Goal: Task Accomplishment & Management: Complete application form

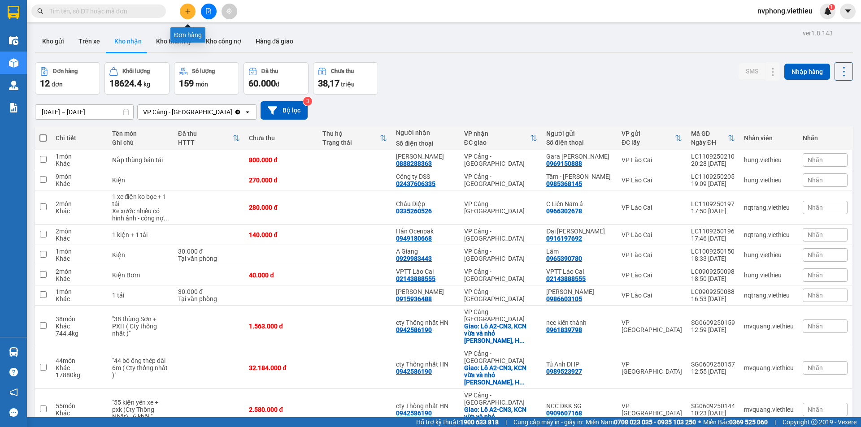
click at [185, 9] on icon "plus" at bounding box center [188, 11] width 6 height 6
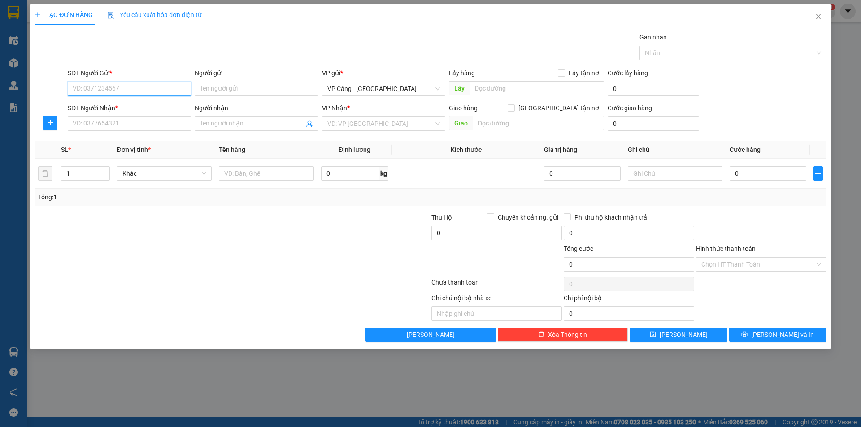
click at [102, 91] on input "SĐT Người Gửi *" at bounding box center [129, 89] width 123 height 14
type input "0988756144"
click at [108, 109] on div "0988756144 - Quỳnh" at bounding box center [129, 107] width 113 height 10
type input "Quỳnh"
type input "0988756144"
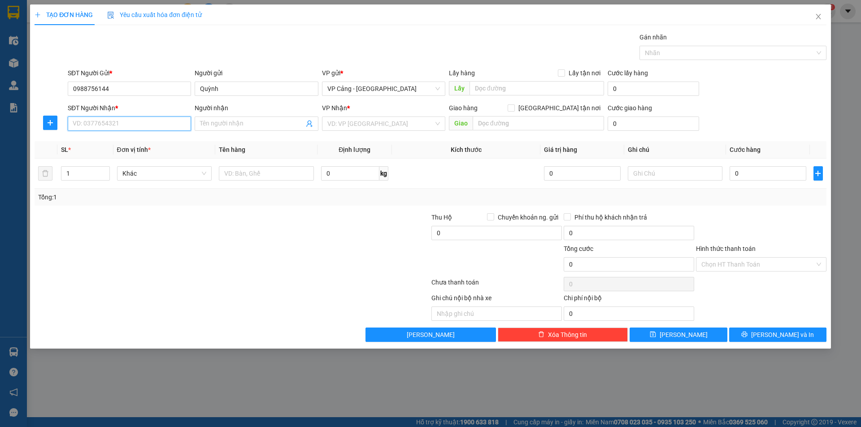
click at [114, 121] on input "SĐT Người Nhận *" at bounding box center [129, 124] width 123 height 14
click at [118, 143] on div "0966499393 - Ngọc Mai LC" at bounding box center [129, 142] width 113 height 10
type input "0966499393"
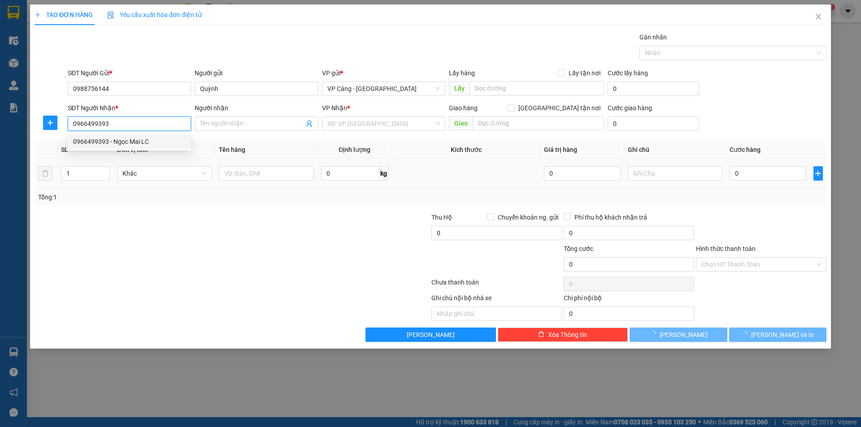
type input "Ngọc Mai LC"
checkbox input "true"
type input "185 Trần Hưng Đạo, LC"
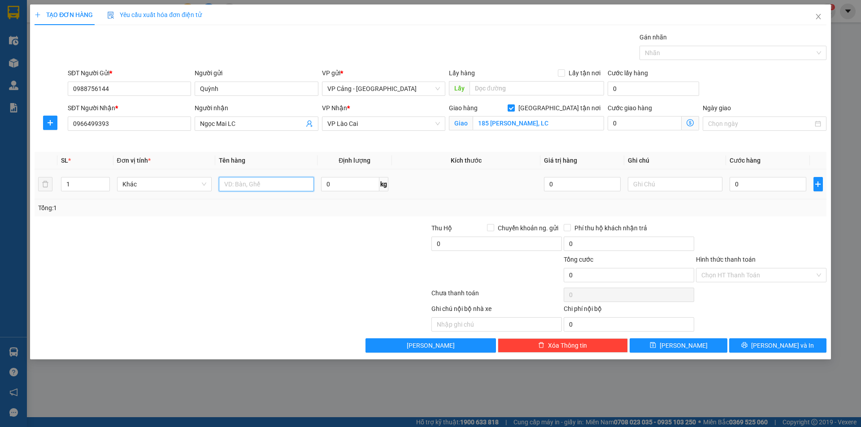
click at [237, 182] on input "text" at bounding box center [266, 184] width 95 height 14
type input "1 kiện"
click at [773, 185] on input "0" at bounding box center [768, 184] width 76 height 14
type input "6"
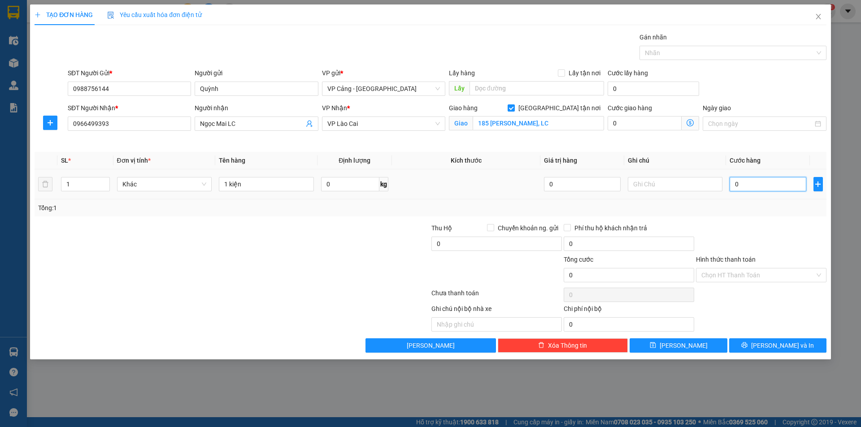
type input "6"
type input "60"
type input "60.000"
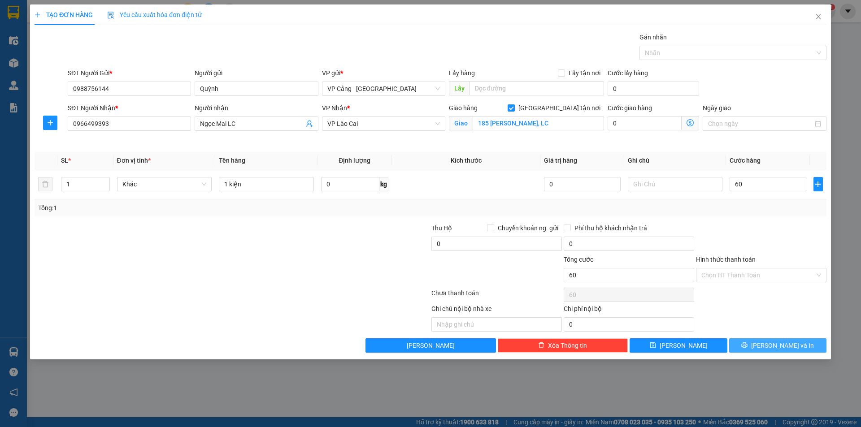
type input "60.000"
click at [790, 344] on span "[PERSON_NAME] và In" at bounding box center [782, 346] width 63 height 10
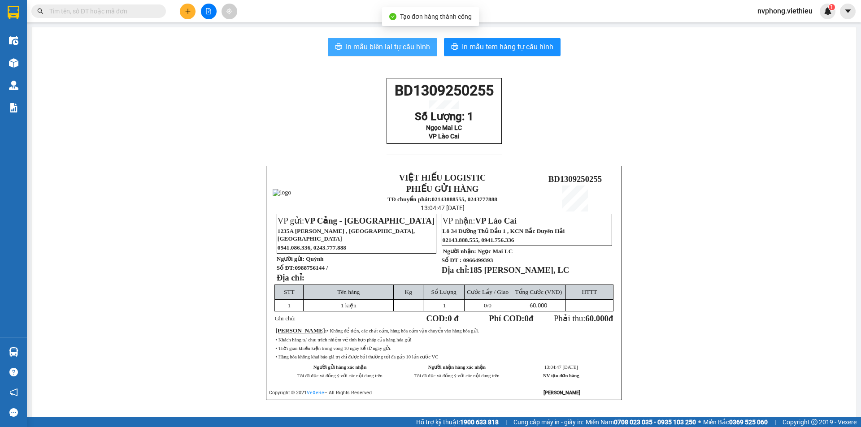
drag, startPoint x: 396, startPoint y: 50, endPoint x: 484, endPoint y: 79, distance: 93.2
click at [396, 50] on span "In mẫu biên lai tự cấu hình" at bounding box center [388, 46] width 84 height 11
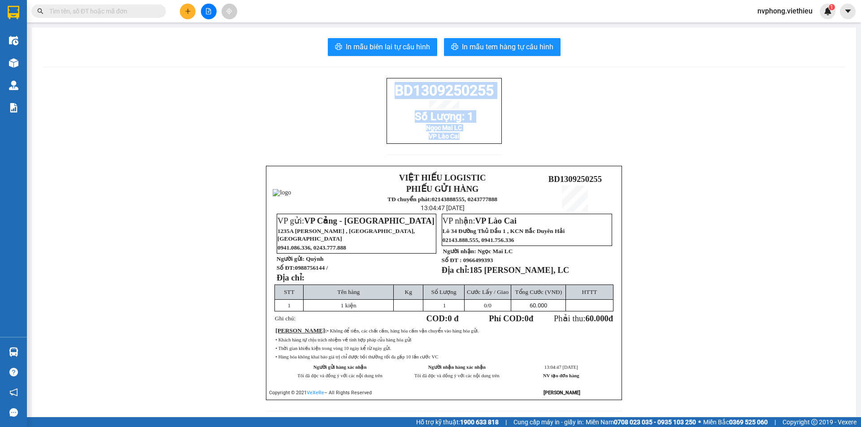
drag, startPoint x: 499, startPoint y: 148, endPoint x: 389, endPoint y: 95, distance: 121.7
click at [386, 90] on div "BD1309250255 Số Lượng: 1 Ngọc Mai LC VP Lào Cai VIỆT HIẾU LOGISTIC PHIẾU GỬI HÀ…" at bounding box center [444, 250] width 803 height 344
copy div "BD1309250255 Số Lượng: 1 Ngọc Mai LC VP Lào Cai"
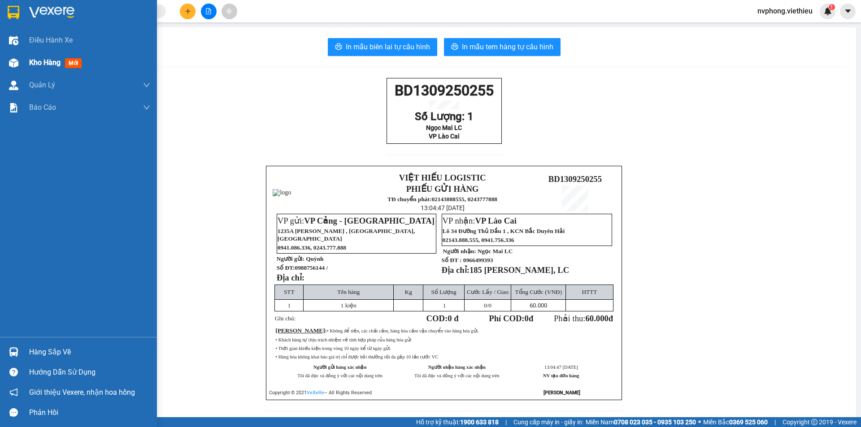
click at [20, 67] on div at bounding box center [14, 63] width 16 height 16
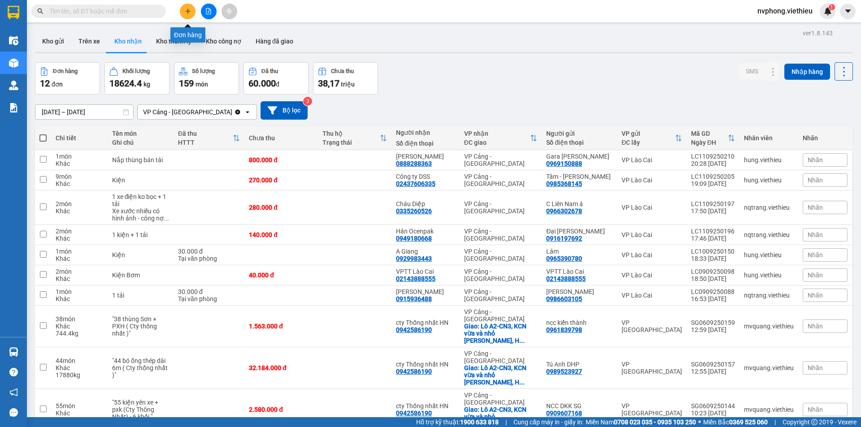
click at [188, 14] on button at bounding box center [188, 12] width 16 height 16
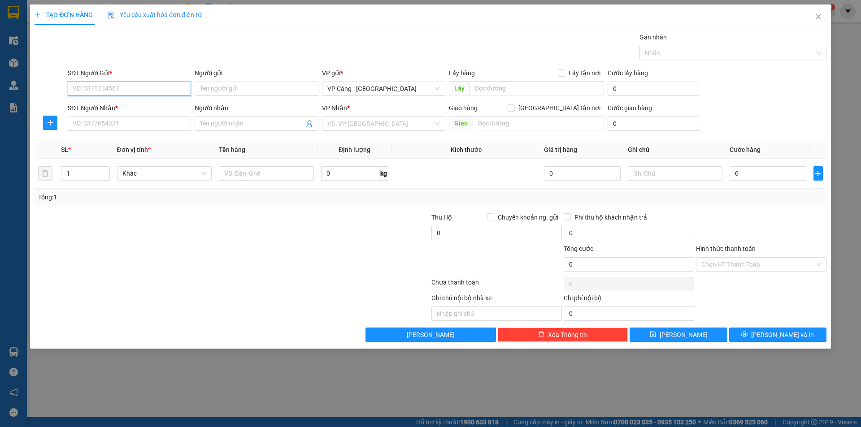
click at [84, 91] on input "SĐT Người Gửi *" at bounding box center [129, 89] width 123 height 14
click at [94, 125] on input "SĐT Người Nhận *" at bounding box center [129, 124] width 123 height 14
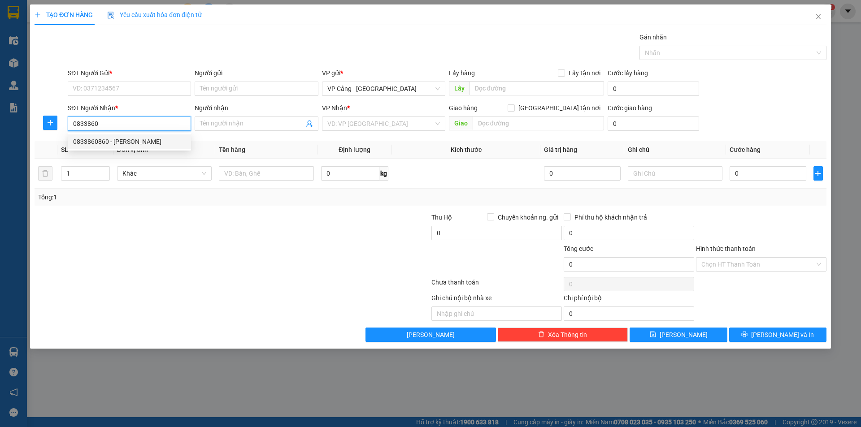
click at [104, 140] on div "0833860860 - Anh Duy" at bounding box center [129, 142] width 113 height 10
type input "0833860860"
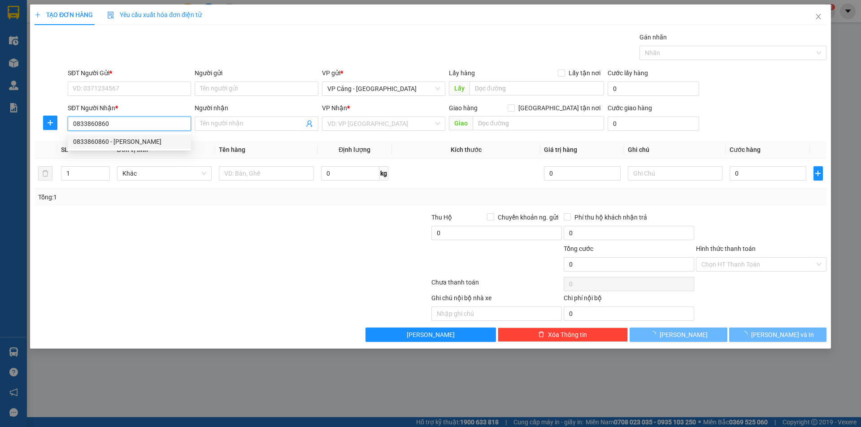
type input "[PERSON_NAME]"
checkbox input "true"
type input "109 trần phú, Bắc Cường, LC"
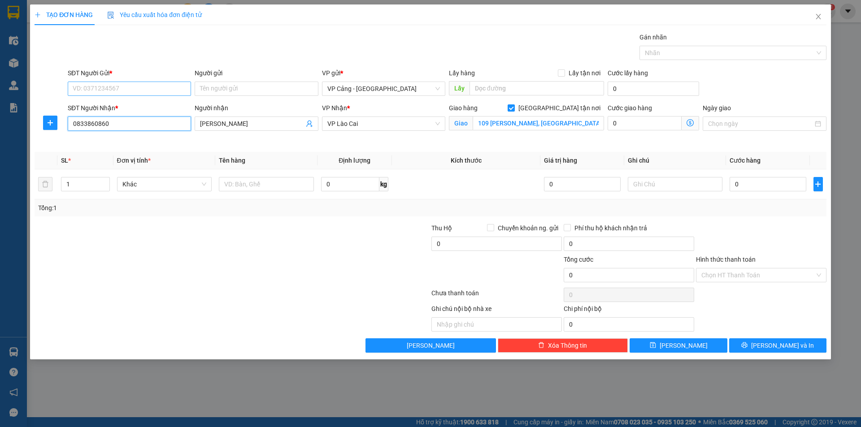
type input "0833860860"
click at [103, 93] on input "SĐT Người Gửi *" at bounding box center [129, 89] width 123 height 14
click at [127, 139] on div "0988932993 - Công ty tân đại thành" at bounding box center [129, 136] width 113 height 10
type input "0988932993"
type input "Công ty tân đại thành"
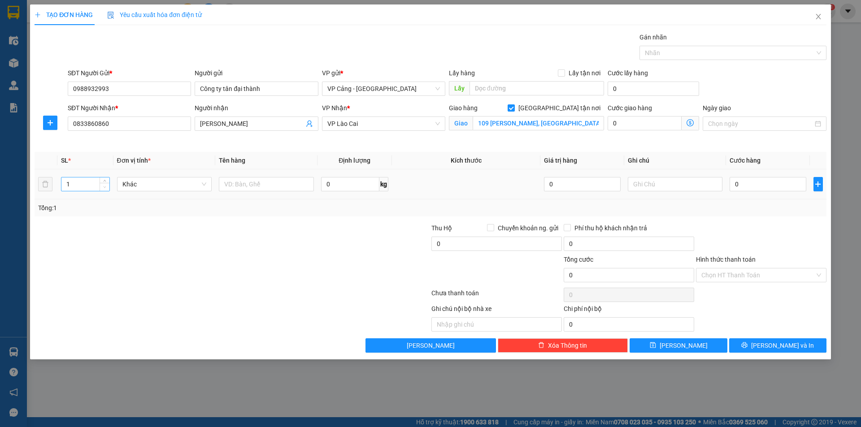
drag, startPoint x: 72, startPoint y: 188, endPoint x: 100, endPoint y: 184, distance: 27.7
click at [73, 188] on input "1" at bounding box center [85, 184] width 48 height 13
type input "24"
click at [230, 182] on input "text" at bounding box center [266, 184] width 95 height 14
type input "24 lốp"
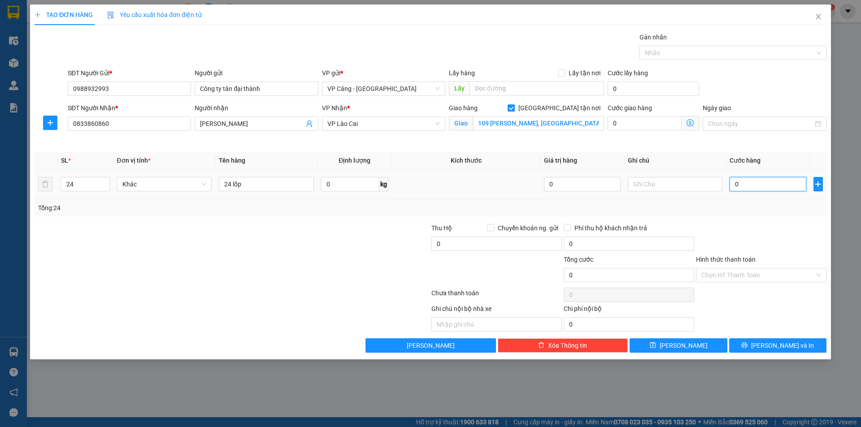
click at [762, 180] on input "0" at bounding box center [768, 184] width 76 height 14
type input "1"
type input "1.000"
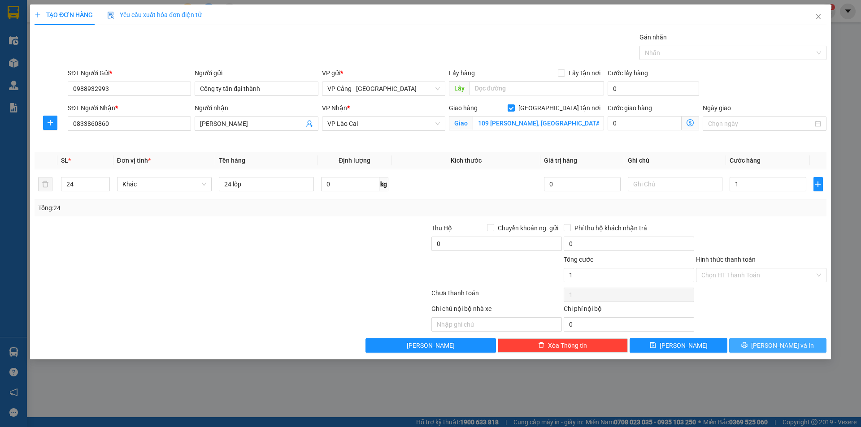
type input "1.000"
click at [778, 344] on span "[PERSON_NAME] và In" at bounding box center [782, 346] width 63 height 10
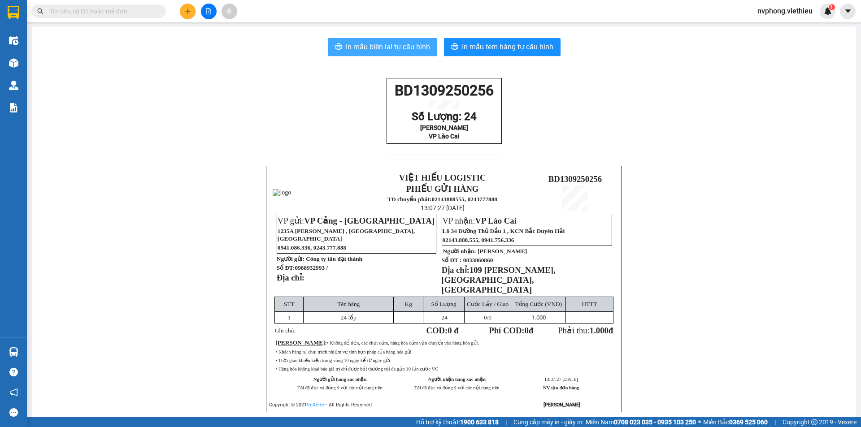
click at [386, 50] on span "In mẫu biên lai tự cấu hình" at bounding box center [388, 46] width 84 height 11
click at [194, 17] on div at bounding box center [208, 12] width 67 height 16
click at [187, 14] on button at bounding box center [188, 12] width 16 height 16
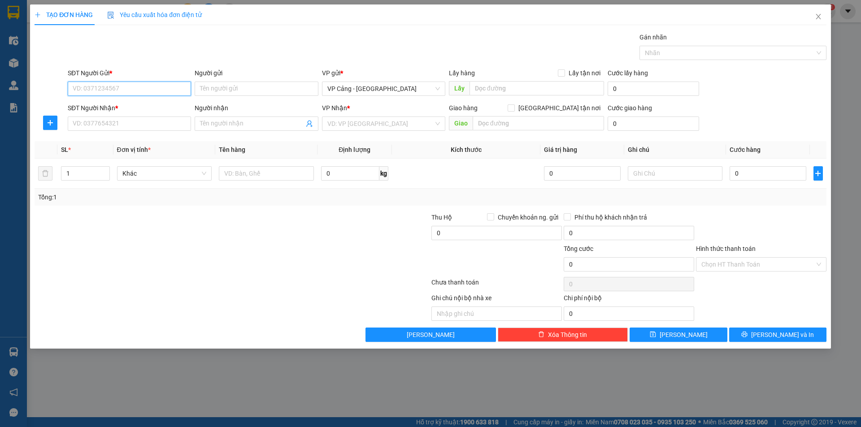
click at [85, 92] on input "SĐT Người Gửi *" at bounding box center [129, 89] width 123 height 14
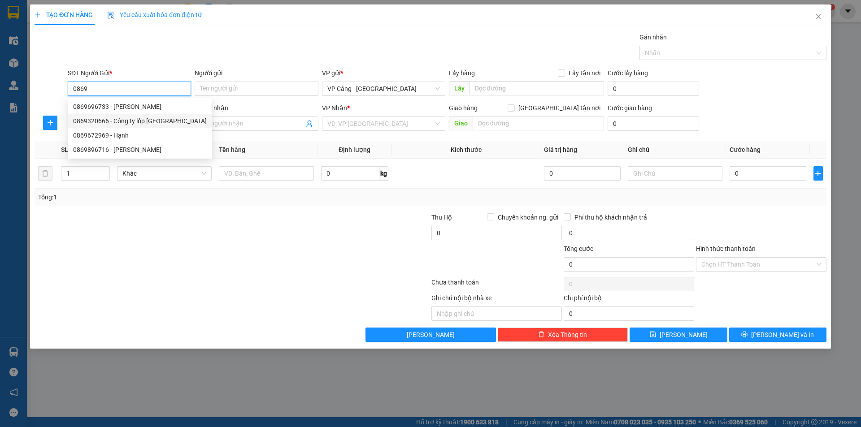
click at [123, 124] on div "0869320666 - Công ty lốp Việt Nam" at bounding box center [140, 121] width 134 height 10
type input "0869320666"
type input "Công ty lốp [GEOGRAPHIC_DATA]"
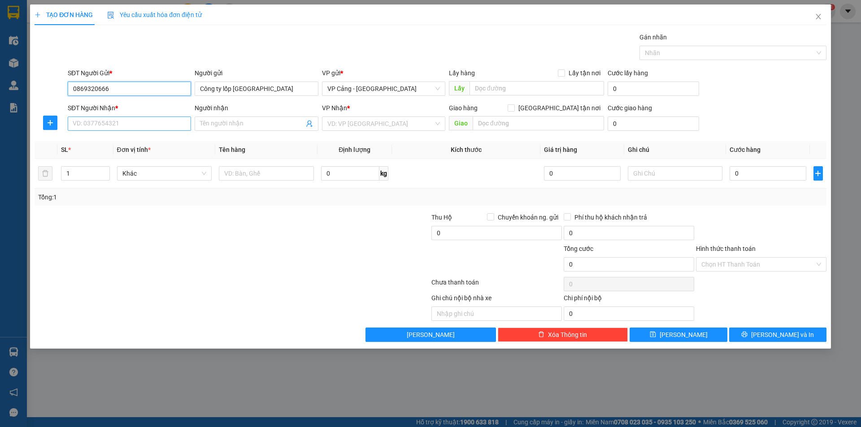
type input "0869320666"
click at [91, 122] on input "SĐT Người Nhận *" at bounding box center [129, 124] width 123 height 14
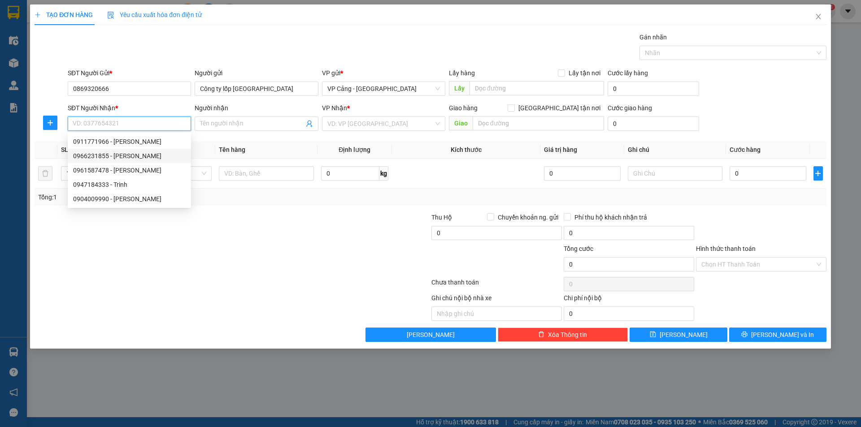
click at [111, 158] on div "0966231855 - Huy Hùng" at bounding box center [129, 156] width 113 height 10
type input "0966231855"
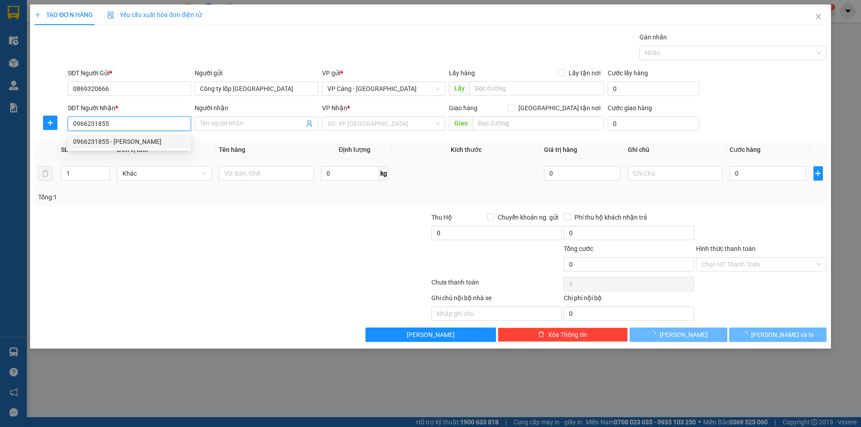
type input "[PERSON_NAME]"
checkbox input "true"
type input "014 Trần Phú, Bắc Cường, LC"
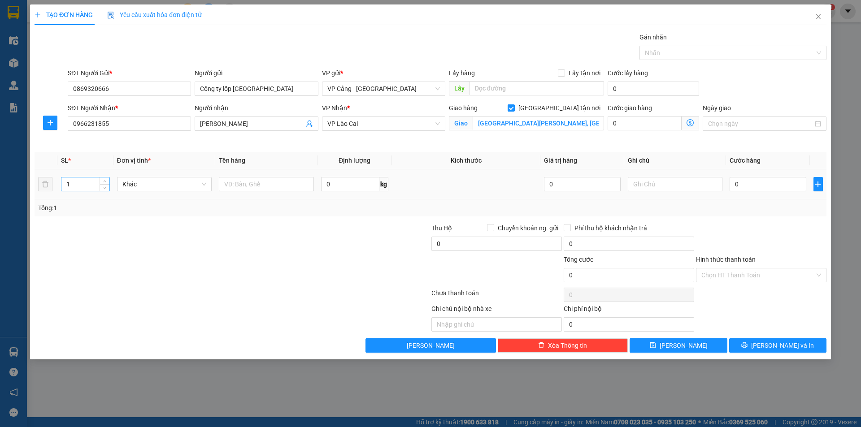
click at [78, 182] on input "1" at bounding box center [85, 184] width 48 height 13
type input "6"
click at [259, 184] on input "text" at bounding box center [266, 184] width 95 height 14
type input "6 lốp"
click at [750, 188] on input "0" at bounding box center [768, 184] width 76 height 14
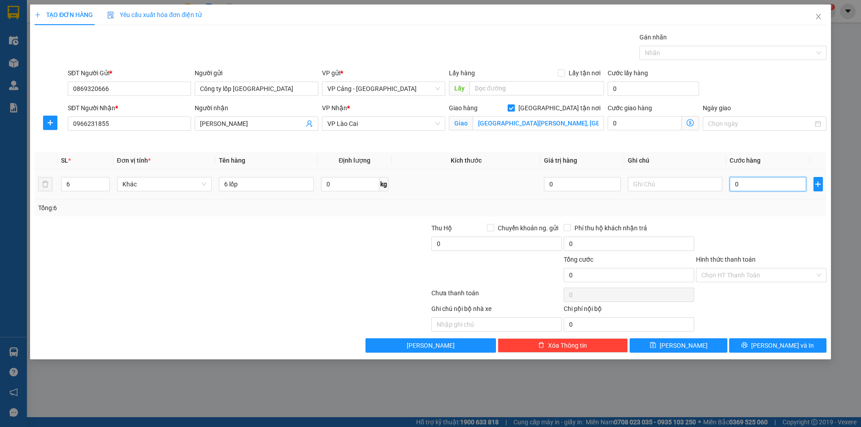
type input "1"
type input "1.000"
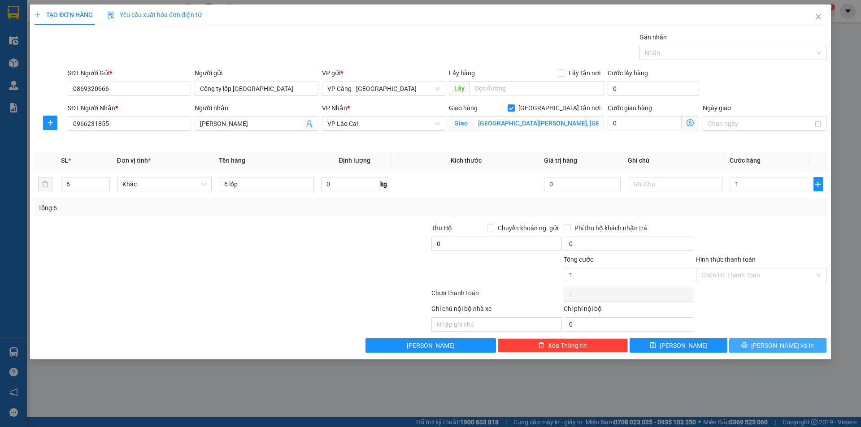
type input "1.000"
click at [788, 345] on span "[PERSON_NAME] và In" at bounding box center [782, 346] width 63 height 10
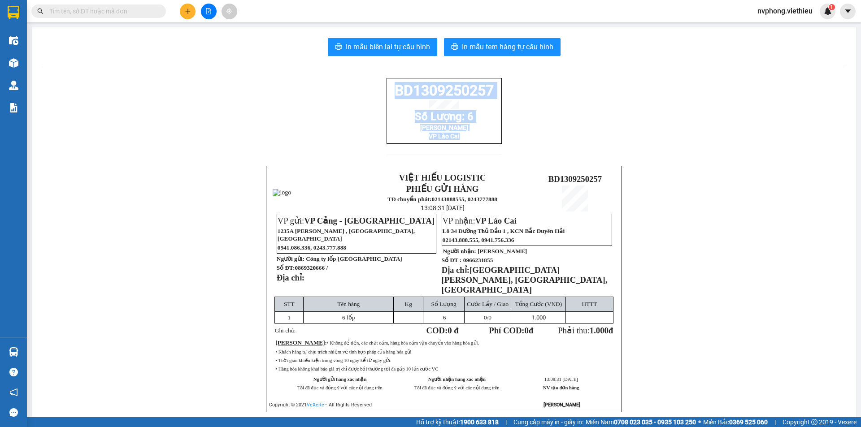
drag, startPoint x: 499, startPoint y: 144, endPoint x: 374, endPoint y: 92, distance: 135.9
click at [374, 92] on div "BD1309250257 Số Lượng: 6 Huy Hùng VP Lào Cai VIỆT HIẾU LOGISTIC PHIẾU GỬI HÀNG …" at bounding box center [444, 256] width 803 height 357
copy div "BD1309250257 Số Lượng: 6 Huy Hùng VP Lào Cai"
click at [184, 10] on button at bounding box center [188, 12] width 16 height 16
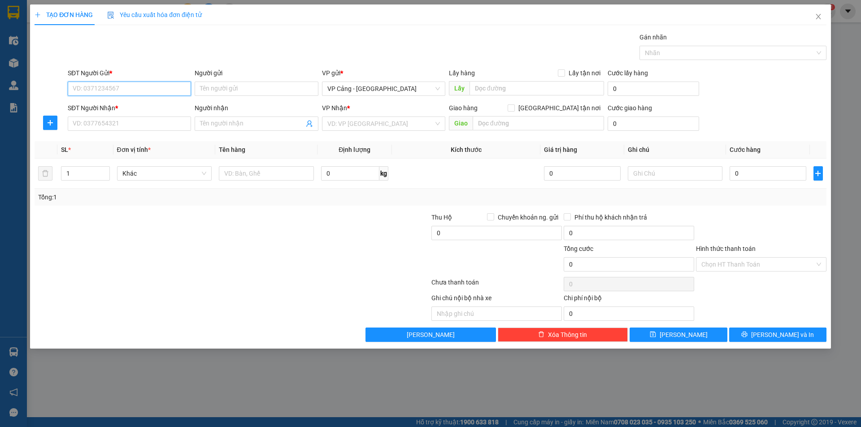
click at [84, 90] on input "SĐT Người Gửi *" at bounding box center [129, 89] width 123 height 14
click at [114, 107] on div "0972125125 - Công ty Hoàng Hải" at bounding box center [129, 107] width 113 height 10
type input "0972125125"
type input "Công ty Hoàng Hải"
type input "0972125125"
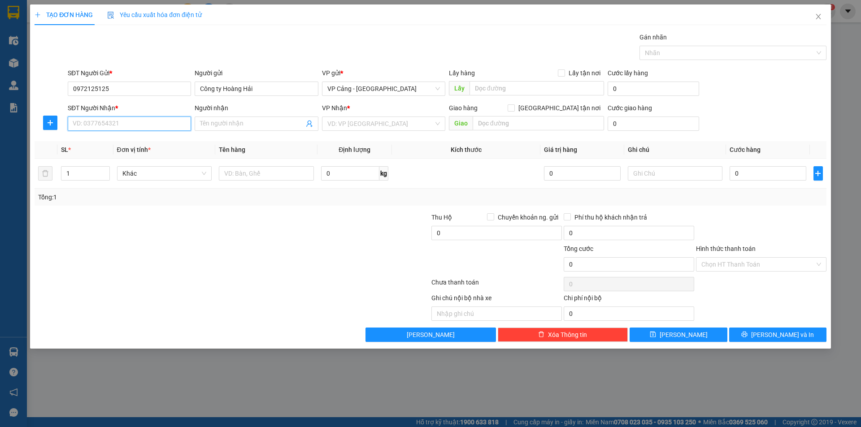
click at [110, 122] on input "SĐT Người Nhận *" at bounding box center [129, 124] width 123 height 14
click at [102, 143] on div "0988417795 - Mai" at bounding box center [129, 142] width 113 height 10
type input "0988417795"
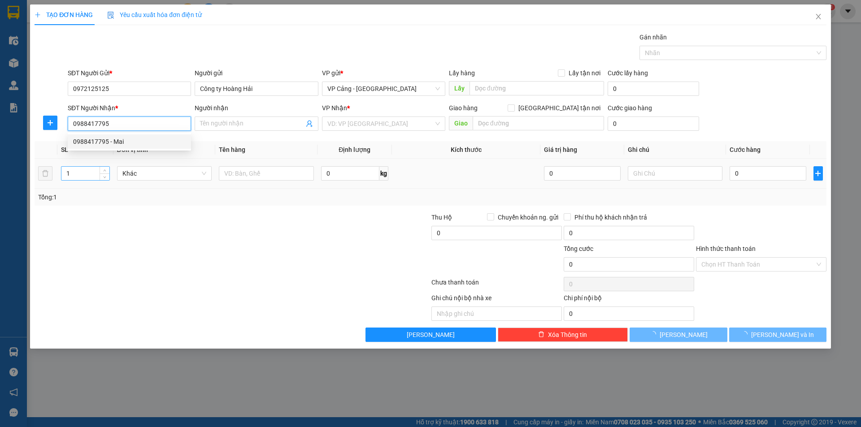
type input "Mai"
checkbox input "true"
type input "Go, Lào Cai"
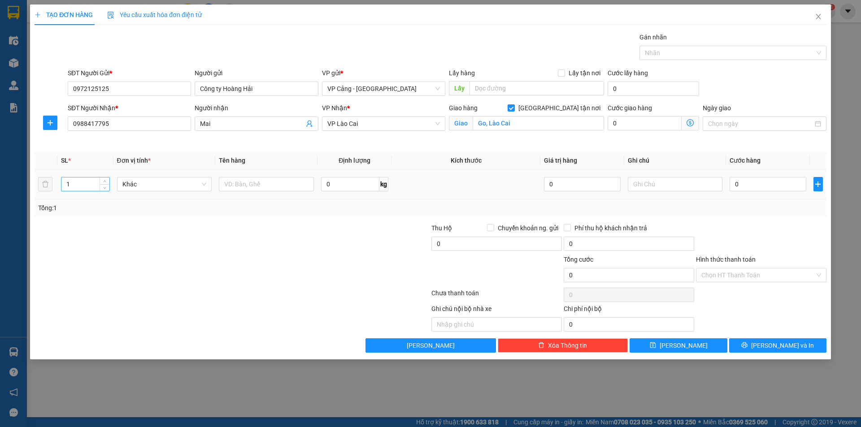
click at [79, 183] on input "1" at bounding box center [85, 184] width 48 height 13
click at [247, 183] on input "text" at bounding box center [266, 184] width 95 height 14
type input "4 tải + 2 đệm + 1 kiện + 1 P BÌ"
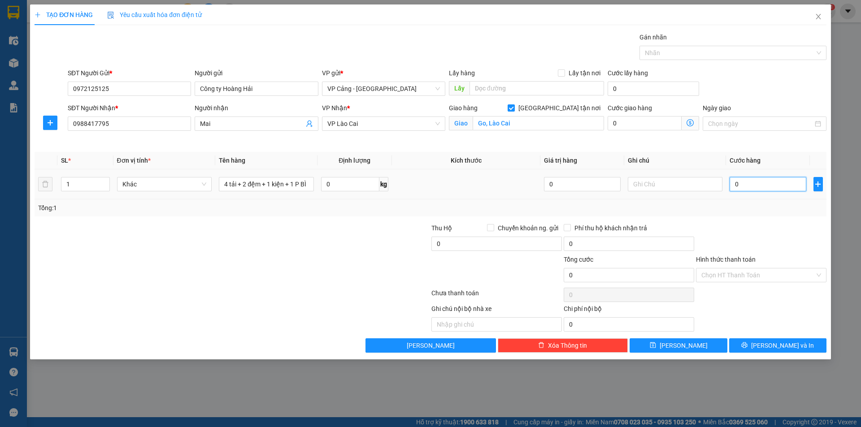
click at [741, 178] on input "0" at bounding box center [768, 184] width 76 height 14
type input "1"
type input "1.000"
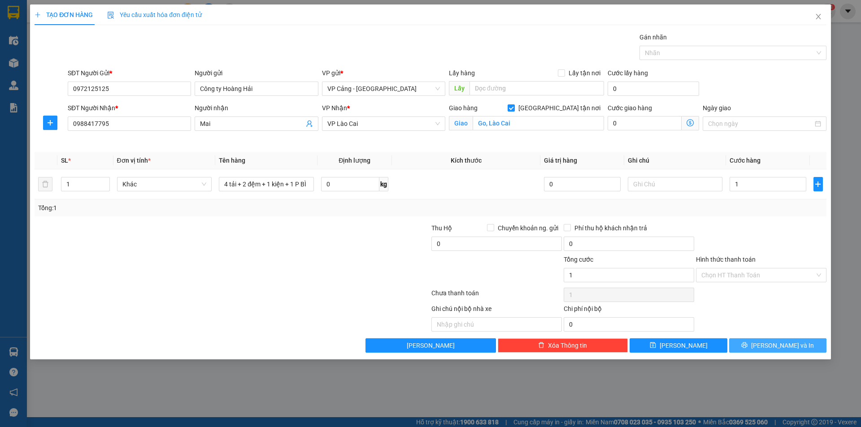
type input "1.000"
click at [783, 344] on span "[PERSON_NAME] và In" at bounding box center [782, 346] width 63 height 10
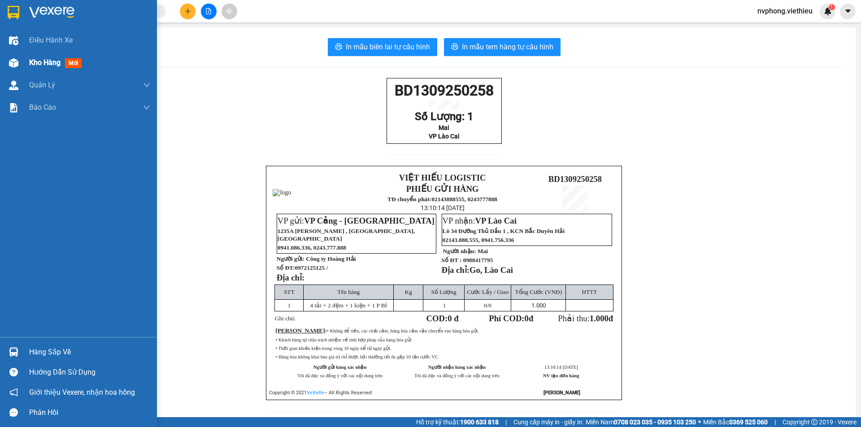
click at [47, 59] on span "Kho hàng" at bounding box center [44, 62] width 31 height 9
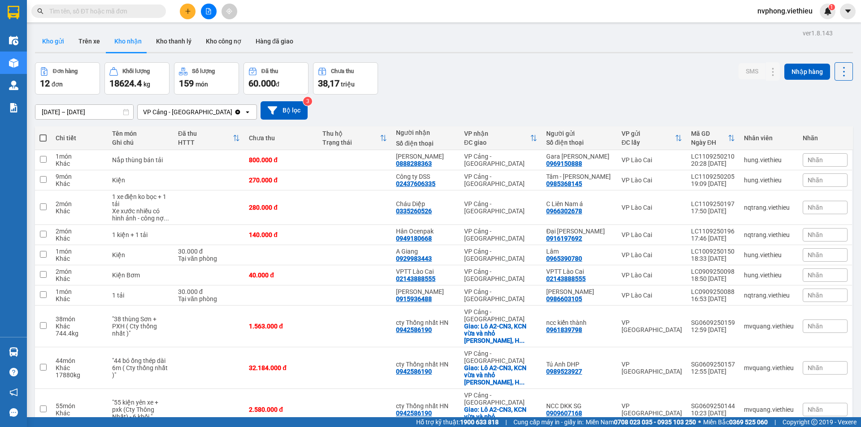
drag, startPoint x: 50, startPoint y: 37, endPoint x: 158, endPoint y: 94, distance: 122.2
click at [50, 37] on button "Kho gửi" at bounding box center [53, 41] width 36 height 22
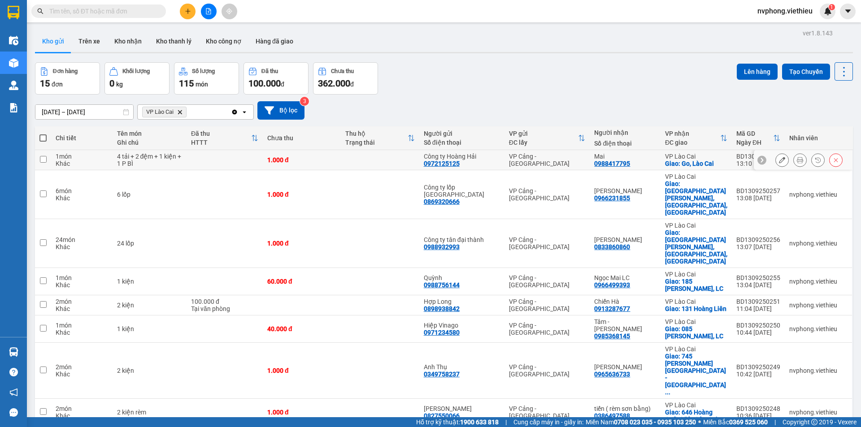
click at [779, 161] on icon at bounding box center [782, 160] width 6 height 6
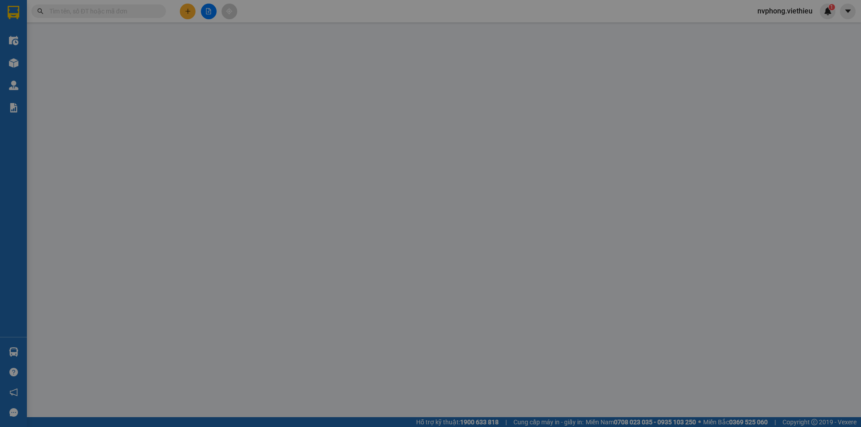
type input "0972125125"
type input "Công ty Hoàng Hải"
type input "0988417795"
type input "Mai"
checkbox input "true"
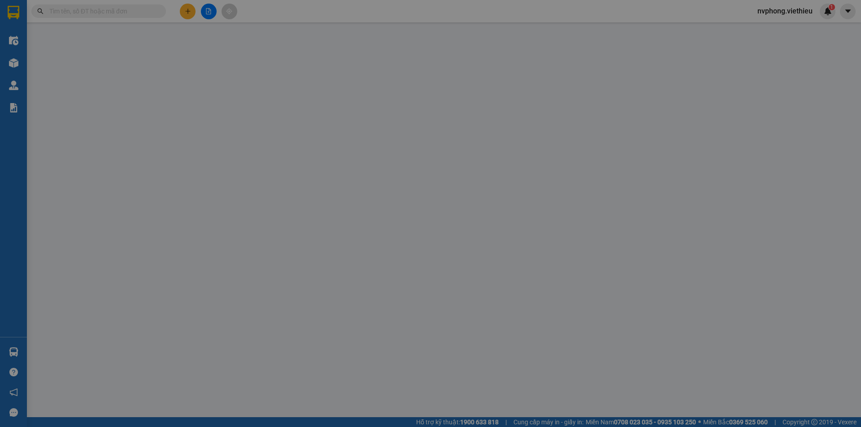
type input "Go, Lào Cai"
type input "1.000"
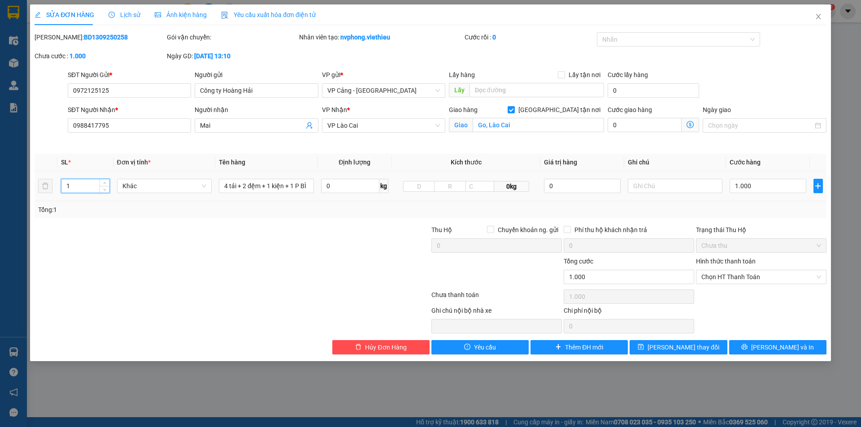
click at [88, 190] on input "1" at bounding box center [85, 185] width 48 height 13
type input "7"
click at [287, 187] on input "4 tải + 2 đệm + 1 kiện + 1 P BÌ" at bounding box center [266, 186] width 95 height 14
type input "4 tải + 2 đệm + 1 P BÌ"
click at [68, 190] on input "7" at bounding box center [85, 185] width 48 height 13
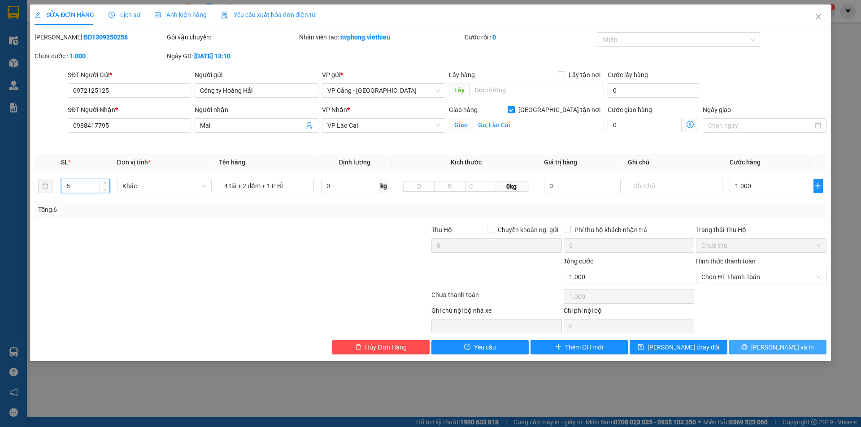
type input "6"
click at [749, 346] on button "[PERSON_NAME] và In" at bounding box center [777, 347] width 97 height 14
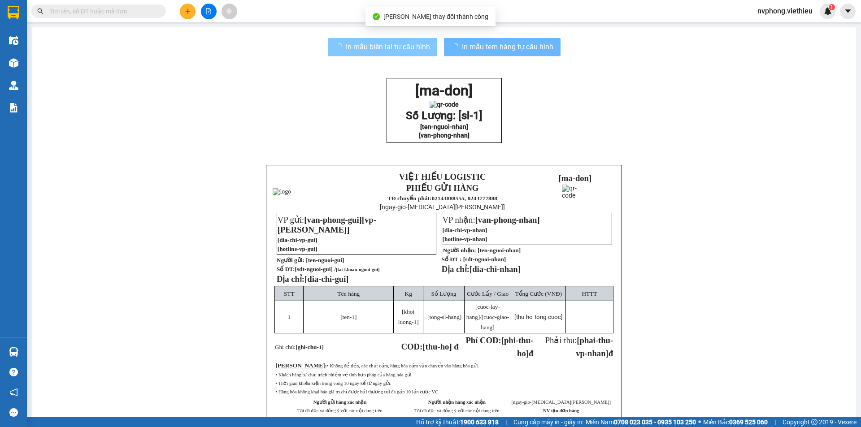
click at [359, 44] on span "In mẫu biên lai tự cấu hình" at bounding box center [388, 46] width 84 height 11
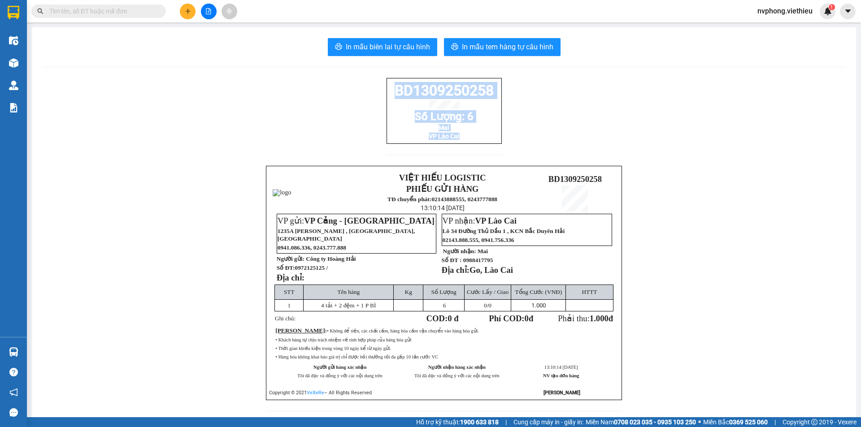
drag, startPoint x: 488, startPoint y: 149, endPoint x: 379, endPoint y: 96, distance: 122.3
click at [379, 96] on div "BD1309250258 Số Lượng: 6 Mai VP Lào Cai VIỆT HIẾU LOGISTIC PHIẾU GỬI HÀNG TĐ ch…" at bounding box center [444, 250] width 803 height 344
copy div "BD1309250258 Số Lượng: 6 Mai VP Lào Cai"
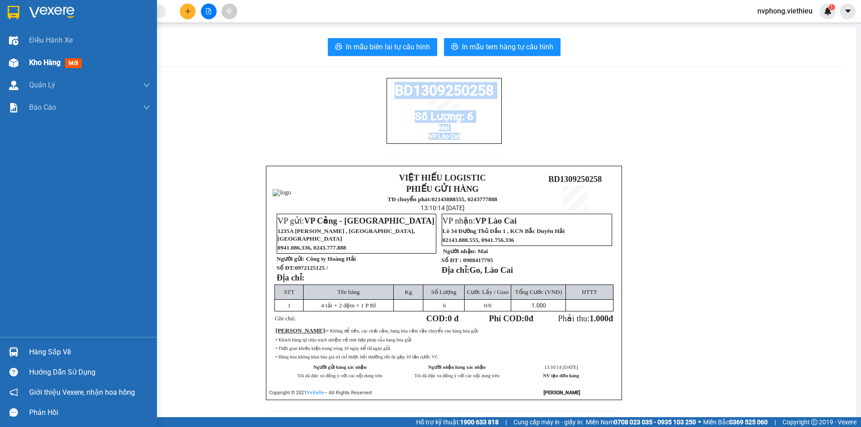
click at [38, 58] on span "Kho hàng" at bounding box center [44, 62] width 31 height 9
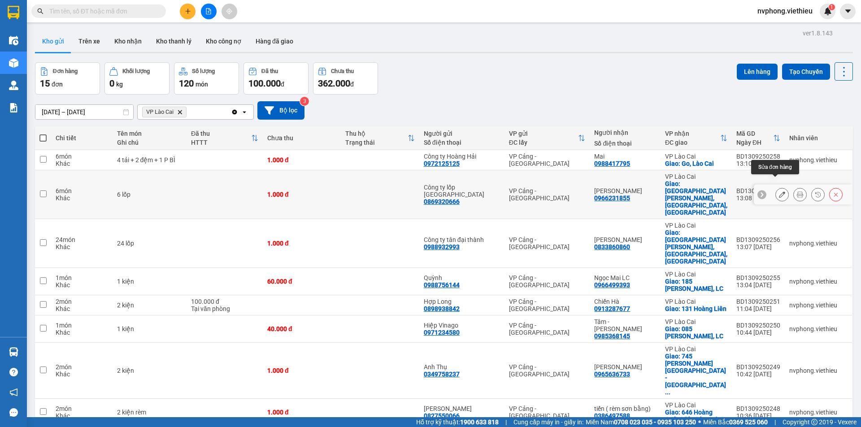
click at [779, 187] on button at bounding box center [782, 195] width 13 height 16
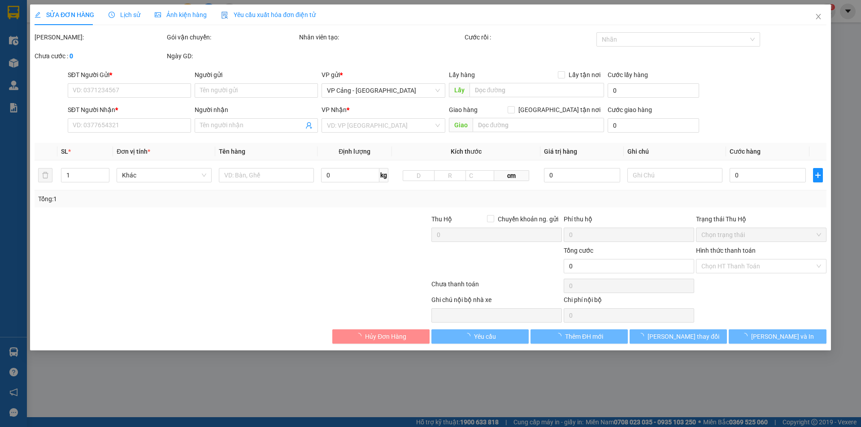
type input "0869320666"
type input "Công ty lốp [GEOGRAPHIC_DATA]"
type input "0966231855"
type input "[PERSON_NAME]"
checkbox input "true"
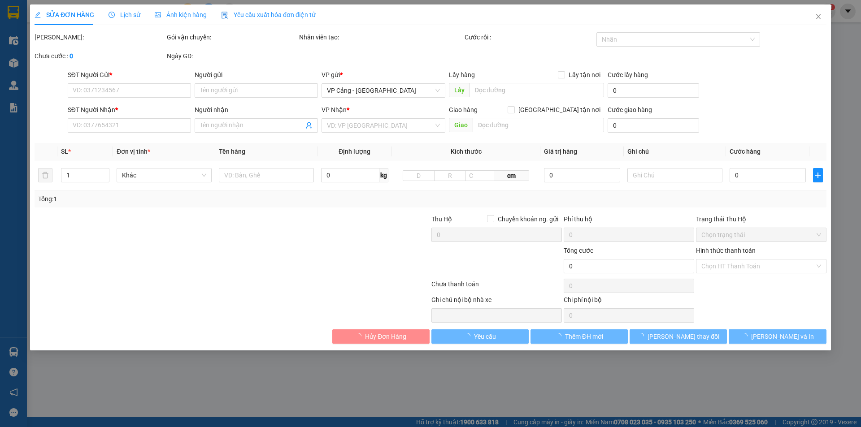
type input "014 Trần Phú, Bắc Cường, LC"
type input "1.000"
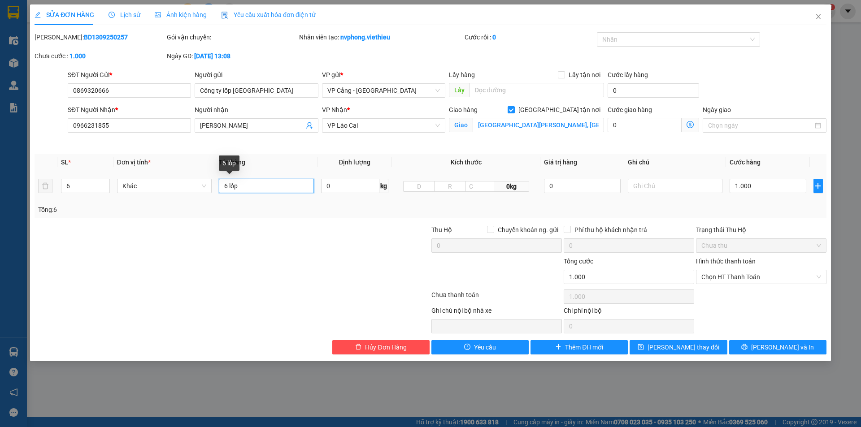
click at [294, 182] on input "6 lốp" at bounding box center [266, 186] width 95 height 14
type input "6 lốp +PXK"
click at [778, 350] on span "[PERSON_NAME] và In" at bounding box center [782, 348] width 63 height 10
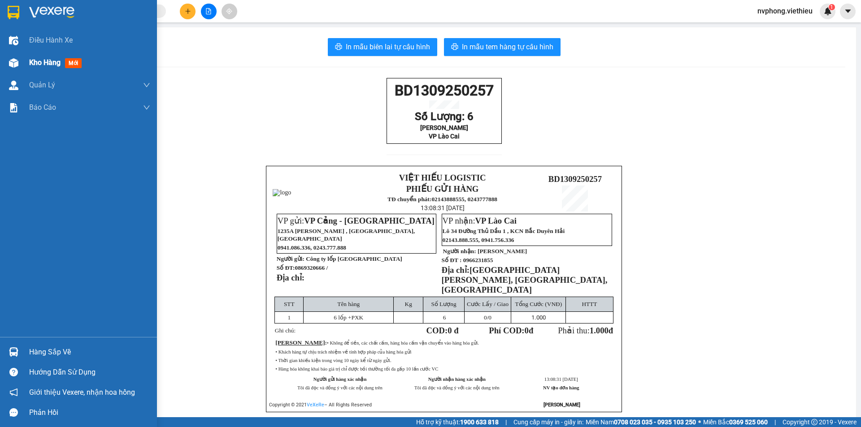
click at [36, 61] on span "Kho hàng" at bounding box center [44, 62] width 31 height 9
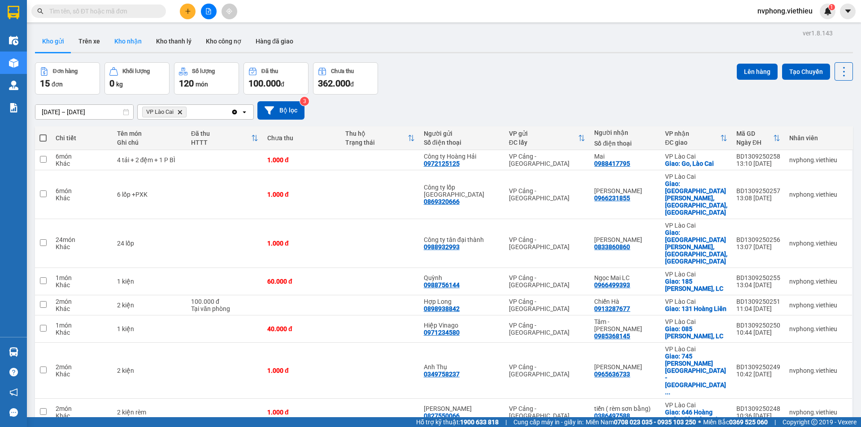
click at [119, 47] on button "Kho nhận" at bounding box center [128, 41] width 42 height 22
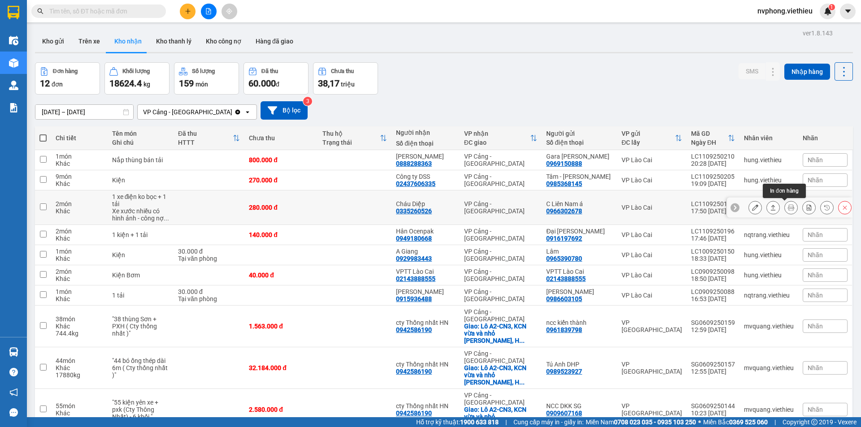
click at [788, 209] on button at bounding box center [791, 208] width 13 height 16
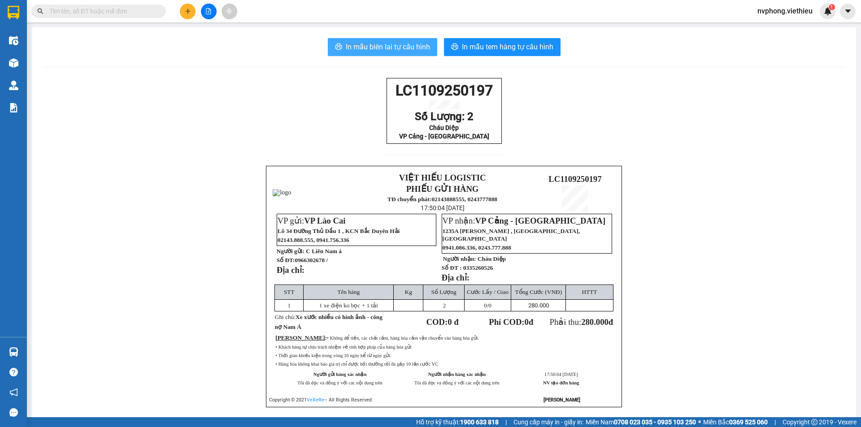
click at [388, 48] on span "In mẫu biên lai tự cấu hình" at bounding box center [388, 46] width 84 height 11
click at [372, 46] on span "In mẫu biên lai tự cấu hình" at bounding box center [388, 46] width 84 height 11
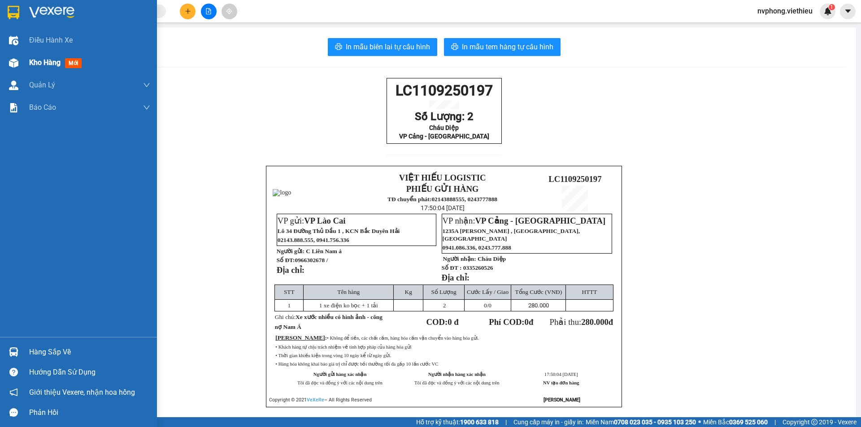
click at [21, 63] on div at bounding box center [14, 63] width 16 height 16
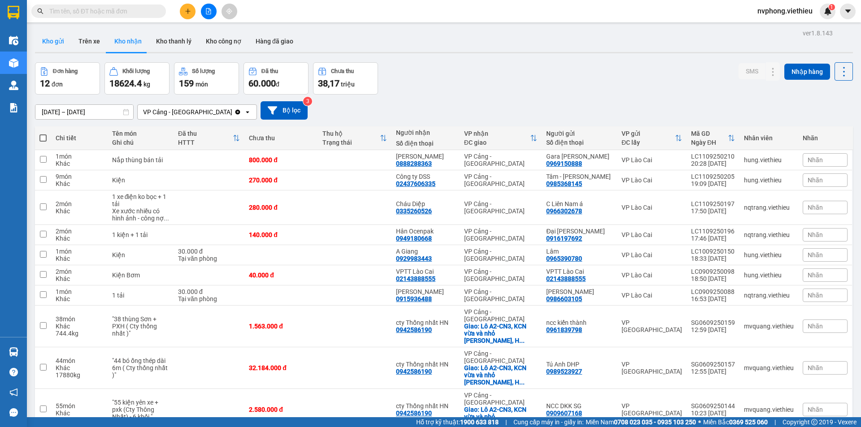
click at [48, 40] on button "Kho gửi" at bounding box center [53, 41] width 36 height 22
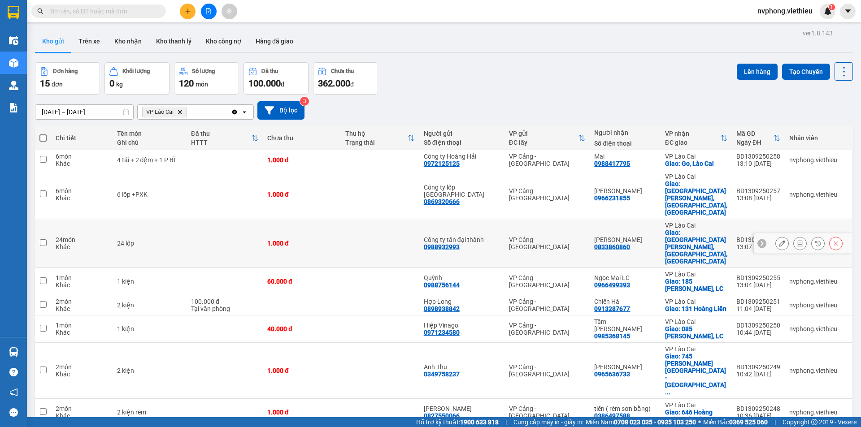
click at [779, 240] on icon at bounding box center [782, 243] width 6 height 6
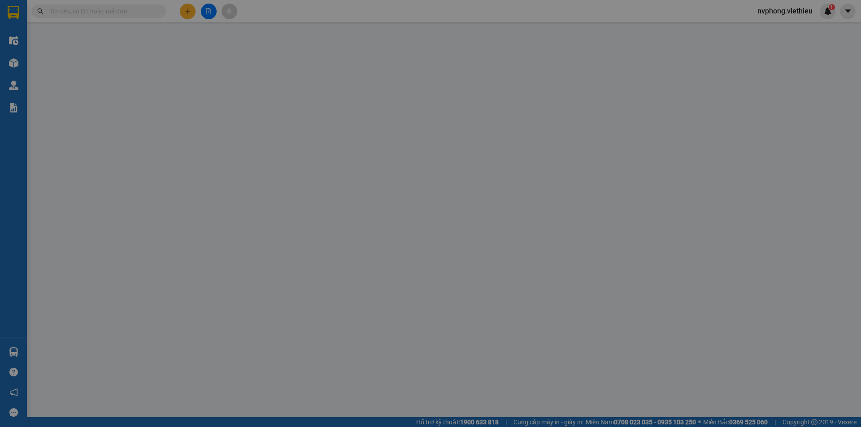
type input "0988932993"
type input "Công ty tân đại thành"
type input "0833860860"
type input "[PERSON_NAME]"
checkbox input "true"
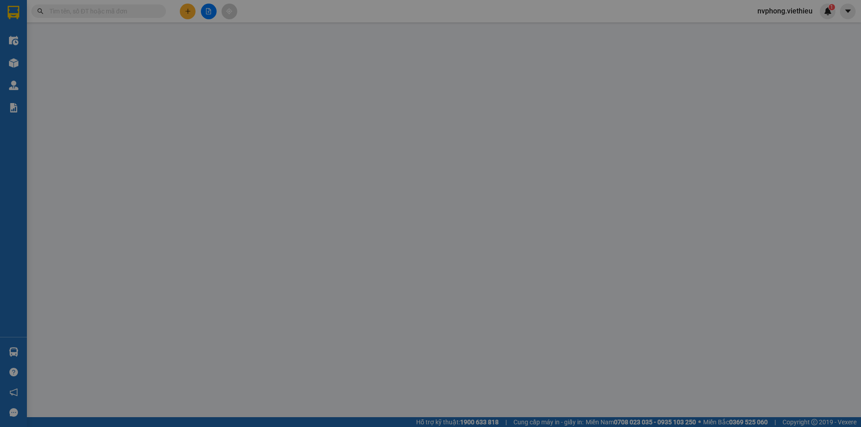
type input "109 trần phú, Bắc Cường, LC"
type input "1.000"
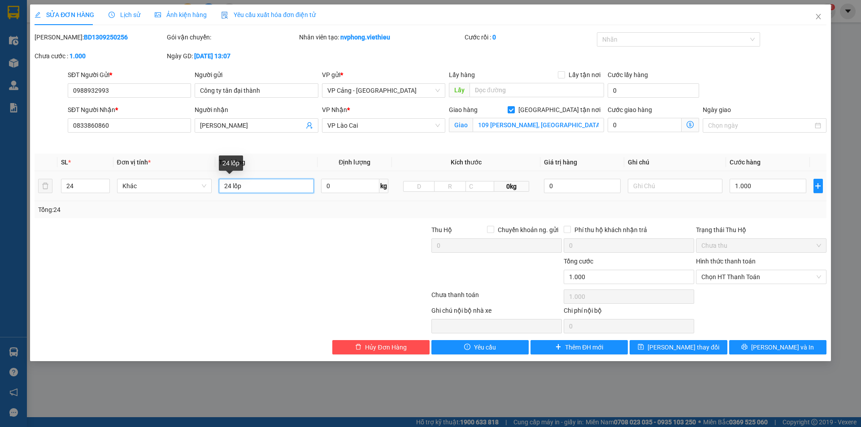
click at [266, 187] on input "24 lốp" at bounding box center [266, 186] width 95 height 14
type input "24 lốp +PGH"
click at [769, 347] on button "[PERSON_NAME] và In" at bounding box center [777, 347] width 97 height 14
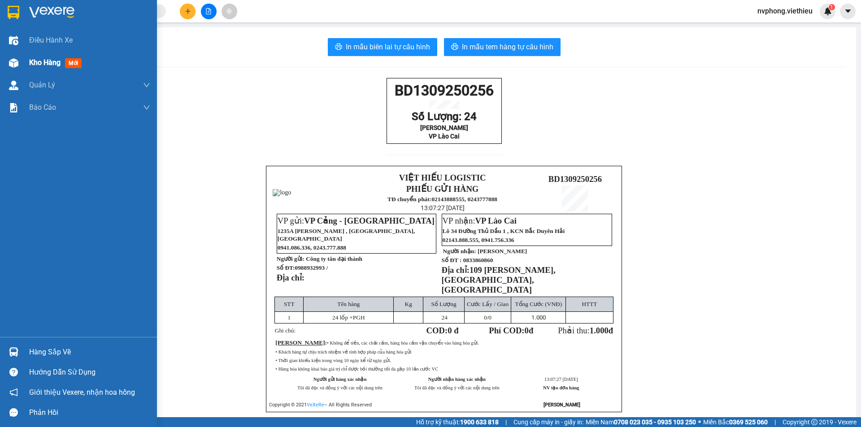
click at [50, 68] on div "Kho hàng mới" at bounding box center [57, 62] width 56 height 11
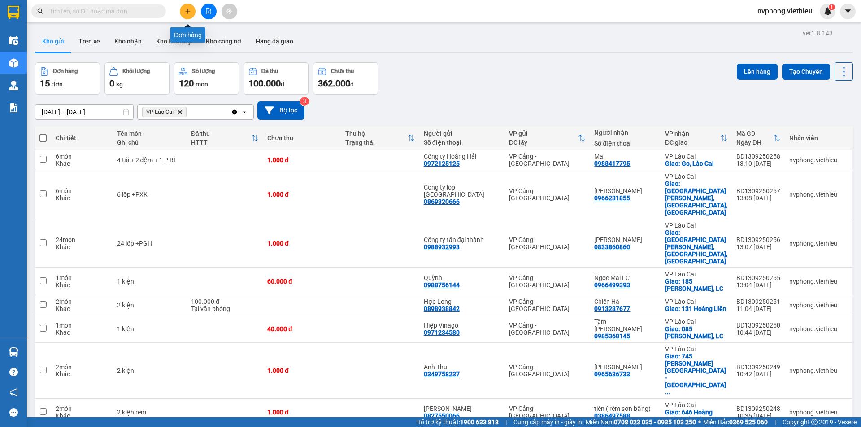
click at [189, 13] on icon "plus" at bounding box center [188, 11] width 6 height 6
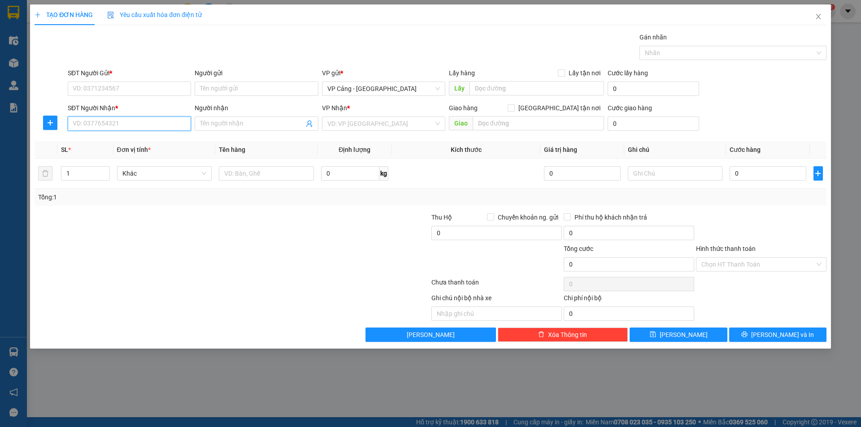
click at [82, 124] on input "SĐT Người Nhận *" at bounding box center [129, 124] width 123 height 14
click at [104, 87] on input "SĐT Người Gửi *" at bounding box center [129, 89] width 123 height 14
click at [92, 130] on input "SĐT Người Nhận *" at bounding box center [129, 124] width 123 height 14
click at [133, 139] on div "0355554585 - Điều Hòa Thế Anh" at bounding box center [129, 142] width 113 height 10
type input "0355554585"
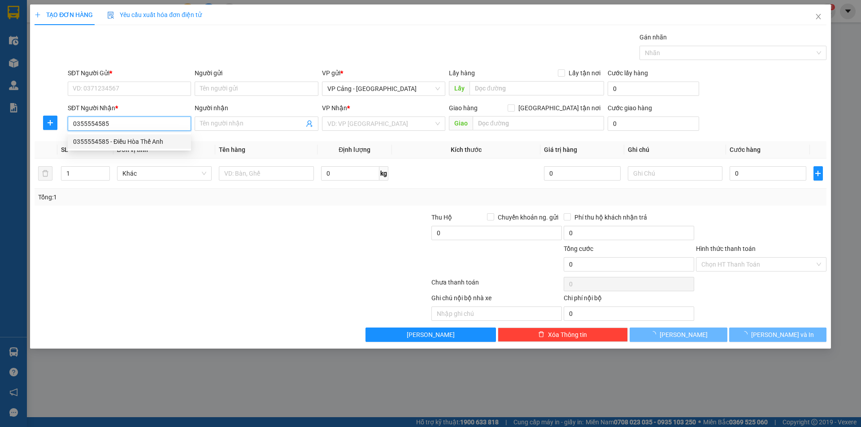
type input "Điều Hòa Thế Anh"
checkbox input "true"
type input "cam đường"
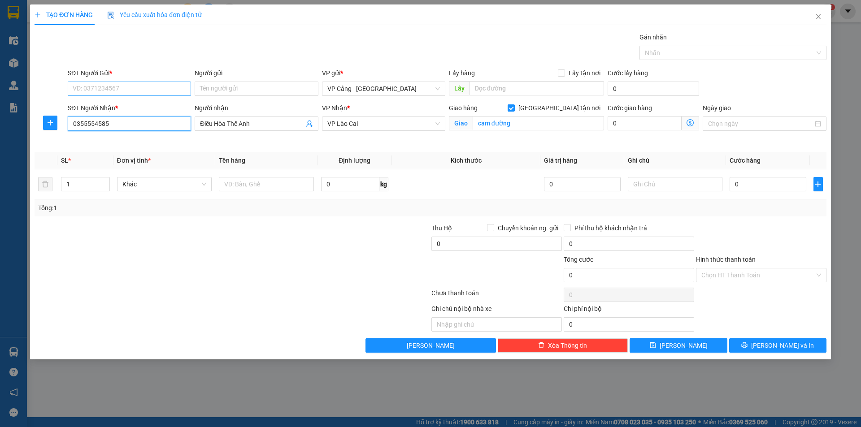
type input "0355554585"
click at [89, 87] on input "SĐT Người Gửi *" at bounding box center [129, 89] width 123 height 14
click at [89, 104] on div "0932020998 - Bảo Uyên" at bounding box center [129, 107] width 113 height 10
type input "0932020998"
type input "[PERSON_NAME]"
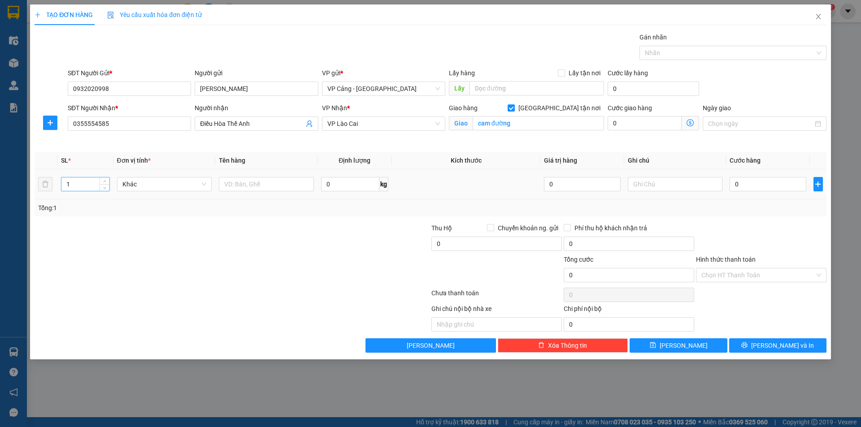
click at [85, 188] on input "1" at bounding box center [85, 184] width 48 height 13
type input "2"
click at [249, 183] on input "text" at bounding box center [266, 184] width 95 height 14
type input "1 bộ điều hòa + PXK"
click at [744, 193] on div "0" at bounding box center [768, 184] width 76 height 18
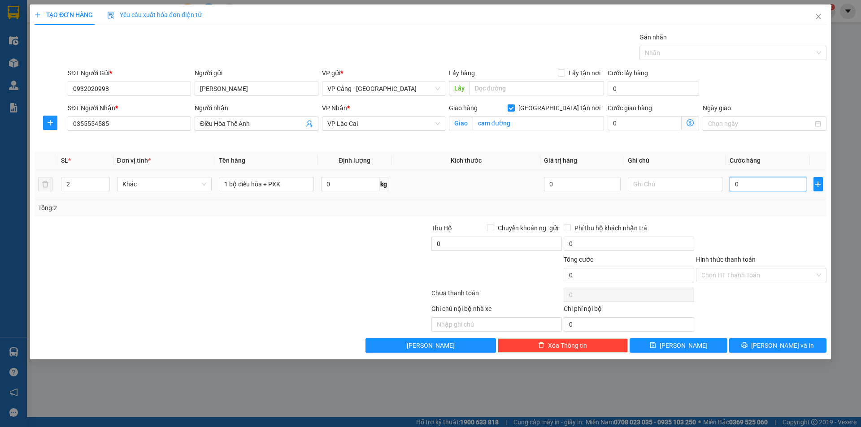
click at [745, 181] on input "0" at bounding box center [768, 184] width 76 height 14
type input "1"
type input "0"
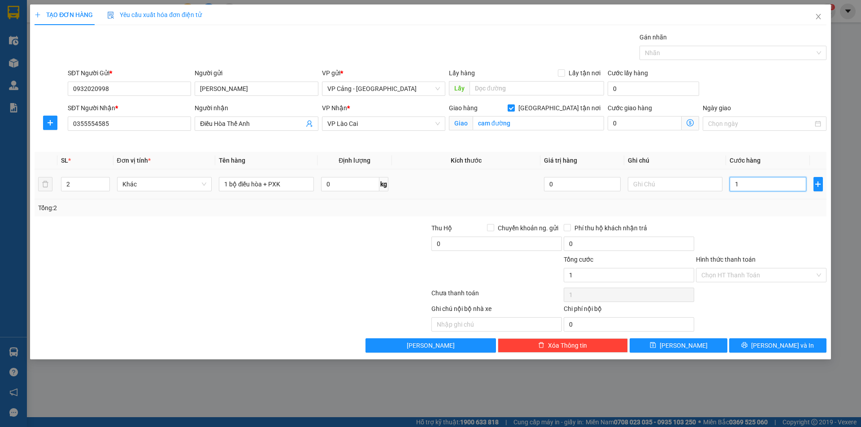
type input "0"
type input "06"
type input "6"
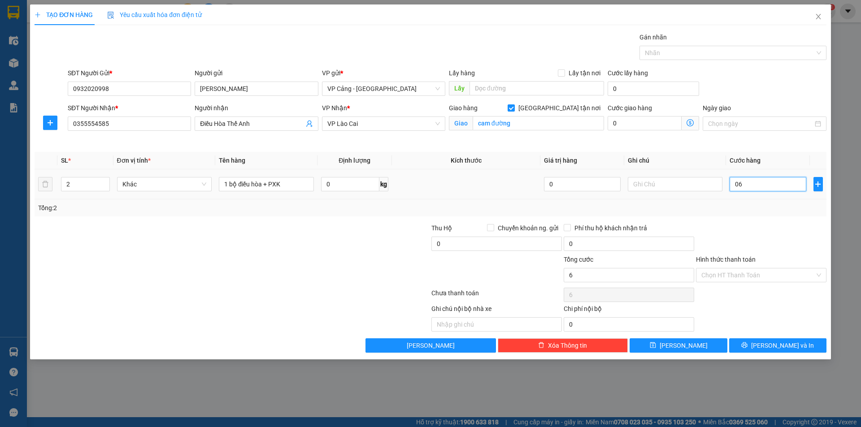
type input "060"
type input "60"
type input "60.000"
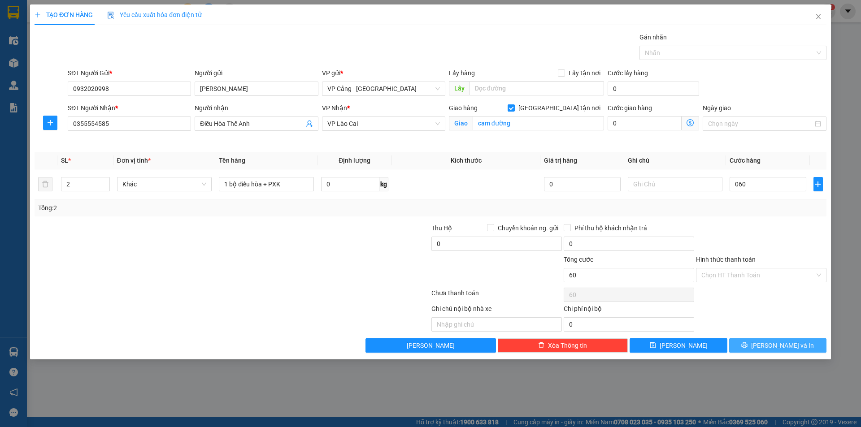
type input "60.000"
click at [787, 345] on span "[PERSON_NAME] và In" at bounding box center [782, 346] width 63 height 10
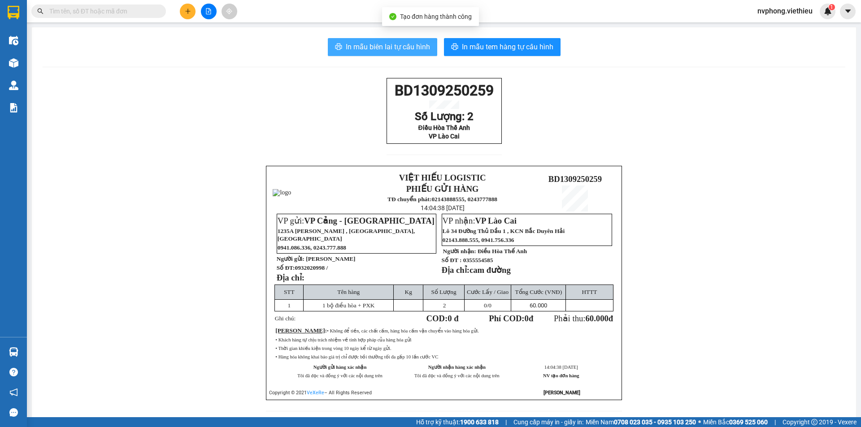
click at [391, 44] on span "In mẫu biên lai tự cấu hình" at bounding box center [388, 46] width 84 height 11
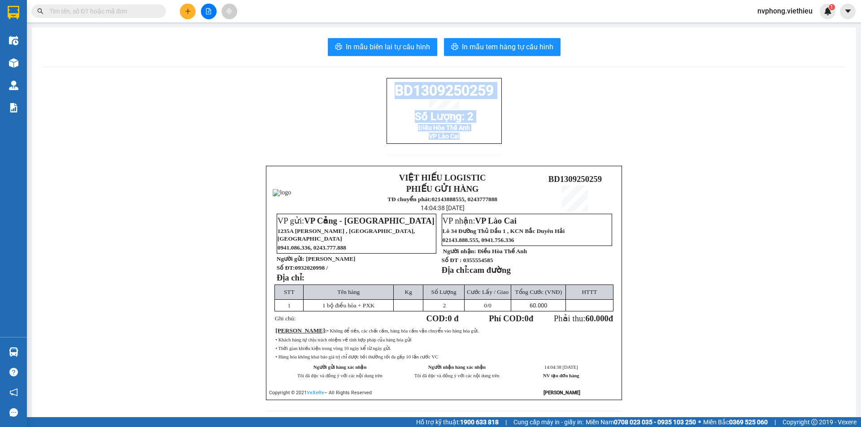
drag, startPoint x: 618, startPoint y: 397, endPoint x: 381, endPoint y: 91, distance: 386.8
click at [381, 91] on div "BD1309250259 Số Lượng: 2 Điều Hòa Thế Anh VP Lào Cai VIỆT HIẾU LOGISTIC PHIẾU G…" at bounding box center [444, 250] width 803 height 344
copy div "BD1309250259 Số Lượng: 2 Điều Hòa Thế Anh VP Lào Cai"
click at [180, 18] on div at bounding box center [208, 12] width 67 height 16
click at [187, 13] on icon "plus" at bounding box center [188, 11] width 6 height 6
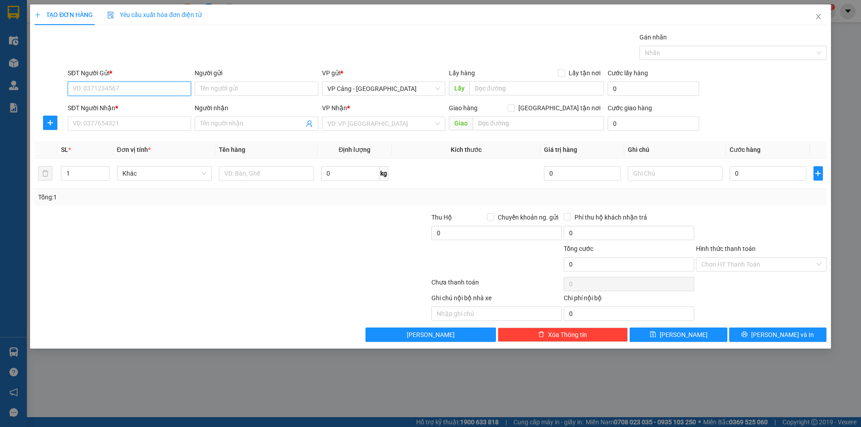
click at [100, 90] on input "SĐT Người Gửi *" at bounding box center [129, 89] width 123 height 14
type input "0906286876"
click at [125, 110] on div "0906286876 - Phương" at bounding box center [129, 107] width 113 height 10
type input "Phương"
type input "0906286876"
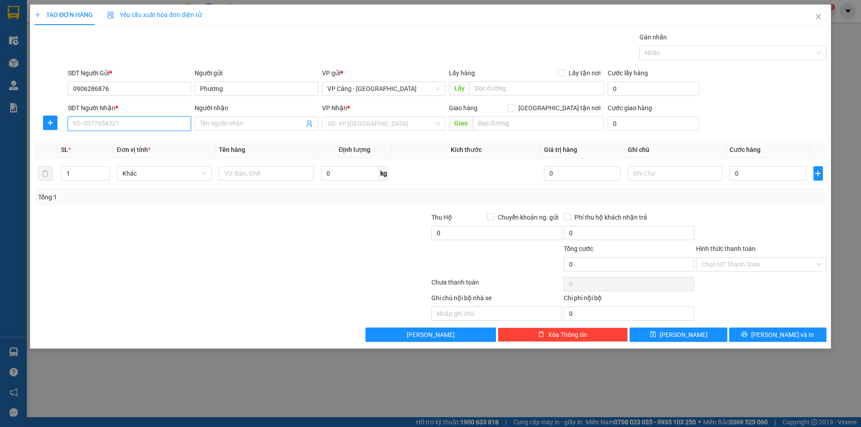
click at [113, 127] on input "SĐT Người Nhận *" at bounding box center [129, 124] width 123 height 14
click at [100, 137] on div "0919665538 - Liên Khanh" at bounding box center [129, 142] width 113 height 10
type input "0919665538"
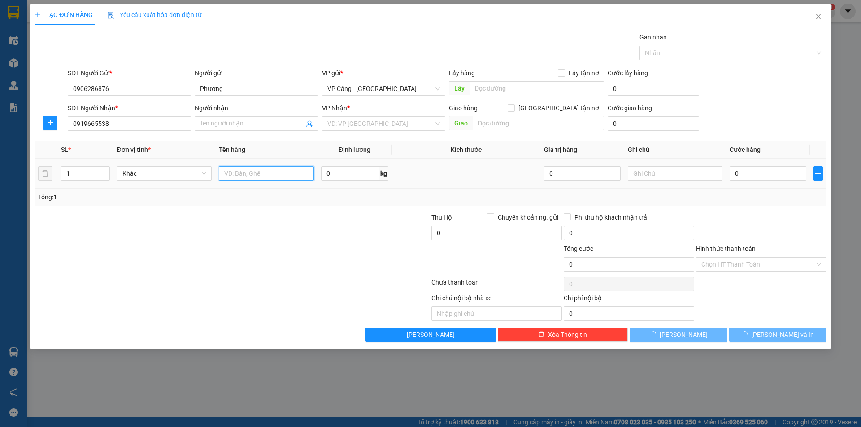
click at [255, 178] on input "text" at bounding box center [266, 173] width 95 height 14
type input "Liên Khanh"
checkbox input "true"
type input "76 cốc lếu ,lào cai"
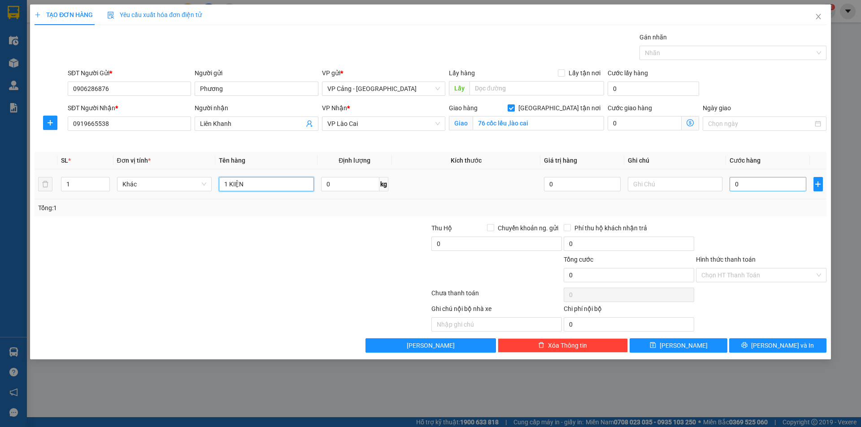
type input "1 KIỆN"
click at [753, 183] on input "0" at bounding box center [768, 184] width 76 height 14
type input "3"
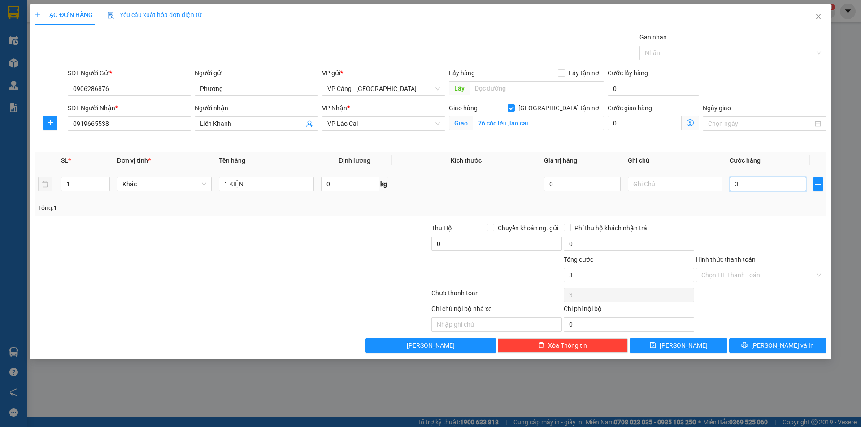
type input "30"
type input "30.000"
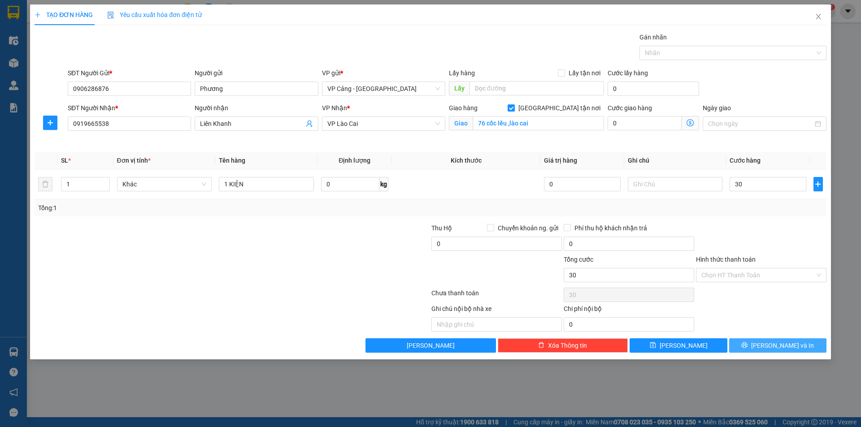
type input "30.000"
click at [779, 339] on button "[PERSON_NAME] và In" at bounding box center [777, 346] width 97 height 14
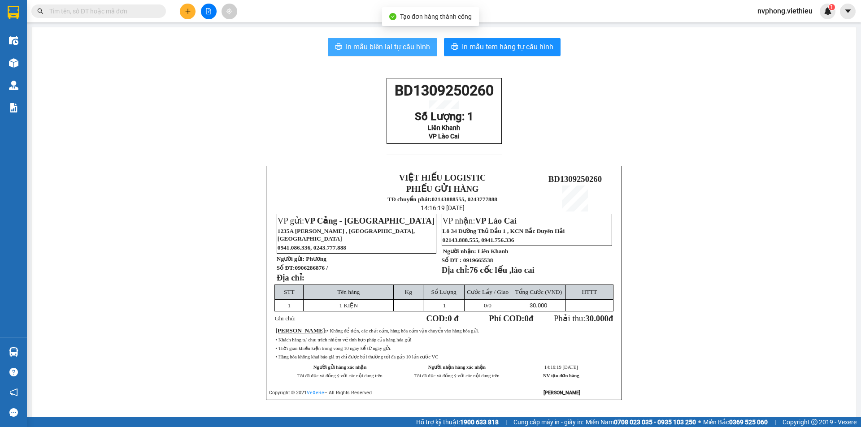
drag, startPoint x: 367, startPoint y: 44, endPoint x: 374, endPoint y: 50, distance: 9.2
click at [370, 48] on span "In mẫu biên lai tự cấu hình" at bounding box center [388, 46] width 84 height 11
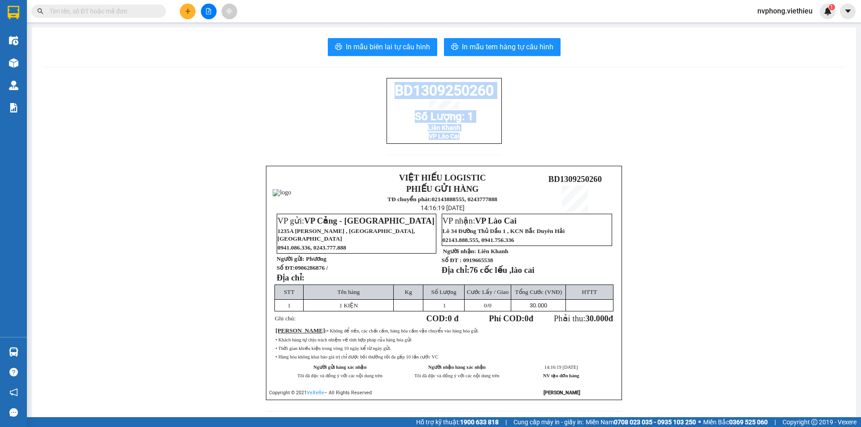
drag, startPoint x: 487, startPoint y: 146, endPoint x: 370, endPoint y: 87, distance: 131.0
click at [370, 87] on div "BD1309250260 Số Lượng: 1 Liên Khanh VP Lào Cai VIỆT HIẾU LOGISTIC PHIẾU GỬI HÀN…" at bounding box center [444, 250] width 803 height 344
copy div "BD1309250260 Số Lượng: 1 Liên Khanh VP Lào Cai"
click at [191, 11] on button at bounding box center [188, 12] width 16 height 16
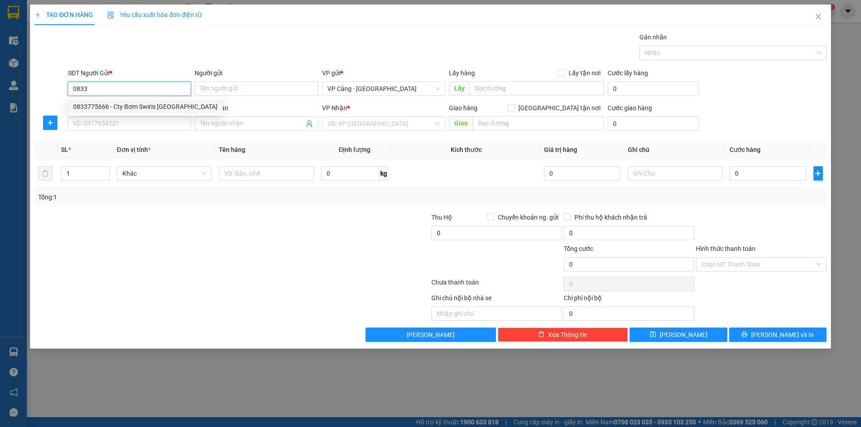
click at [102, 102] on div "0833775666 - Cty Bơm Swiris Hà Nội" at bounding box center [145, 107] width 144 height 10
type input "0833775666"
type input "Cty Bơm Swiris [GEOGRAPHIC_DATA]"
type input "0833775666"
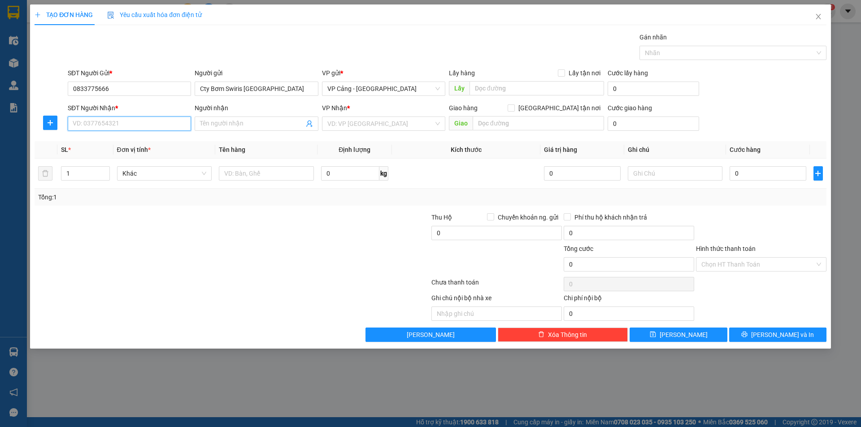
click at [96, 125] on input "SĐT Người Nhận *" at bounding box center [129, 124] width 123 height 14
click at [98, 155] on div "0979874606 - Bơm Việt Anh" at bounding box center [129, 156] width 113 height 10
type input "0979874606"
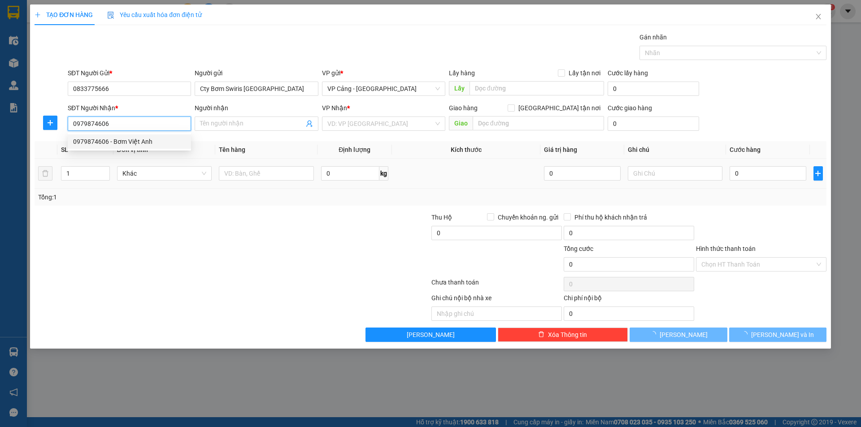
type input "Bơm Việt Anh"
checkbox input "true"
type input "089 Nguyễn Du, Kim Tân, LC"
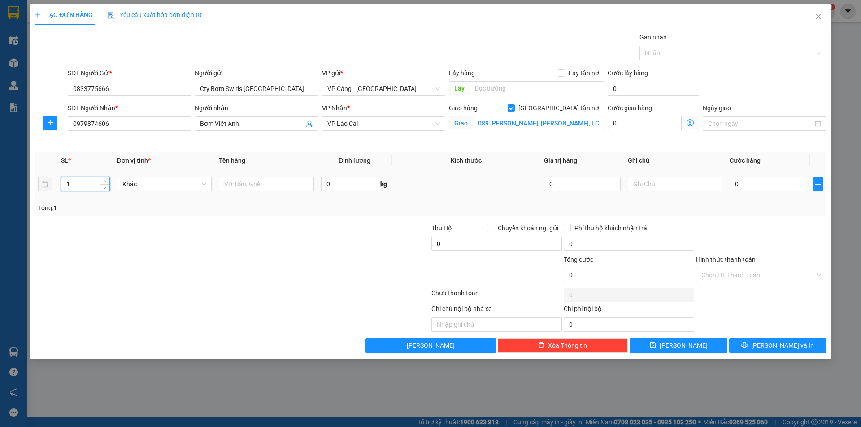
click at [87, 183] on input "1" at bounding box center [85, 184] width 48 height 13
type input "20"
click at [266, 179] on input "text" at bounding box center [266, 184] width 95 height 14
type input "20 kiện bơm + 1 p bì"
click at [742, 180] on input "0" at bounding box center [768, 184] width 76 height 14
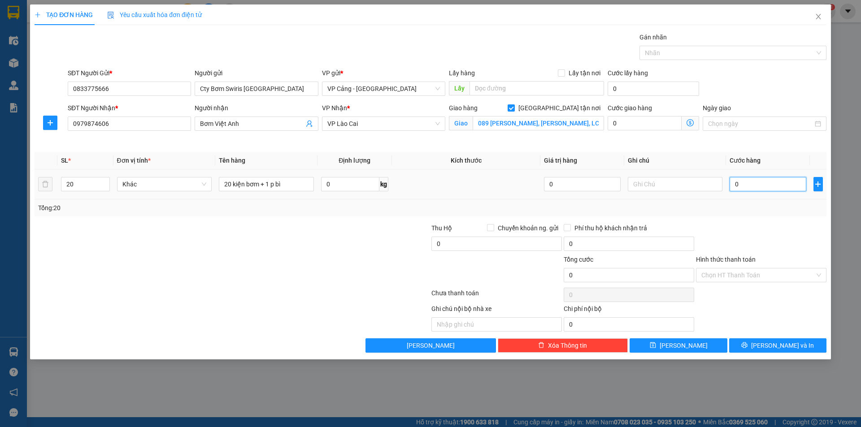
type input "1"
type input "0"
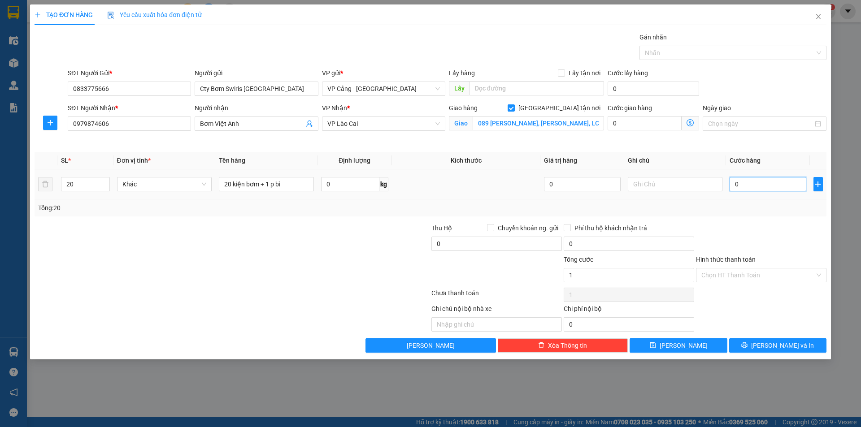
type input "0"
type input "02"
type input "2"
type input "022"
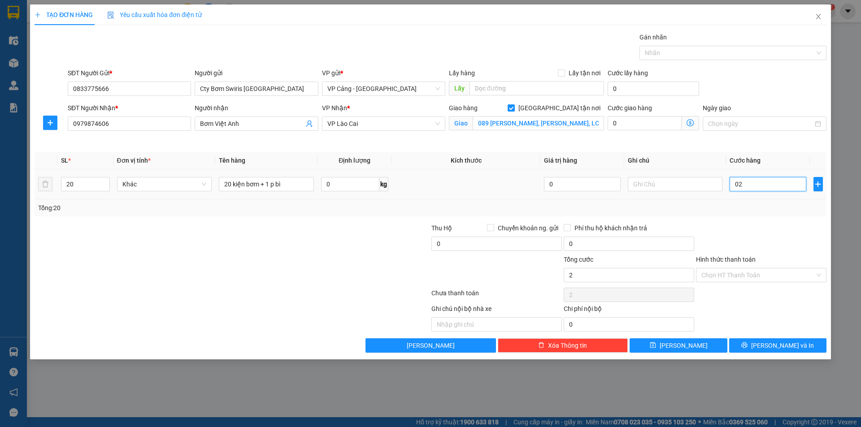
type input "22"
type input "0.220"
type input "220"
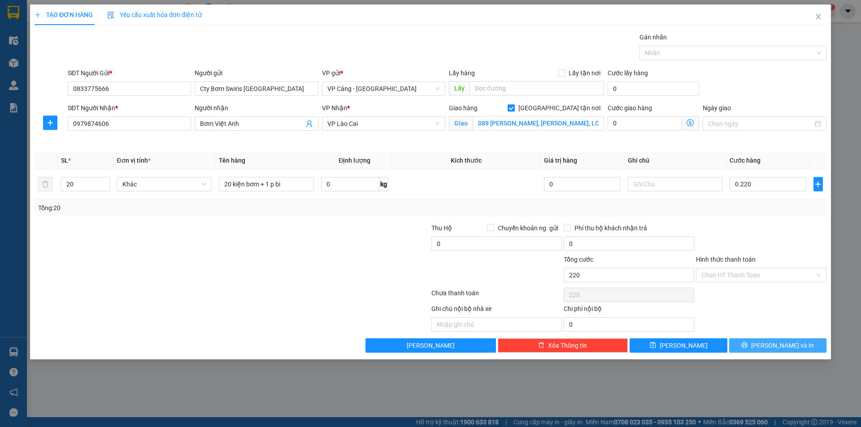
type input "220.000"
click at [785, 344] on span "[PERSON_NAME] và In" at bounding box center [782, 346] width 63 height 10
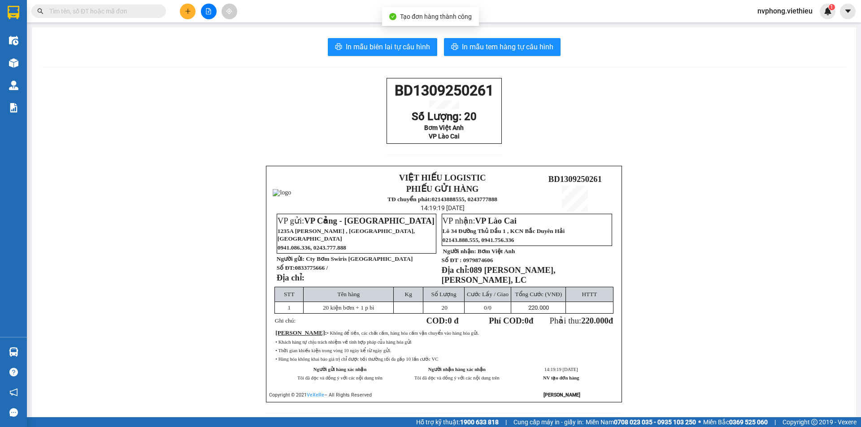
click at [29, 61] on main "In mẫu biên lai tự cấu hình In mẫu tem hàng tự cấu hình BD1309250261 Số Lượng: …" at bounding box center [430, 209] width 861 height 418
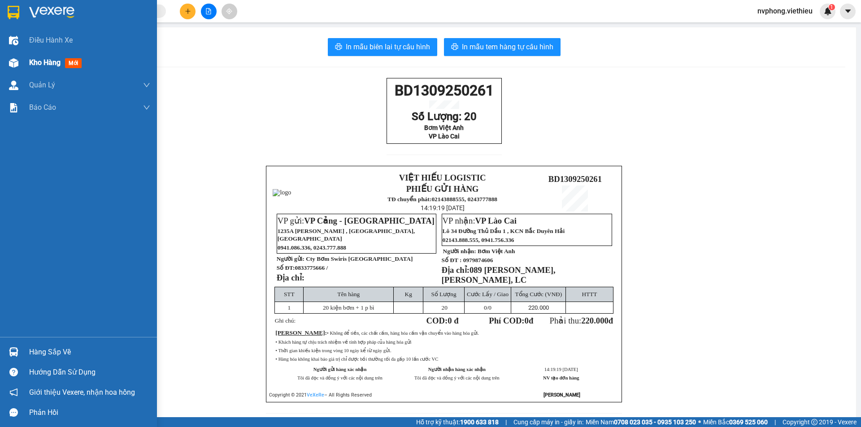
click at [29, 72] on div "Kho hàng mới" at bounding box center [78, 63] width 157 height 22
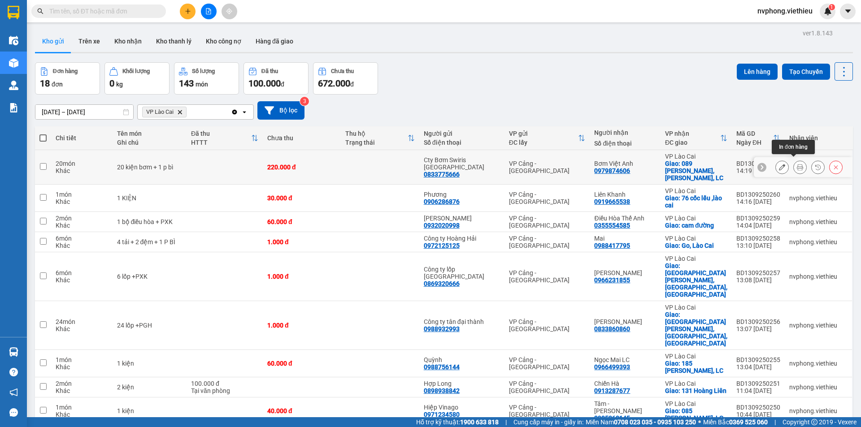
click at [797, 166] on icon at bounding box center [800, 167] width 6 height 6
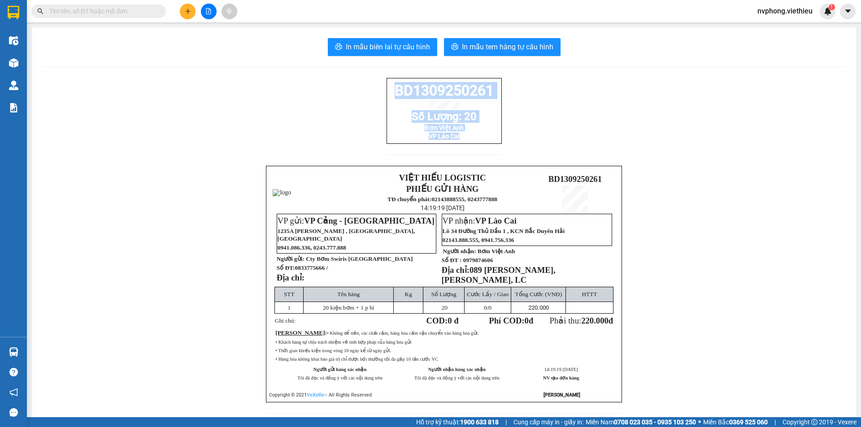
drag, startPoint x: 436, startPoint y: 144, endPoint x: 379, endPoint y: 99, distance: 72.5
click at [379, 99] on div "BD1309250261 Số Lượng: 20 Bơm Việt Anh VP Lào Cai VIỆT HIẾU LOGISTIC PHIẾU GỬI …" at bounding box center [444, 251] width 803 height 347
click at [527, 141] on div "BD1309250261 Số Lượng: 20 Bơm Việt Anh VP Lào Cai VIỆT HIẾU LOGISTIC PHIẾU GỬI …" at bounding box center [444, 251] width 803 height 347
drag, startPoint x: 439, startPoint y: 151, endPoint x: 387, endPoint y: 96, distance: 76.1
click at [387, 96] on div "BD1309250261 Số Lượng: 20 Bơm Việt Anh VP Lào Cai" at bounding box center [444, 111] width 115 height 66
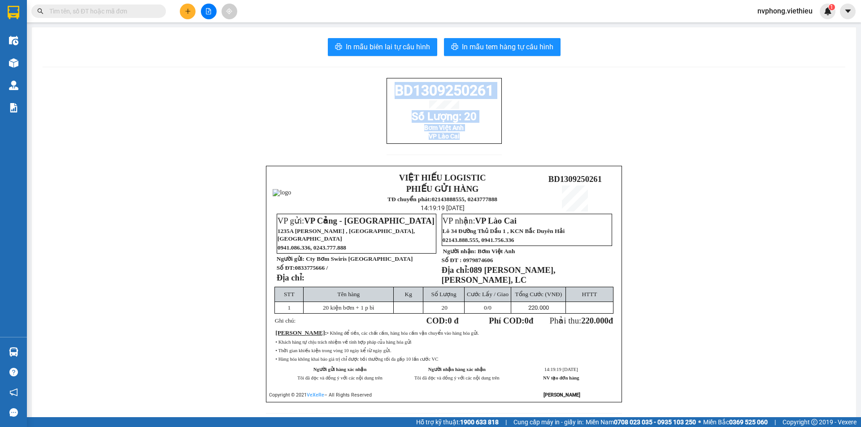
copy div "BD1309250261 Số Lượng: 20 Bơm Việt Anh VP Lào Cai"
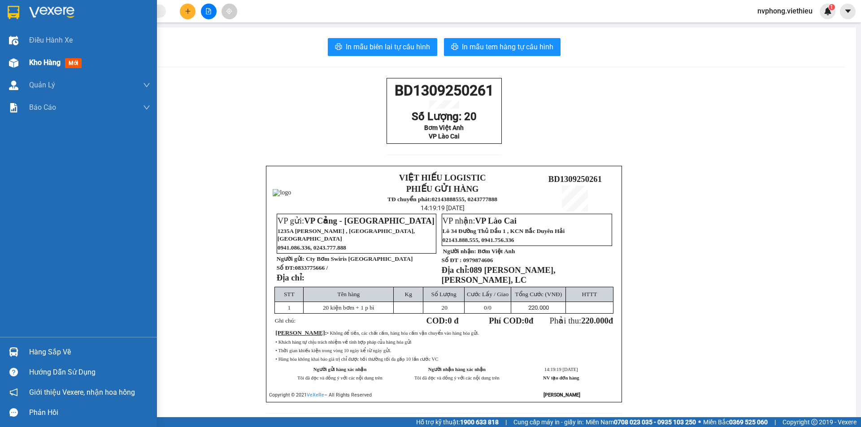
click at [29, 65] on div "Kho hàng mới" at bounding box center [78, 63] width 157 height 22
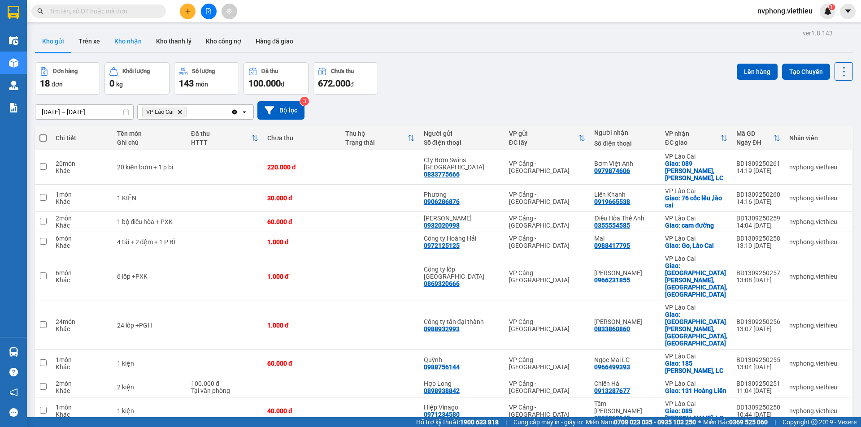
click at [121, 35] on button "Kho nhận" at bounding box center [128, 41] width 42 height 22
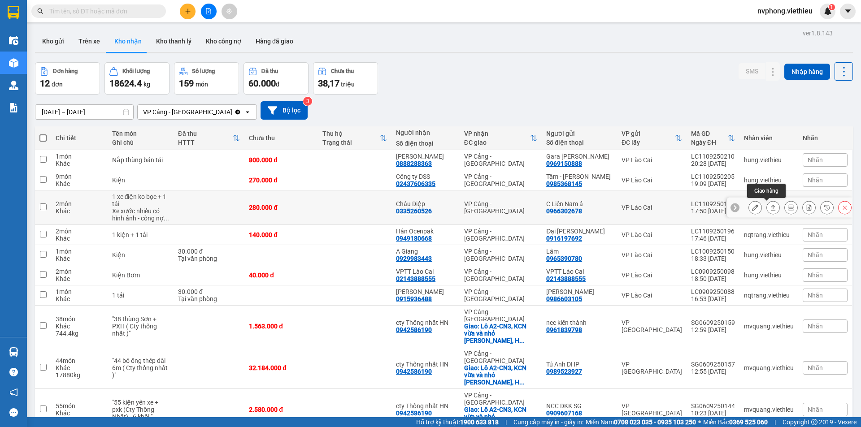
click at [770, 205] on icon at bounding box center [773, 208] width 6 height 6
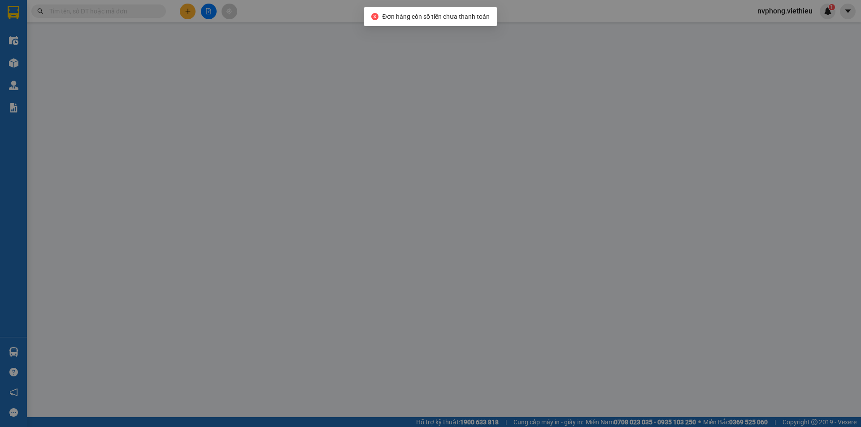
type input "0966302678"
type input "C Liên Nam á"
type input "0335260526"
type input "Cháu Diệp"
type input "280.000"
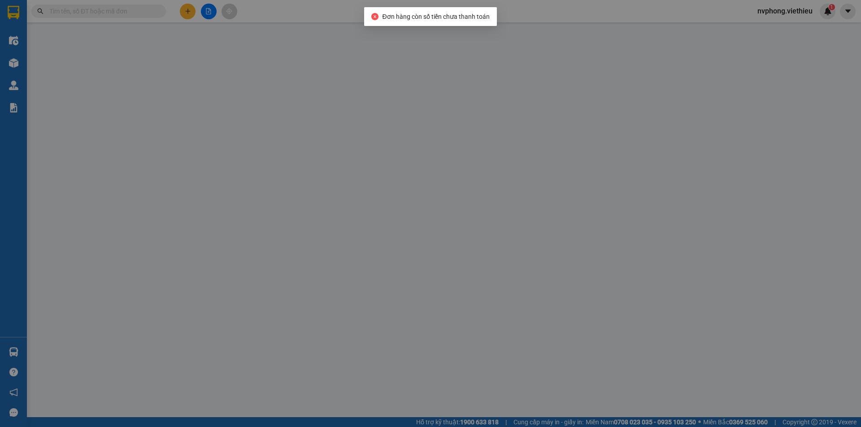
type input "280.000"
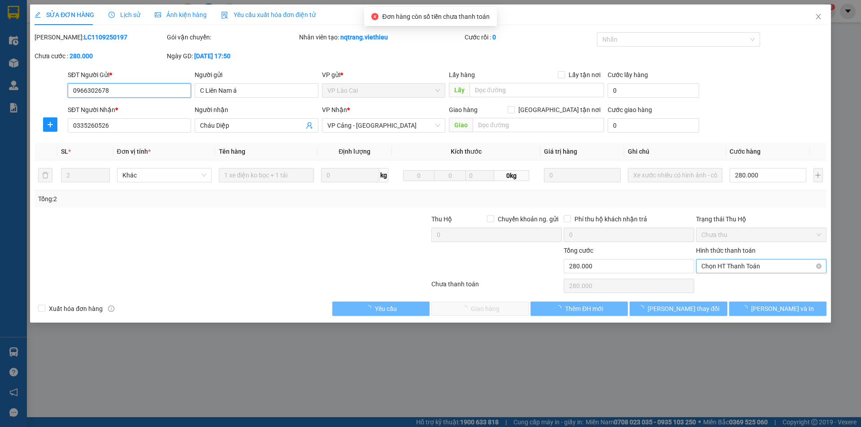
click at [712, 263] on span "Chọn HT Thanh Toán" at bounding box center [761, 266] width 120 height 13
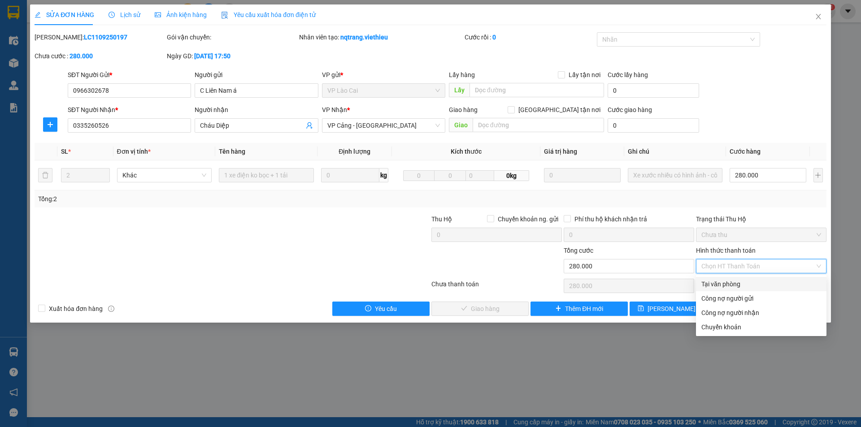
click at [293, 239] on div at bounding box center [166, 229] width 265 height 31
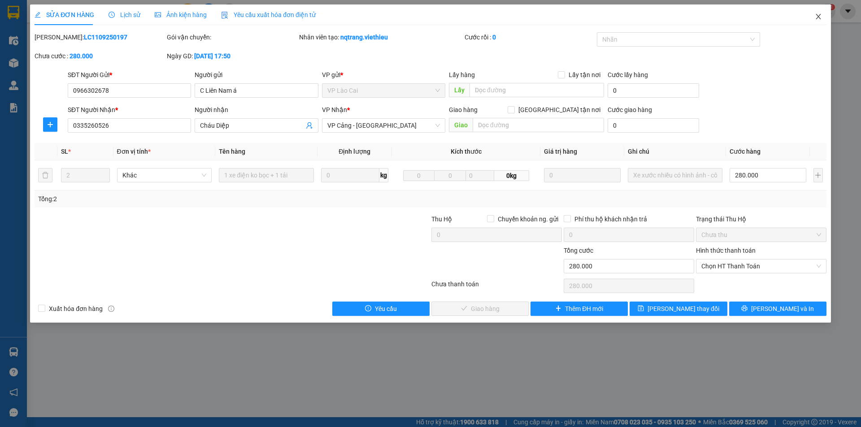
click at [817, 12] on span "Close" at bounding box center [818, 16] width 25 height 25
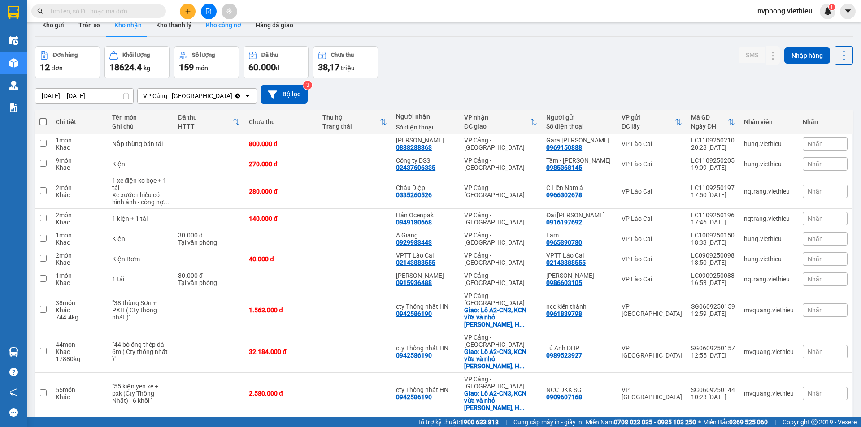
scroll to position [3, 0]
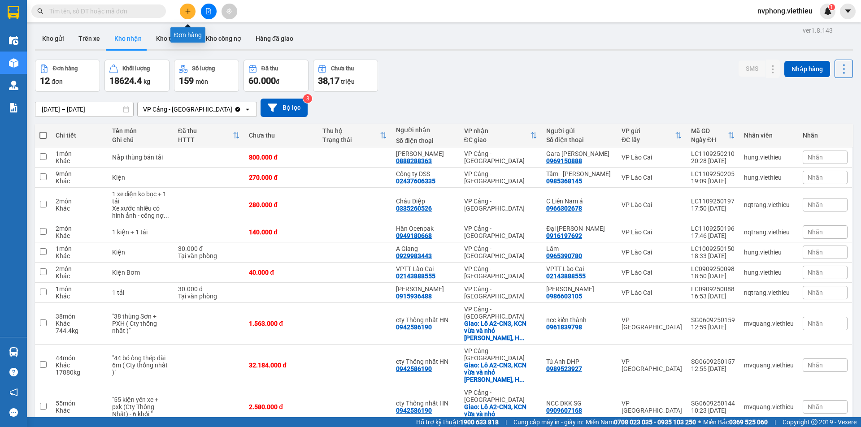
click at [187, 17] on button at bounding box center [188, 12] width 16 height 16
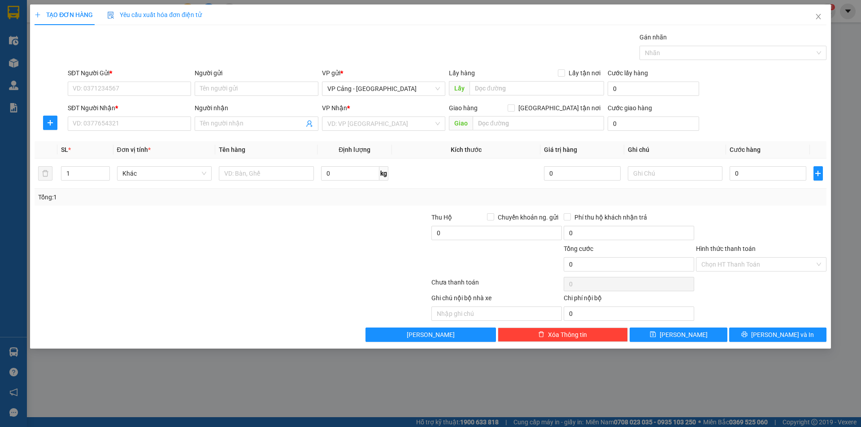
click at [118, 113] on div "SĐT Người Nhận *" at bounding box center [129, 108] width 123 height 10
click at [118, 117] on input "SĐT Người Nhận *" at bounding box center [129, 124] width 123 height 14
click at [81, 86] on input "SĐT Người Gửi *" at bounding box center [129, 89] width 123 height 14
click at [99, 107] on div "0979547986 - Dũng" at bounding box center [129, 107] width 113 height 10
type input "0979547986"
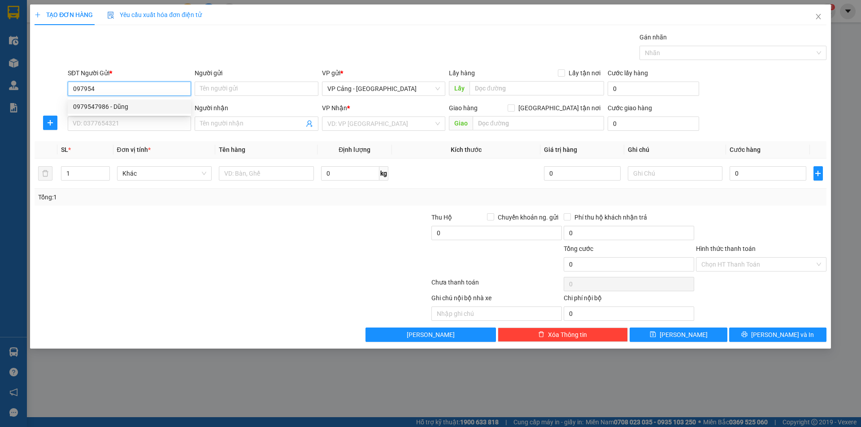
type input "Dũng"
type input "0979547986"
click at [97, 123] on input "SĐT Người Nhận *" at bounding box center [129, 124] width 123 height 14
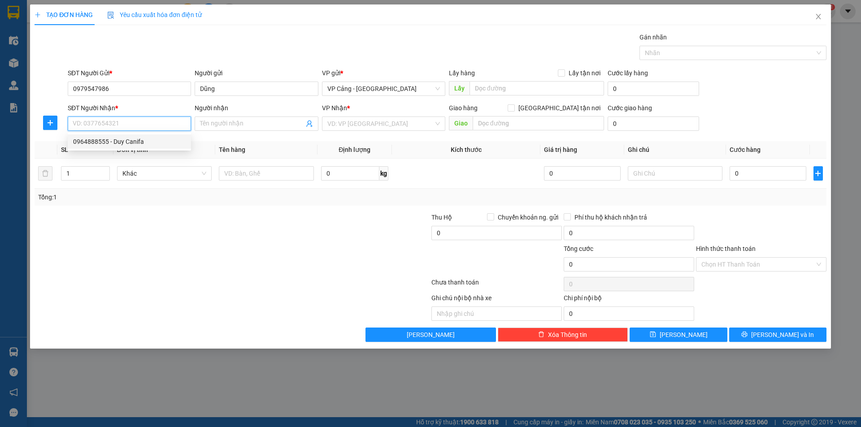
click at [100, 144] on div "0964888555 - Duy Canifa" at bounding box center [129, 142] width 113 height 10
type input "0964888555"
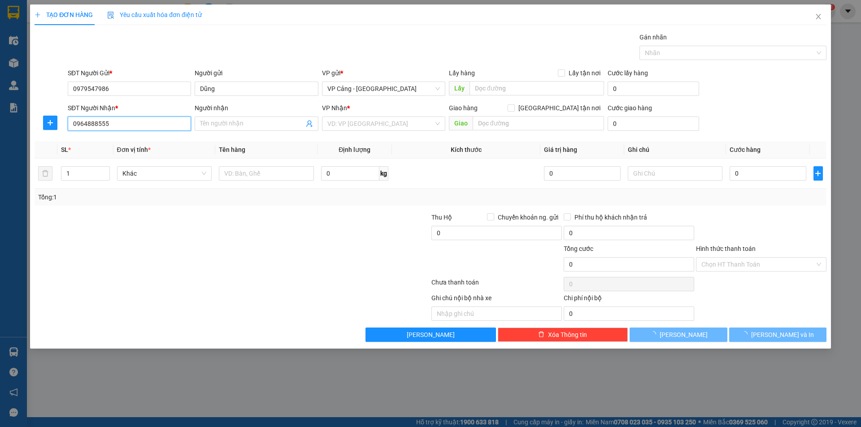
type input "Duy Canifa"
checkbox input "true"
type input "TP Lào Cai"
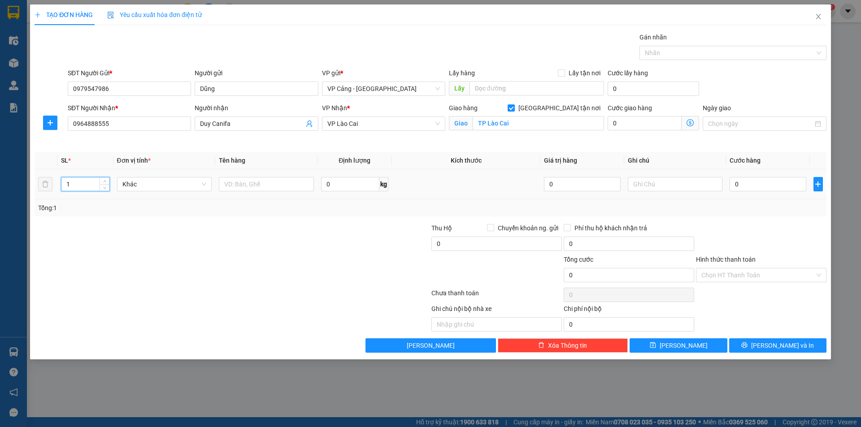
click at [81, 189] on input "1" at bounding box center [85, 184] width 48 height 13
click at [255, 191] on input "text" at bounding box center [266, 184] width 95 height 14
type input "1 kiện"
click at [741, 188] on input "0" at bounding box center [768, 184] width 76 height 14
type input "4"
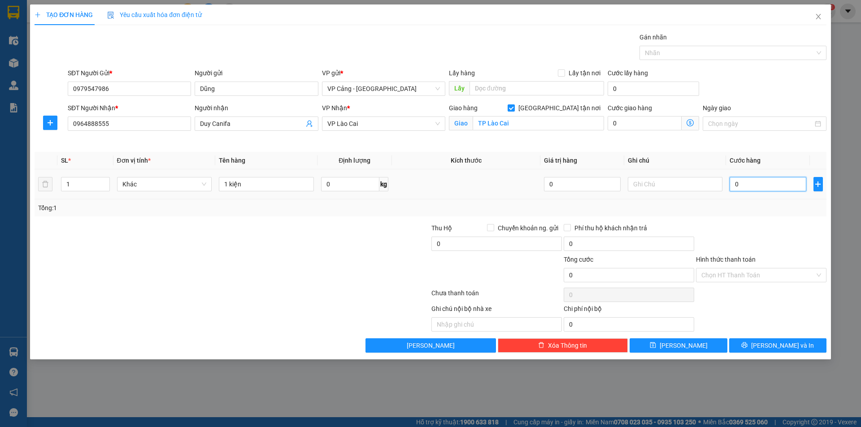
type input "4"
type input "40"
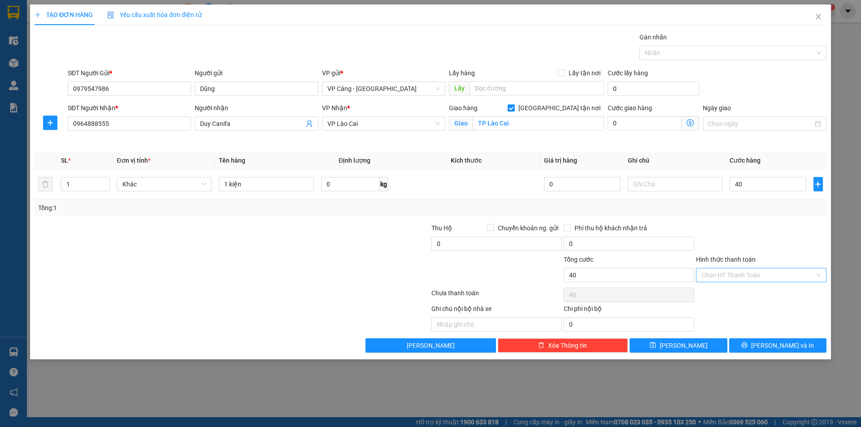
click at [733, 276] on input "Hình thức thanh toán" at bounding box center [757, 275] width 113 height 13
type input "40.000"
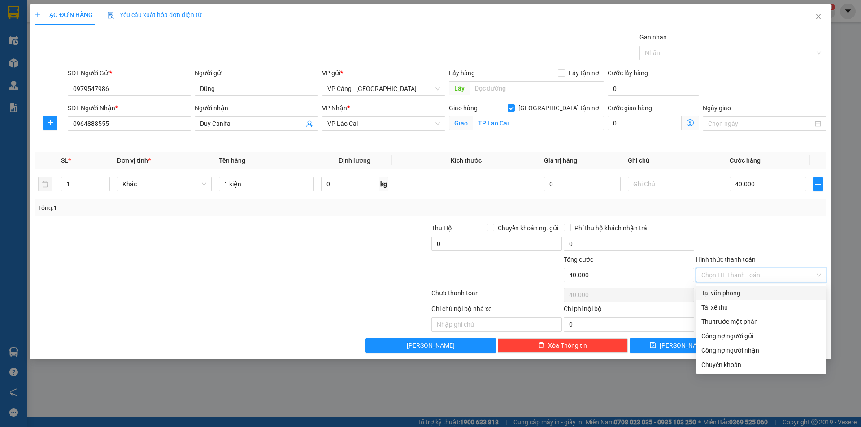
click at [722, 292] on div "Tại văn phòng" at bounding box center [761, 293] width 120 height 10
type input "0"
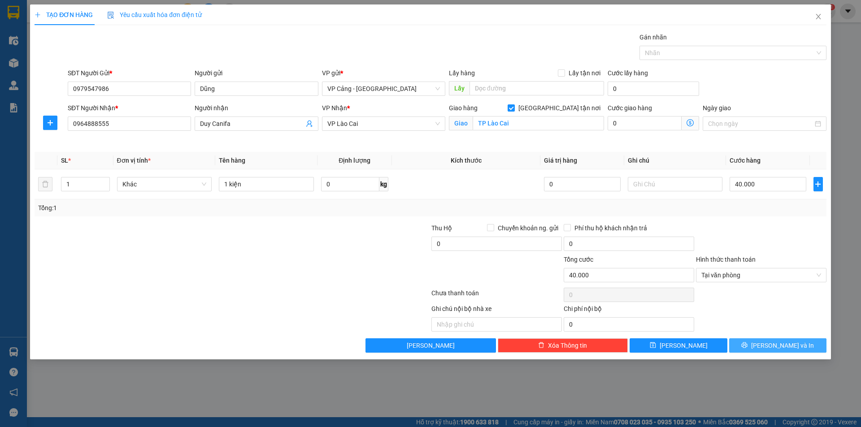
click at [770, 351] on button "[PERSON_NAME] và In" at bounding box center [777, 346] width 97 height 14
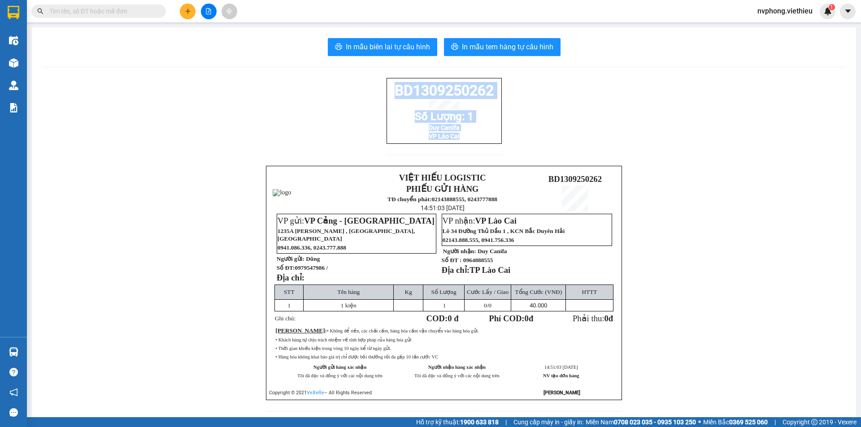
drag, startPoint x: 496, startPoint y: 150, endPoint x: 377, endPoint y: 95, distance: 131.0
click at [377, 95] on div "BD1309250262 Số Lượng: 1 Duy Canifa VP Lào Cai VIỆT HIẾU LOGISTIC PHIẾU GỬI HÀN…" at bounding box center [444, 250] width 803 height 344
copy div "BD1309250262 Số Lượng: 1 Duy Canifa VP Lào Cai"
click at [183, 13] on button at bounding box center [188, 12] width 16 height 16
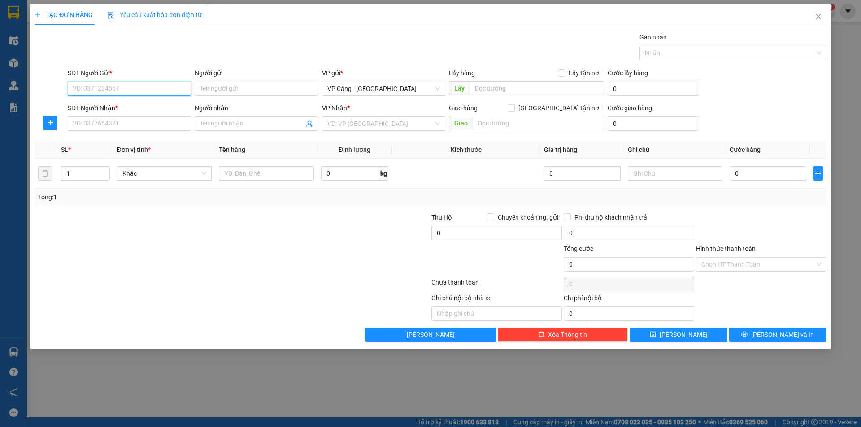
click at [111, 91] on input "SĐT Người Gửi *" at bounding box center [129, 89] width 123 height 14
type input "0938088189"
click at [131, 105] on div "0938088189 - Dũng" at bounding box center [129, 107] width 113 height 10
type input "Dũng"
type input "0938088189"
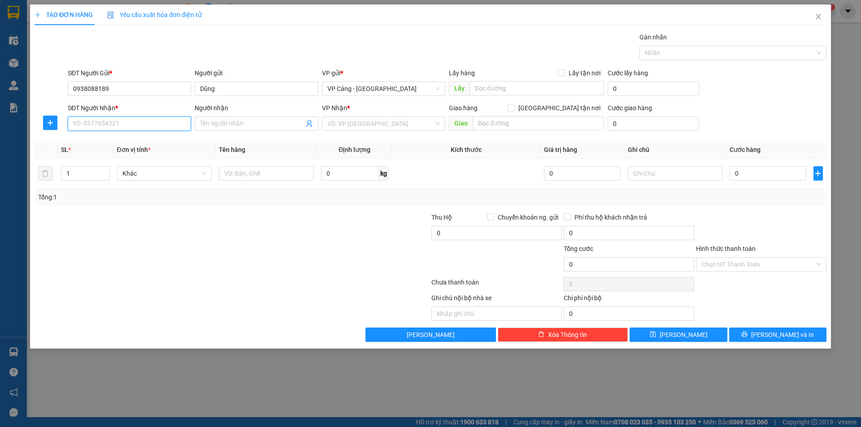
click at [128, 123] on input "SĐT Người Nhận *" at bounding box center [129, 124] width 123 height 14
click at [127, 140] on div "0978398991 - Cô Khải Ngân" at bounding box center [129, 142] width 113 height 10
type input "0978398991"
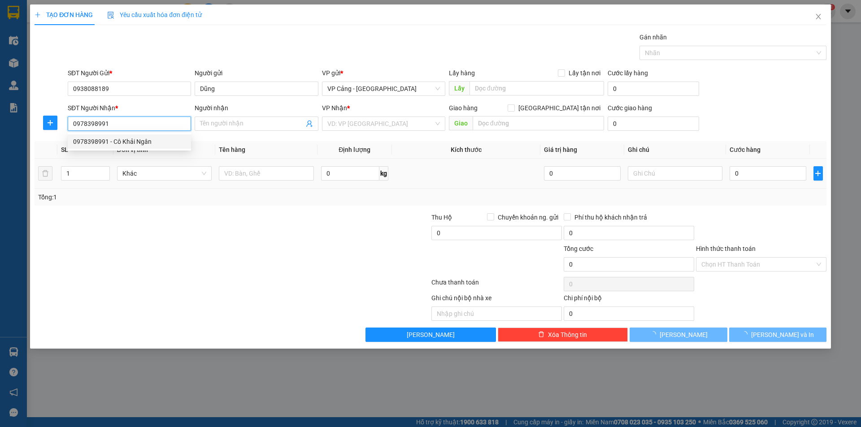
type input "Cô Khải Ngân"
checkbox input "true"
type input "chợ cốc lếu -lào cai"
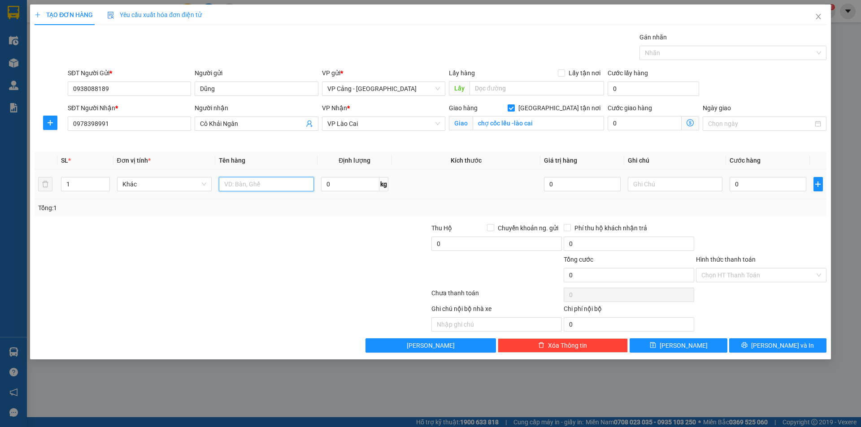
click at [269, 184] on input "text" at bounding box center [266, 184] width 95 height 14
type input "1 kiện"
click at [766, 189] on input "0" at bounding box center [768, 184] width 76 height 14
type input "4"
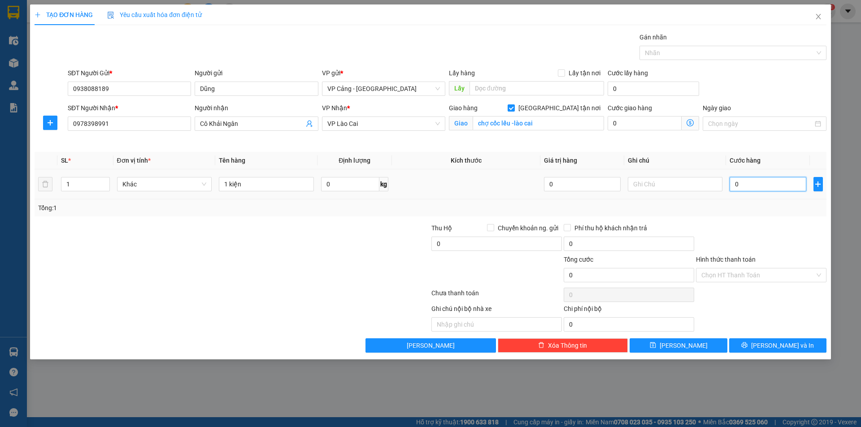
type input "4"
type input "40"
click at [737, 274] on input "Hình thức thanh toán" at bounding box center [757, 275] width 113 height 13
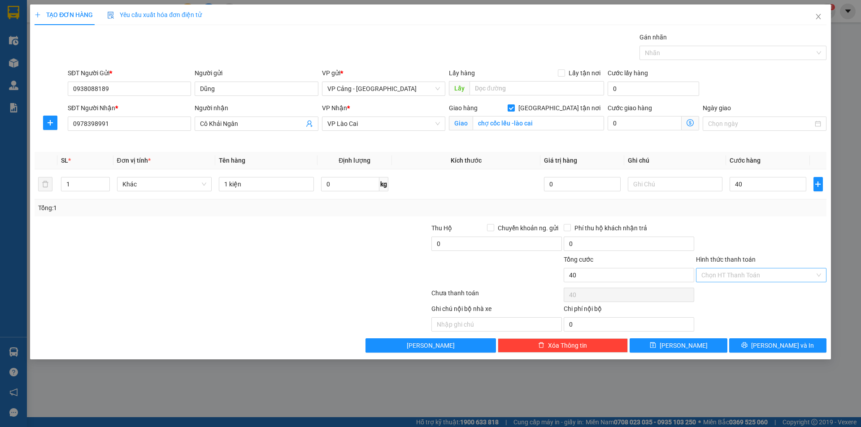
type input "40.000"
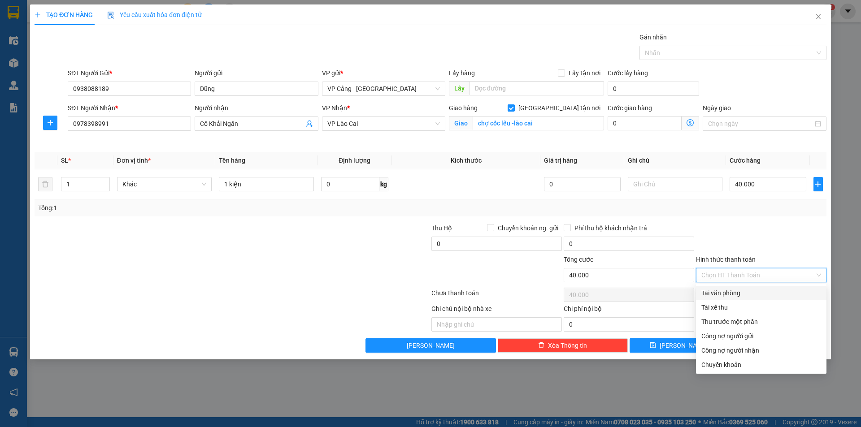
drag, startPoint x: 739, startPoint y: 291, endPoint x: 780, endPoint y: 340, distance: 64.0
click at [740, 292] on div "Tại văn phòng" at bounding box center [761, 293] width 120 height 10
type input "0"
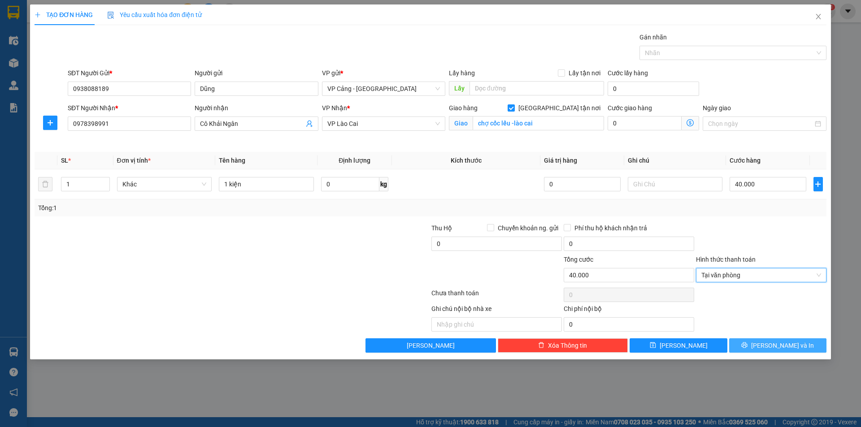
click at [783, 347] on span "[PERSON_NAME] và In" at bounding box center [782, 346] width 63 height 10
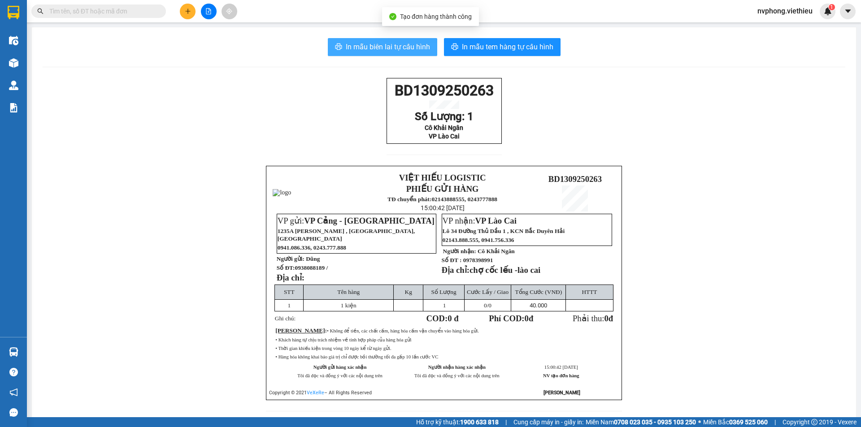
click at [414, 55] on button "In mẫu biên lai tự cấu hình" at bounding box center [382, 47] width 109 height 18
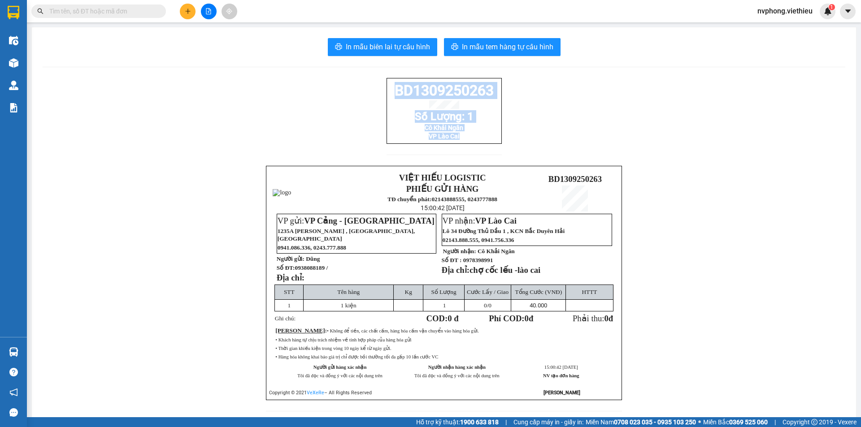
drag, startPoint x: 494, startPoint y: 148, endPoint x: 388, endPoint y: 88, distance: 121.3
click at [388, 88] on div "BD1309250263 Số Lượng: 1 Cô Khải Ngân VP Lào Cai" at bounding box center [444, 111] width 115 height 66
copy div "BD1309250263 Số Lượng: 1 Cô Khải Ngân VP Lào Cai"
click at [183, 13] on button at bounding box center [188, 12] width 16 height 16
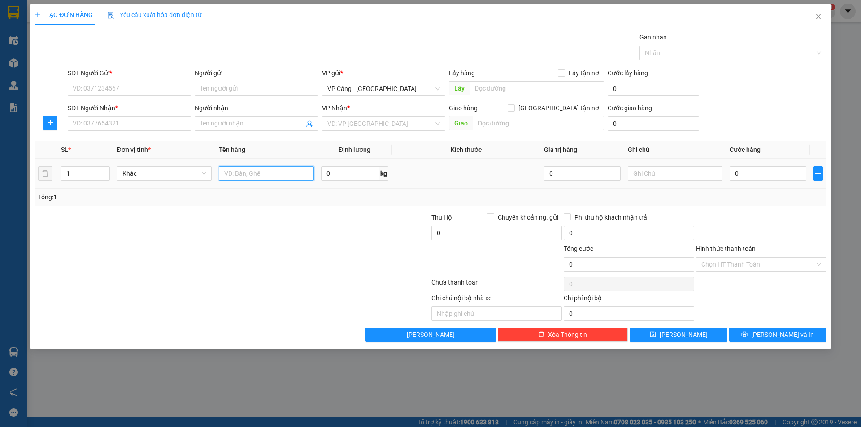
click at [244, 176] on input "text" at bounding box center [266, 173] width 95 height 14
type input "1 bao + 2 kiện"
click at [128, 127] on input "SĐT Người Nhận *" at bounding box center [129, 124] width 123 height 14
click at [89, 84] on input "SĐT Người Gửi *" at bounding box center [129, 89] width 123 height 14
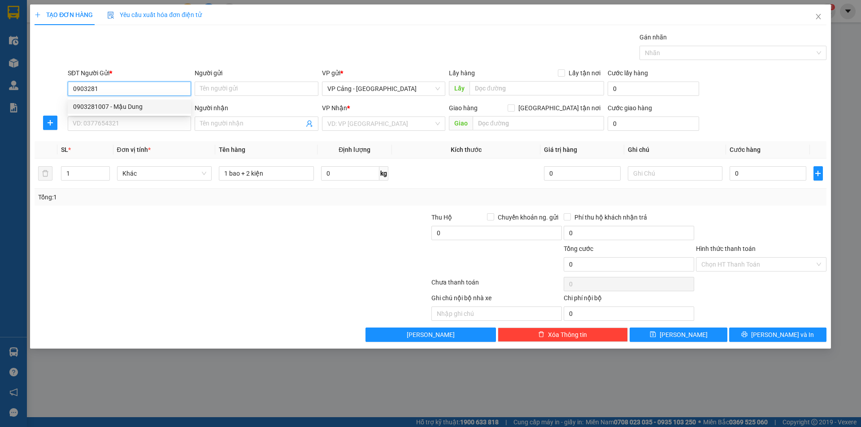
click at [118, 109] on div "0903281007 - Mậu Dung" at bounding box center [129, 107] width 113 height 10
type input "0903281007"
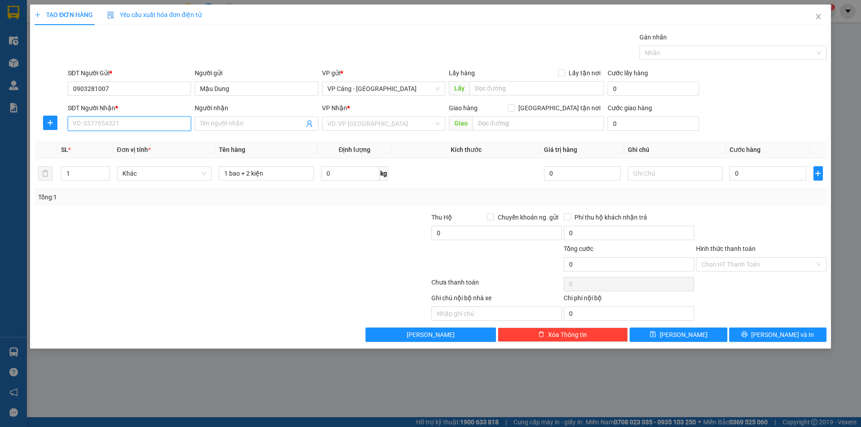
click at [118, 125] on input "SĐT Người Nhận *" at bounding box center [129, 124] width 123 height 14
click at [119, 145] on div "0982396219 - Minh Hằng" at bounding box center [129, 142] width 113 height 10
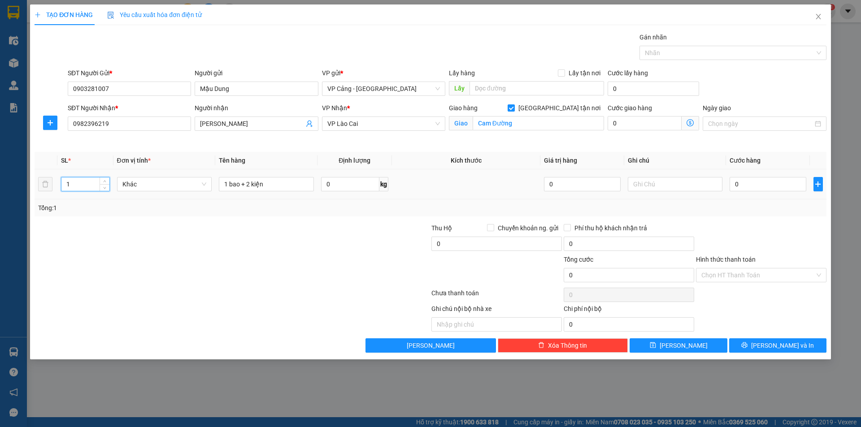
click at [85, 187] on input "1" at bounding box center [85, 184] width 48 height 13
click at [770, 186] on input "0" at bounding box center [768, 184] width 76 height 14
click at [782, 341] on span "[PERSON_NAME] và In" at bounding box center [782, 346] width 63 height 10
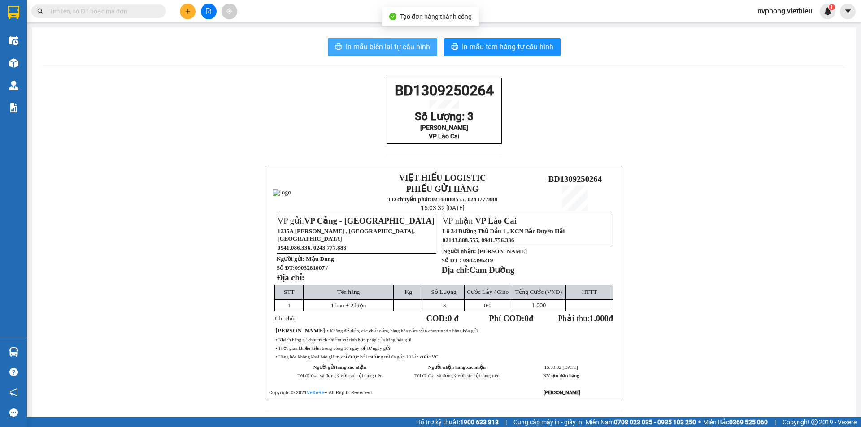
click at [378, 44] on span "In mẫu biên lai tự cấu hình" at bounding box center [388, 46] width 84 height 11
drag, startPoint x: 532, startPoint y: 335, endPoint x: 379, endPoint y: 96, distance: 284.0
click at [379, 96] on div "BD1309250264 Số Lượng: 3 Minh Hằng VP Lào Cai VIỆT HIẾU LOGISTIC PHIẾU GỬI HÀNG…" at bounding box center [444, 250] width 803 height 344
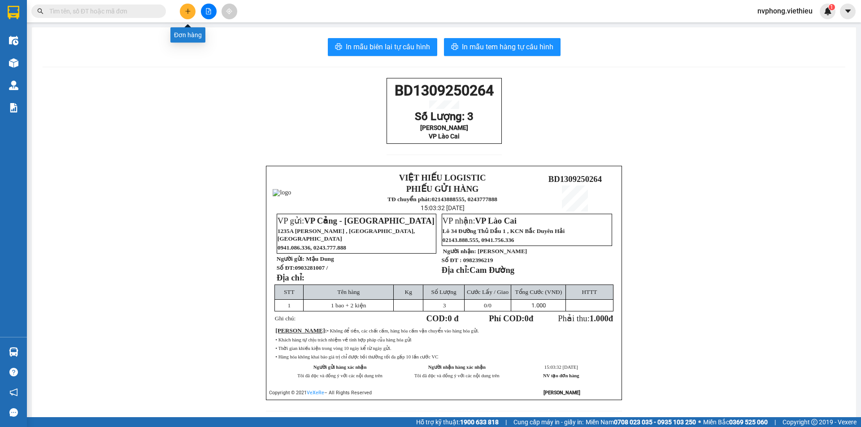
click at [183, 12] on button at bounding box center [188, 12] width 16 height 16
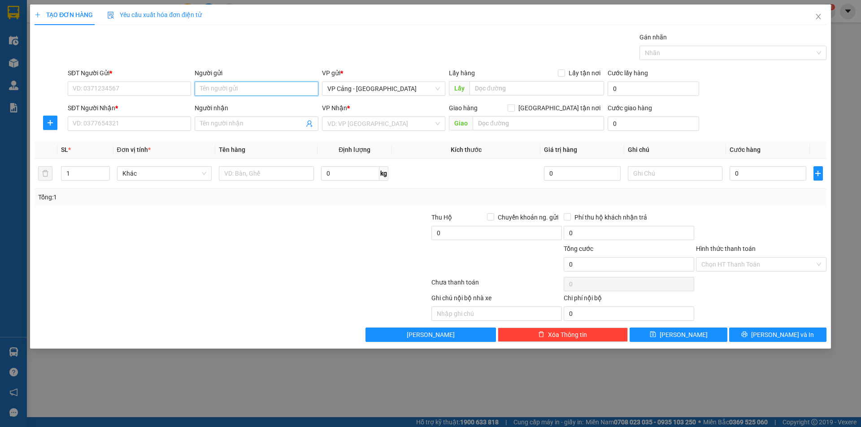
click at [214, 93] on input "Người gửi" at bounding box center [256, 89] width 123 height 14
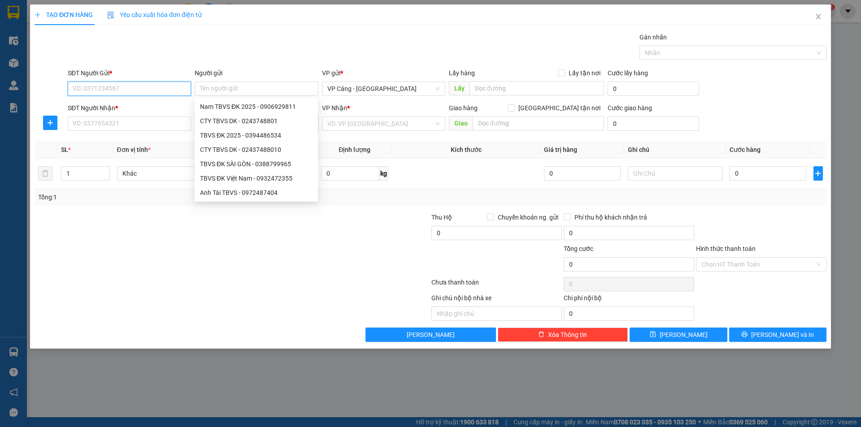
click at [122, 93] on input "SĐT Người Gửi *" at bounding box center [129, 89] width 123 height 14
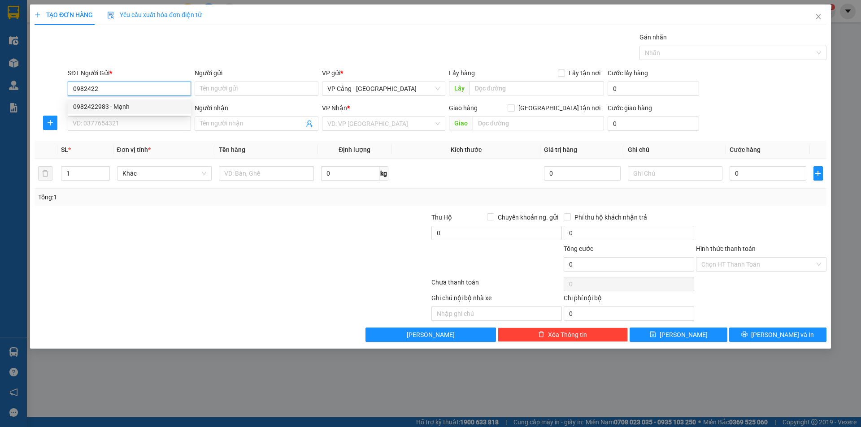
click at [145, 105] on div "0982422983 - Mạnh" at bounding box center [129, 107] width 113 height 10
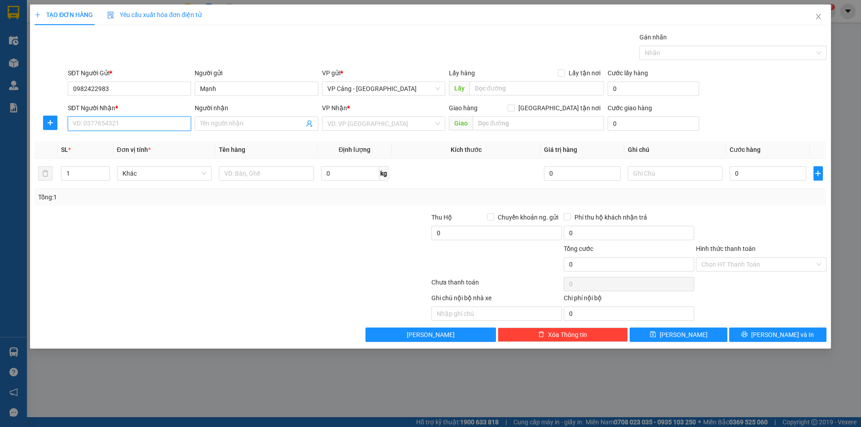
click at [120, 121] on input "SĐT Người Nhận *" at bounding box center [129, 124] width 123 height 14
click at [117, 144] on div "0975234118 - TBYT Hiền Quyết" at bounding box center [129, 142] width 113 height 10
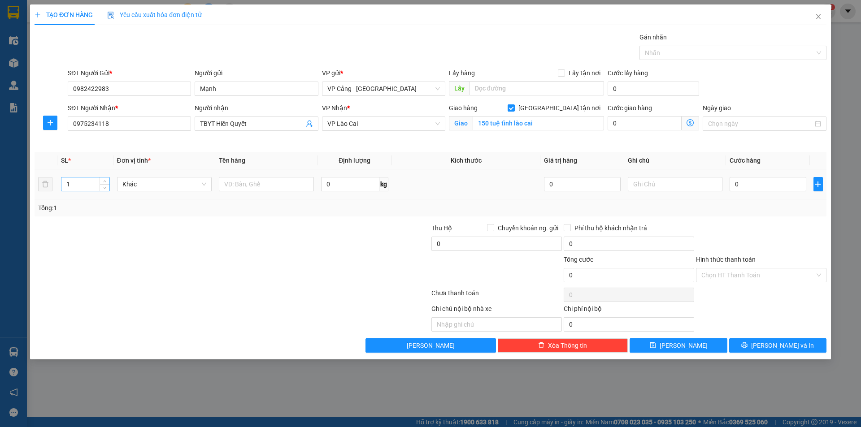
click at [83, 186] on input "1" at bounding box center [85, 184] width 48 height 13
click at [256, 189] on input "text" at bounding box center [266, 184] width 95 height 14
click at [739, 185] on input "0" at bounding box center [768, 184] width 76 height 14
click at [785, 347] on span "[PERSON_NAME] và In" at bounding box center [782, 346] width 63 height 10
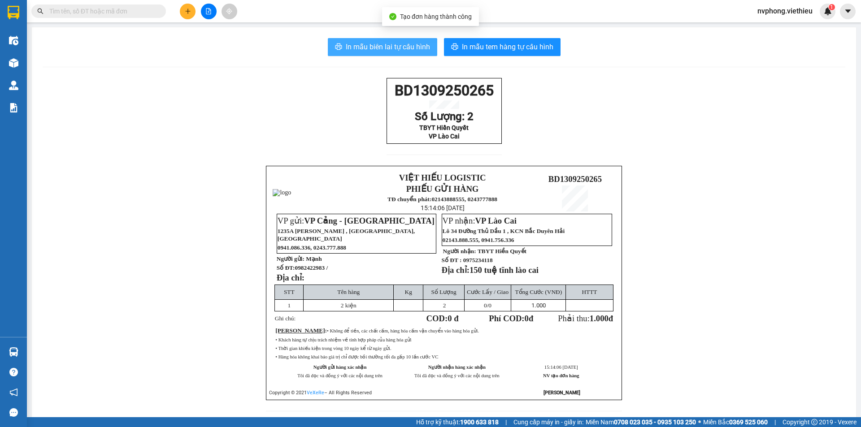
click at [416, 44] on span "In mẫu biên lai tự cấu hình" at bounding box center [388, 46] width 84 height 11
click at [361, 95] on div "BD1309250265 Số Lượng: 2 TBYT Hiền Quyết VP Lào Cai VIỆT HIẾU LOGISTIC PHIẾU GỬ…" at bounding box center [444, 250] width 803 height 344
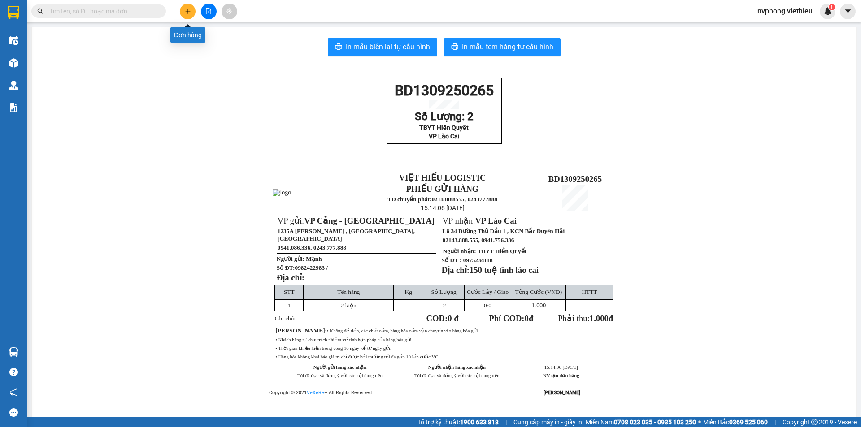
click at [183, 14] on button at bounding box center [188, 12] width 16 height 16
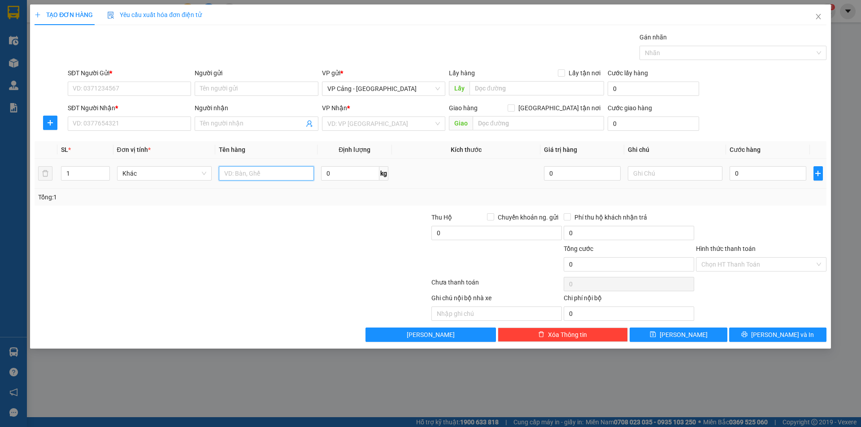
click at [249, 174] on input "text" at bounding box center [266, 173] width 95 height 14
click at [99, 86] on input "SĐT Người Gửi *" at bounding box center [129, 89] width 123 height 14
click at [761, 175] on input "0" at bounding box center [768, 173] width 76 height 14
click at [103, 89] on input "SĐT Người Gửi *" at bounding box center [129, 89] width 123 height 14
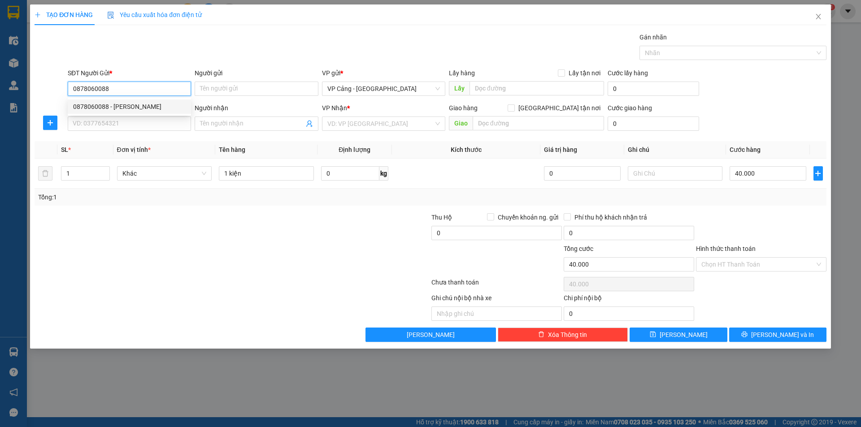
click at [134, 104] on div "0878060088 - Đào Huy Thục" at bounding box center [129, 107] width 113 height 10
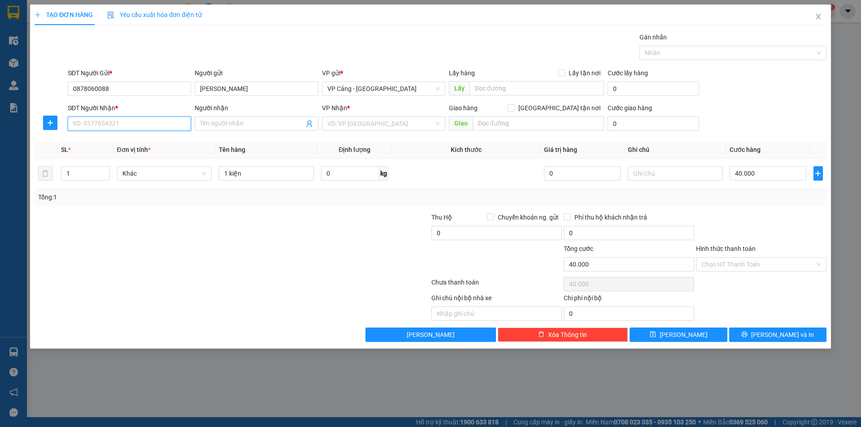
click at [124, 120] on input "SĐT Người Nhận *" at bounding box center [129, 124] width 123 height 14
click at [102, 141] on div "0916334425 - 163 Hoàng Liên" at bounding box center [129, 142] width 113 height 10
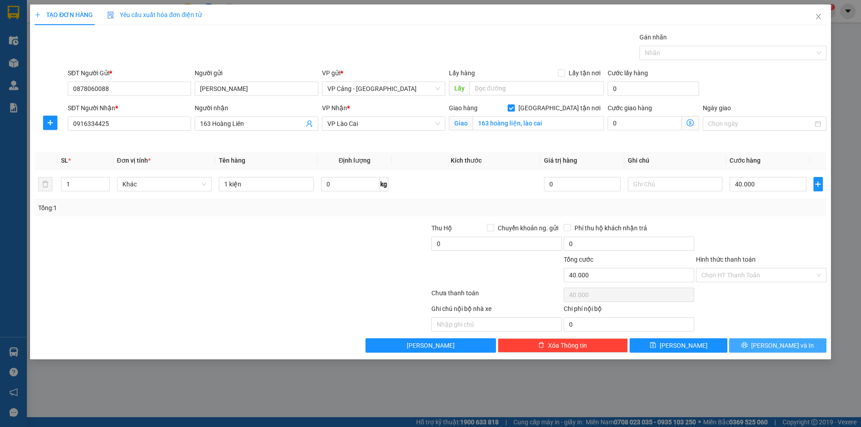
click at [757, 346] on button "[PERSON_NAME] và In" at bounding box center [777, 346] width 97 height 14
click at [789, 342] on span "[PERSON_NAME] và In" at bounding box center [782, 346] width 63 height 10
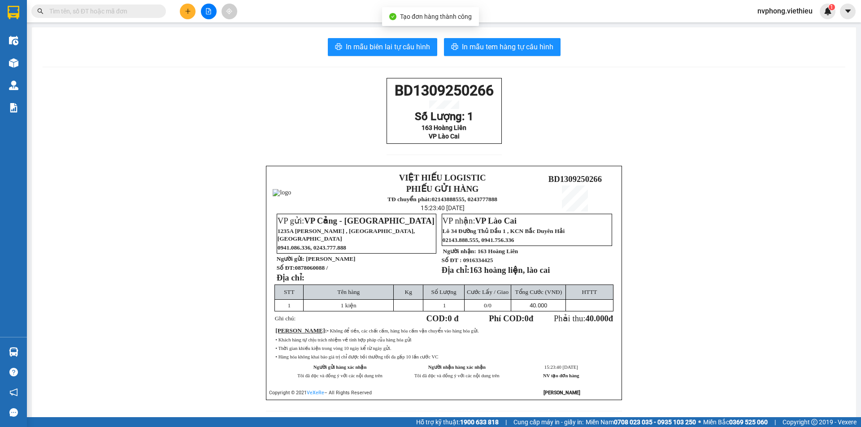
drag, startPoint x: 487, startPoint y: 146, endPoint x: 386, endPoint y: 94, distance: 113.9
click at [387, 94] on div "BD1309250266 Số Lượng: 1 163 Hoàng Liên VP Lào Cai" at bounding box center [444, 111] width 115 height 66
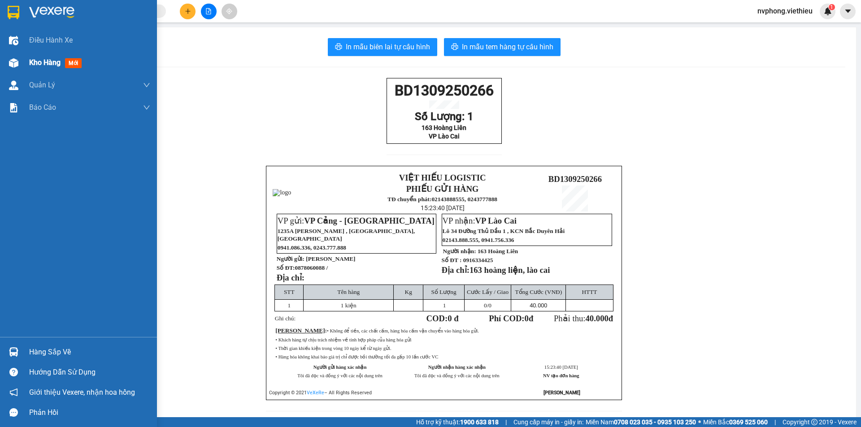
click at [28, 64] on div "Kho hàng mới" at bounding box center [78, 63] width 157 height 22
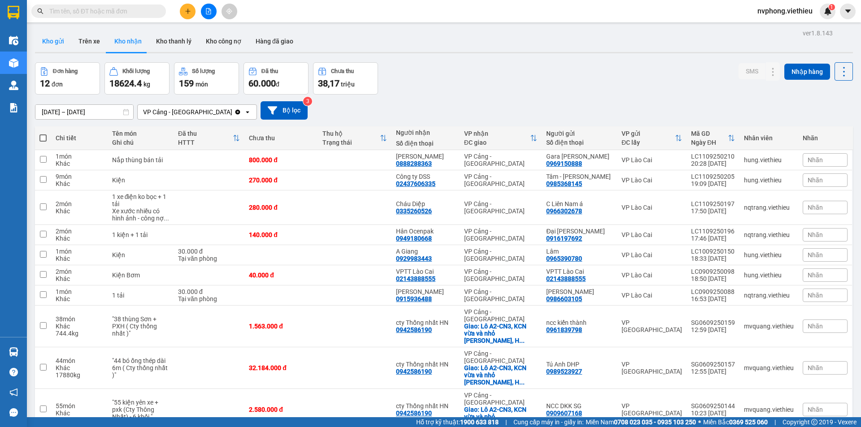
click at [55, 42] on button "Kho gửi" at bounding box center [53, 41] width 36 height 22
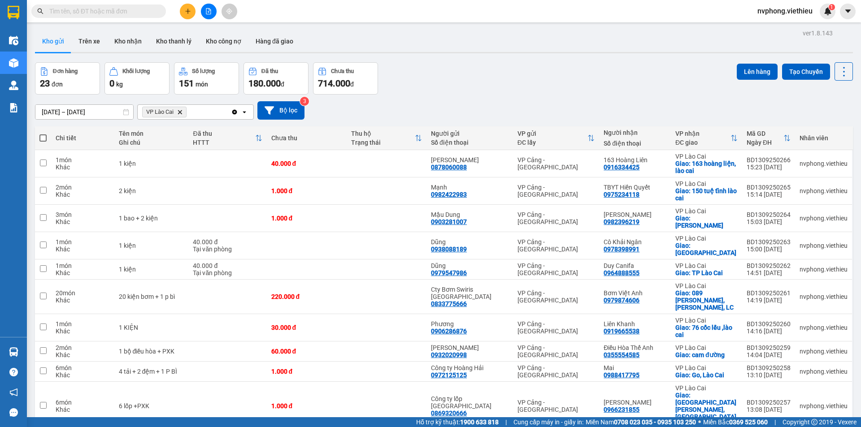
click at [807, 385] on span "100 / trang" at bounding box center [812, 389] width 32 height 9
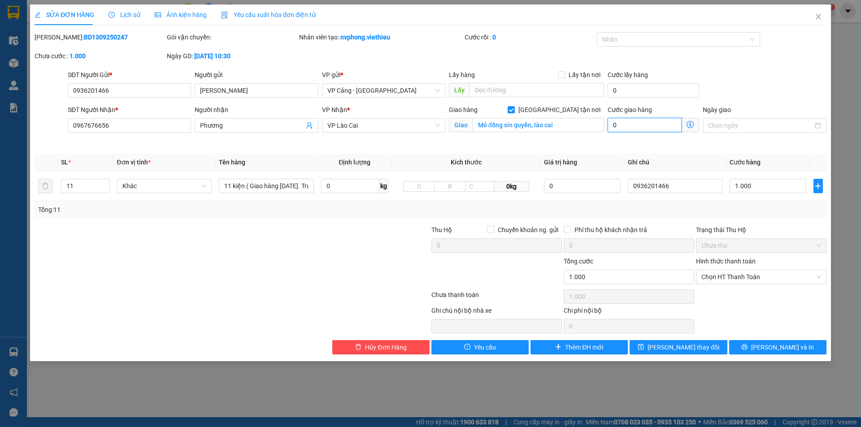
click at [627, 121] on input "0" at bounding box center [645, 125] width 74 height 14
click at [737, 185] on input "1.000" at bounding box center [768, 186] width 76 height 14
click at [736, 277] on span "Chọn HT Thanh Toán" at bounding box center [761, 276] width 120 height 13
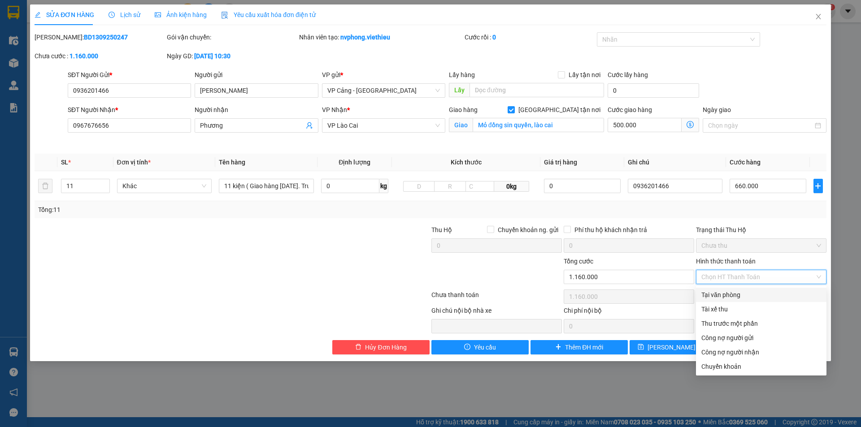
click at [724, 295] on div "Tại văn phòng" at bounding box center [761, 295] width 120 height 10
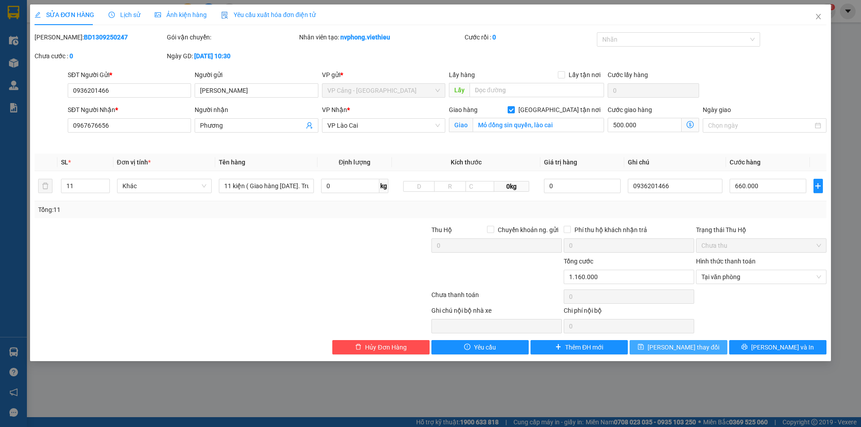
click at [680, 345] on span "[PERSON_NAME] thay đổi" at bounding box center [684, 348] width 72 height 10
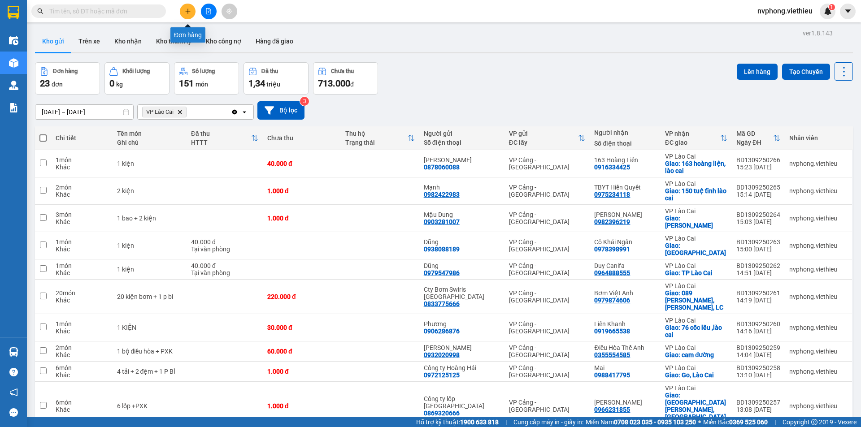
click at [185, 11] on icon "plus" at bounding box center [188, 11] width 6 height 6
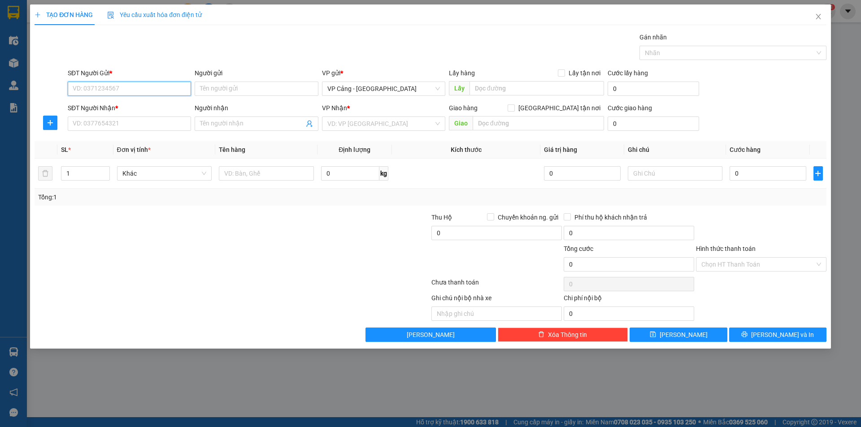
click at [83, 83] on input "SĐT Người Gửi *" at bounding box center [129, 89] width 123 height 14
drag, startPoint x: 122, startPoint y: 108, endPoint x: 119, endPoint y: 115, distance: 8.2
click at [122, 107] on div "0346750000 - Thủy" at bounding box center [129, 107] width 113 height 10
click at [111, 126] on input "SĐT Người Nhận *" at bounding box center [129, 124] width 123 height 14
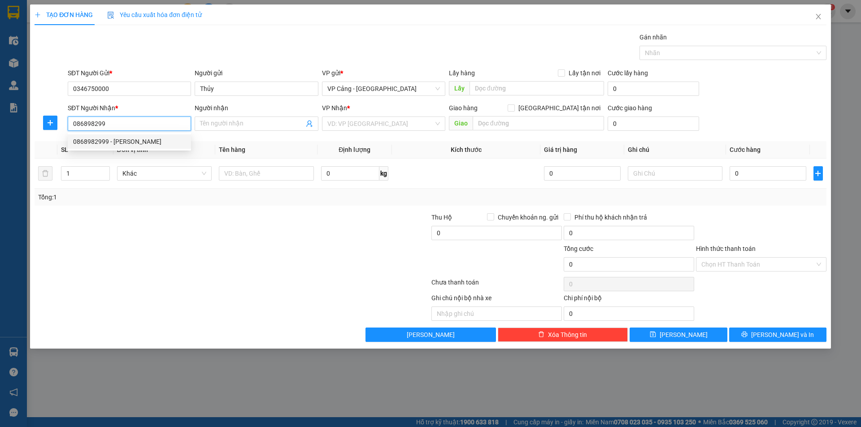
click at [119, 144] on div "0868982999 - Anh Vinh" at bounding box center [129, 142] width 113 height 10
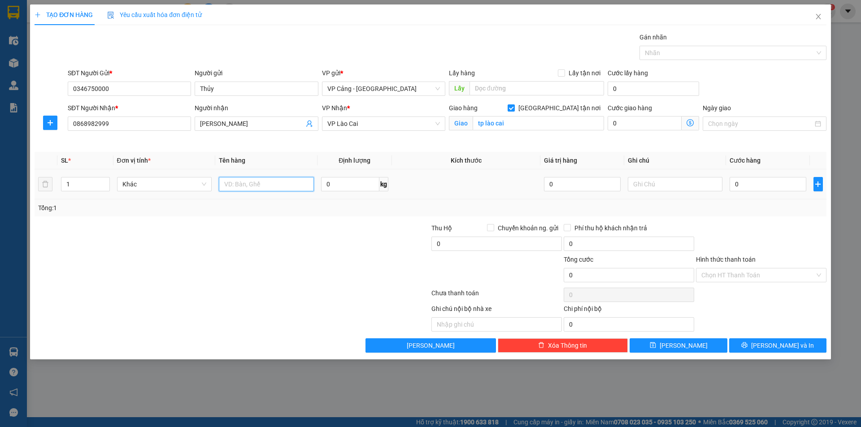
click at [270, 188] on input "text" at bounding box center [266, 184] width 95 height 14
click at [80, 183] on input "1" at bounding box center [85, 184] width 48 height 13
click at [780, 187] on input "0" at bounding box center [768, 184] width 76 height 14
click at [769, 346] on button "[PERSON_NAME] và In" at bounding box center [777, 346] width 97 height 14
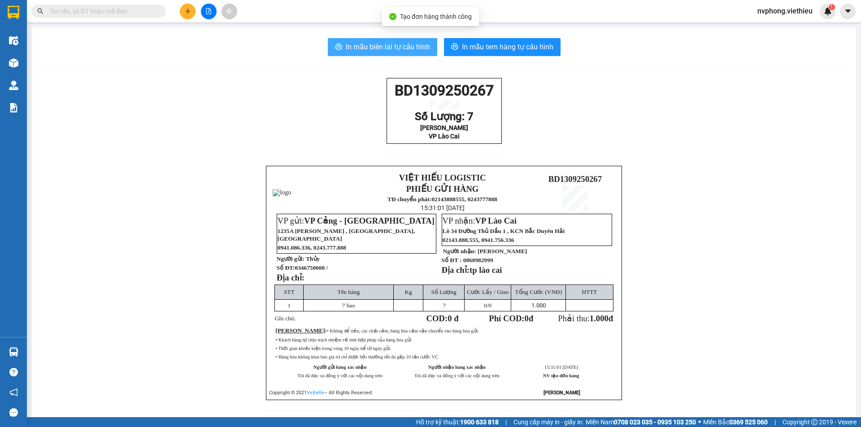
click at [400, 46] on span "In mẫu biên lai tự cấu hình" at bounding box center [388, 46] width 84 height 11
click at [376, 92] on div "BD1309250267 Số Lượng: 7 Anh Vinh VP Lào Cai VIỆT HIẾU LOGISTIC PHIẾU GỬI HÀNG …" at bounding box center [444, 250] width 803 height 344
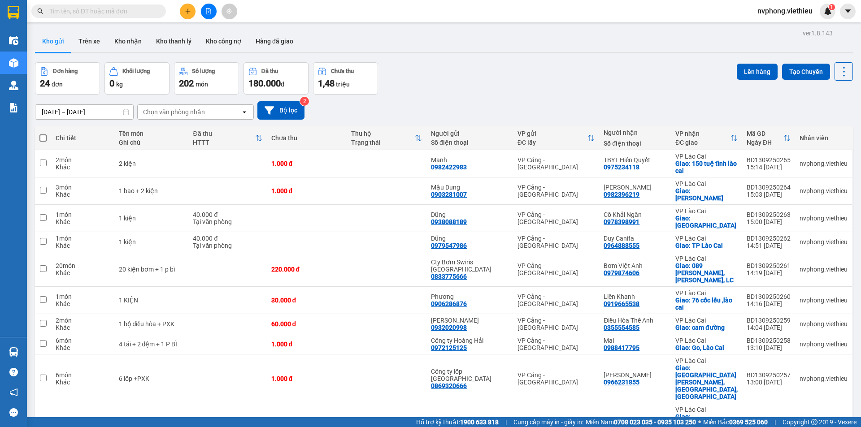
click at [205, 117] on div "Chọn văn phòng nhận" at bounding box center [189, 112] width 103 height 14
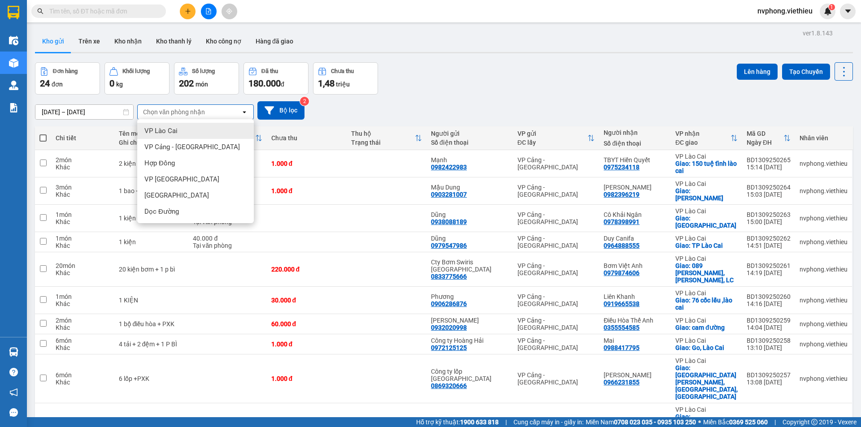
click at [166, 129] on span "VP Lào Cai" at bounding box center [160, 130] width 33 height 9
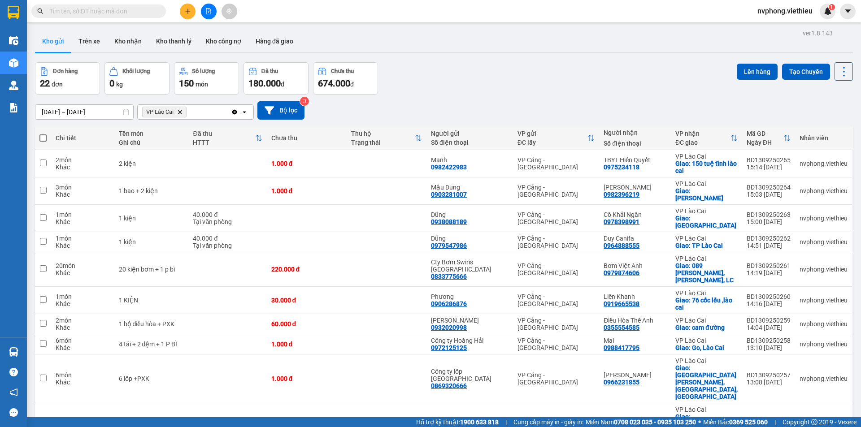
click at [190, 13] on icon "plus" at bounding box center [188, 11] width 6 height 6
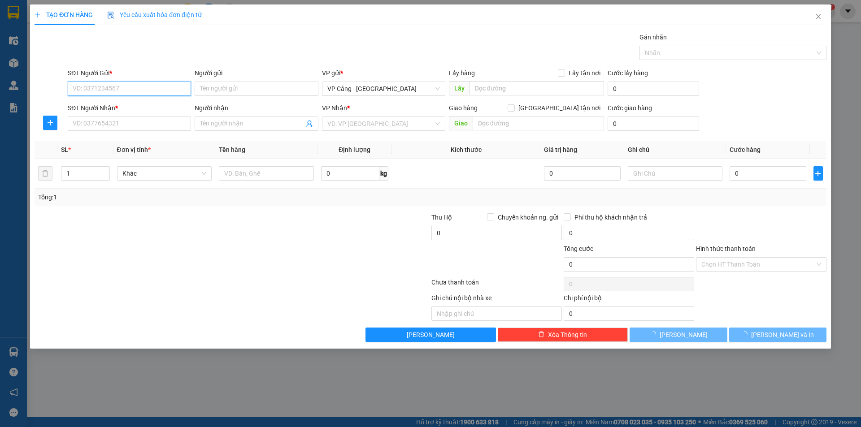
click at [104, 86] on input "SĐT Người Gửi *" at bounding box center [129, 89] width 123 height 14
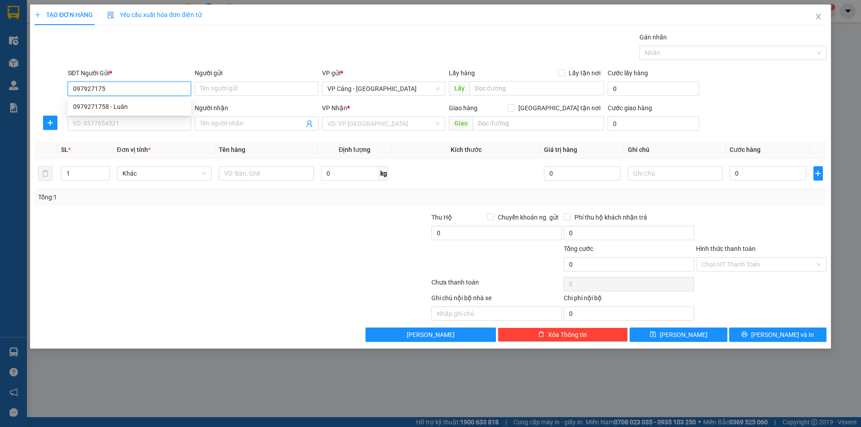
type input "0979271758"
click at [98, 108] on div "0979271758 - Luân" at bounding box center [129, 107] width 113 height 10
type input "Luân"
type input "0979271758"
click at [148, 128] on input "SĐT Người Nhận *" at bounding box center [129, 124] width 123 height 14
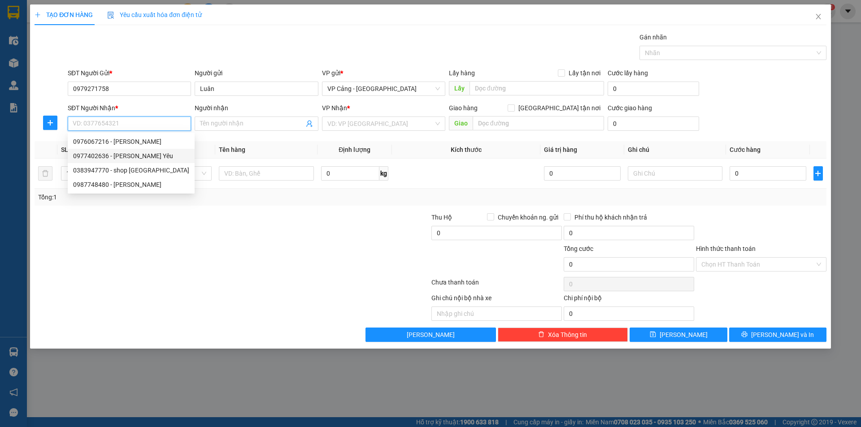
click at [134, 157] on div "0977402636 - Siêu Thị Bé Yêu" at bounding box center [131, 156] width 116 height 10
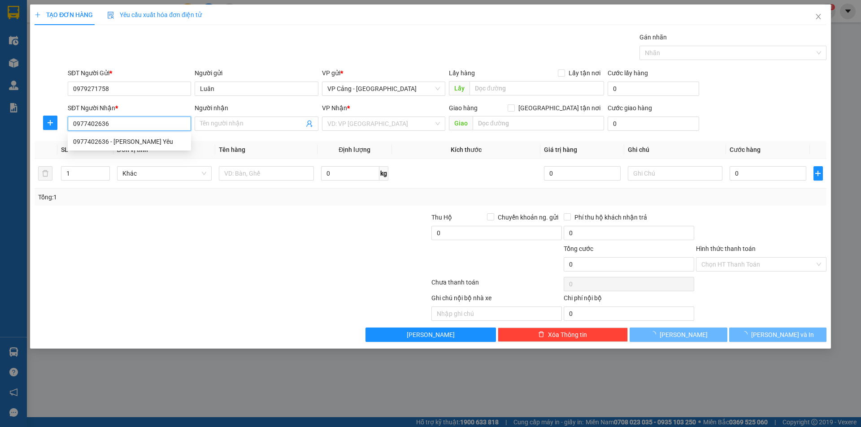
type input "0977402636"
type input "[PERSON_NAME] Yêu"
checkbox input "true"
type input "232 Hoàng Liên, LC"
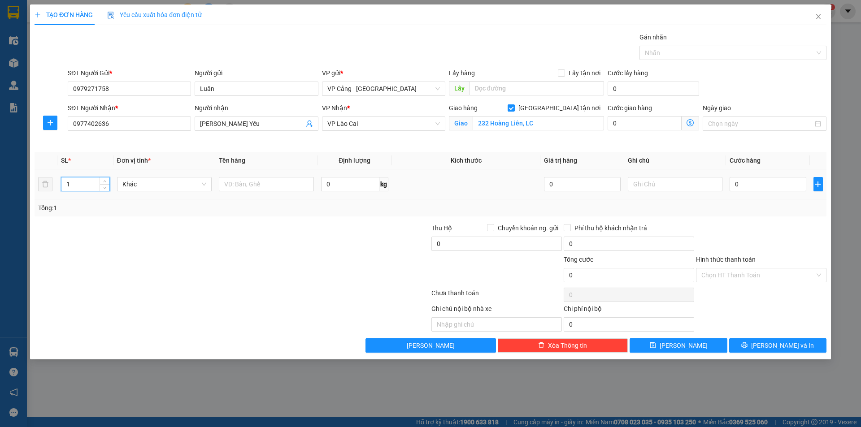
click at [84, 179] on input "1" at bounding box center [85, 184] width 48 height 13
type input "3"
click at [267, 178] on input "text" at bounding box center [266, 184] width 95 height 14
type input "3 kiện"
click at [745, 185] on input "0" at bounding box center [768, 184] width 76 height 14
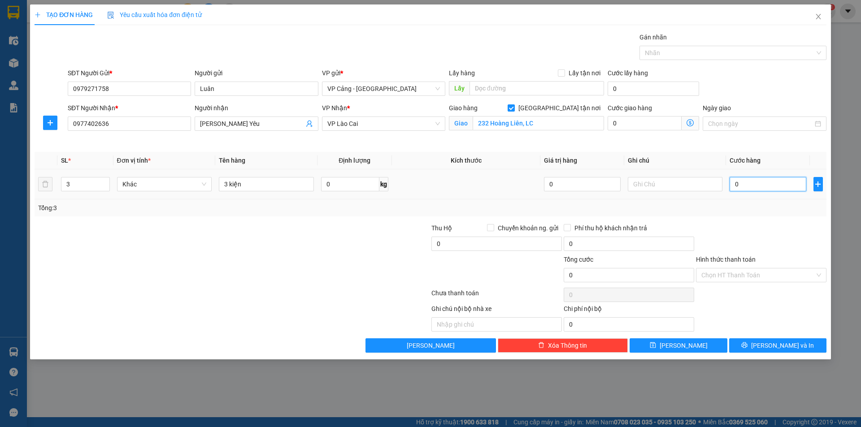
type input "1"
type input "10"
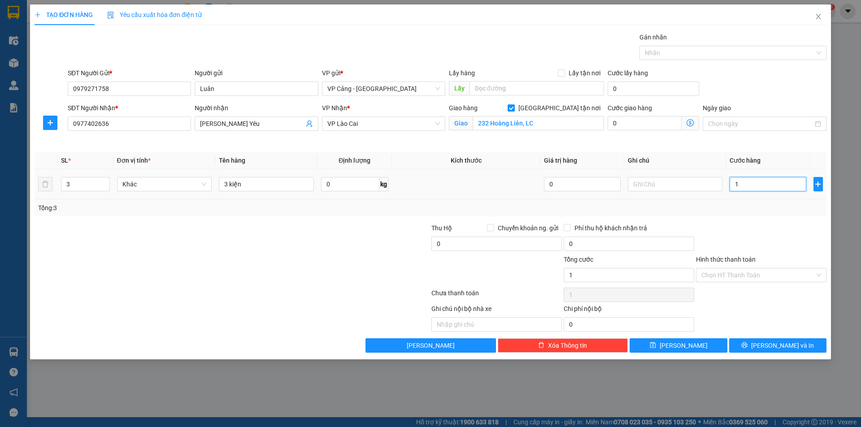
type input "10"
type input "100"
type input "100.000"
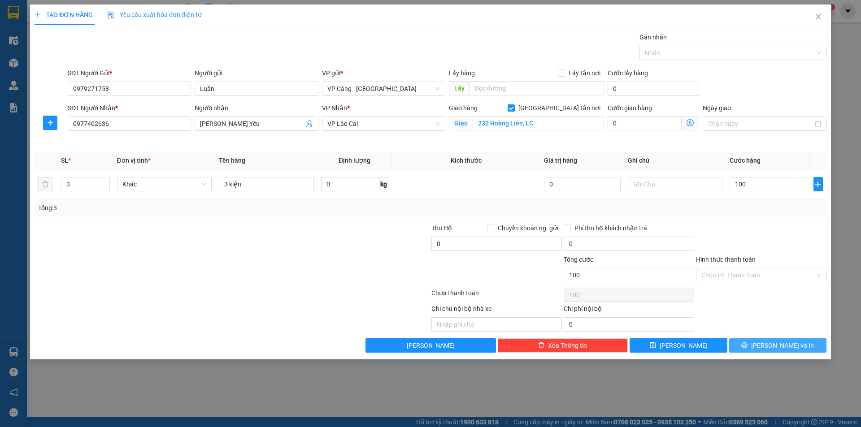
type input "100.000"
click at [752, 340] on button "[PERSON_NAME] và In" at bounding box center [777, 346] width 97 height 14
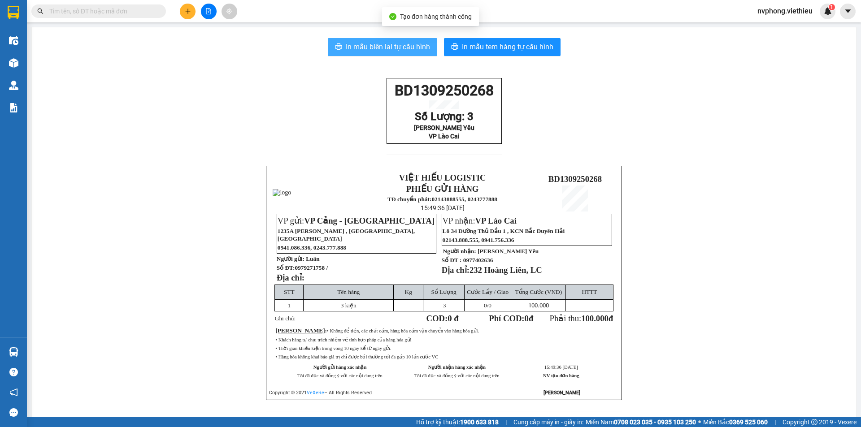
drag, startPoint x: 398, startPoint y: 49, endPoint x: 676, endPoint y: 202, distance: 316.9
click at [398, 50] on span "In mẫu biên lai tự cấu hình" at bounding box center [388, 46] width 84 height 11
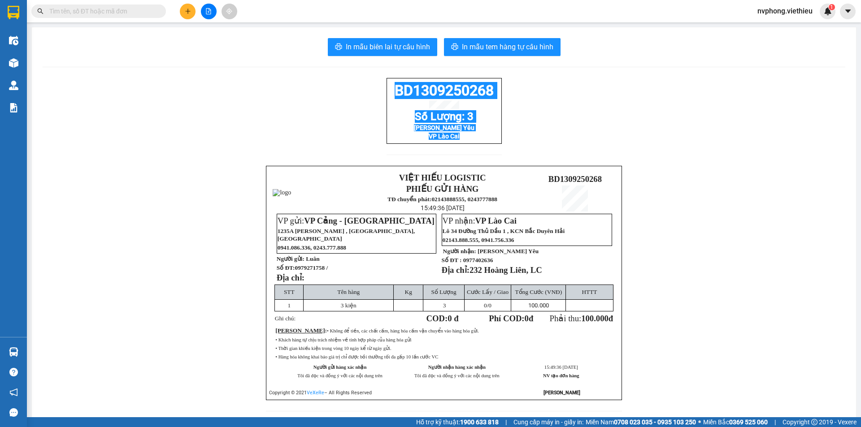
click at [374, 89] on div "BD1309250268 Số Lượng: 3 Siêu Thị Bé Yêu VP Lào Cai VIỆT HIẾU LOGISTIC PHIẾU GỬ…" at bounding box center [444, 250] width 803 height 344
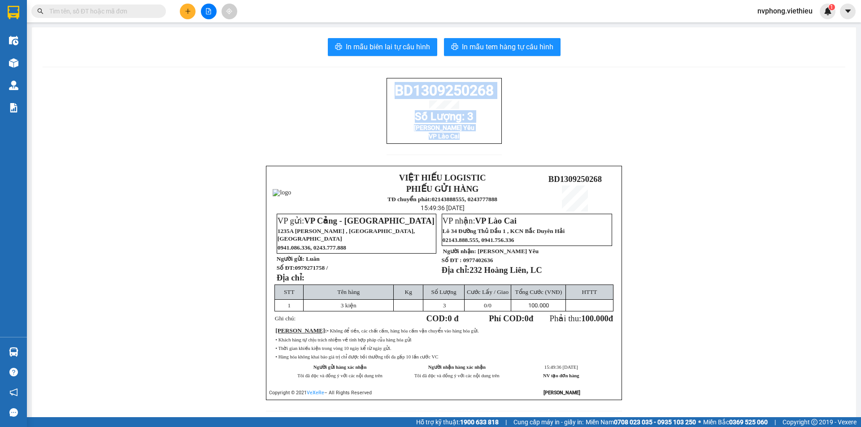
click at [183, 11] on button at bounding box center [188, 12] width 16 height 16
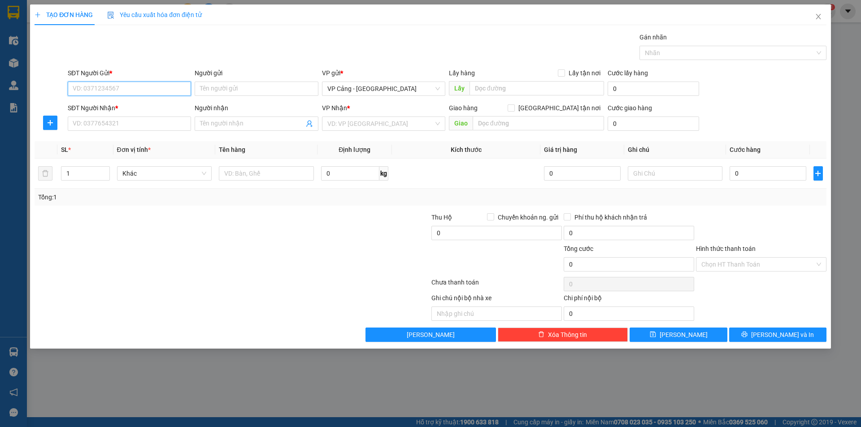
click at [109, 90] on input "SĐT Người Gửi *" at bounding box center [129, 89] width 123 height 14
type input "0979559786"
click at [121, 109] on div "0979559786 - Anh sang" at bounding box center [129, 107] width 113 height 10
type input "Anh sang"
type input "0979559786"
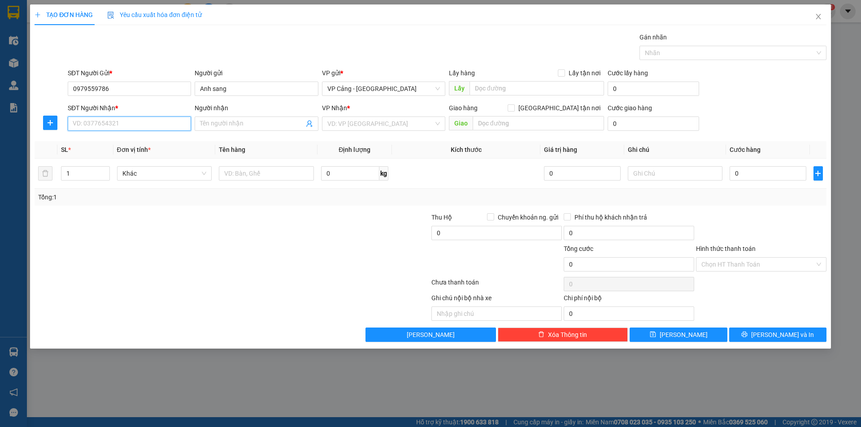
click at [117, 129] on input "SĐT Người Nhận *" at bounding box center [129, 124] width 123 height 14
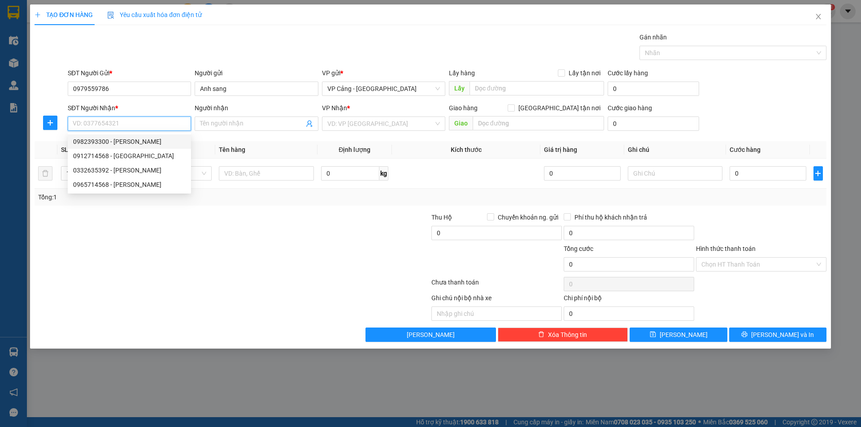
click at [88, 138] on div "0982393300 - Hà Đình Hoan" at bounding box center [129, 142] width 113 height 10
type input "0982393300"
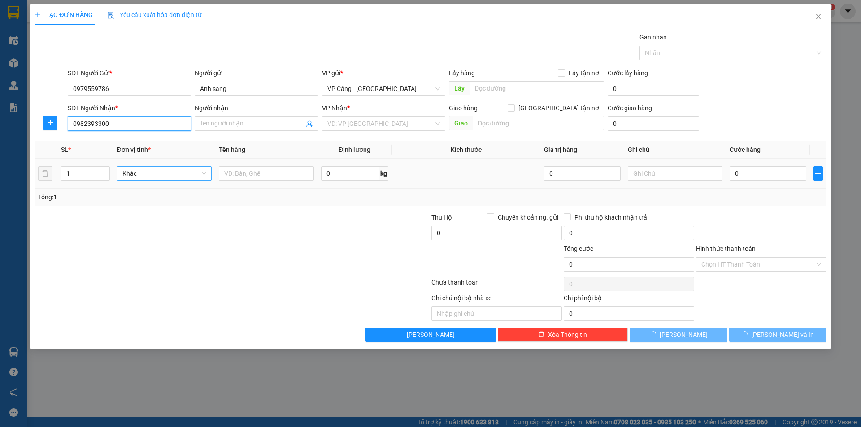
type input "[PERSON_NAME]"
checkbox input "true"
type input "585 đường điện biên, cốc lếu, lào cai"
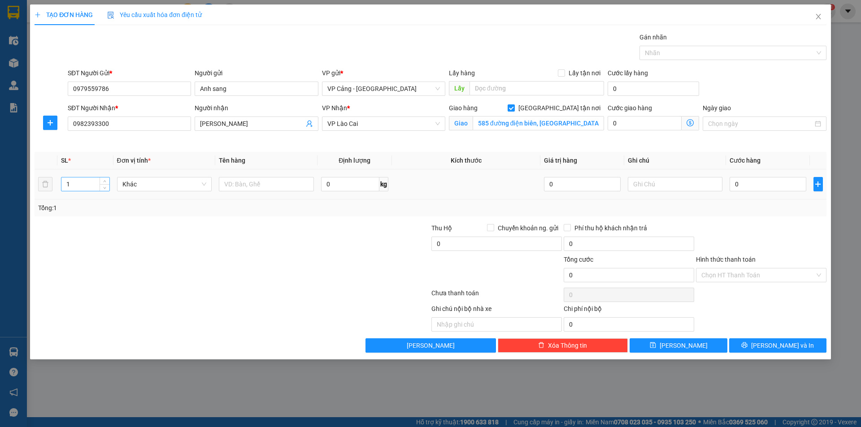
click at [91, 182] on input "1" at bounding box center [85, 184] width 48 height 13
type input "6"
click at [293, 186] on input "text" at bounding box center [266, 184] width 95 height 14
type input "6 kiện ống gió"
click at [740, 187] on input "0" at bounding box center [768, 184] width 76 height 14
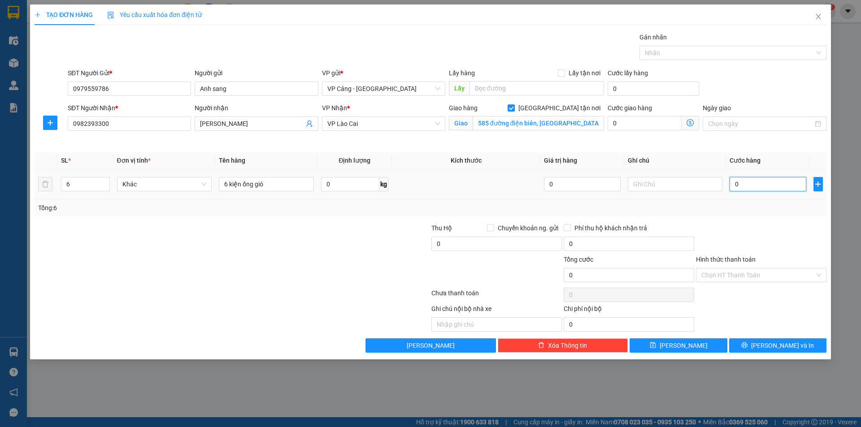
type input "1"
type input "1.000"
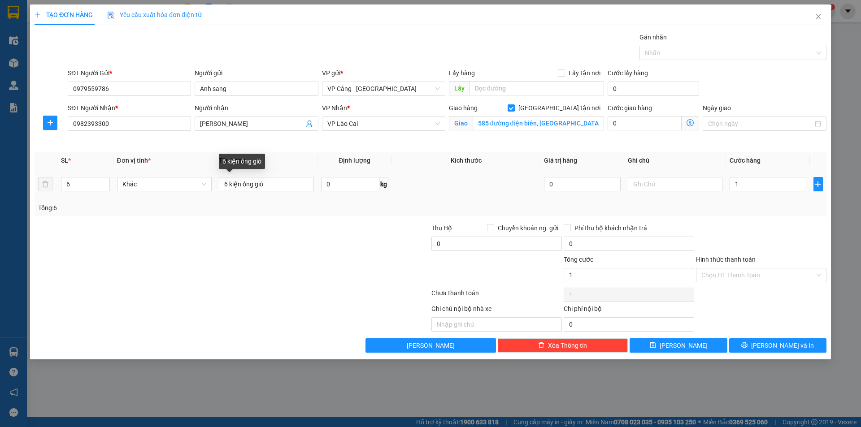
type input "1.000"
click at [298, 192] on div "6 kiện ống gió" at bounding box center [266, 184] width 95 height 18
click at [274, 181] on input "6 kiện ống gió" at bounding box center [266, 184] width 95 height 14
click at [275, 182] on input "6 kiện ống gió" at bounding box center [266, 184] width 95 height 14
type input "6 kiện ống gió + PXK"
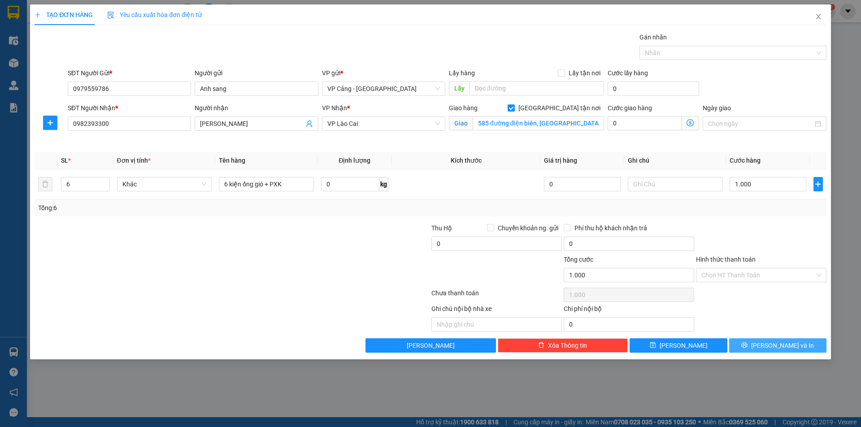
drag, startPoint x: 792, startPoint y: 349, endPoint x: 787, endPoint y: 351, distance: 5.2
click at [792, 348] on span "[PERSON_NAME] và In" at bounding box center [782, 346] width 63 height 10
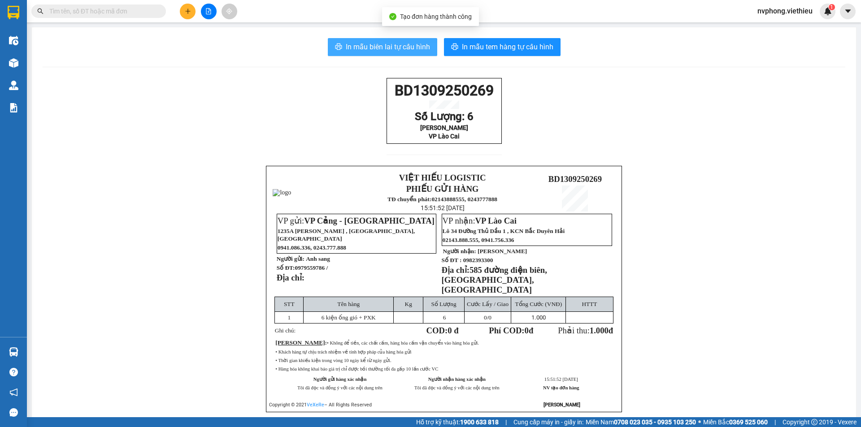
click at [378, 51] on span "In mẫu biên lai tự cấu hình" at bounding box center [388, 46] width 84 height 11
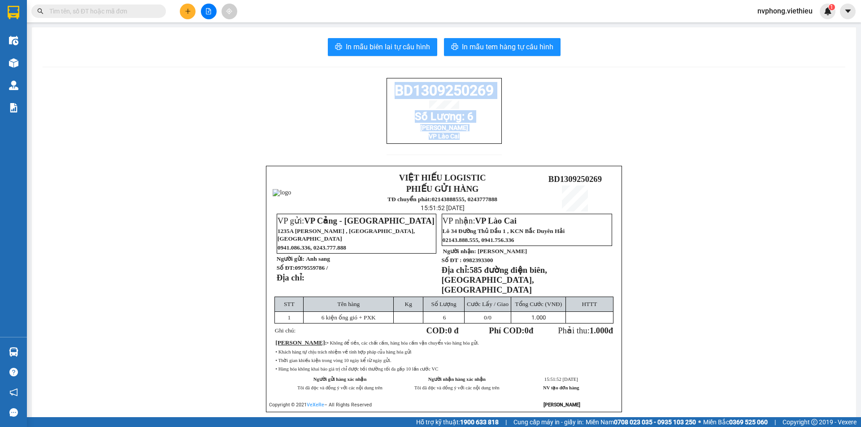
drag, startPoint x: 494, startPoint y: 154, endPoint x: 373, endPoint y: 73, distance: 146.2
click at [373, 73] on div "In mẫu biên lai tự cấu hình In mẫu tem hàng tự cấu hình BD1309250269 Số Lượng: …" at bounding box center [444, 236] width 824 height 418
copy div "BD1309250269 Số Lượng: 6 Hà Đình Hoan VP Lào Cai"
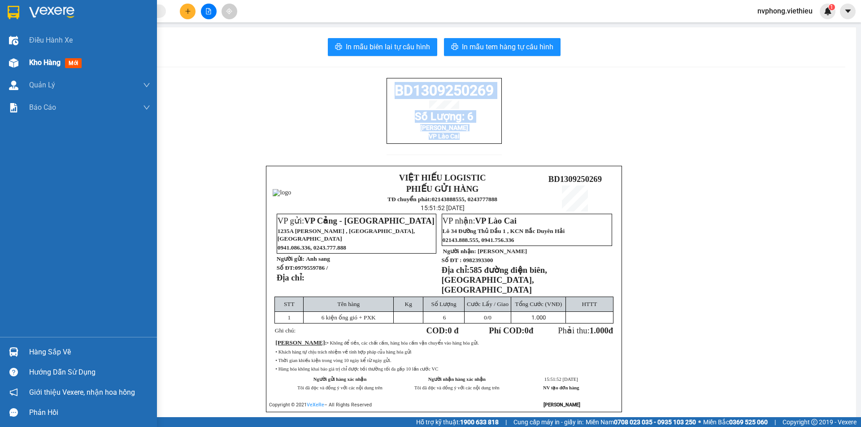
click at [30, 66] on span "Kho hàng" at bounding box center [44, 62] width 31 height 9
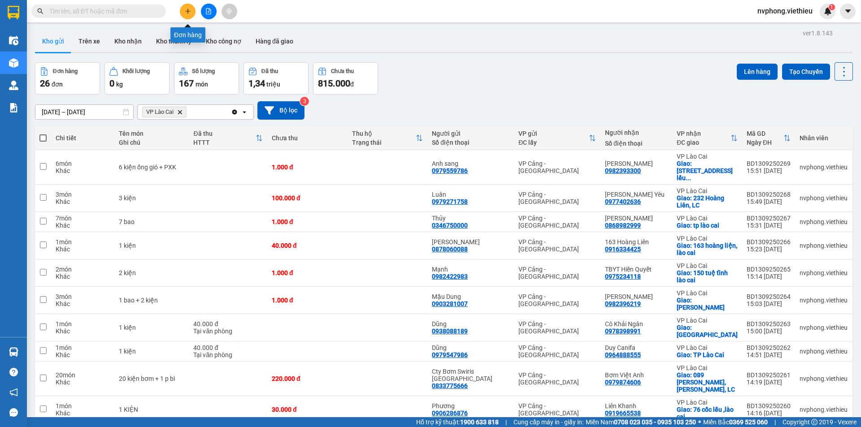
click at [186, 10] on icon "plus" at bounding box center [188, 11] width 6 height 6
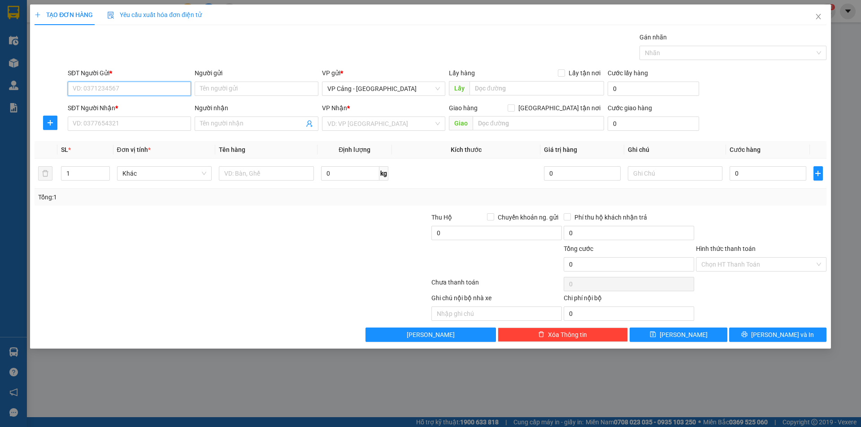
click at [91, 91] on input "SĐT Người Gửi *" at bounding box center [129, 89] width 123 height 14
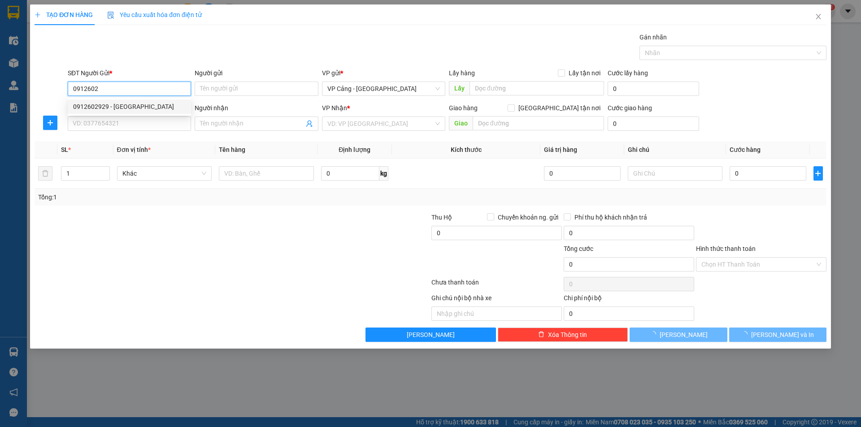
click at [106, 112] on div "0912602929 - Hải Yến" at bounding box center [129, 107] width 123 height 14
type input "0912602929"
type input "Hải Yến"
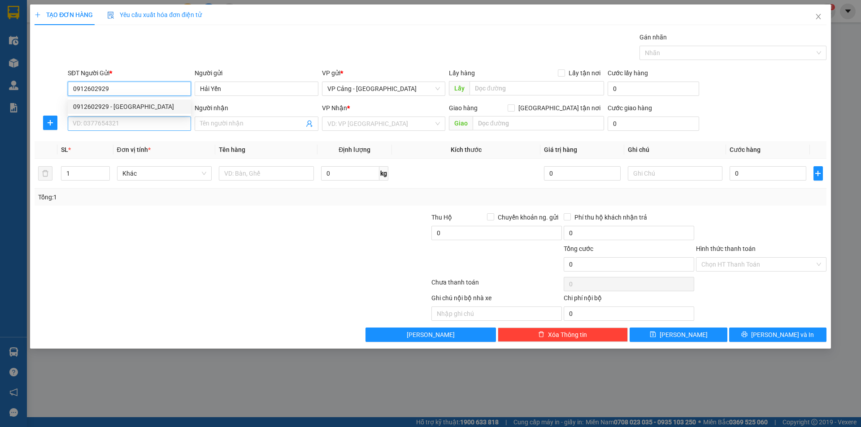
type input "0912602929"
click at [105, 122] on input "SĐT Người Nhận *" at bounding box center [129, 124] width 123 height 14
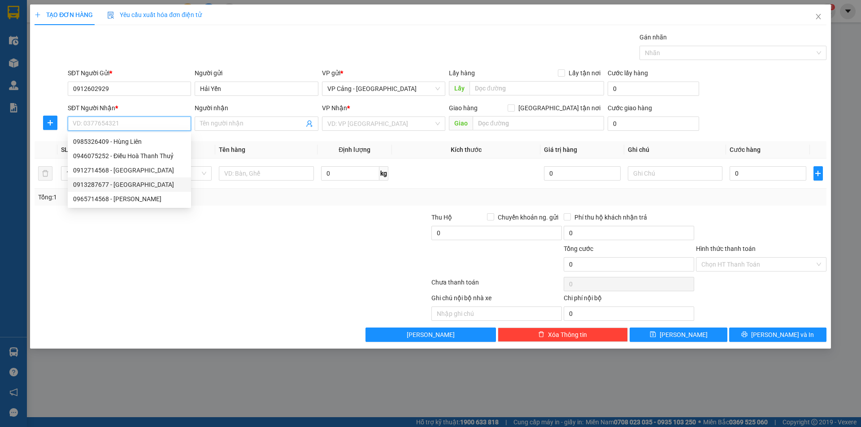
click at [95, 185] on div "0913287677 - Chiến Hà" at bounding box center [129, 185] width 113 height 10
type input "0913287677"
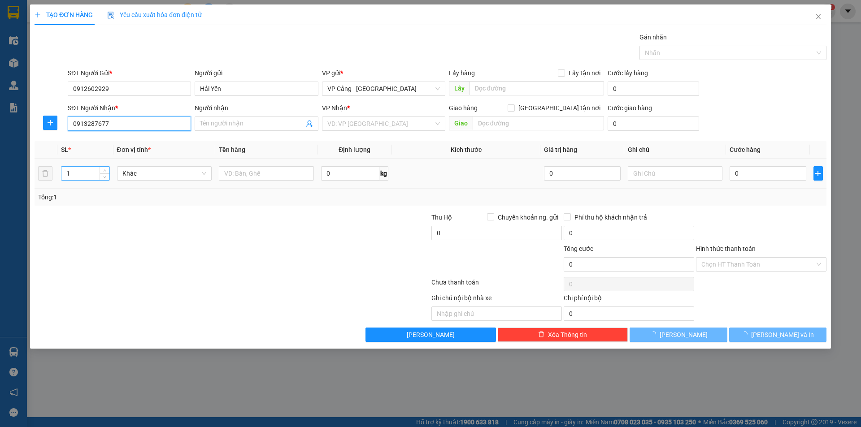
type input "Chiến Hà"
checkbox input "true"
type input "131 Hoàng Liên"
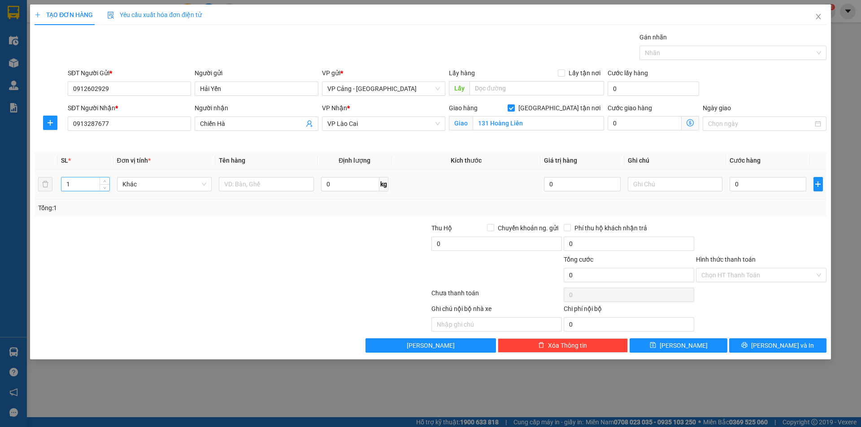
click at [82, 178] on input "1" at bounding box center [85, 184] width 48 height 13
type input "2"
click at [272, 182] on input "text" at bounding box center [266, 184] width 95 height 14
type input "1 bộ điều hòa+ PXK"
click at [758, 187] on input "0" at bounding box center [768, 184] width 76 height 14
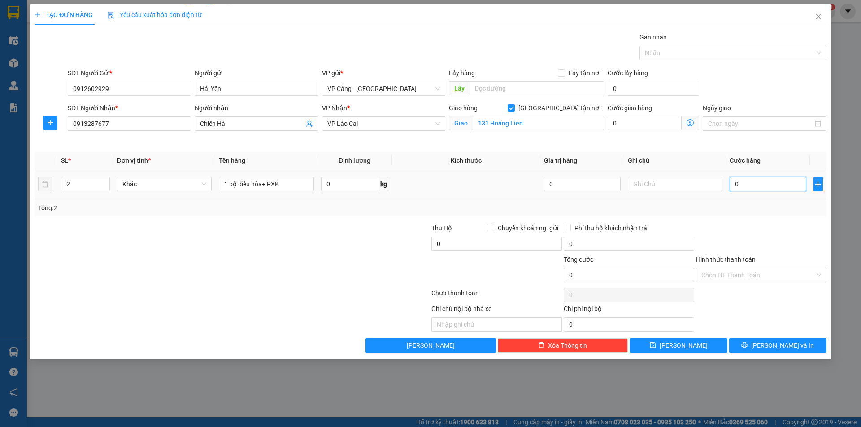
type input "6"
type input "60"
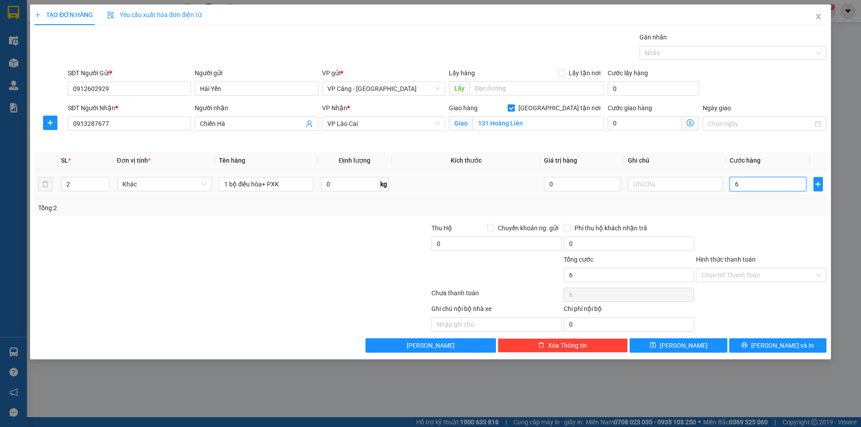
type input "60"
click at [748, 344] on icon "printer" at bounding box center [745, 346] width 6 height 6
type input "60.000"
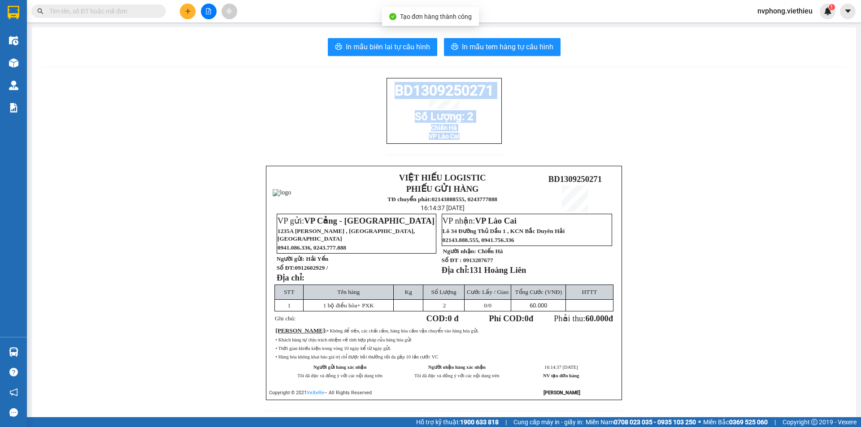
drag, startPoint x: 520, startPoint y: 142, endPoint x: 421, endPoint y: 138, distance: 99.2
click at [382, 90] on div "BD1309250271 Số Lượng: 2 Chiến Hà VP Lào Cai VIỆT HIẾU LOGISTIC PHIẾU GỬI HÀNG …" at bounding box center [444, 250] width 803 height 344
copy div "BD1309250271 Số Lượng: 2 Chiến Hà VP Lào Cai"
click at [185, 16] on button at bounding box center [188, 12] width 16 height 16
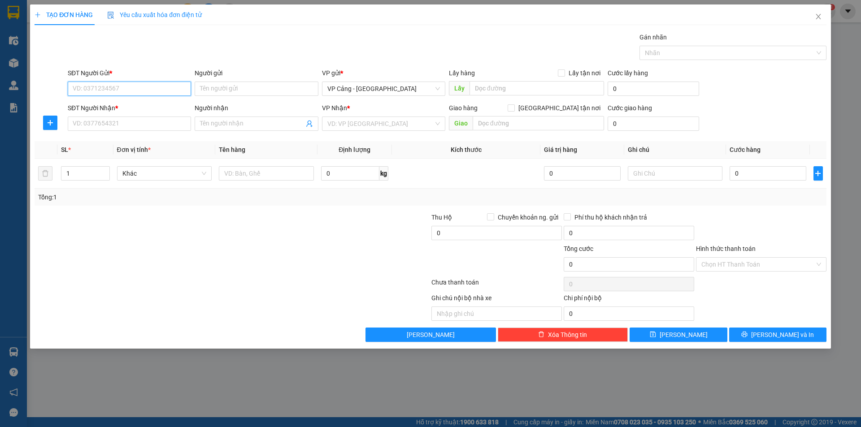
click at [112, 84] on input "SĐT Người Gửi *" at bounding box center [129, 89] width 123 height 14
type input "0972223754"
click at [206, 87] on input "Người gửi" at bounding box center [256, 89] width 123 height 14
click at [242, 88] on input "Người gửi" at bounding box center [256, 89] width 123 height 14
type input "g"
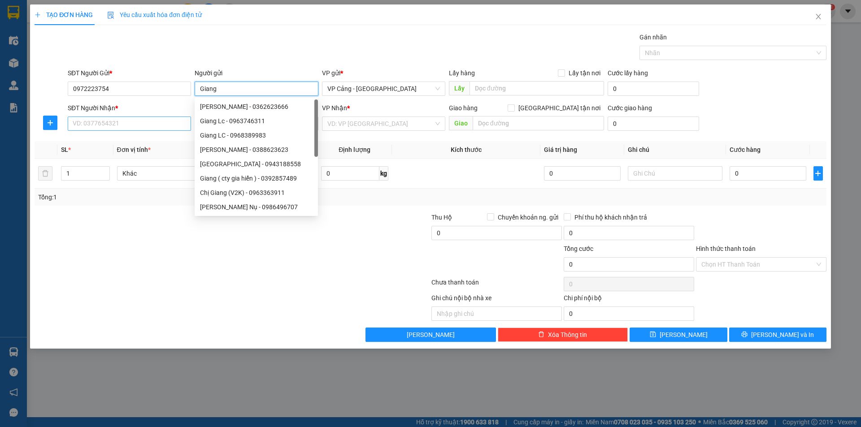
type input "Giang"
click at [107, 124] on input "SĐT Người Nhận *" at bounding box center [129, 124] width 123 height 14
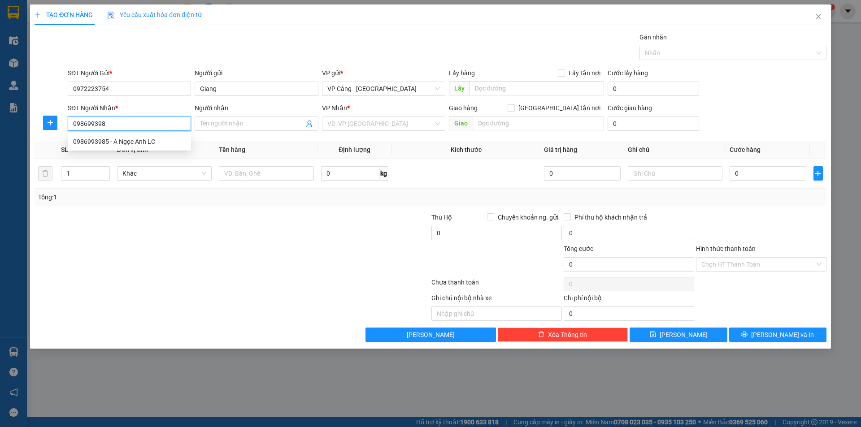
type input "0986993985"
click at [104, 137] on div "0986993985 - A Ngọc Anh LC" at bounding box center [129, 142] width 113 height 10
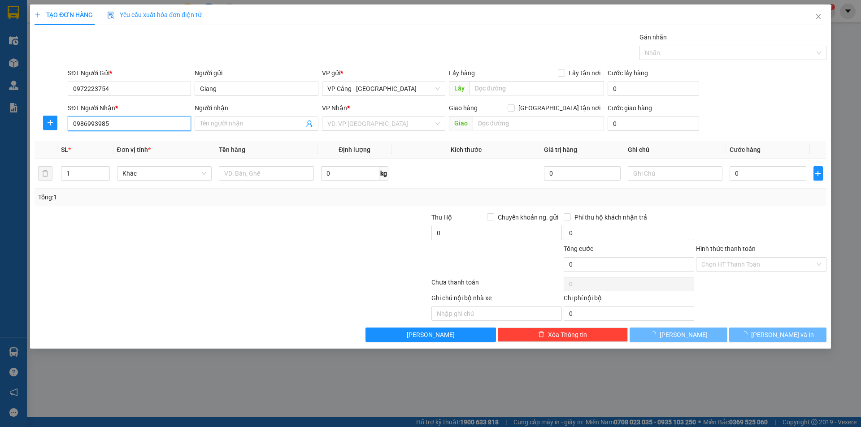
type input "A Ngọc Anh LC"
checkbox input "true"
type input "TP Lào cai"
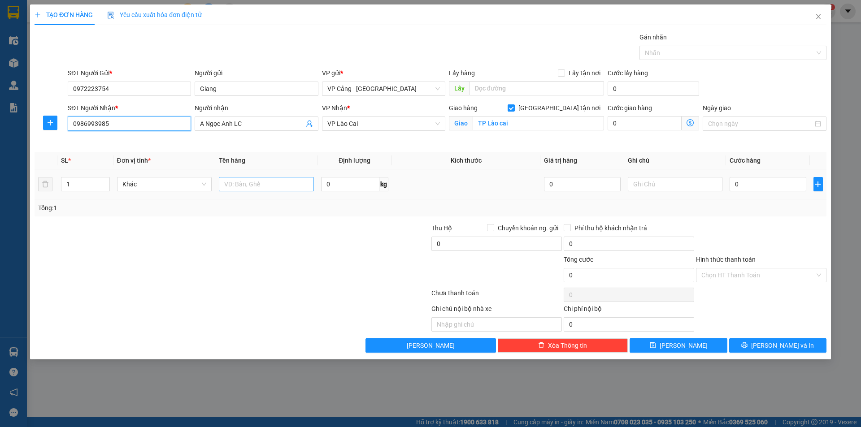
type input "0986993985"
click at [275, 183] on input "text" at bounding box center [266, 184] width 95 height 14
type input "1 mâm sắt"
click at [751, 184] on input "0" at bounding box center [768, 184] width 76 height 14
type input "1"
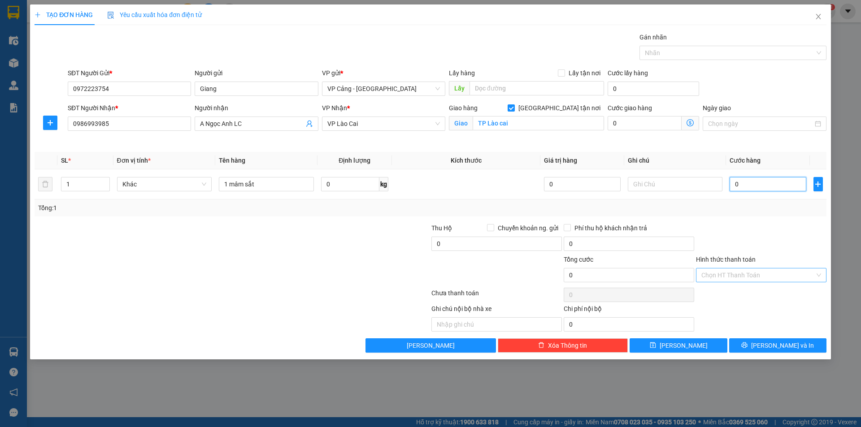
type input "1"
type input "1.000"
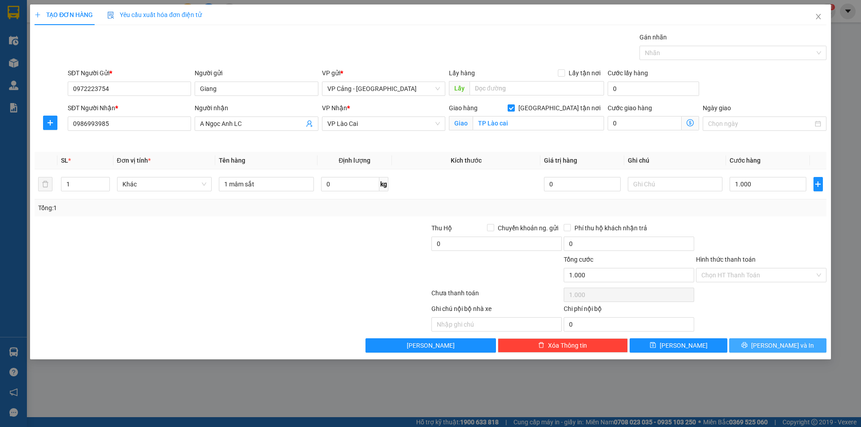
click at [780, 348] on span "[PERSON_NAME] và In" at bounding box center [782, 346] width 63 height 10
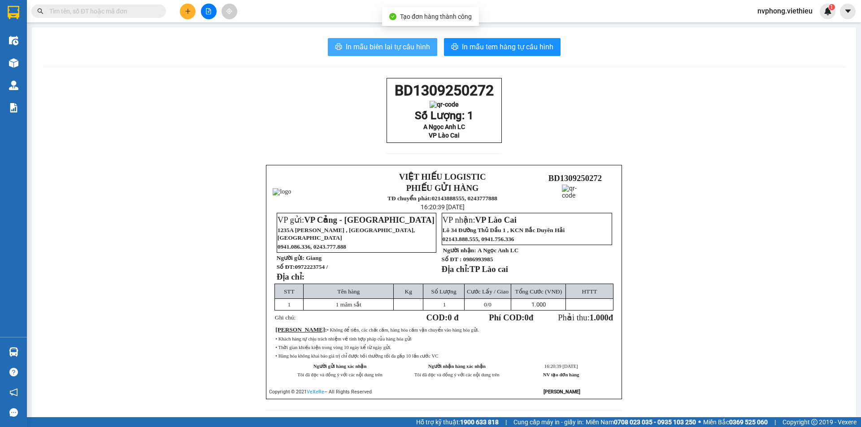
click at [377, 49] on span "In mẫu biên lai tự cấu hình" at bounding box center [388, 46] width 84 height 11
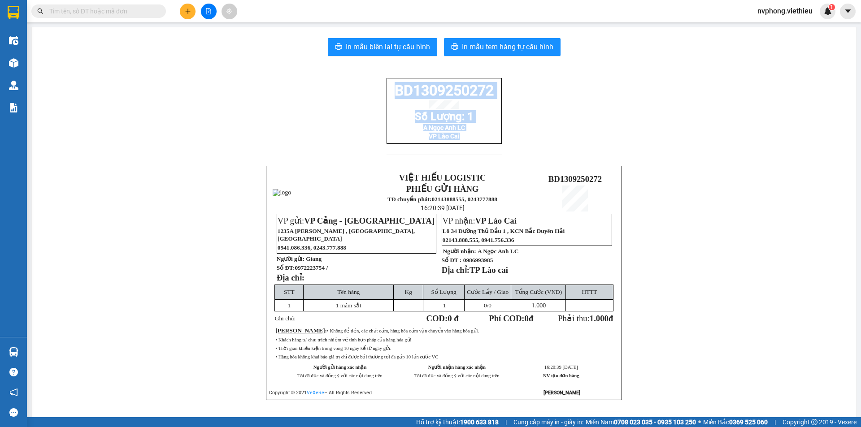
drag, startPoint x: 494, startPoint y: 151, endPoint x: 375, endPoint y: 78, distance: 139.1
click at [375, 78] on div "BD1309250272 Số Lượng: 1 A Ngọc Anh LC VP Lào Cai VIỆT HIẾU LOGISTIC PHIẾU GỬI …" at bounding box center [444, 250] width 803 height 344
copy div "BD1309250272 Số Lượng: 1 A Ngọc Anh LC VP Lào Cai"
click at [184, 13] on button at bounding box center [188, 12] width 16 height 16
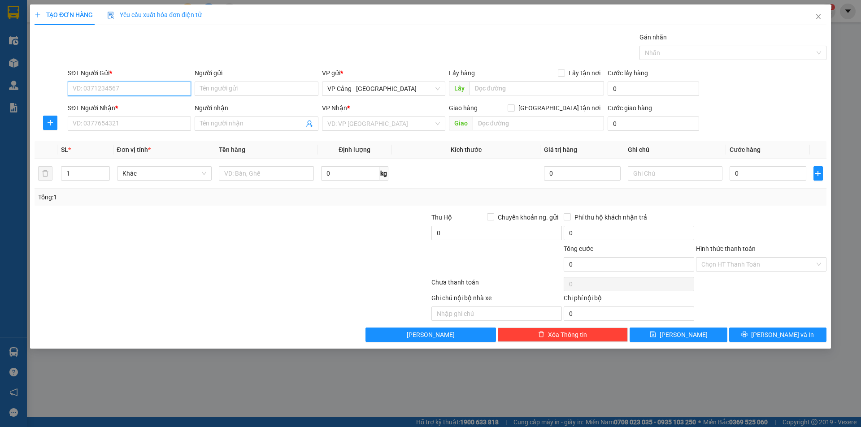
click at [86, 95] on input "SĐT Người Gửi *" at bounding box center [129, 89] width 123 height 14
click at [117, 94] on input "SĐT Người Gửi *" at bounding box center [129, 89] width 123 height 14
click at [112, 108] on div "0936837032 - Khoa" at bounding box center [129, 107] width 113 height 10
type input "0936837032"
type input "Khoa"
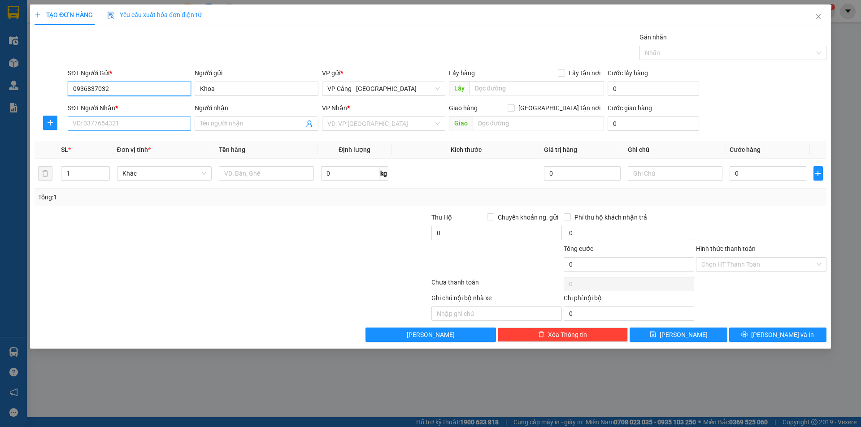
type input "0936837032"
click at [101, 123] on input "SĐT Người Nhận *" at bounding box center [129, 124] width 123 height 14
click at [127, 142] on div "0962168006 - Hoàn Thể" at bounding box center [129, 142] width 113 height 10
type input "0962168006"
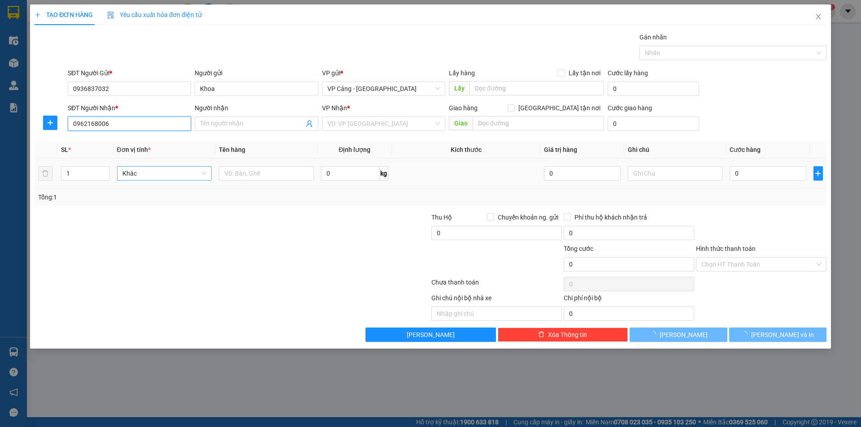
type input "Hoàn Thể"
checkbox input "true"
type input "016 Hòa An"
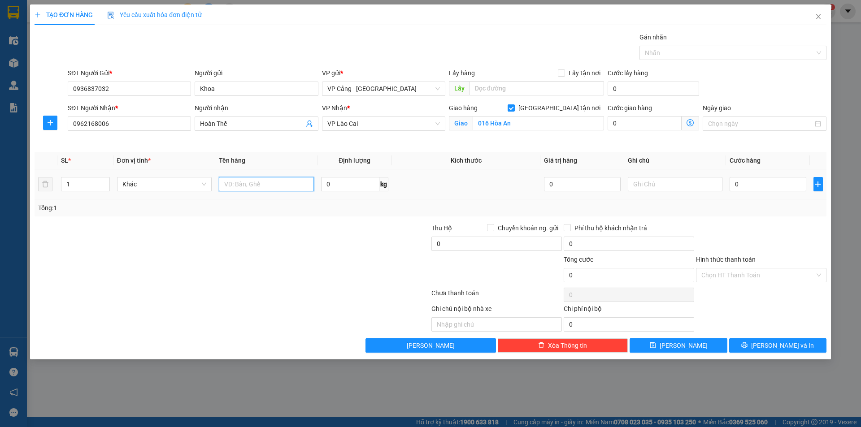
click at [247, 189] on input "text" at bounding box center [266, 184] width 95 height 14
type input "1 bao"
click at [749, 184] on input "0" at bounding box center [768, 184] width 76 height 14
type input "1"
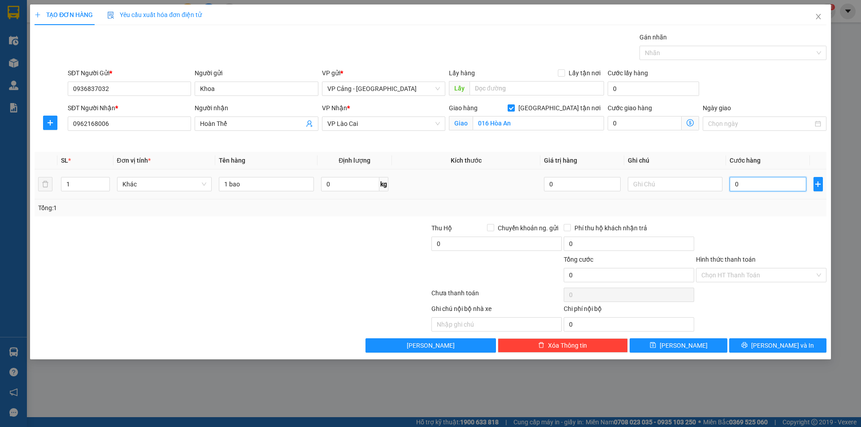
type input "1"
type input "1.000"
click at [758, 340] on button "[PERSON_NAME] và In" at bounding box center [777, 346] width 97 height 14
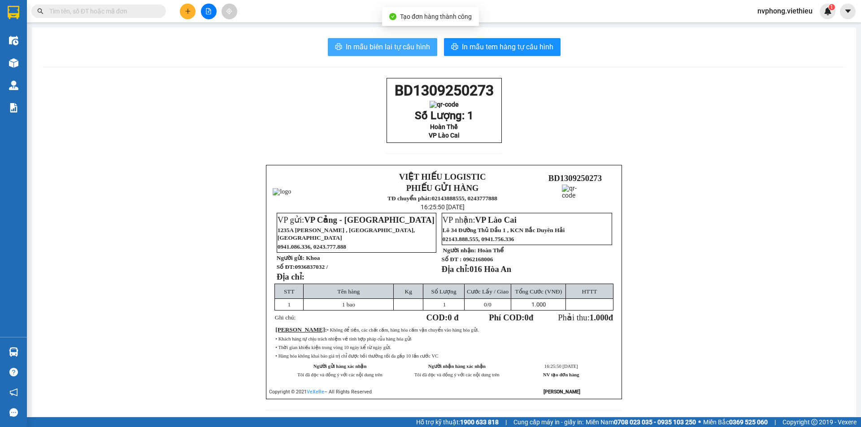
click at [396, 44] on span "In mẫu biên lai tự cấu hình" at bounding box center [388, 46] width 84 height 11
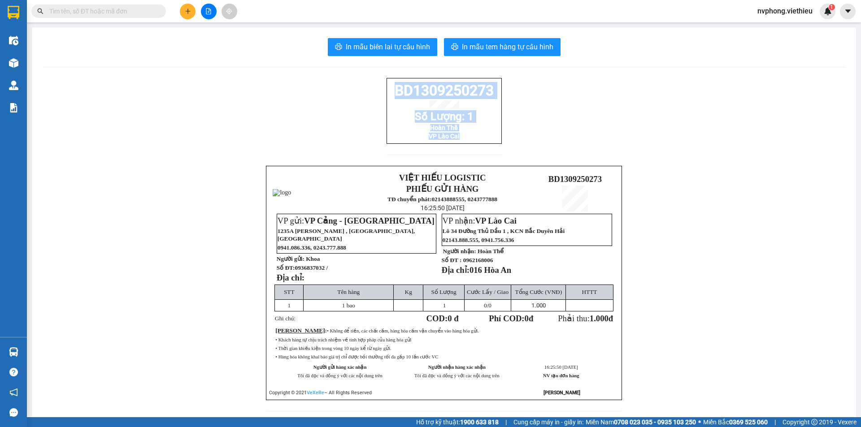
drag, startPoint x: 487, startPoint y: 152, endPoint x: 385, endPoint y: 98, distance: 115.6
click at [387, 98] on div "BD1309250273 Số Lượng: 1 Hoàn Thể VP Lào Cai" at bounding box center [444, 122] width 115 height 88
copy div "BD1309250273 Số Lượng: 1 Hoàn Thể VP Lào Cai"
click at [188, 10] on icon "plus" at bounding box center [187, 11] width 0 height 5
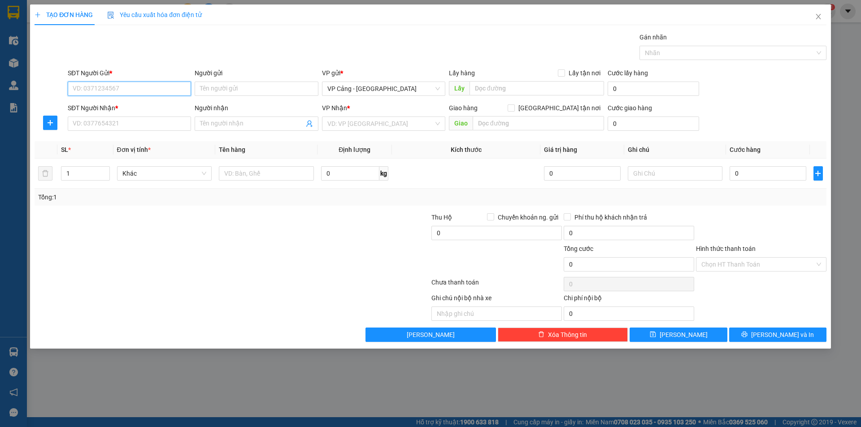
click at [86, 91] on input "SĐT Người Gửi *" at bounding box center [129, 89] width 123 height 14
type input "0866575055"
click at [223, 94] on input "Người gửi" at bounding box center [256, 89] width 123 height 14
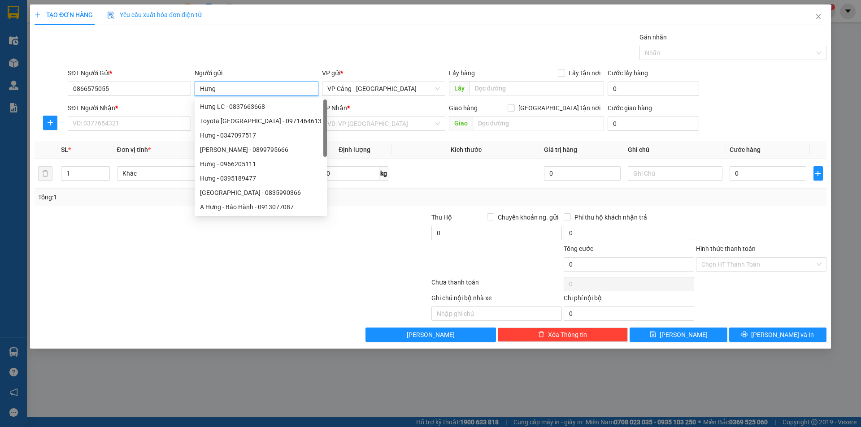
type input "Hưng"
click at [135, 131] on div "SĐT Người Nhận * VD: 0377654321" at bounding box center [129, 118] width 123 height 31
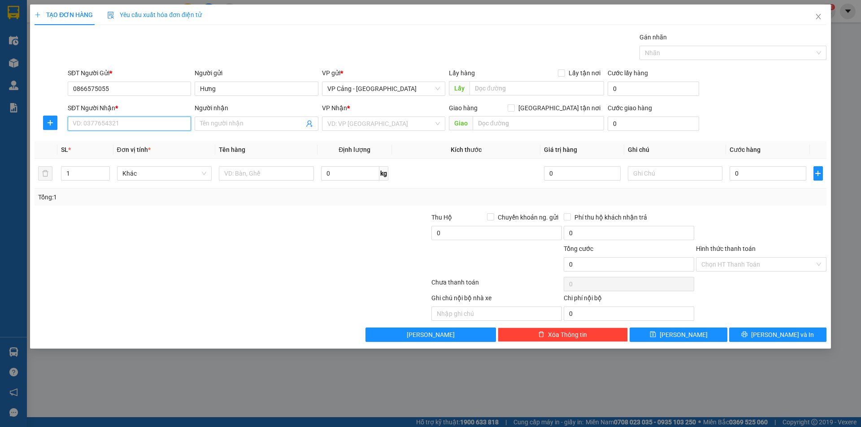
click at [131, 130] on input "SĐT Người Nhận *" at bounding box center [129, 124] width 123 height 14
type input "0968383950"
click at [112, 141] on div "0968383950 - Lanh" at bounding box center [129, 142] width 113 height 10
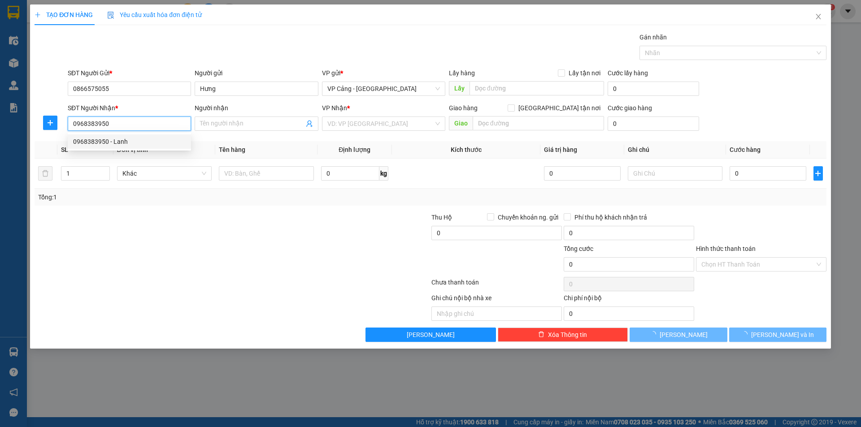
type input "Lanh"
checkbox input "true"
type input "TP- lào cai"
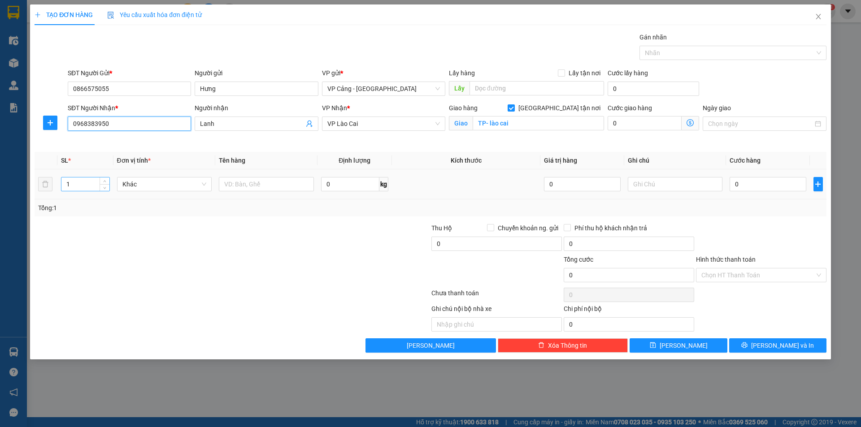
type input "0968383950"
click at [78, 182] on input "1" at bounding box center [85, 184] width 48 height 13
type input "2"
click at [270, 191] on input "text" at bounding box center [266, 184] width 95 height 14
type input "2 kiện"
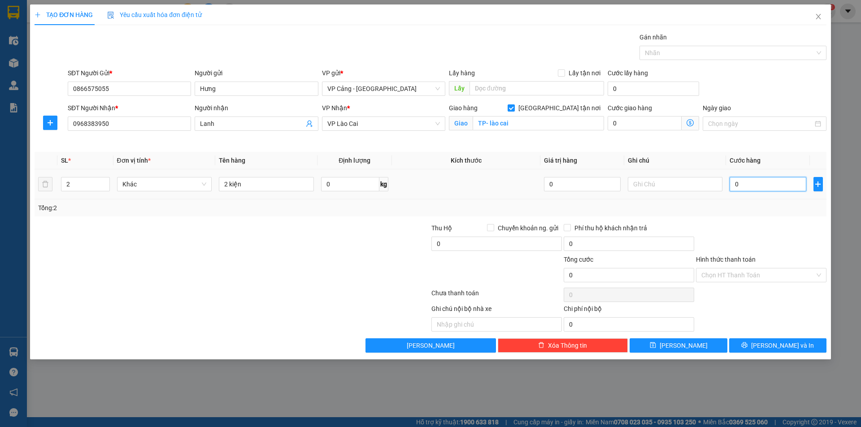
click at [752, 180] on input "0" at bounding box center [768, 184] width 76 height 14
type input "1"
type input "1.000"
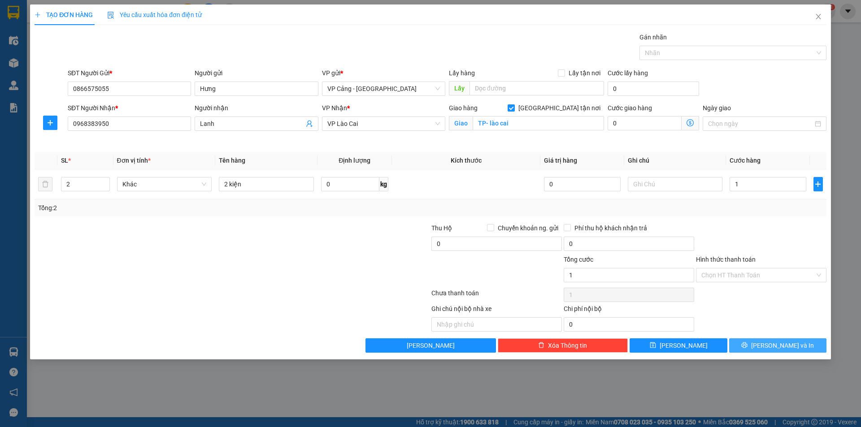
type input "1.000"
click at [772, 342] on span "[PERSON_NAME] và In" at bounding box center [782, 346] width 63 height 10
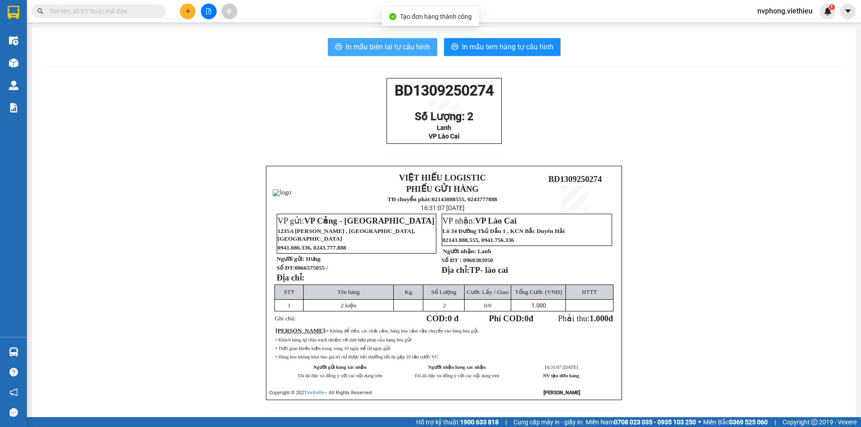
click at [371, 41] on button "In mẫu biên lai tự cấu hình" at bounding box center [382, 47] width 109 height 18
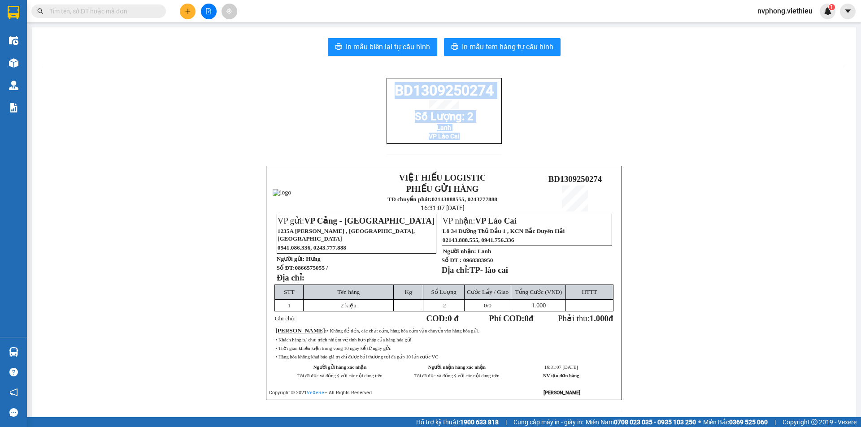
drag, startPoint x: 475, startPoint y: 151, endPoint x: 365, endPoint y: 86, distance: 127.5
click at [365, 86] on div "BD1309250274 Số Lượng: 2 Lanh VP Lào Cai VIỆT HIẾU LOGISTIC PHIẾU GỬI HÀNG TĐ c…" at bounding box center [444, 250] width 803 height 344
copy div "BD1309250274 Số Lượng: 2 Lanh VP Lào Cai"
click at [188, 12] on icon "plus" at bounding box center [187, 11] width 0 height 5
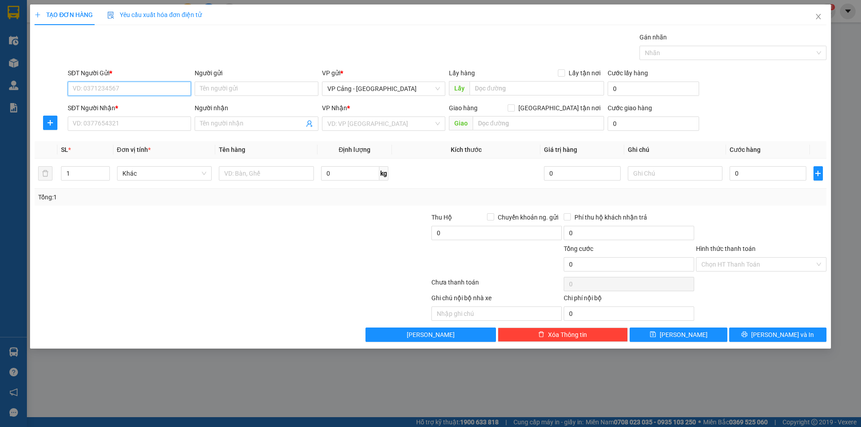
click at [83, 90] on input "SĐT Người Gửi *" at bounding box center [129, 89] width 123 height 14
click at [88, 115] on div "SĐT Người Nhận *" at bounding box center [129, 109] width 123 height 13
click at [90, 125] on input "SĐT Người Nhận *" at bounding box center [129, 124] width 123 height 14
click at [79, 92] on input "SĐT Người Gửi *" at bounding box center [129, 89] width 123 height 14
click at [88, 92] on input "SĐT Người Gửi *" at bounding box center [129, 89] width 123 height 14
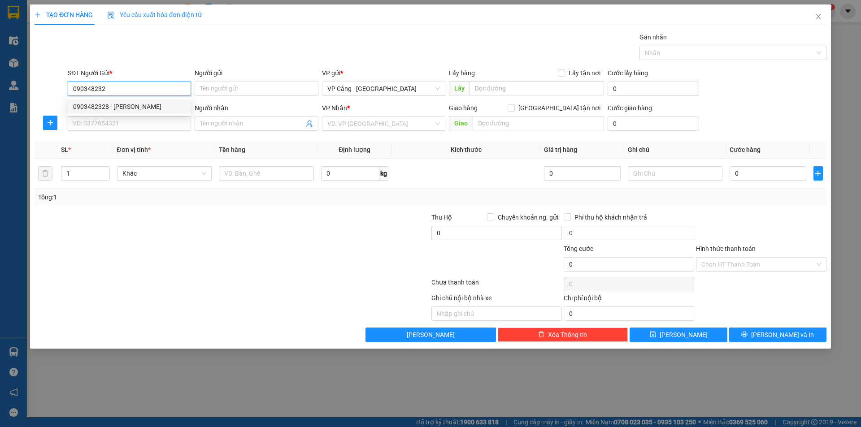
click at [118, 104] on div "0903482328 - Trần Cảnh" at bounding box center [129, 107] width 113 height 10
type input "0903482328"
type input "[PERSON_NAME]"
type input "0903482328"
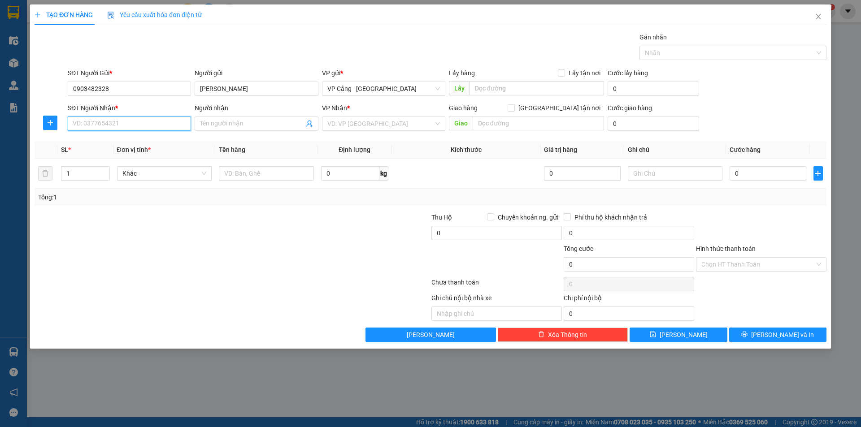
click at [118, 123] on input "SĐT Người Nhận *" at bounding box center [129, 124] width 123 height 14
type input "0978906906"
click at [132, 141] on div "0978906906 - Tuấn - 662 Lê Thanh" at bounding box center [132, 142] width 119 height 10
type input "Tuấn - 662 [PERSON_NAME]"
checkbox input "true"
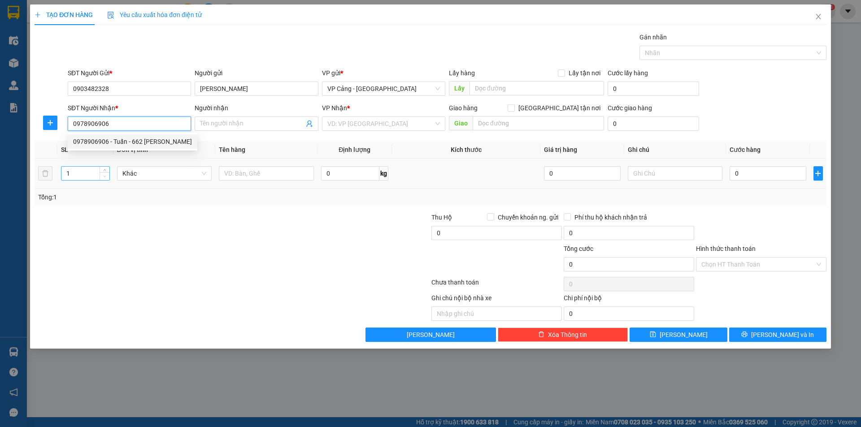
type input "TP-lòa cai"
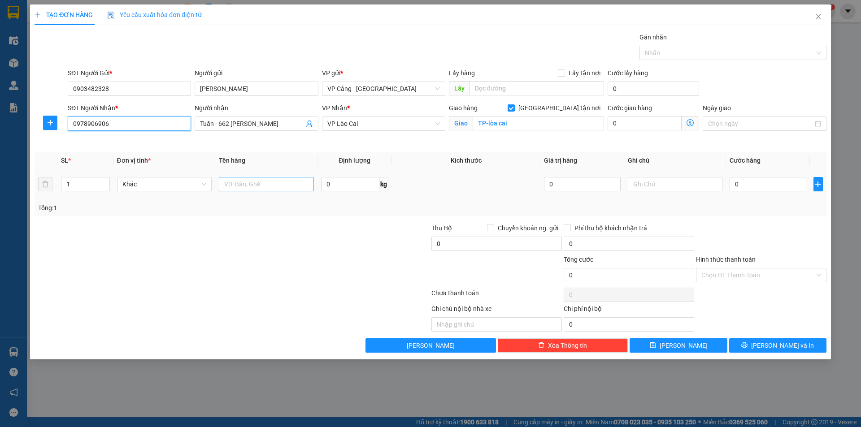
type input "0978906906"
click at [265, 186] on input "text" at bounding box center [266, 184] width 95 height 14
type input "1 lốc máy"
click at [761, 188] on input "0" at bounding box center [768, 184] width 76 height 14
type input "1"
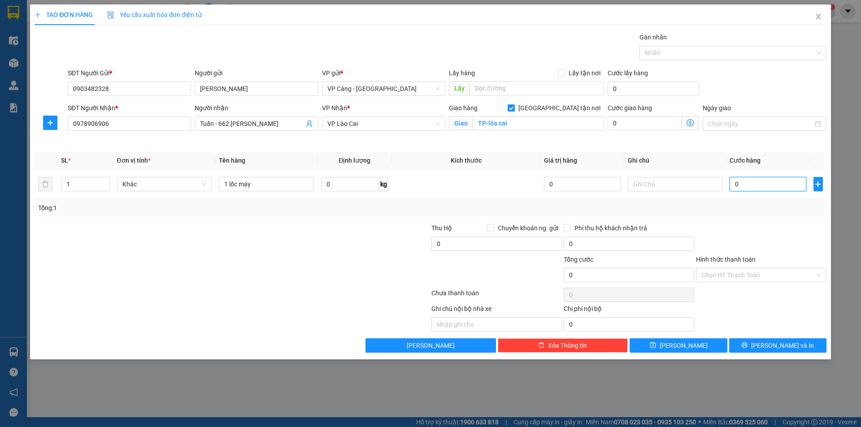
type input "1"
type input "1.000"
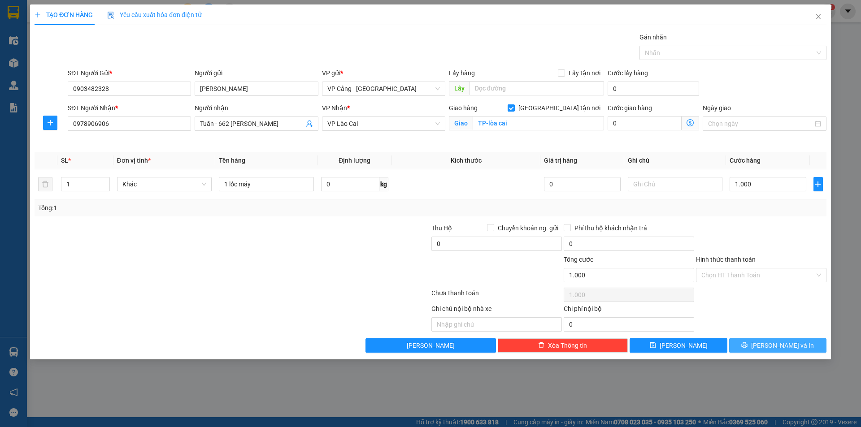
click at [775, 342] on span "[PERSON_NAME] và In" at bounding box center [782, 346] width 63 height 10
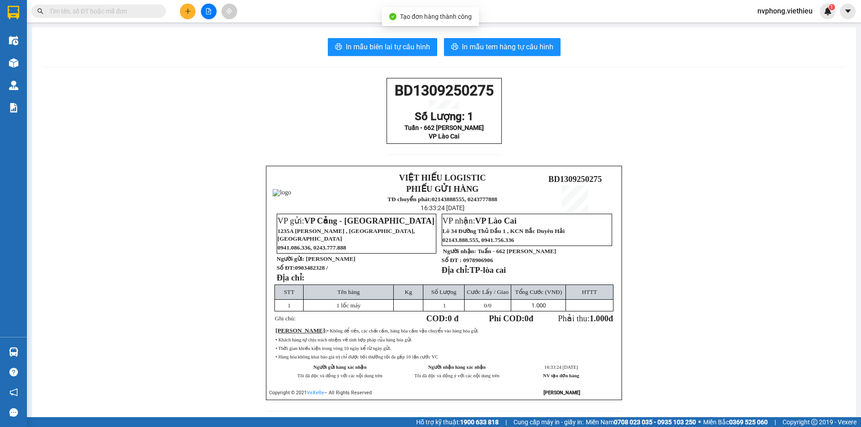
click at [378, 38] on div "In mẫu biên lai tự cấu hình In mẫu tem hàng tự cấu hình BD1309250275 Số Lượng: …" at bounding box center [444, 230] width 824 height 406
click at [388, 55] on button "In mẫu biên lai tự cấu hình" at bounding box center [382, 47] width 109 height 18
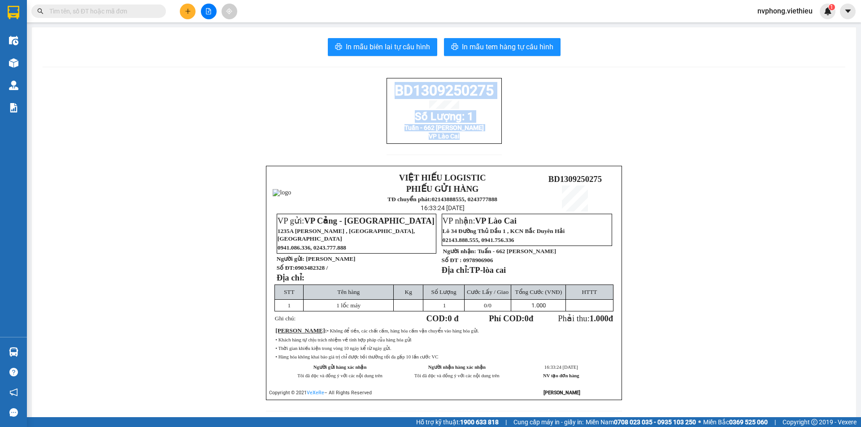
drag, startPoint x: 494, startPoint y: 150, endPoint x: 372, endPoint y: 98, distance: 132.6
click at [372, 98] on div "BD1309250275 Số Lượng: 1 Tuấn - 662 Lê Thanh VP Lào Cai VIỆT HIẾU LOGISTIC PHIẾ…" at bounding box center [444, 250] width 803 height 344
copy div "BD1309250275 Số Lượng: 1 Tuấn - 662 Lê Thanh VP Lào Cai"
click at [185, 11] on icon "plus" at bounding box center [188, 11] width 6 height 6
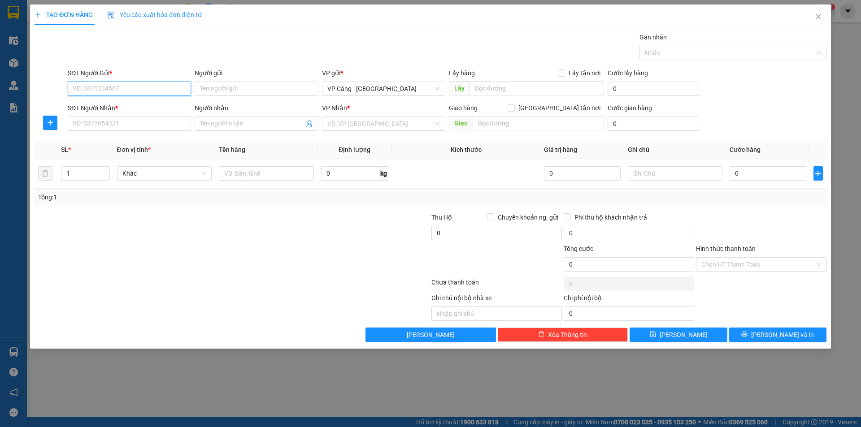
click at [122, 88] on input "SĐT Người Gửi *" at bounding box center [129, 89] width 123 height 14
click at [145, 93] on input "SĐT Người Gửi *" at bounding box center [129, 89] width 123 height 14
type input "0973716287"
click at [214, 87] on input "Người gửi" at bounding box center [256, 89] width 123 height 14
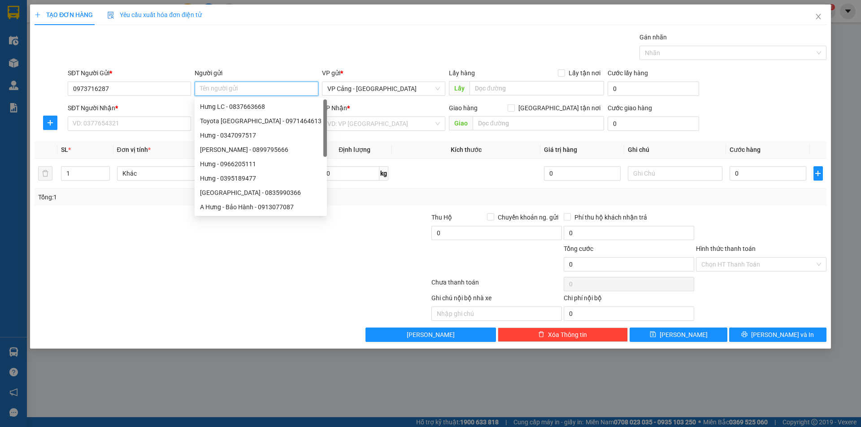
type input "K"
type input "Phương"
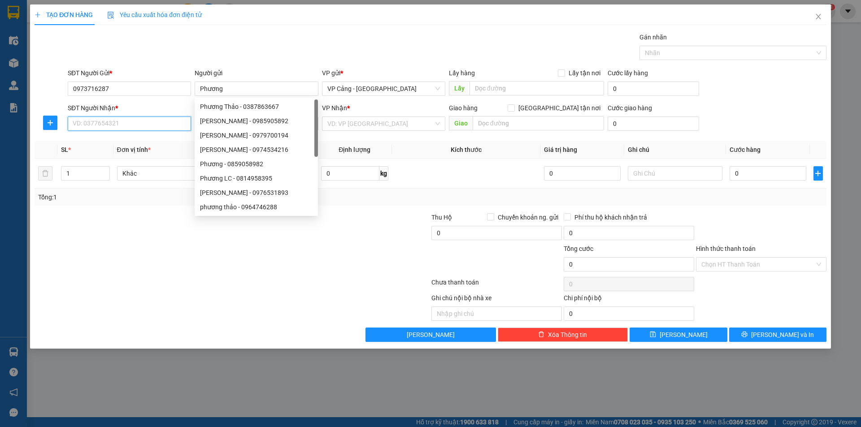
click at [94, 122] on input "SĐT Người Nhận *" at bounding box center [129, 124] width 123 height 14
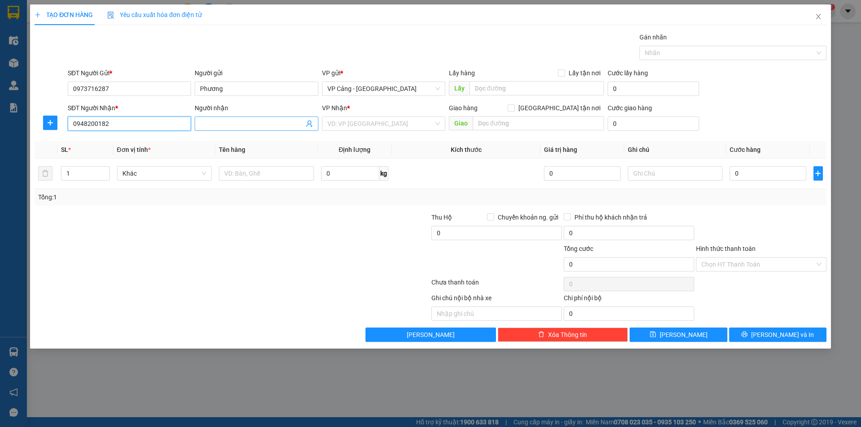
type input "0948200182"
click at [245, 120] on input "Người nhận" at bounding box center [252, 124] width 104 height 10
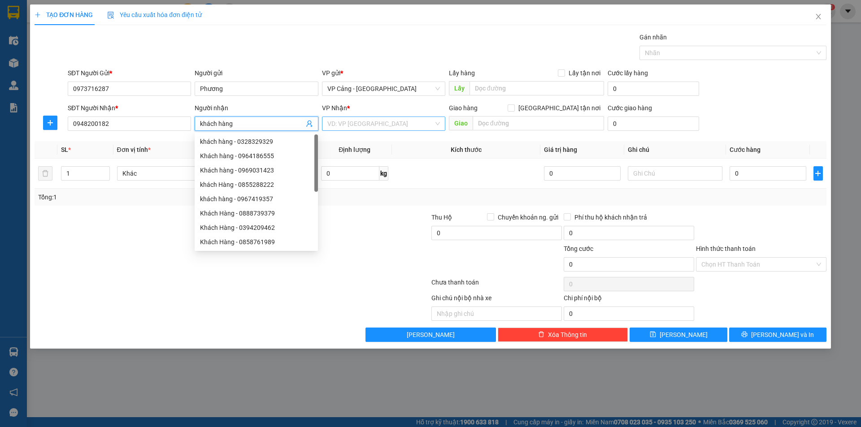
type input "khách hàng"
click at [349, 123] on input "search" at bounding box center [380, 123] width 106 height 13
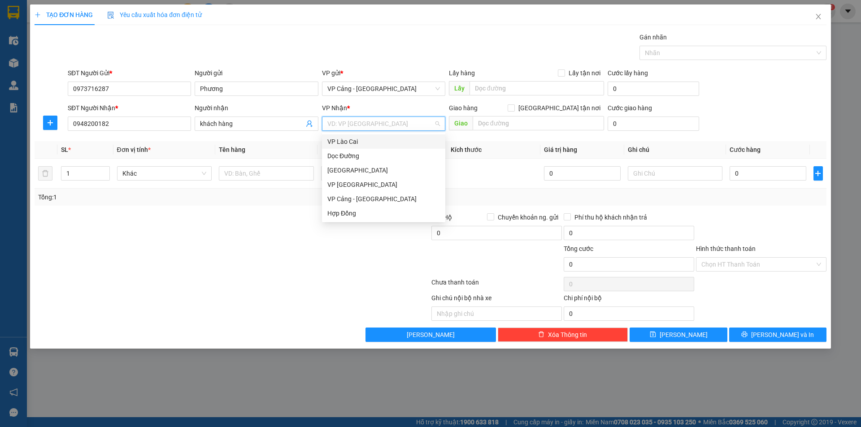
click at [349, 140] on div "VP Lào Cai" at bounding box center [383, 142] width 113 height 10
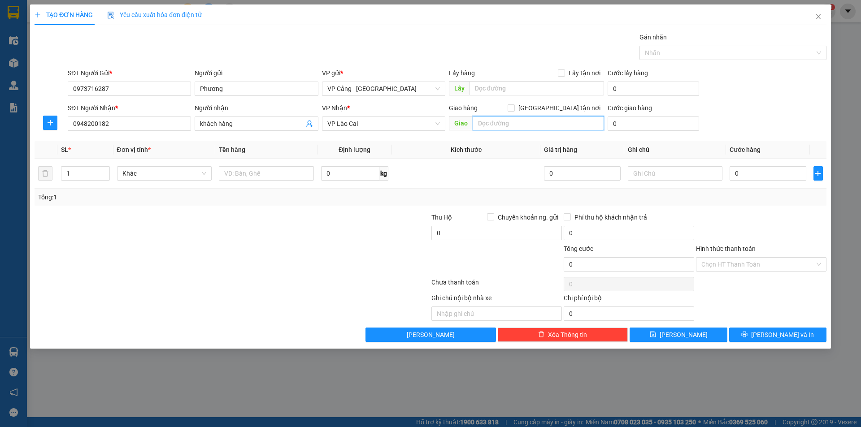
click at [487, 124] on input "text" at bounding box center [538, 123] width 131 height 14
type input "lào cai"
click at [514, 109] on input "[GEOGRAPHIC_DATA] tận nơi" at bounding box center [511, 107] width 6 height 6
checkbox input "true"
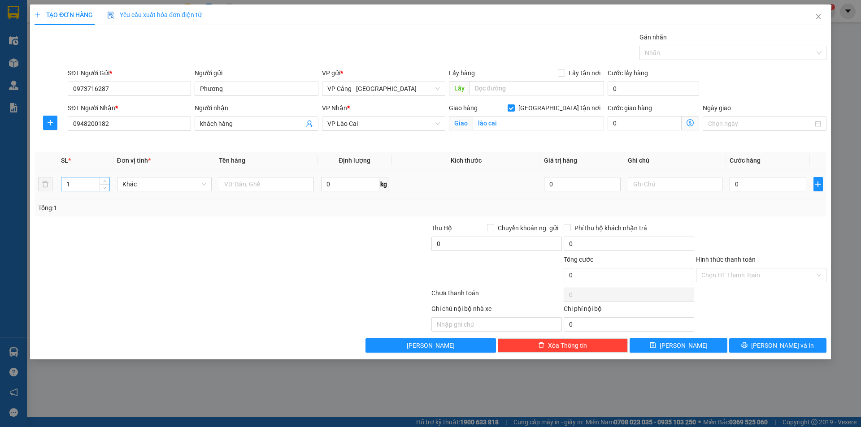
click at [74, 184] on input "1" at bounding box center [85, 184] width 48 height 13
type input "16"
click at [260, 188] on input "text" at bounding box center [266, 184] width 95 height 14
type input "15 cuộn + 1 kiện"
click at [753, 189] on input "0" at bounding box center [768, 184] width 76 height 14
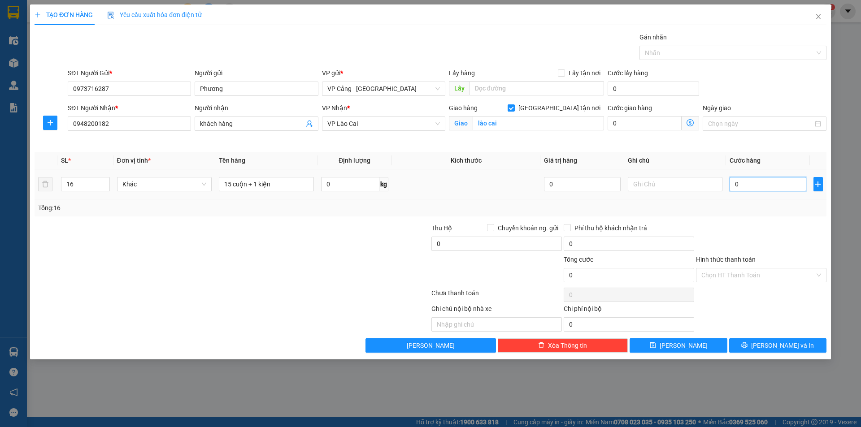
type input "1"
type input "1.000"
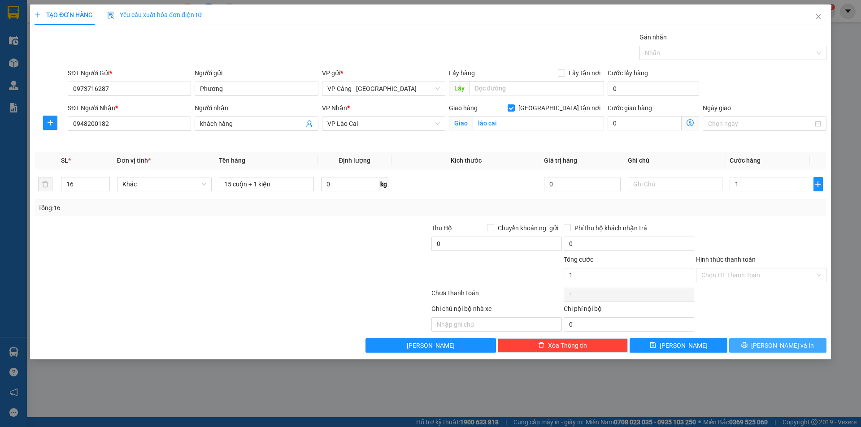
type input "1.000"
click at [782, 343] on span "[PERSON_NAME] và In" at bounding box center [782, 346] width 63 height 10
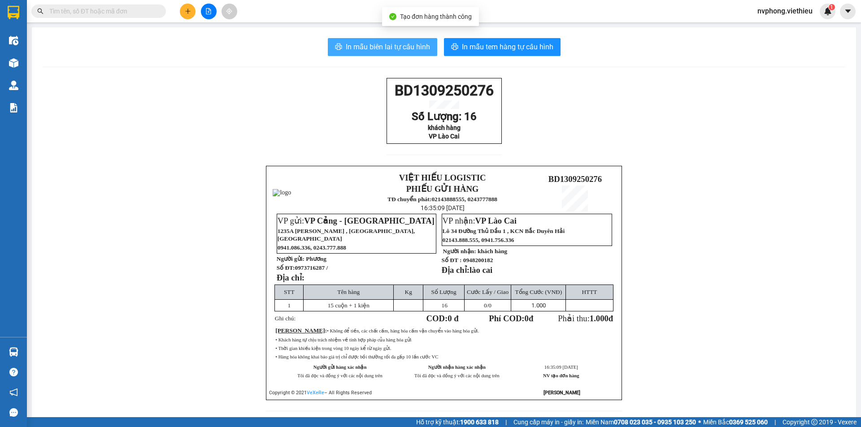
click at [374, 51] on span "In mẫu biên lai tự cấu hình" at bounding box center [388, 46] width 84 height 11
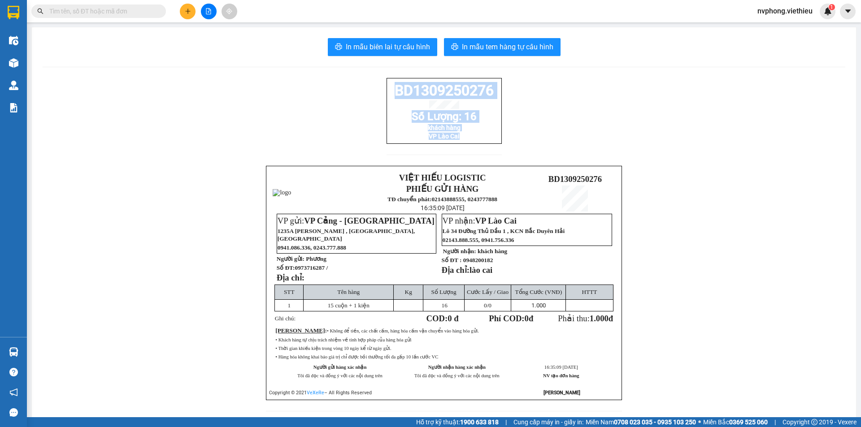
drag, startPoint x: 478, startPoint y: 152, endPoint x: 374, endPoint y: 93, distance: 119.5
click at [374, 93] on div "BD1309250276 Số Lượng: 16 khách hàng VP Lào Cai VIỆT HIẾU LOGISTIC PHIẾU GỬI HÀ…" at bounding box center [444, 250] width 803 height 344
copy div "BD1309250276 Số Lượng: 16 khách hàng VP Lào Cai"
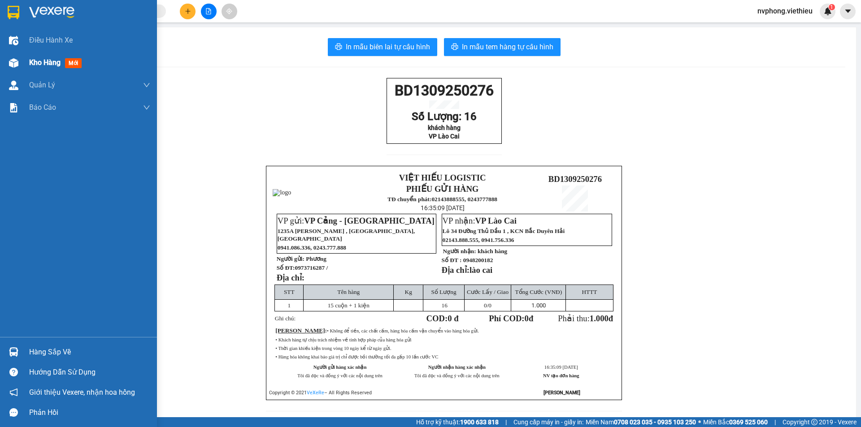
click at [22, 63] on div "Kho hàng mới" at bounding box center [78, 63] width 157 height 22
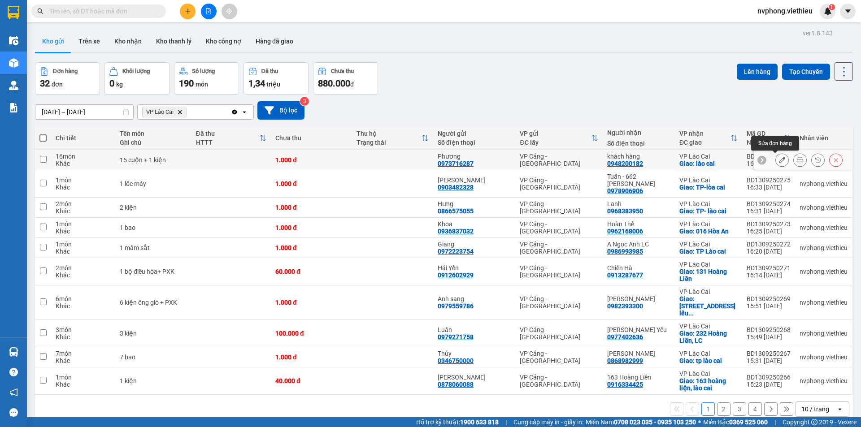
click at [779, 157] on icon at bounding box center [782, 160] width 6 height 6
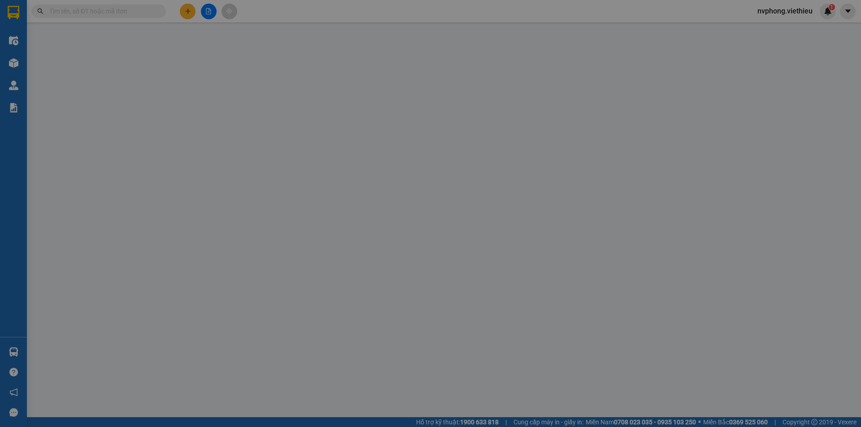
type input "0973716287"
type input "Phương"
type input "0948200182"
type input "khách hàng"
checkbox input "true"
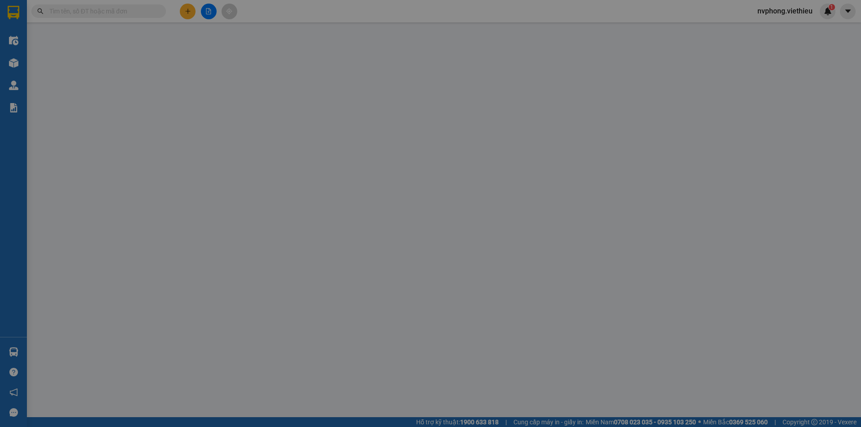
type input "lào cai"
type input "1.000"
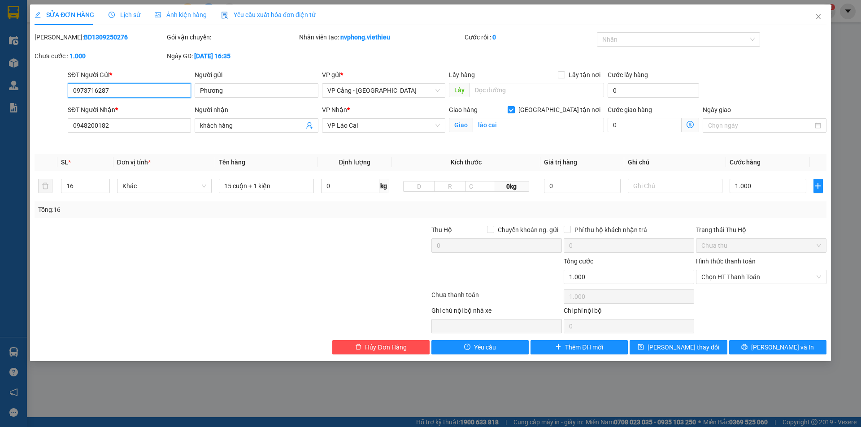
click at [124, 95] on input "0973716287" at bounding box center [129, 90] width 123 height 14
drag, startPoint x: 124, startPoint y: 88, endPoint x: 66, endPoint y: 85, distance: 58.4
click at [66, 85] on div "SĐT Người Gửi * 0973716287 0973716287" at bounding box center [129, 85] width 127 height 31
type input "0948200182"
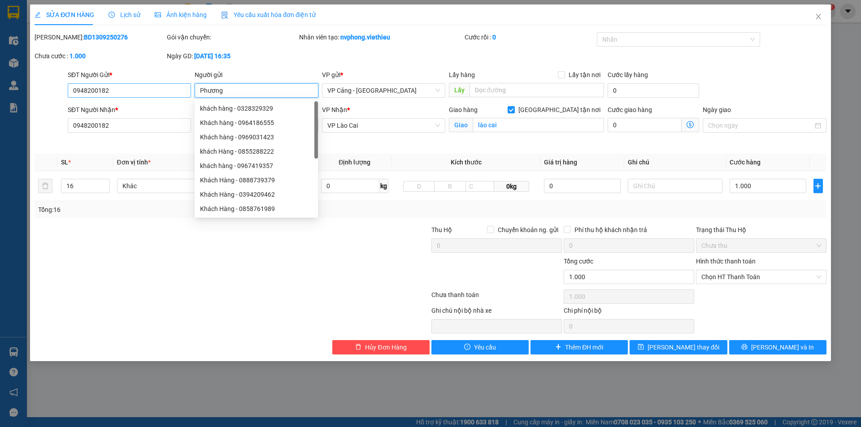
drag, startPoint x: 253, startPoint y: 87, endPoint x: 176, endPoint y: 85, distance: 77.2
click at [176, 85] on div "SĐT Người Gửi * 0948200182 Người gửi Phương VP gửi * VP Cảng - Hà Nội Lấy hàng …" at bounding box center [447, 85] width 762 height 31
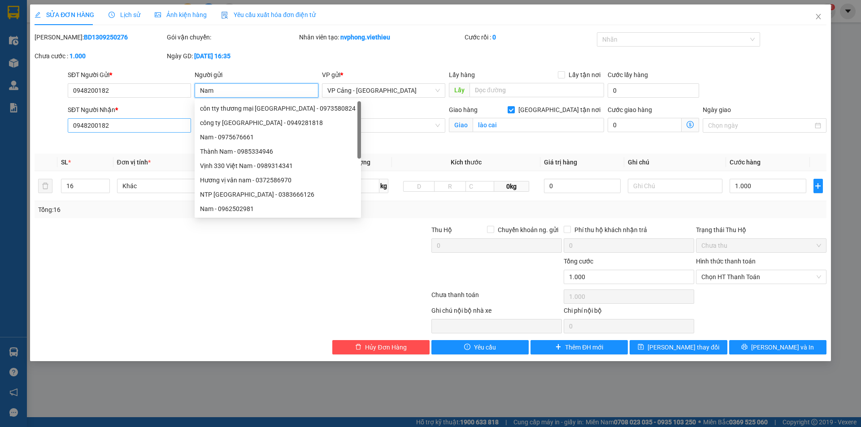
type input "Nam"
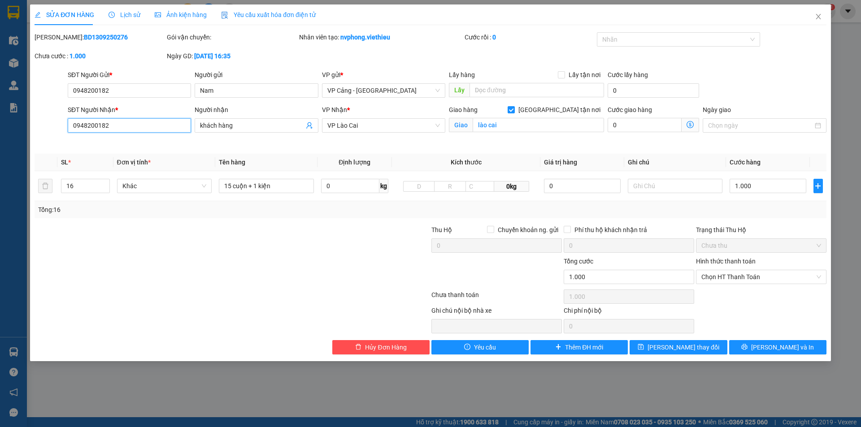
drag, startPoint x: 122, startPoint y: 128, endPoint x: 65, endPoint y: 128, distance: 57.0
click at [65, 128] on div "SĐT Người Nhận * 0948200182 0948200182 Người nhận khách hàng VP Nhận * VP Lào C…" at bounding box center [431, 126] width 794 height 42
type input "0983122125"
drag, startPoint x: 244, startPoint y: 120, endPoint x: 198, endPoint y: 118, distance: 45.4
click at [198, 118] on div "Người nhận khách hàng" at bounding box center [256, 120] width 123 height 31
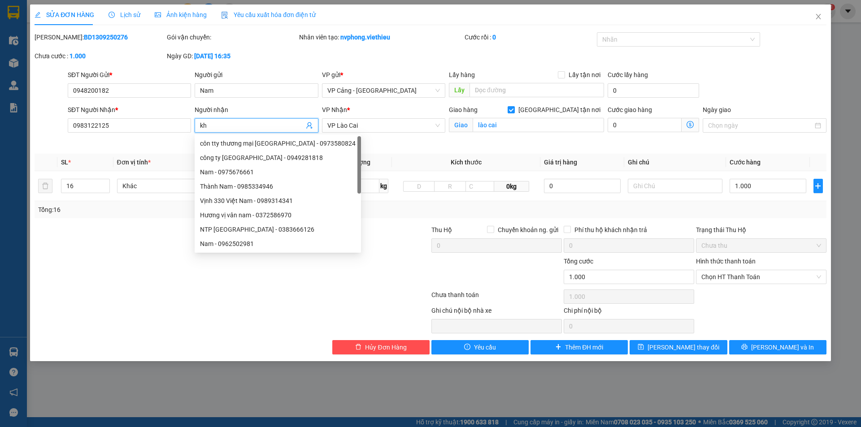
type input "k"
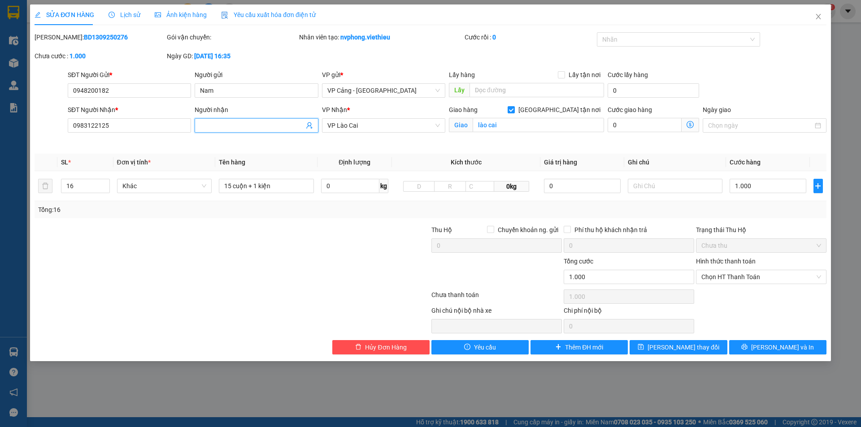
click at [222, 131] on span at bounding box center [256, 125] width 123 height 14
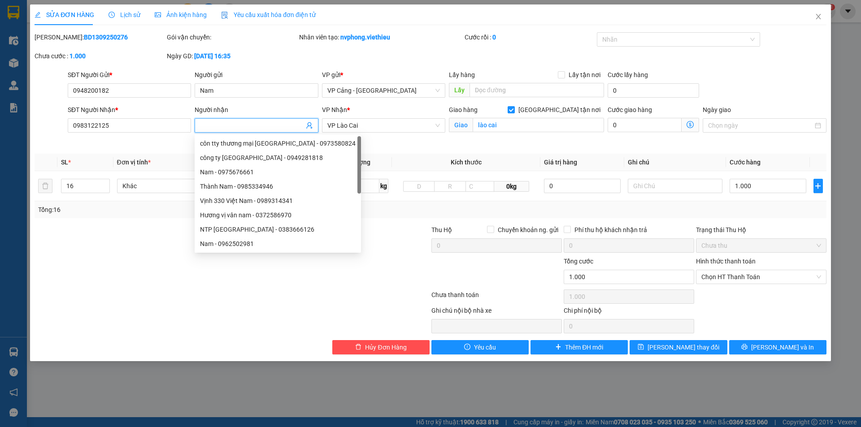
click at [215, 127] on input "Người nhận" at bounding box center [252, 126] width 104 height 10
paste input "Hải Camera"
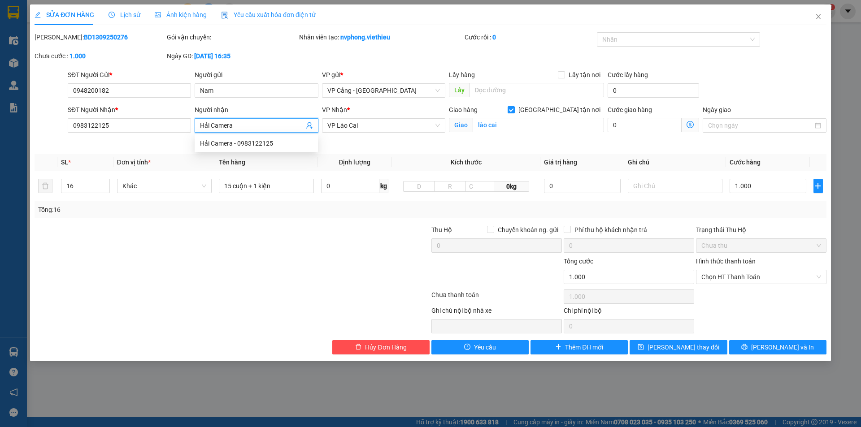
type input "Hải Camera"
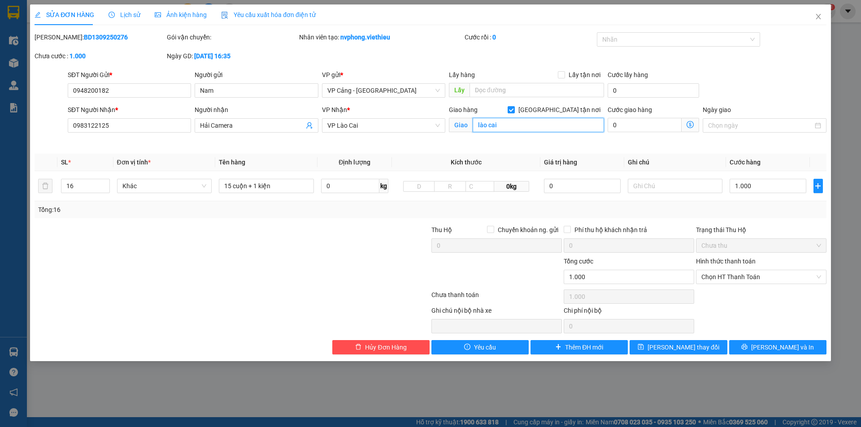
click at [517, 127] on input "lào cai" at bounding box center [538, 125] width 131 height 14
paste input "420 [PERSON_NAME]"
type input "420 [PERSON_NAME]"
drag, startPoint x: 271, startPoint y: 322, endPoint x: 277, endPoint y: 326, distance: 7.0
click at [271, 323] on div at bounding box center [347, 320] width 165 height 28
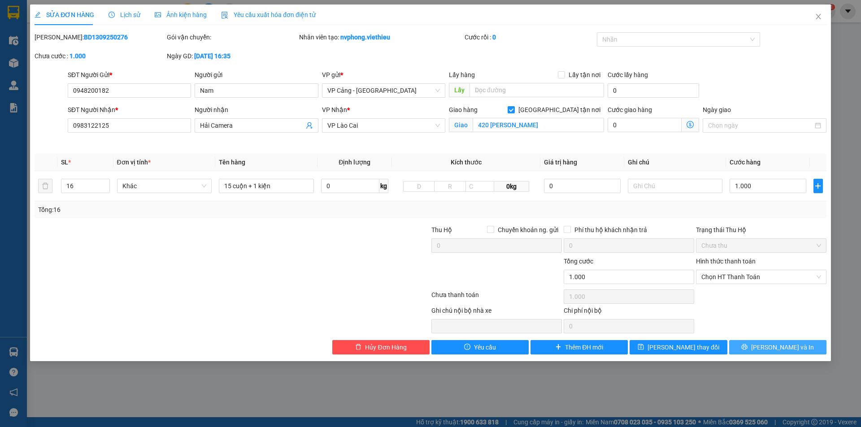
click at [783, 348] on span "[PERSON_NAME] và In" at bounding box center [782, 348] width 63 height 10
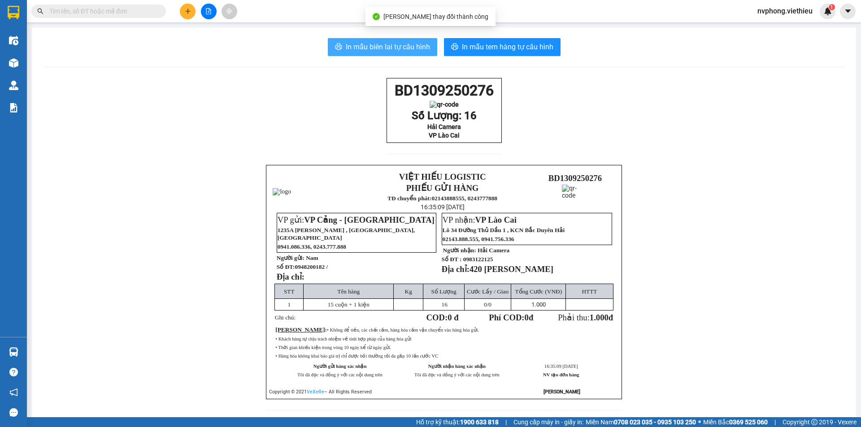
click at [374, 44] on span "In mẫu biên lai tự cấu hình" at bounding box center [388, 46] width 84 height 11
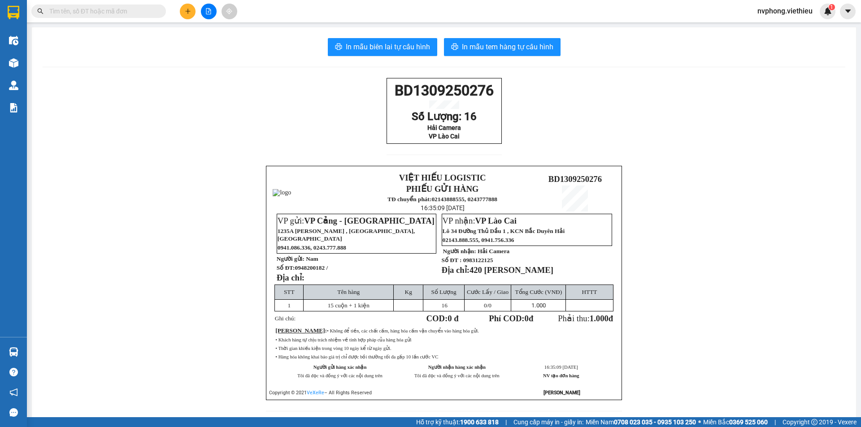
drag, startPoint x: 490, startPoint y: 150, endPoint x: 462, endPoint y: 142, distance: 29.4
click at [462, 142] on div "BD1309250276 Số Lượng: 16 Hải Camera VP Lào Cai" at bounding box center [444, 111] width 115 height 66
drag, startPoint x: 501, startPoint y: 148, endPoint x: 387, endPoint y: 94, distance: 125.2
click at [387, 94] on div "BD1309250276 Số Lượng: 16 Hải Camera VP Lào Cai VIỆT HIẾU LOGISTIC PHIẾU GỬI HÀ…" at bounding box center [444, 250] width 803 height 344
copy div "BD1309250276 Số Lượng: 16 Hải Camera VP Lào Cai"
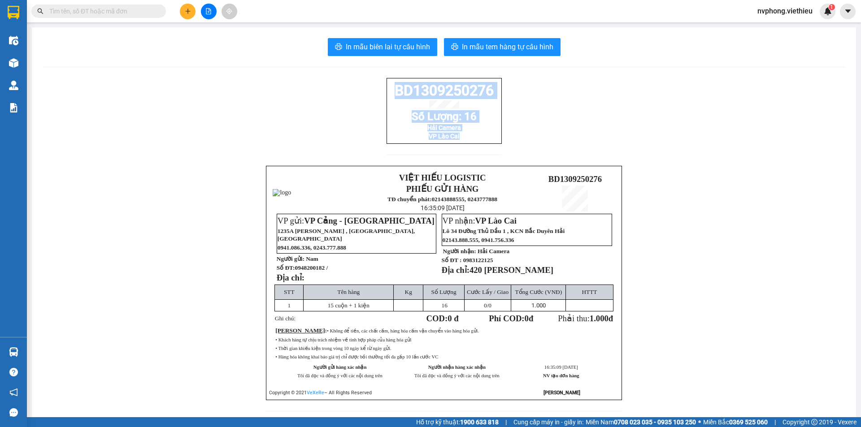
click at [182, 13] on button at bounding box center [188, 12] width 16 height 16
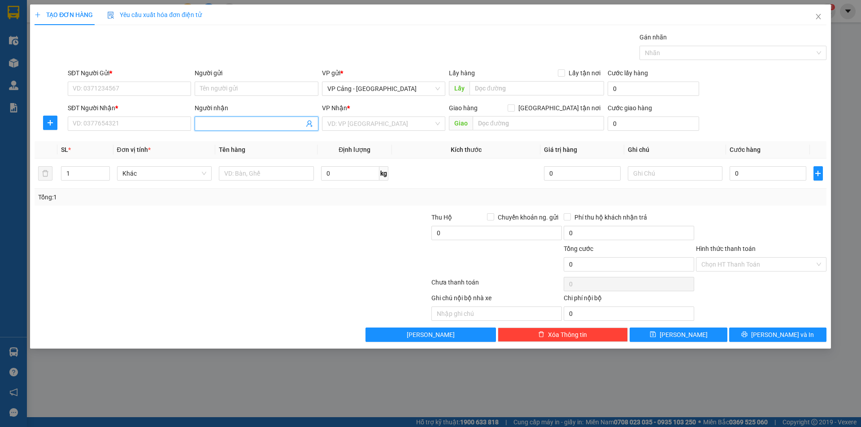
click at [205, 126] on input "Người nhận" at bounding box center [252, 124] width 104 height 10
type input "huy hùng"
click at [261, 143] on div "Huy Hùng - 0966231855" at bounding box center [256, 142] width 113 height 10
type input "0966231855"
type input "[PERSON_NAME]"
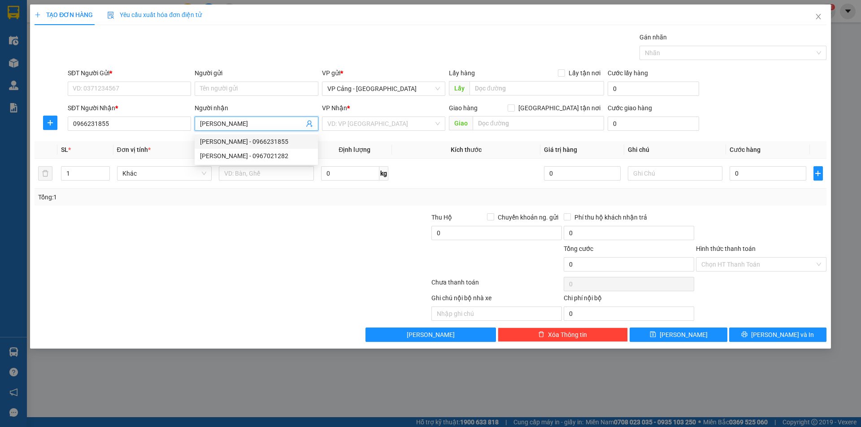
checkbox input "true"
type input "014 Trần Phú, Bắc Cường, LC"
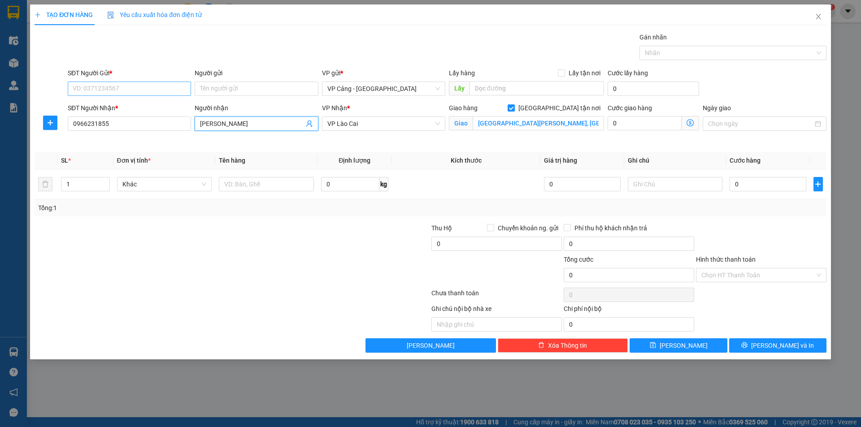
type input "[PERSON_NAME]"
click at [82, 91] on input "SĐT Người Gửi *" at bounding box center [129, 89] width 123 height 14
click at [198, 94] on input "Người gửi" at bounding box center [256, 89] width 123 height 14
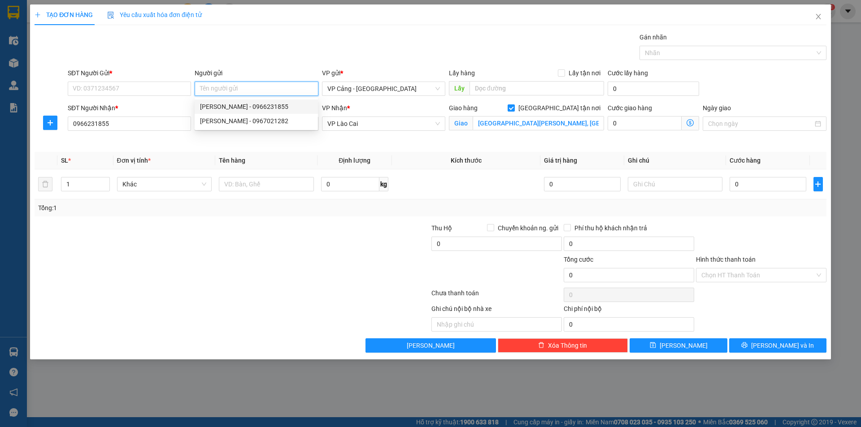
click at [226, 106] on div "Huy Hùng - 0966231855" at bounding box center [256, 107] width 113 height 10
type input "0966231855"
type input "[PERSON_NAME]"
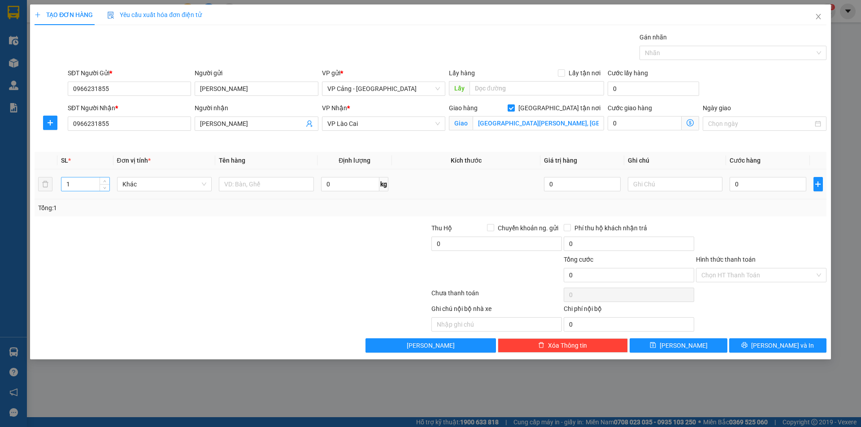
click at [83, 187] on input "1" at bounding box center [85, 184] width 48 height 13
type input "0"
type input "9"
click at [232, 187] on input "text" at bounding box center [266, 184] width 95 height 14
type input "9 lốp"
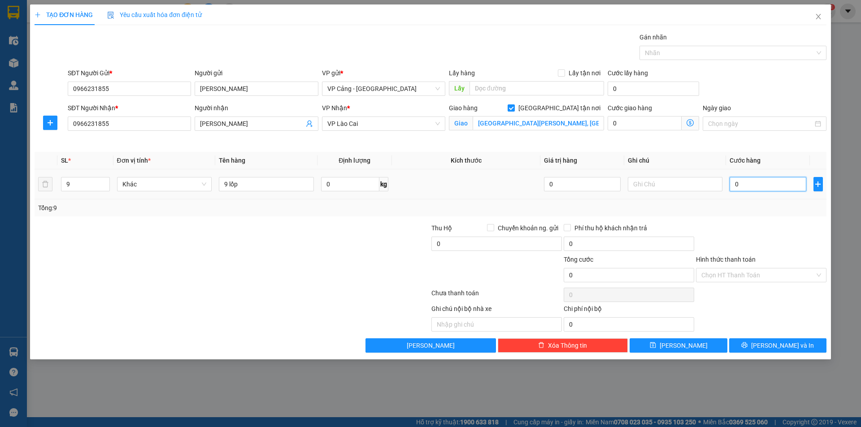
click at [749, 180] on input "0" at bounding box center [768, 184] width 76 height 14
type input "1"
type input "1.000"
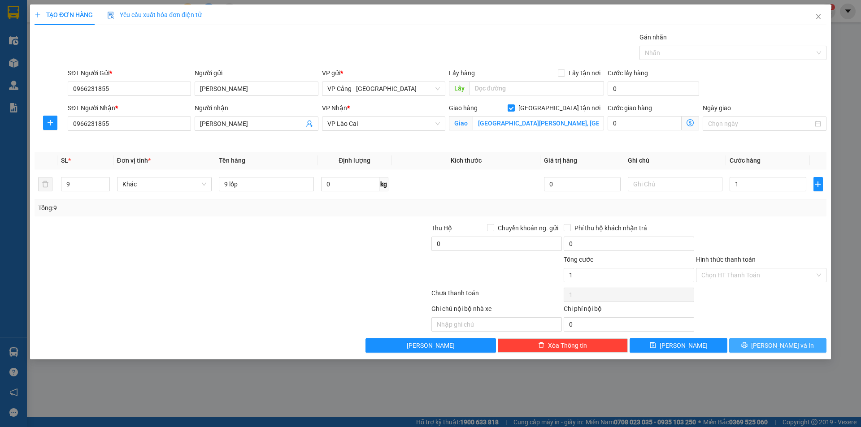
type input "1.000"
drag, startPoint x: 778, startPoint y: 346, endPoint x: 389, endPoint y: 108, distance: 455.8
click at [778, 346] on span "[PERSON_NAME] và In" at bounding box center [782, 346] width 63 height 10
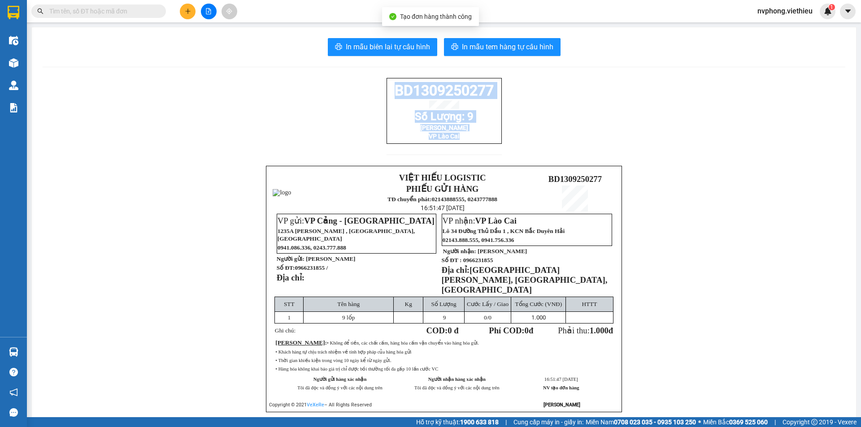
drag, startPoint x: 496, startPoint y: 158, endPoint x: 368, endPoint y: 100, distance: 141.3
click at [368, 100] on div "BD1309250277 Số Lượng: 9 Huy Hùng VP Lào Cai VIỆT HIẾU LOGISTIC PHIẾU GỬI HÀNG …" at bounding box center [444, 256] width 803 height 357
copy div "BD1309250277 Số Lượng: 9 Huy Hùng VP Lào Cai"
click at [187, 14] on icon "plus" at bounding box center [188, 11] width 6 height 6
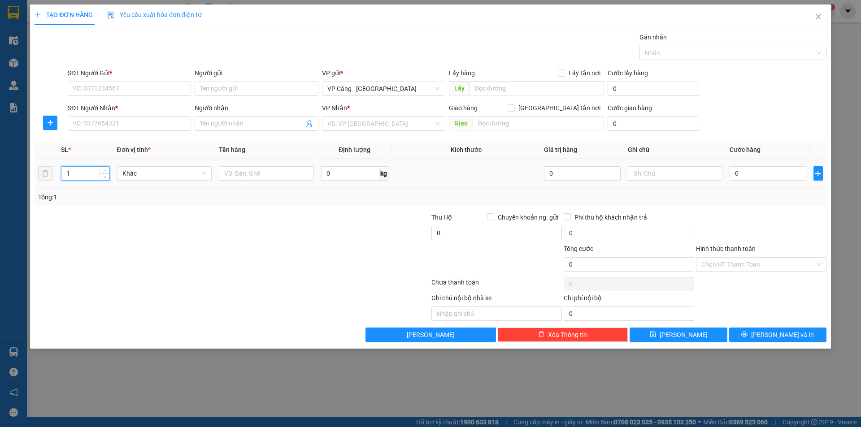
click at [95, 177] on input "1" at bounding box center [85, 173] width 48 height 13
type input "3"
click at [239, 177] on input "text" at bounding box center [266, 173] width 95 height 14
type input "3 kiện dài"
click at [746, 177] on input "0" at bounding box center [768, 173] width 76 height 14
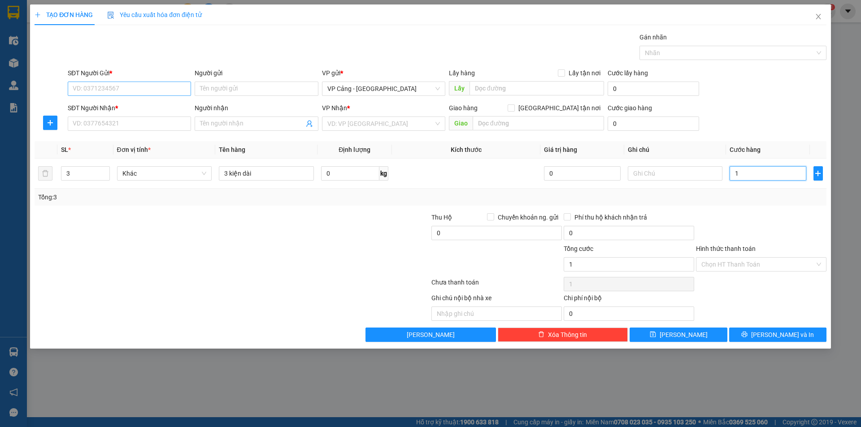
type input "1"
type input "1.000"
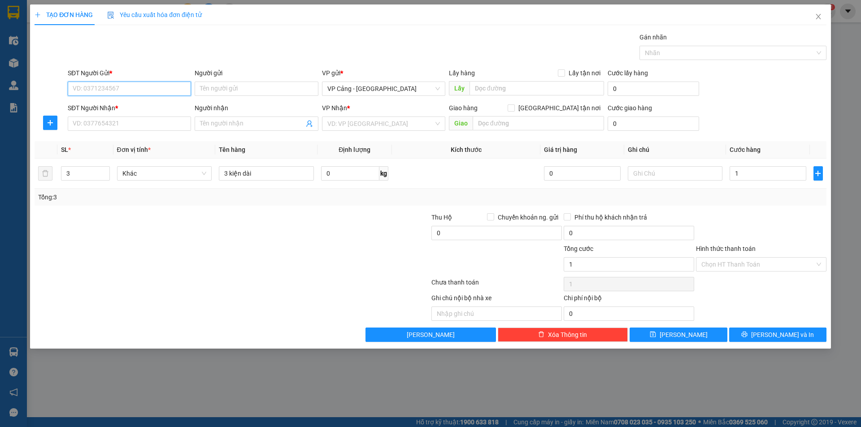
type input "1.000"
click at [90, 92] on input "SĐT Người Gửi *" at bounding box center [129, 89] width 123 height 14
click at [169, 90] on input "SĐT Người Gửi *" at bounding box center [129, 89] width 123 height 14
type input "0362656459"
click at [192, 87] on div "SĐT Người Gửi * 0362656459" at bounding box center [129, 83] width 127 height 31
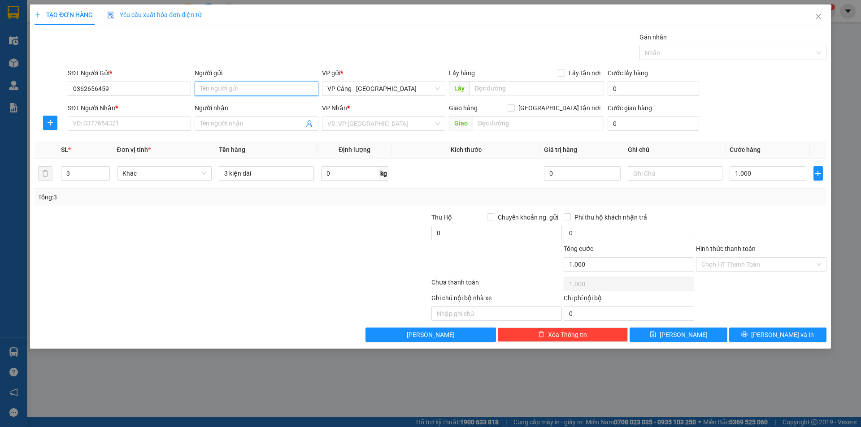
click at [200, 87] on input "Người gửi" at bounding box center [256, 89] width 123 height 14
type input "D"
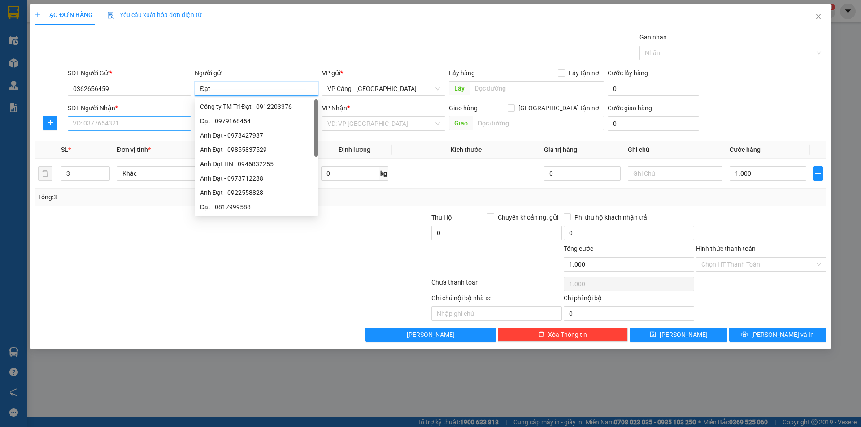
type input "Đạt"
click at [109, 118] on input "SĐT Người Nhận *" at bounding box center [129, 124] width 123 height 14
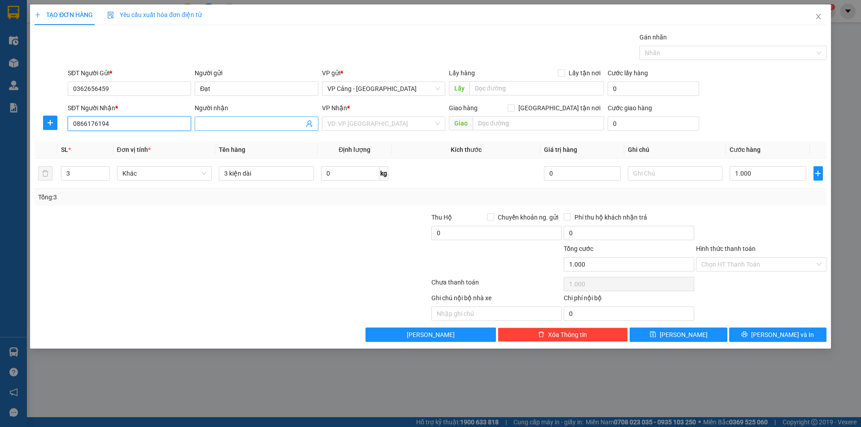
type input "0866176194"
click at [209, 124] on input "Người nhận" at bounding box center [252, 124] width 104 height 10
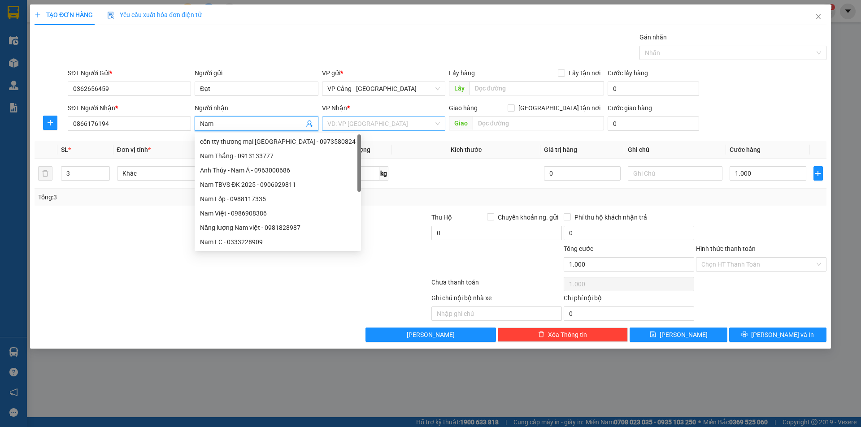
type input "Nam"
click at [345, 122] on input "search" at bounding box center [380, 123] width 106 height 13
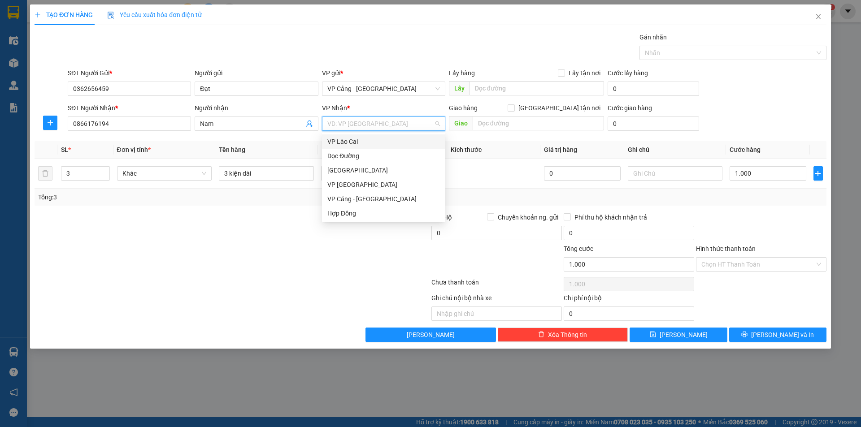
click at [349, 143] on div "VP Lào Cai" at bounding box center [383, 142] width 113 height 10
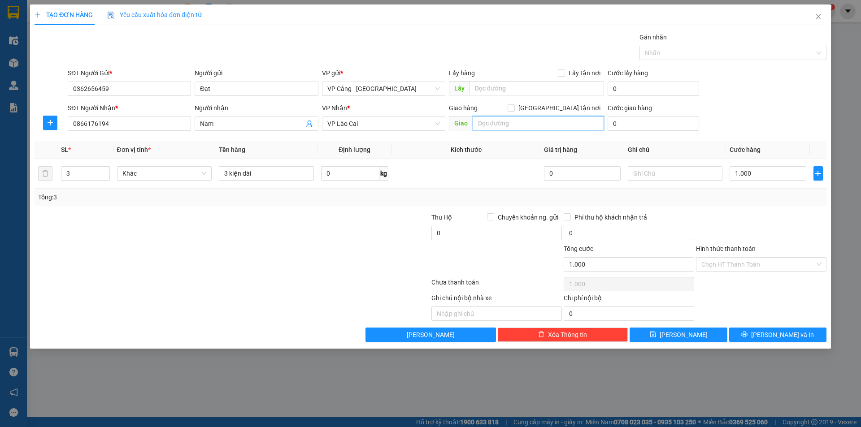
click at [508, 126] on input "text" at bounding box center [538, 123] width 131 height 14
type input "nhà thờ đá sapa"
click at [514, 106] on input "[GEOGRAPHIC_DATA] tận nơi" at bounding box center [511, 107] width 6 height 6
checkbox input "true"
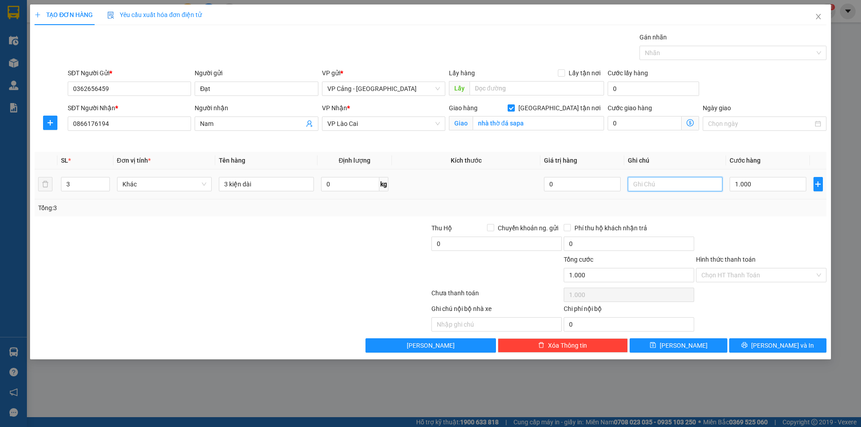
click at [652, 183] on input "text" at bounding box center [675, 184] width 95 height 14
type input "lào cai tính cước"
click at [778, 346] on span "[PERSON_NAME] và In" at bounding box center [782, 346] width 63 height 10
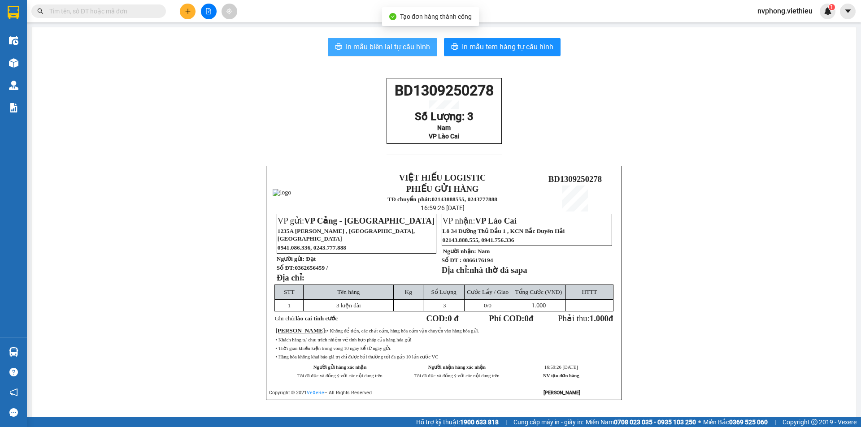
click at [379, 41] on span "In mẫu biên lai tự cấu hình" at bounding box center [388, 46] width 84 height 11
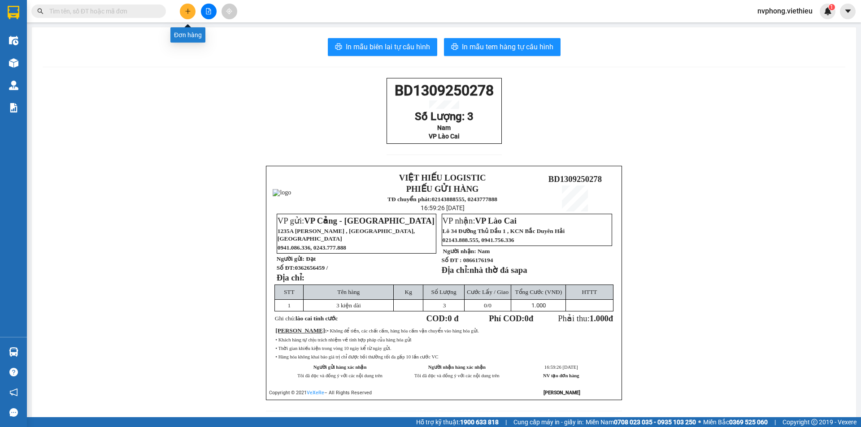
click at [187, 10] on icon "plus" at bounding box center [188, 11] width 6 height 6
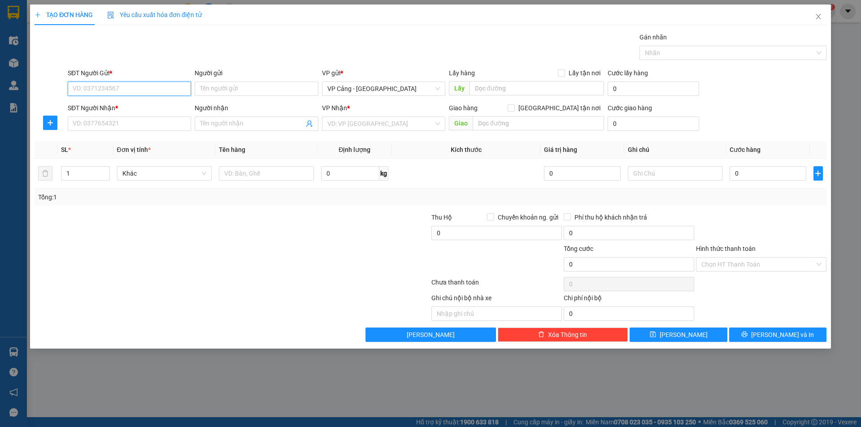
click at [111, 91] on input "SĐT Người Gửi *" at bounding box center [129, 89] width 123 height 14
click at [226, 118] on span at bounding box center [256, 124] width 123 height 14
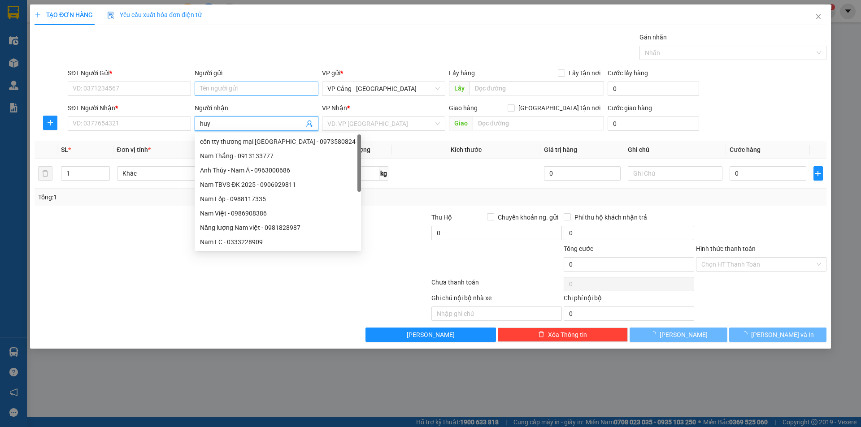
type input "huy h"
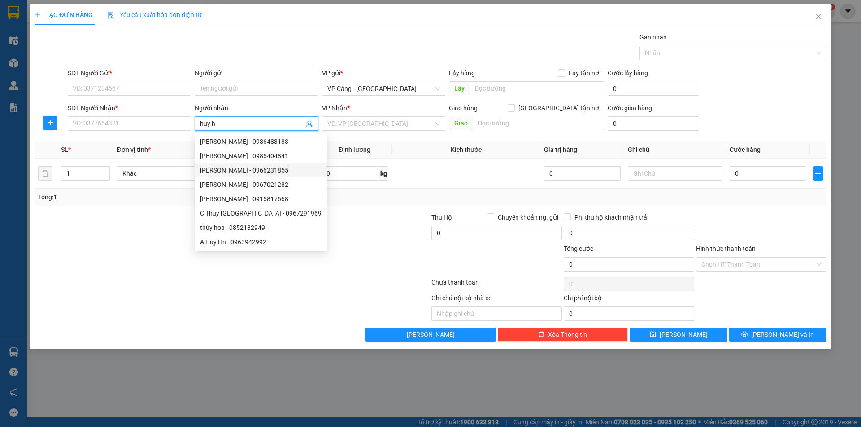
click at [253, 174] on div "Huy Hùng - 0966231855" at bounding box center [261, 170] width 122 height 10
type input "0966231855"
type input "[PERSON_NAME]"
checkbox input "true"
type input "014 Trần Phú, Bắc Cường, LC"
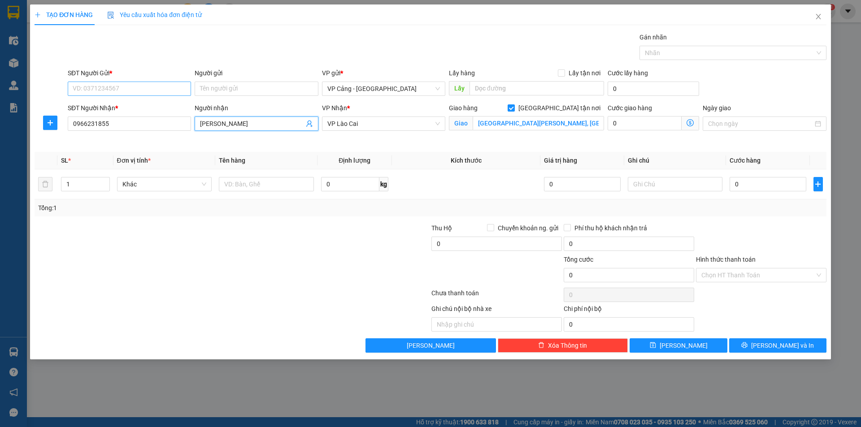
type input "[PERSON_NAME]"
click at [132, 83] on input "SĐT Người Gửi *" at bounding box center [129, 89] width 123 height 14
click at [121, 126] on input "0966231855" at bounding box center [129, 124] width 123 height 14
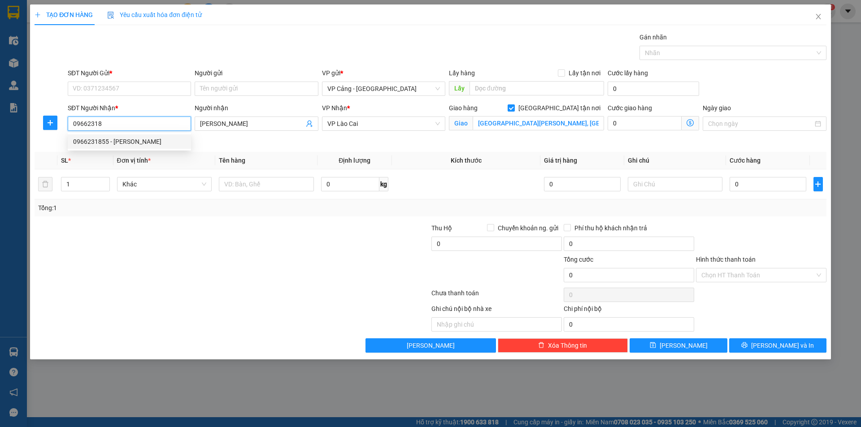
click at [99, 141] on div "0966231855 - Huy Hùng" at bounding box center [129, 142] width 113 height 10
type input "0966231855"
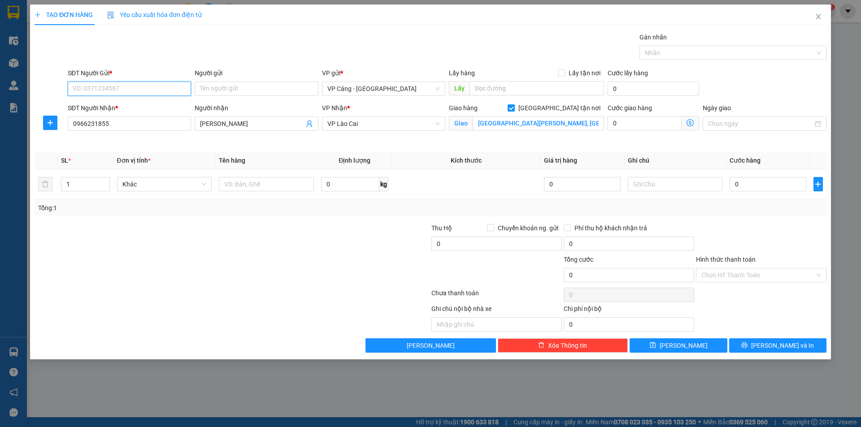
click at [96, 89] on input "SĐT Người Gửi *" at bounding box center [129, 89] width 123 height 14
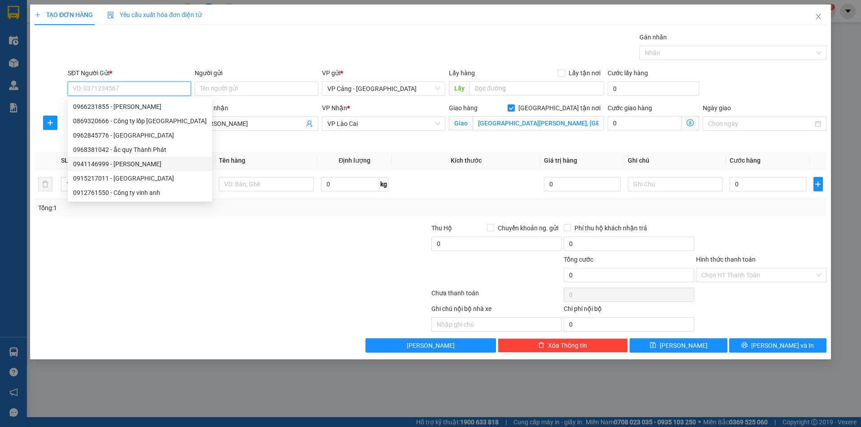
click at [107, 163] on div "0941146999 - xuân Thiệu" at bounding box center [140, 164] width 134 height 10
type input "0941146999"
type input "xuân Thiệu"
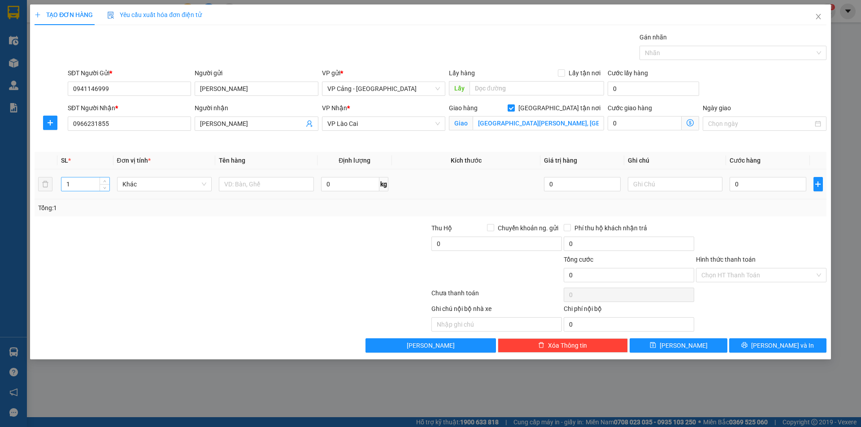
click at [78, 190] on input "1" at bounding box center [85, 184] width 48 height 13
type input "8"
click at [254, 193] on td at bounding box center [266, 185] width 102 height 30
drag, startPoint x: 248, startPoint y: 185, endPoint x: 257, endPoint y: 177, distance: 12.1
click at [247, 185] on input "text" at bounding box center [266, 184] width 95 height 14
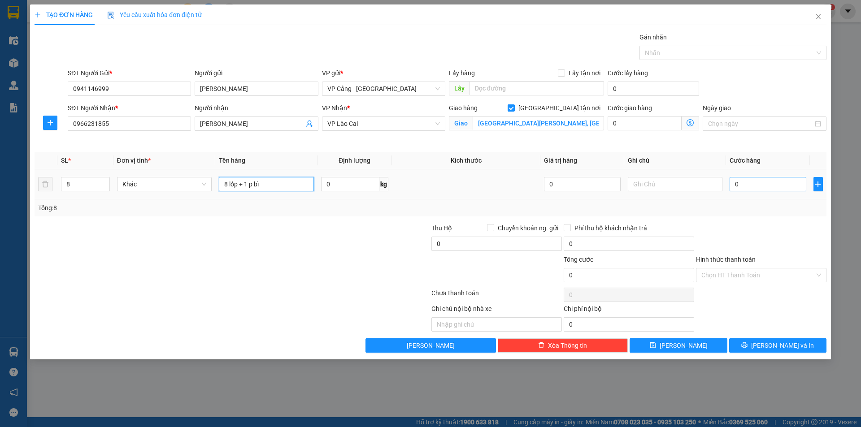
type input "8 lốp + 1 p bì"
click at [743, 184] on input "0" at bounding box center [768, 184] width 76 height 14
type input "1"
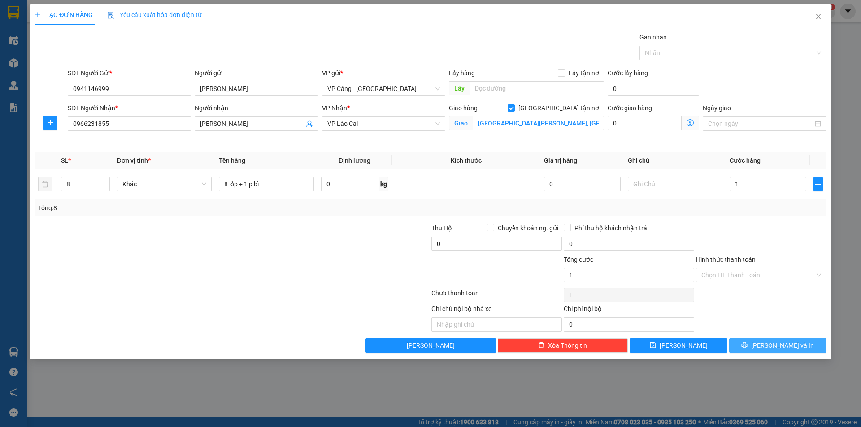
type input "1.000"
click at [748, 347] on icon "printer" at bounding box center [745, 346] width 6 height 6
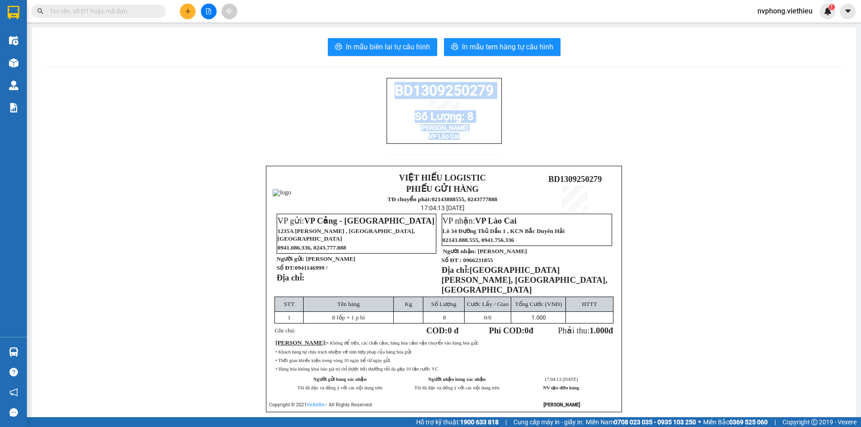
drag, startPoint x: 498, startPoint y: 148, endPoint x: 366, endPoint y: 91, distance: 143.8
click at [366, 91] on div "BD1309250279 Số Lượng: 8 Huy Hùng VP Lào Cai VIỆT HIẾU LOGISTIC PHIẾU GỬI HÀNG …" at bounding box center [444, 256] width 803 height 357
copy div "BD1309250279 Số Lượng: 8 Huy Hùng VP Lào Cai"
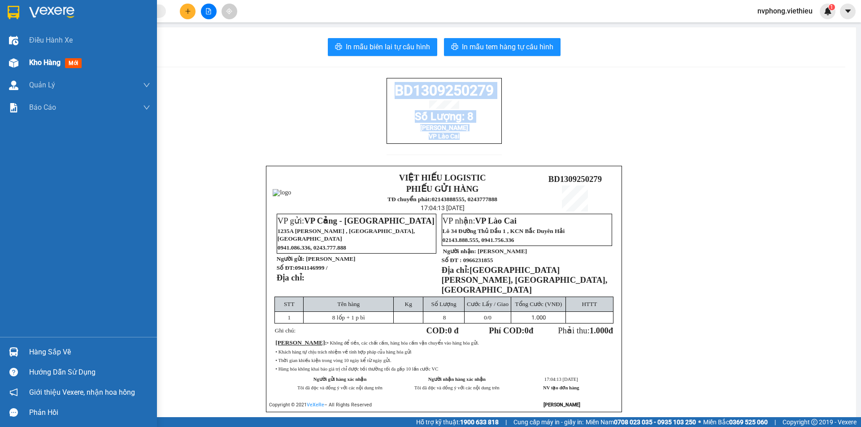
click at [34, 61] on span "Kho hàng" at bounding box center [44, 62] width 31 height 9
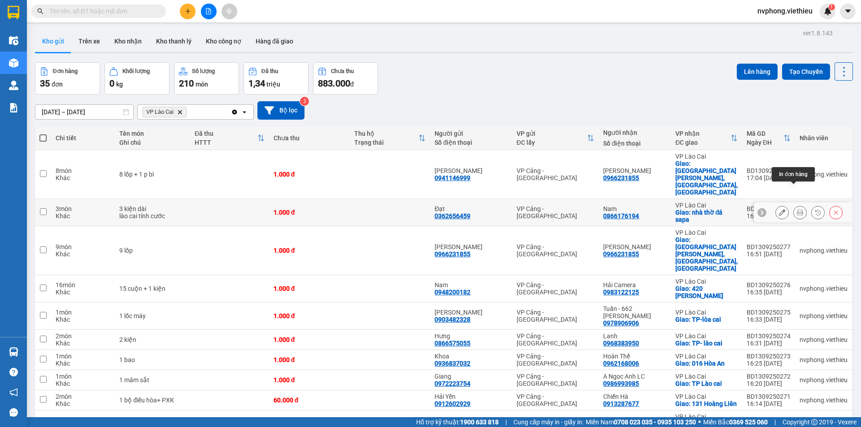
click at [797, 209] on icon at bounding box center [800, 212] width 6 height 6
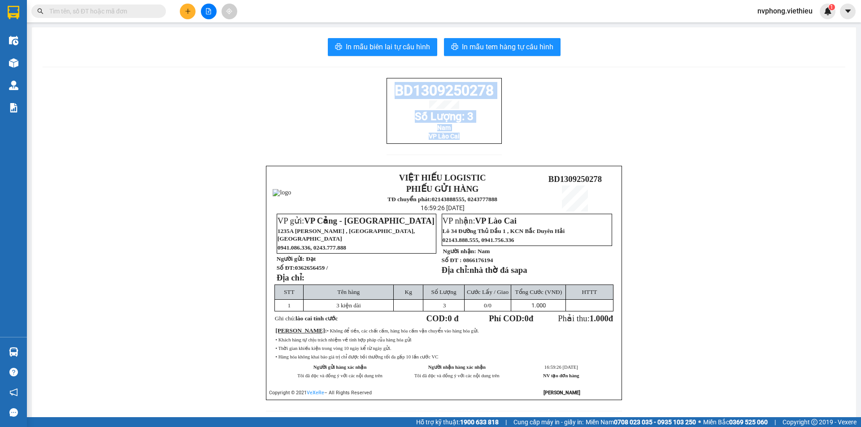
drag, startPoint x: 498, startPoint y: 151, endPoint x: 378, endPoint y: 87, distance: 135.8
click at [378, 87] on div "BD1309250278 Số Lượng: 3 Nam VP Lào Cai VIỆT HIẾU LOGISTIC PHIẾU GỬI HÀNG TĐ ch…" at bounding box center [444, 250] width 803 height 344
click at [185, 9] on icon "plus" at bounding box center [188, 11] width 6 height 6
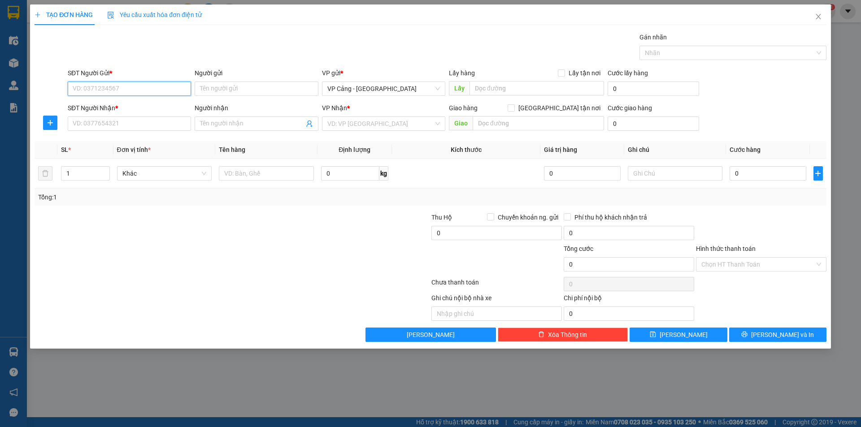
click at [81, 85] on input "SĐT Người Gửi *" at bounding box center [129, 89] width 123 height 14
click at [101, 106] on div "0915217011 - Thịnh" at bounding box center [129, 107] width 113 height 10
type input "0915217011"
type input "Thịnh"
type input "0915217011"
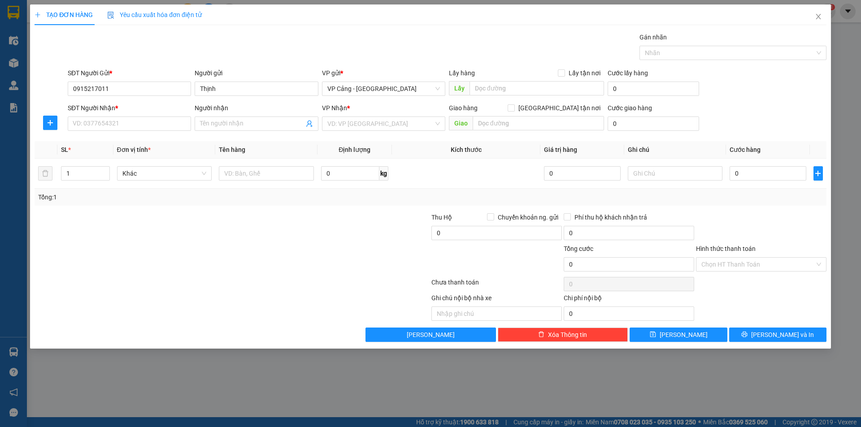
click at [100, 116] on div "SĐT Người Nhận *" at bounding box center [129, 109] width 123 height 13
click at [92, 126] on input "SĐT Người Nhận *" at bounding box center [129, 124] width 123 height 14
drag, startPoint x: 92, startPoint y: 139, endPoint x: 99, endPoint y: 167, distance: 28.6
click at [94, 142] on div "0966231855 - Huy Hùng" at bounding box center [129, 142] width 113 height 10
type input "0966231855"
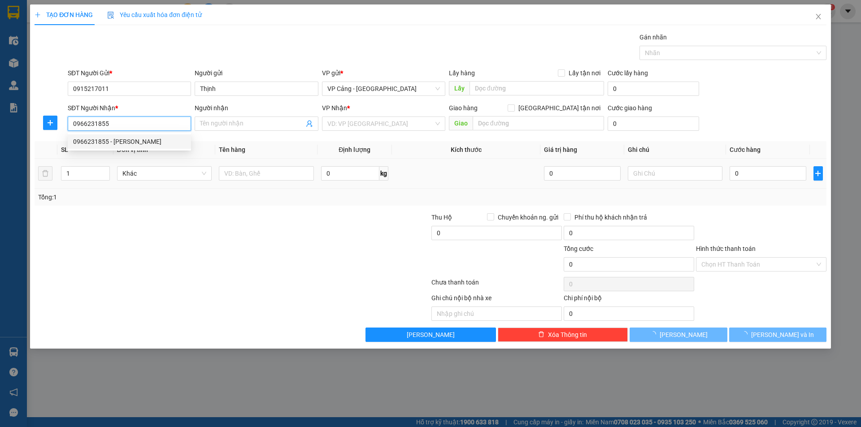
type input "[PERSON_NAME]"
checkbox input "true"
type input "014 Trần Phú, Bắc Cường, LC"
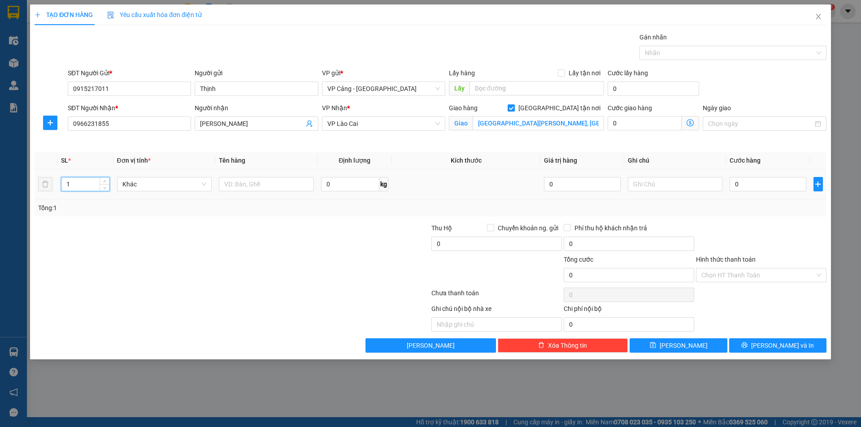
click at [77, 187] on input "1" at bounding box center [85, 184] width 48 height 13
click at [256, 186] on input "text" at bounding box center [266, 184] width 95 height 14
click at [745, 186] on input "0" at bounding box center [768, 184] width 76 height 14
click at [272, 185] on input "13 lốp" at bounding box center [266, 184] width 95 height 14
click at [770, 349] on span "[PERSON_NAME] và In" at bounding box center [782, 346] width 63 height 10
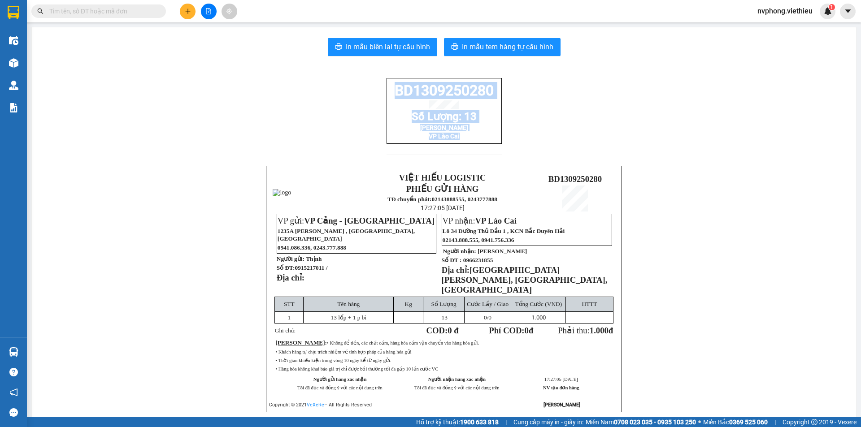
drag, startPoint x: 499, startPoint y: 148, endPoint x: 376, endPoint y: 93, distance: 134.5
click at [376, 93] on div "BD1309250280 Số Lượng: 13 Huy Hùng VP Lào Cai VIỆT HIẾU LOGISTIC PHIẾU GỬI HÀNG…" at bounding box center [444, 256] width 803 height 357
click at [184, 18] on button at bounding box center [188, 12] width 16 height 16
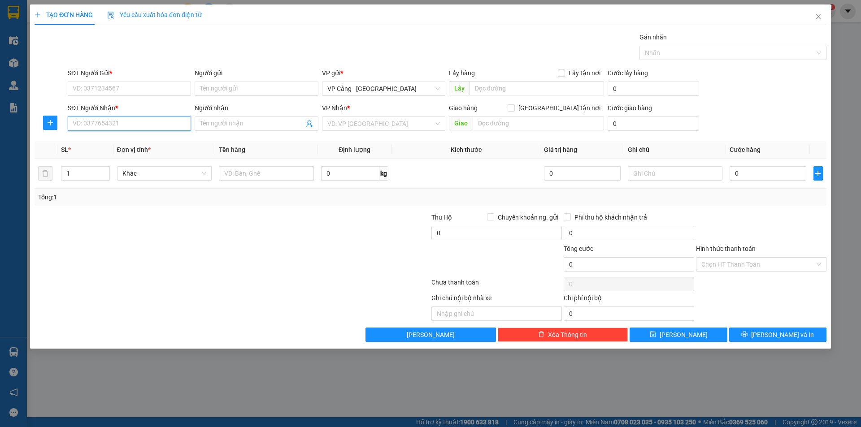
click at [100, 126] on input "SĐT Người Nhận *" at bounding box center [129, 124] width 123 height 14
click at [109, 141] on div "0334779886 - Nguyễn Minh Quân" at bounding box center [129, 142] width 113 height 10
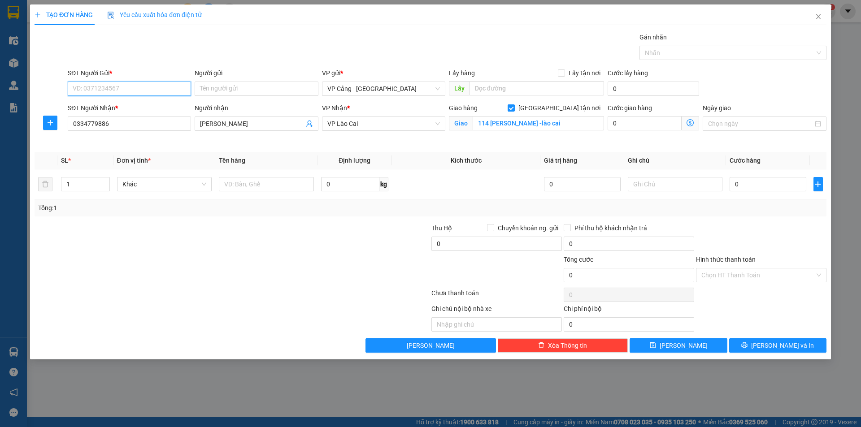
click at [84, 88] on input "SĐT Người Gửi *" at bounding box center [129, 89] width 123 height 14
click at [99, 106] on div "0366781981 - Công ty Nhất Lâm" at bounding box center [157, 107] width 168 height 10
click at [78, 183] on input "1" at bounding box center [85, 184] width 48 height 13
click at [242, 193] on td at bounding box center [266, 185] width 102 height 30
click at [239, 183] on input "text" at bounding box center [266, 184] width 95 height 14
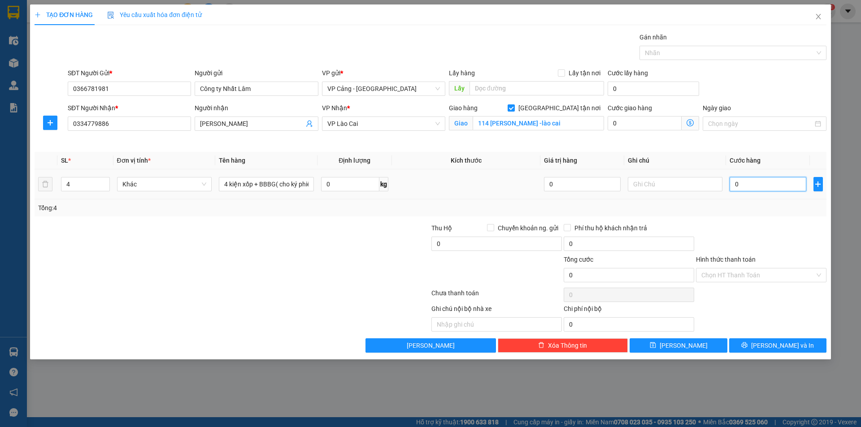
click at [749, 186] on input "0" at bounding box center [768, 184] width 76 height 14
click at [780, 341] on span "[PERSON_NAME] và In" at bounding box center [782, 346] width 63 height 10
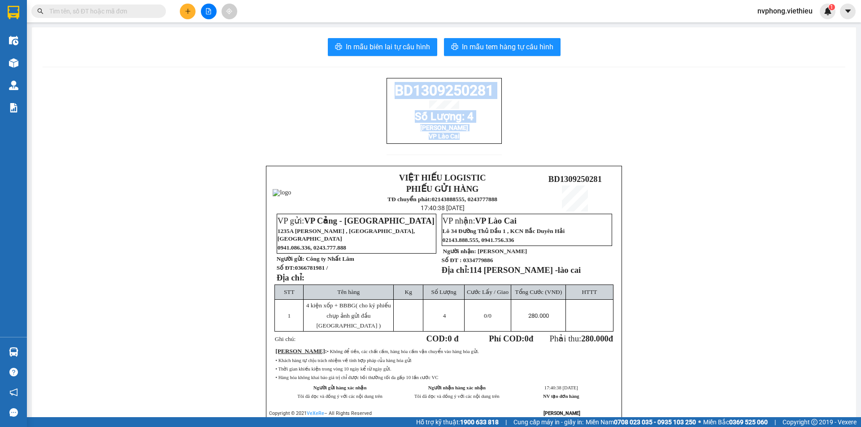
drag, startPoint x: 495, startPoint y: 147, endPoint x: 387, endPoint y: 96, distance: 119.4
click at [387, 96] on div "BD1309250281 Số Lượng: 4 Nguyễn Minh Quân VP Lào Cai" at bounding box center [444, 111] width 115 height 66
click at [188, 10] on icon "plus" at bounding box center [188, 11] width 6 height 6
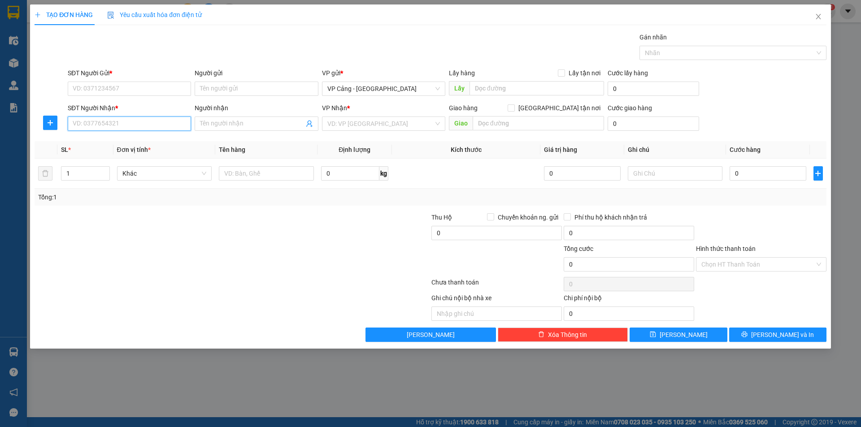
click at [101, 126] on input "SĐT Người Nhận *" at bounding box center [129, 124] width 123 height 14
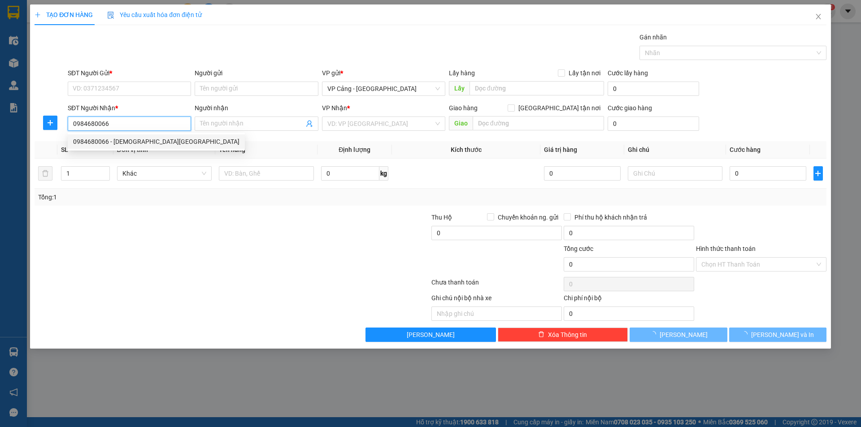
click at [150, 140] on div "0984680066 - lady hill sapa resort" at bounding box center [156, 142] width 166 height 10
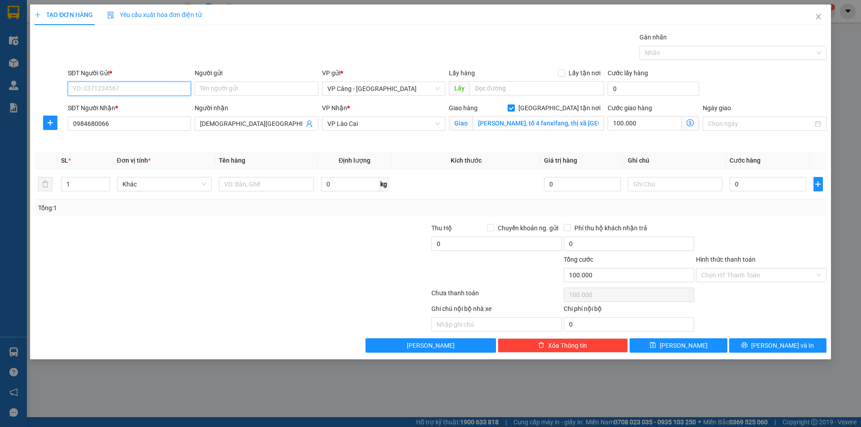
click at [139, 84] on input "SĐT Người Gửi *" at bounding box center [129, 89] width 123 height 14
click at [102, 90] on input "SĐT Người Gửi *" at bounding box center [129, 89] width 123 height 14
paste input "0366781981"
click at [135, 110] on div "0366781981 - Công ty Nhất Lâm" at bounding box center [129, 107] width 113 height 10
click at [78, 182] on input "1" at bounding box center [85, 184] width 48 height 13
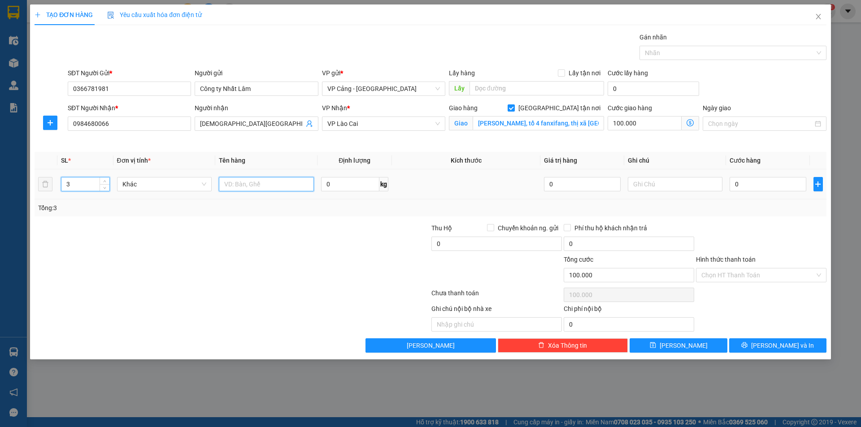
click at [267, 189] on input "text" at bounding box center [266, 184] width 95 height 14
click at [636, 130] on input "100.000" at bounding box center [645, 123] width 74 height 14
click at [739, 187] on input "0" at bounding box center [768, 184] width 76 height 14
click at [284, 182] on input "2 kiện xốp + 1 kiện" at bounding box center [266, 184] width 95 height 14
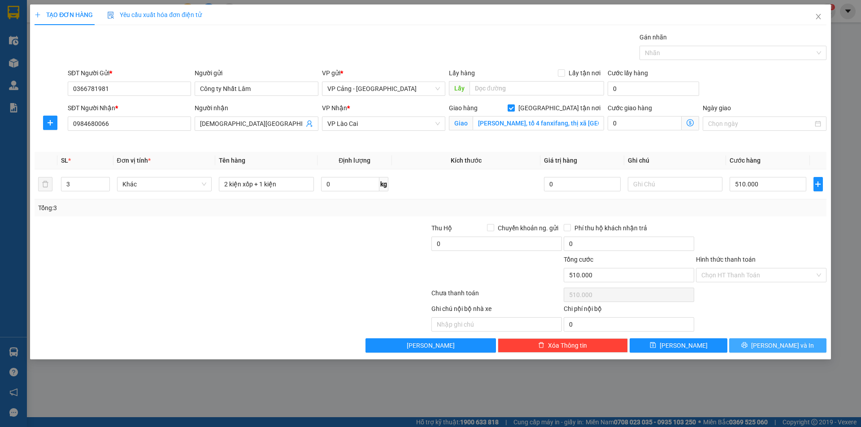
click at [748, 348] on icon "printer" at bounding box center [745, 346] width 6 height 6
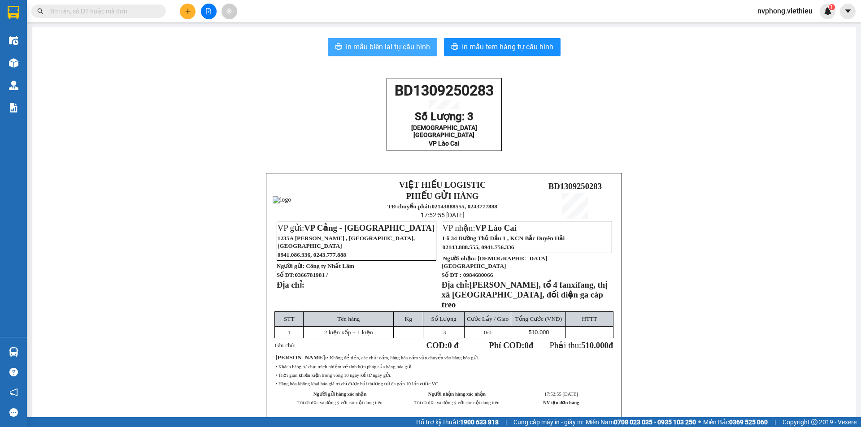
click at [367, 46] on span "In mẫu biên lai tự cấu hình" at bounding box center [388, 46] width 84 height 11
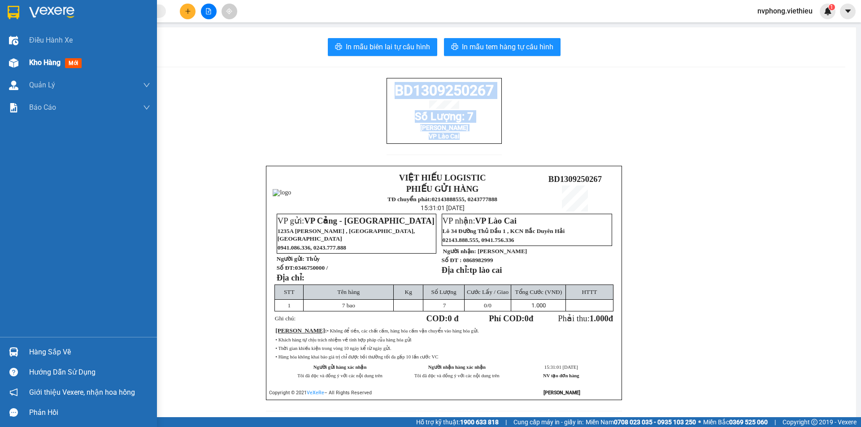
click at [41, 69] on div "Kho hàng mới" at bounding box center [89, 63] width 121 height 22
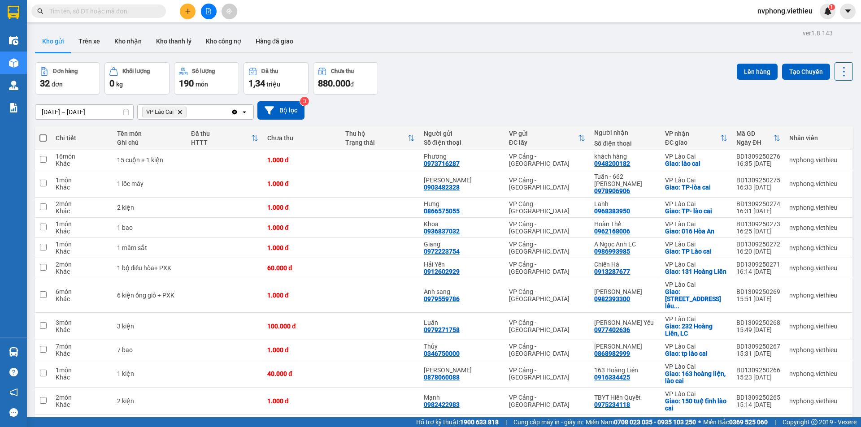
click at [81, 13] on input "text" at bounding box center [102, 11] width 106 height 10
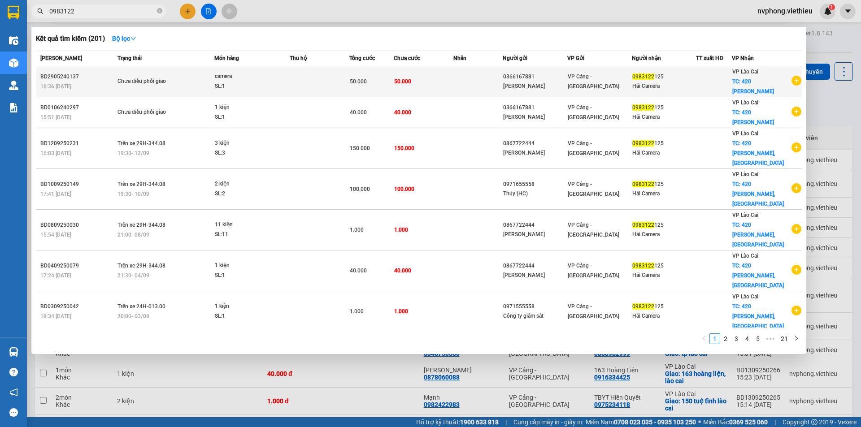
type input "0983122"
click at [683, 72] on div "0983122 125" at bounding box center [664, 76] width 64 height 9
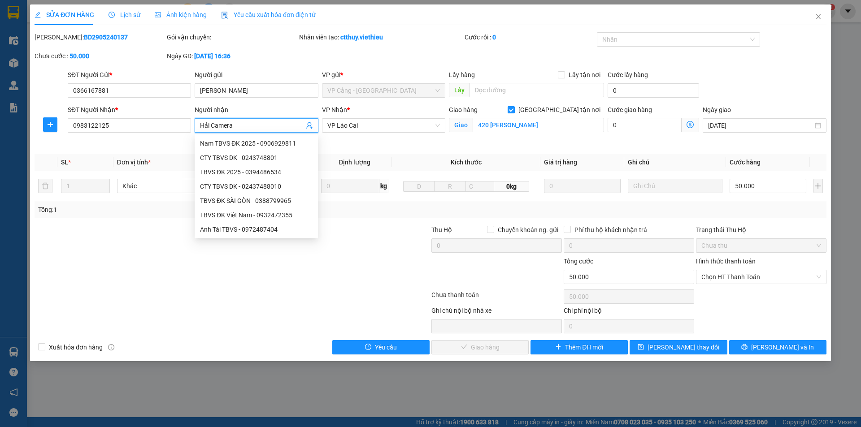
drag, startPoint x: 243, startPoint y: 127, endPoint x: 200, endPoint y: 125, distance: 42.7
click at [200, 125] on input "Hải Camera" at bounding box center [252, 126] width 104 height 10
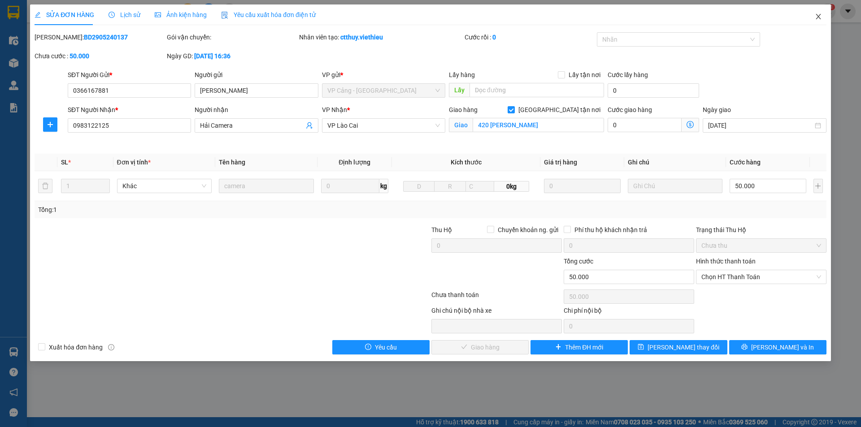
click at [822, 13] on span "Close" at bounding box center [818, 16] width 25 height 25
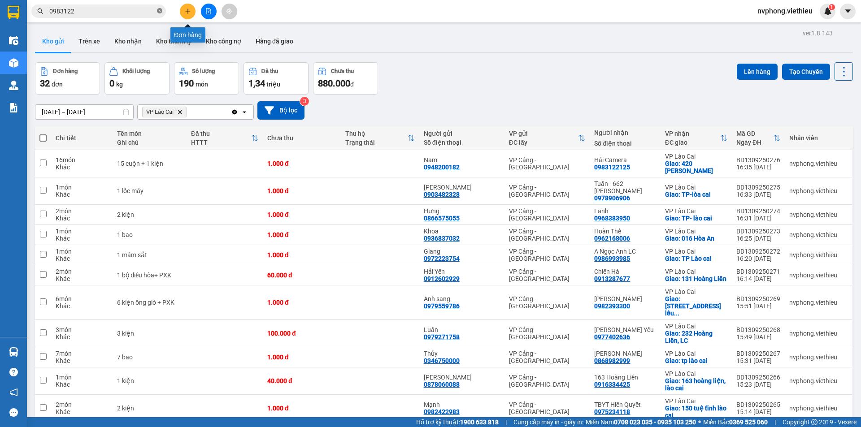
click at [161, 11] on icon "close-circle" at bounding box center [159, 10] width 5 height 5
click at [182, 12] on button at bounding box center [188, 12] width 16 height 16
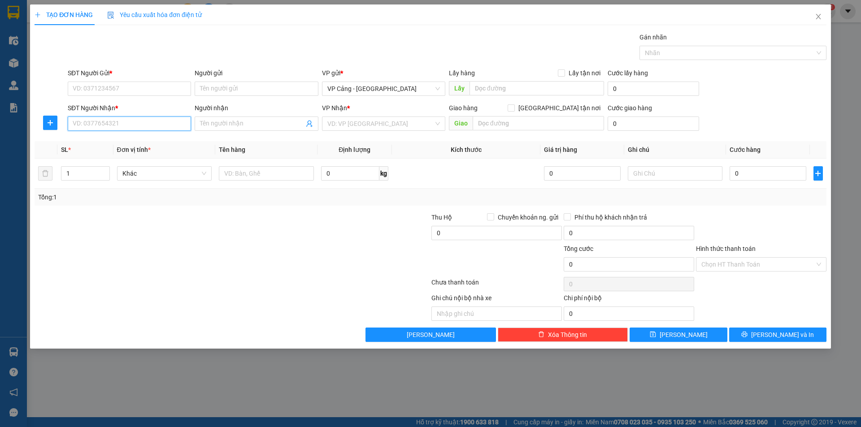
click at [100, 128] on input "SĐT Người Nhận *" at bounding box center [129, 124] width 123 height 14
type input "0819916886"
click at [109, 139] on div "0819916886 - Nguyễn Văn Chinh" at bounding box center [129, 142] width 113 height 10
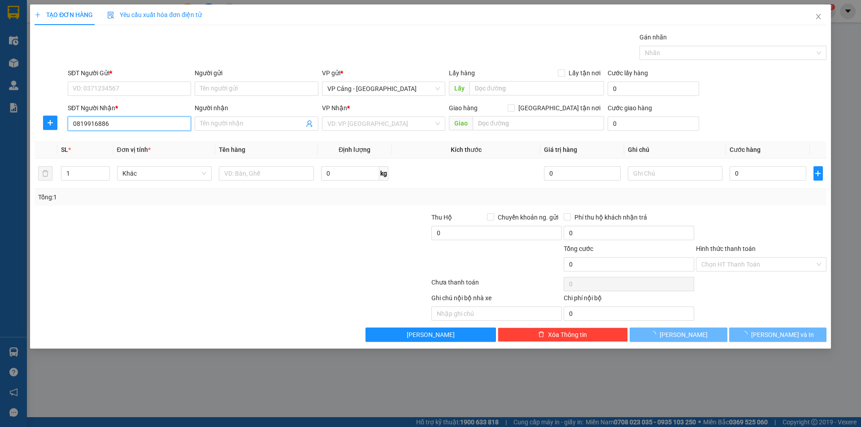
type input "Nguyễn Văn Chinh"
checkbox input "true"
type input "907 lê thanh bắc cường - lào cai"
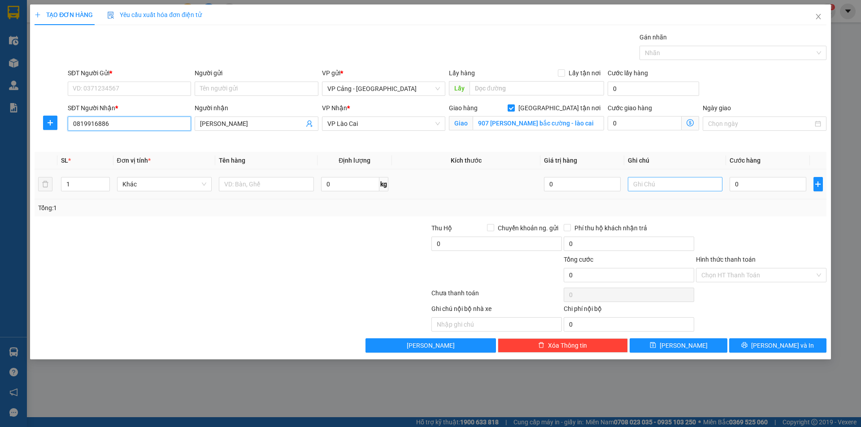
type input "0819916886"
click at [653, 187] on input "text" at bounding box center [675, 184] width 95 height 14
click at [562, 123] on input "907 lê thanh bắc cường - lào cai" at bounding box center [538, 123] width 131 height 14
click at [643, 185] on input "text" at bounding box center [675, 184] width 95 height 14
type input "T"
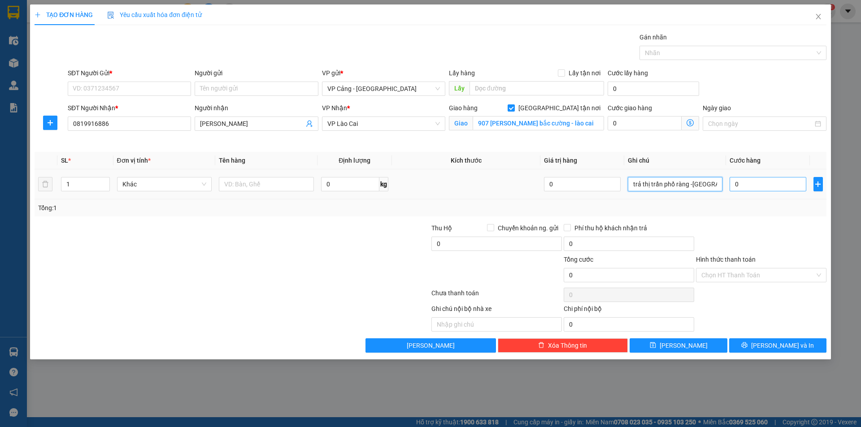
type input "trả thị trấn phố ràng -bảo yên"
click at [758, 182] on input "0" at bounding box center [768, 184] width 76 height 14
type input "3"
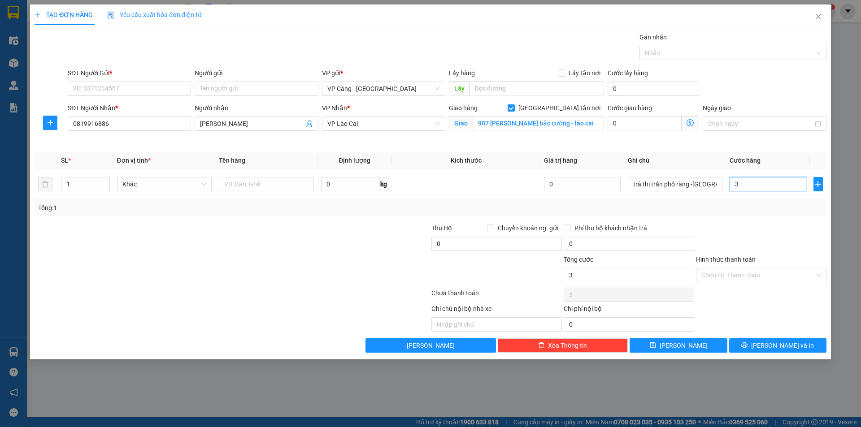
type input "30"
type input "300"
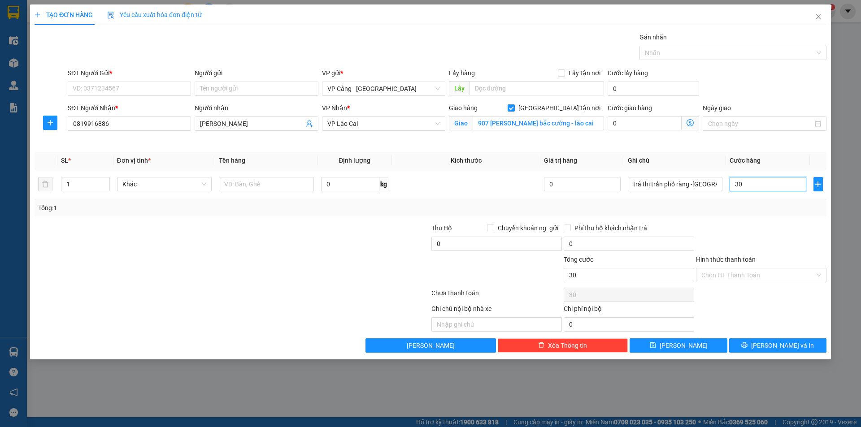
type input "300"
type input "300.000"
click at [92, 178] on input "1" at bounding box center [85, 184] width 48 height 13
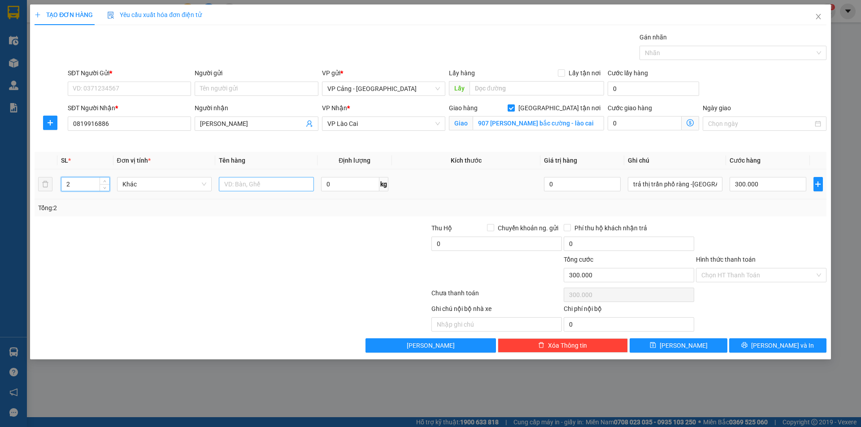
type input "2"
click at [244, 184] on input "text" at bounding box center [266, 184] width 95 height 14
type input "2 kiện xốp"
click at [97, 86] on input "SĐT Người Gửi *" at bounding box center [129, 89] width 123 height 14
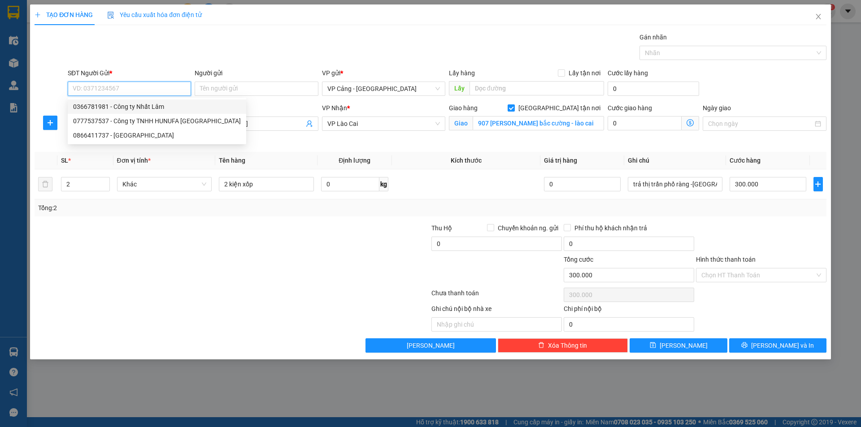
click at [114, 106] on div "0366781981 - Công ty Nhất Lâm" at bounding box center [157, 107] width 168 height 10
type input "0366781981"
type input "Công ty Nhất Lâm"
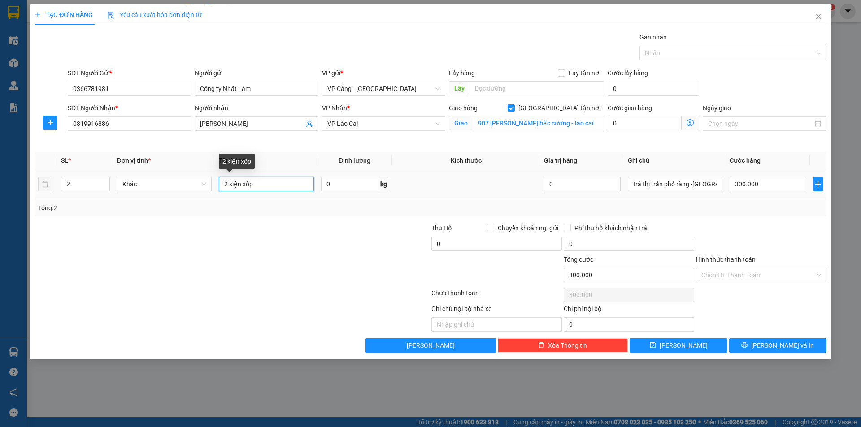
click at [281, 183] on input "2 kiện xốp" at bounding box center [266, 184] width 95 height 14
type input "2 kiện xốp + BBBG ( cho ký phiếu chụp ảnh gửi đầu hà nội )"
click at [783, 344] on span "[PERSON_NAME] và In" at bounding box center [782, 346] width 63 height 10
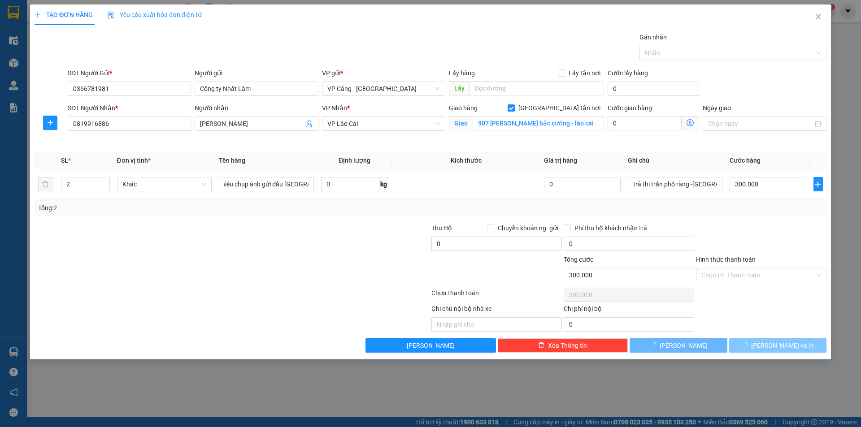
scroll to position [0, 0]
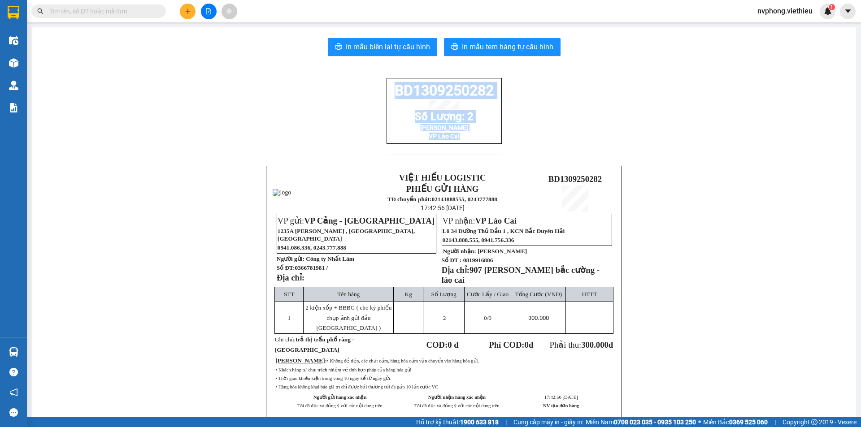
drag, startPoint x: 488, startPoint y: 149, endPoint x: 372, endPoint y: 99, distance: 126.6
click at [372, 99] on div "BD1309250282 Số Lượng: 2 Nguyễn Văn Chinh VP Lào Cai VIỆT HIẾU LOGISTIC PHIẾU G…" at bounding box center [444, 265] width 803 height 374
copy div "BD1309250282 Số Lượng: 2 Nguyễn Văn Chinh VP Lào Cai"
drag, startPoint x: 322, startPoint y: 270, endPoint x: 293, endPoint y: 270, distance: 29.2
click at [295, 270] on span "0366781981 /" at bounding box center [311, 268] width 33 height 7
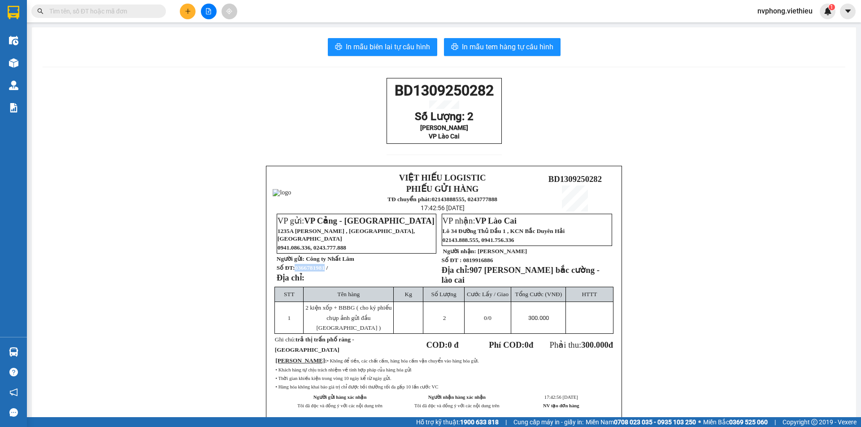
copy span "0366781981"
click at [381, 42] on span "In mẫu biên lai tự cấu hình" at bounding box center [388, 46] width 84 height 11
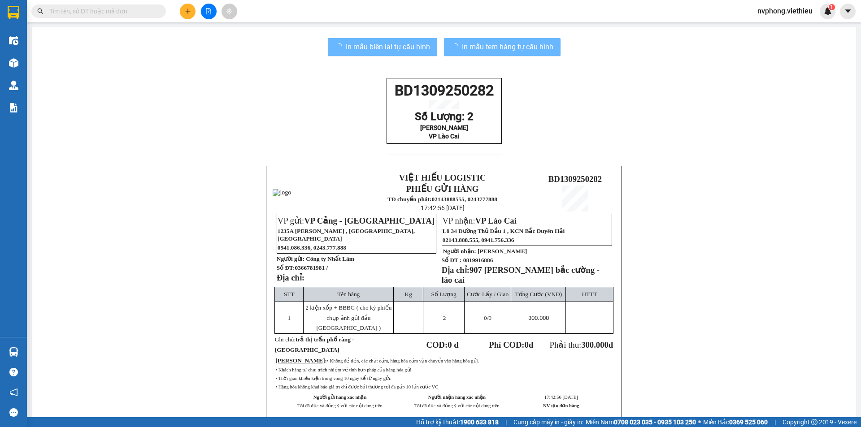
click at [71, 15] on input "text" at bounding box center [102, 11] width 106 height 10
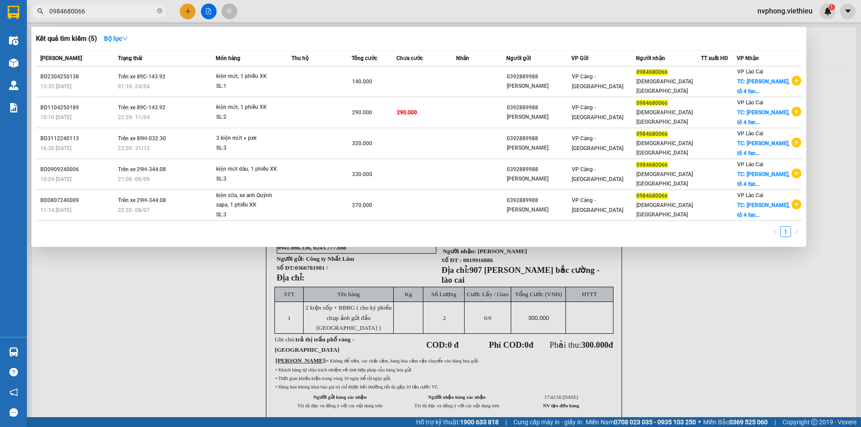
type input "0984680066"
click at [161, 11] on icon "close-circle" at bounding box center [159, 10] width 5 height 5
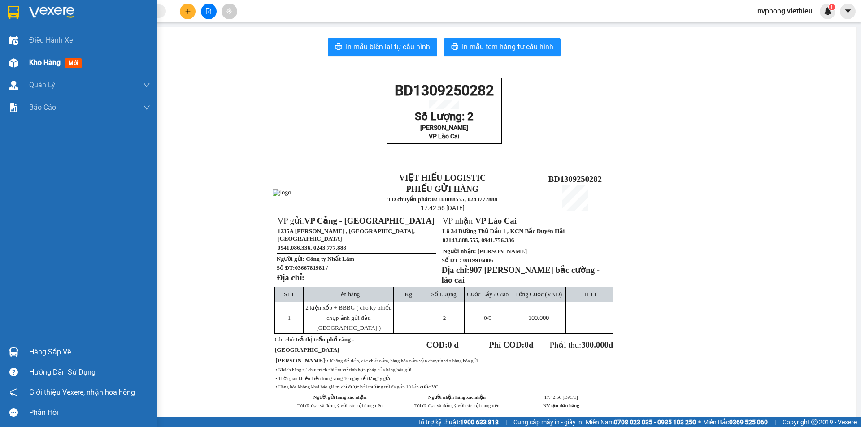
click at [35, 63] on span "Kho hàng" at bounding box center [44, 62] width 31 height 9
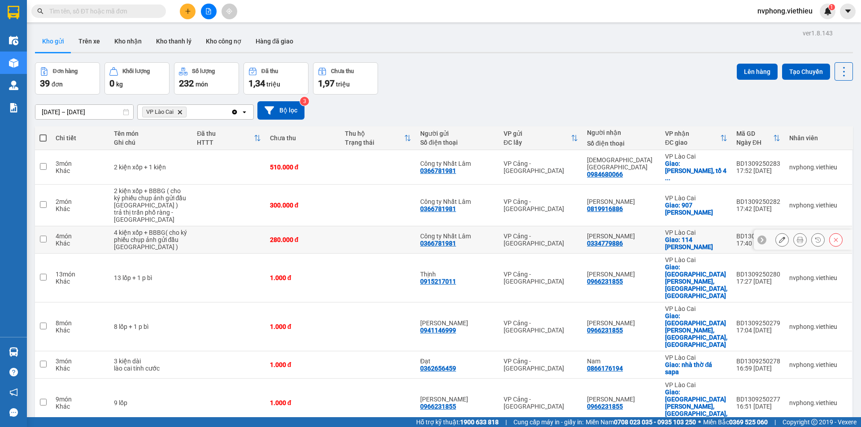
click at [797, 237] on icon at bounding box center [800, 240] width 6 height 6
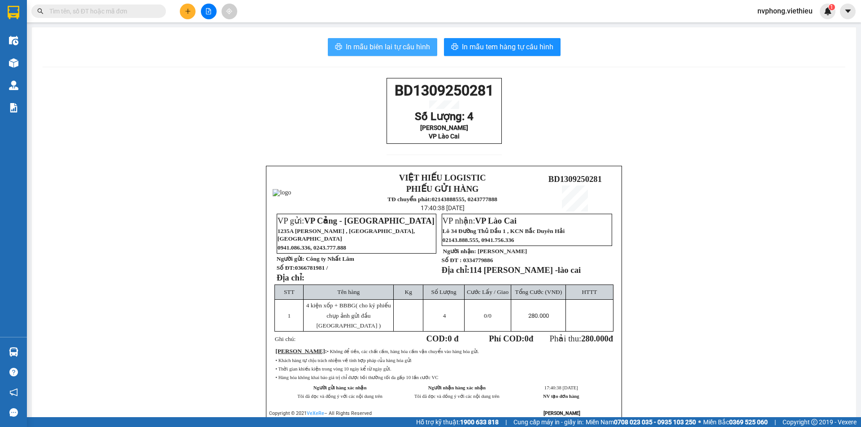
click at [375, 51] on span "In mẫu biên lai tự cấu hình" at bounding box center [388, 46] width 84 height 11
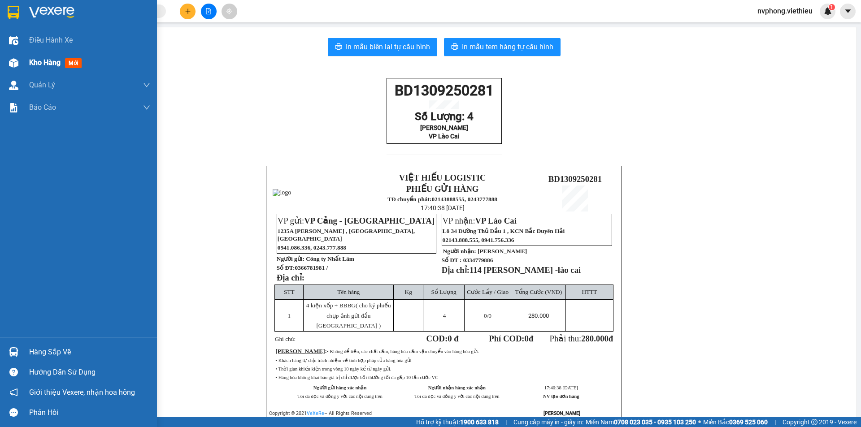
click at [53, 70] on div "Kho hàng mới" at bounding box center [89, 63] width 121 height 22
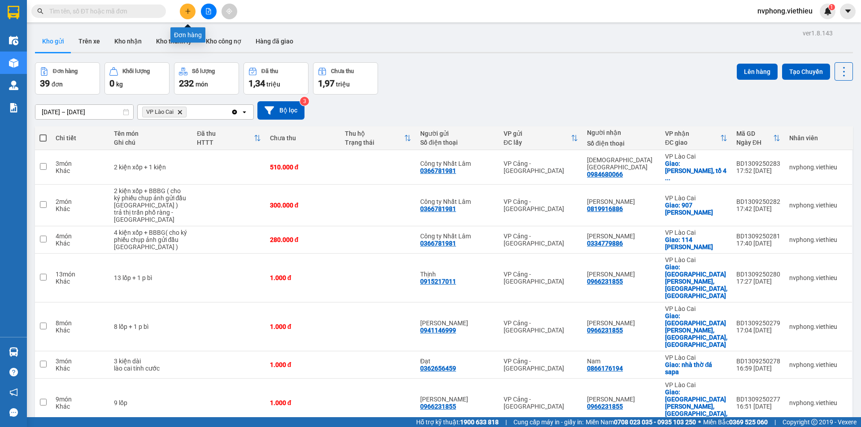
click at [183, 11] on button at bounding box center [188, 12] width 16 height 16
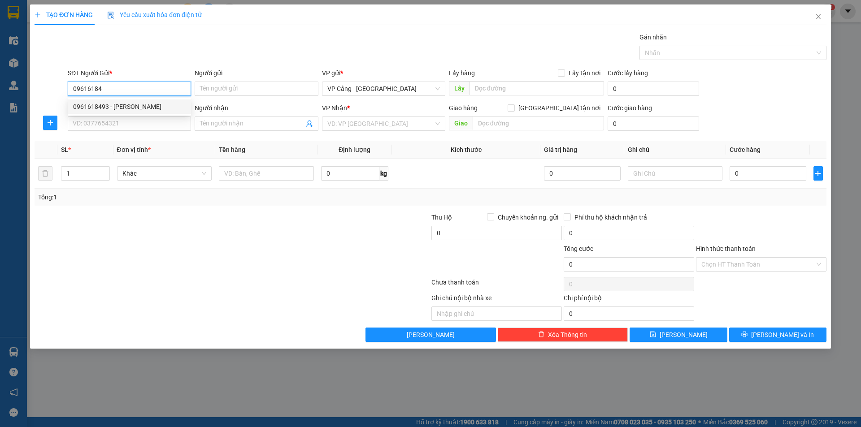
click at [117, 109] on div "0961618493 - Anh Sỹ" at bounding box center [129, 107] width 113 height 10
type input "0961618493"
type input "Anh Sỹ"
type input "0961618493"
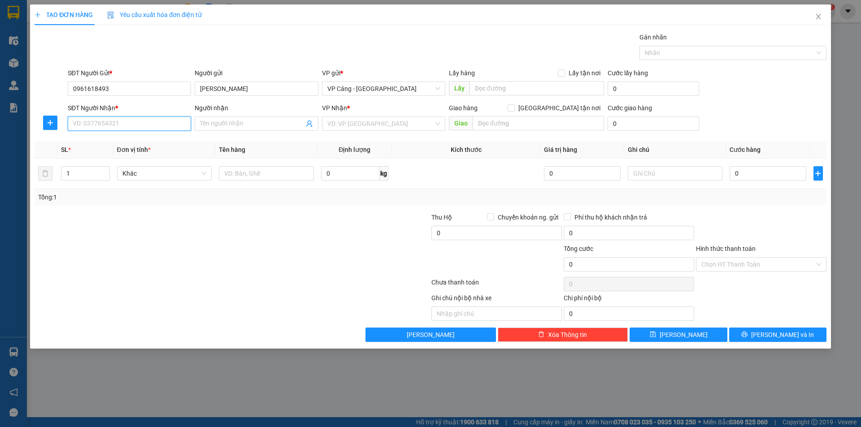
click at [104, 124] on input "SĐT Người Nhận *" at bounding box center [129, 124] width 123 height 14
type input "0912065222"
click at [111, 140] on div "0912065222 - Hải" at bounding box center [129, 142] width 113 height 10
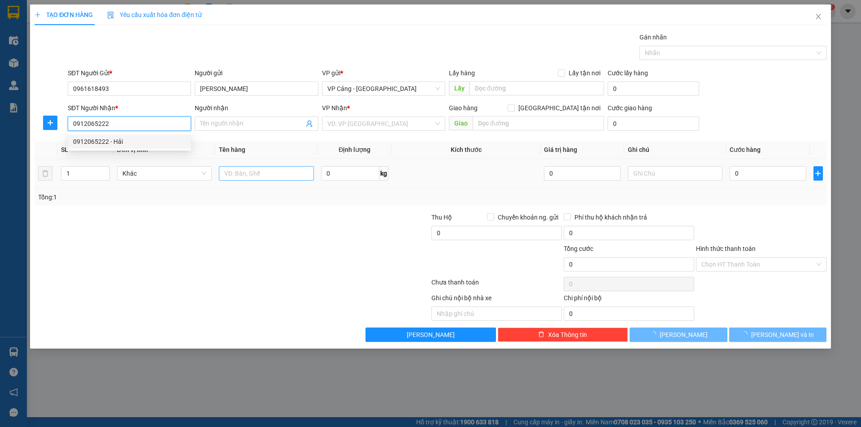
type input "Hải"
checkbox input "true"
type input "420 Trần Phú, LC"
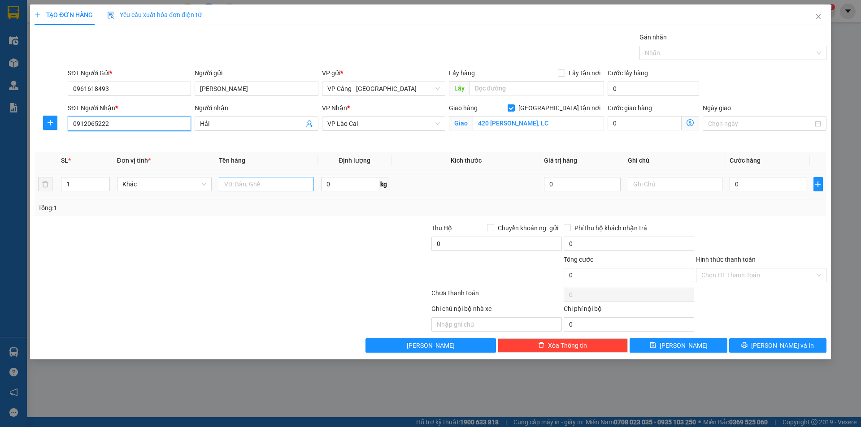
type input "0912065222"
click at [248, 185] on input "text" at bounding box center [266, 184] width 95 height 14
type input "1 kiện"
drag, startPoint x: 740, startPoint y: 182, endPoint x: 690, endPoint y: 81, distance: 112.3
click at [740, 182] on input "0" at bounding box center [768, 184] width 76 height 14
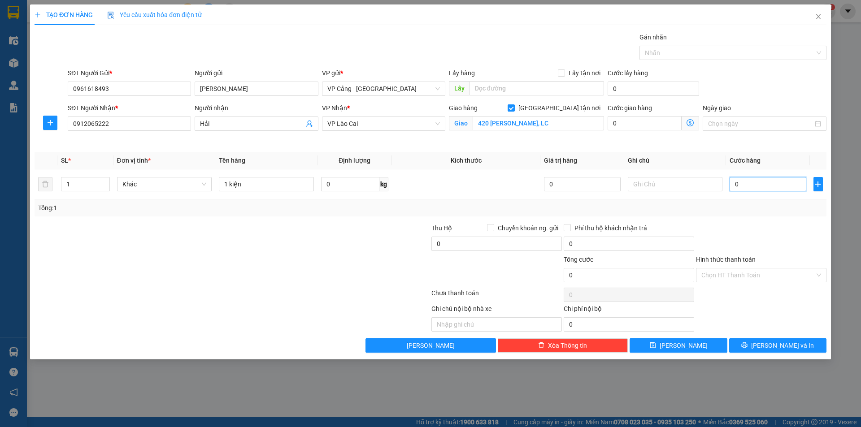
type input "1"
type input "1.000"
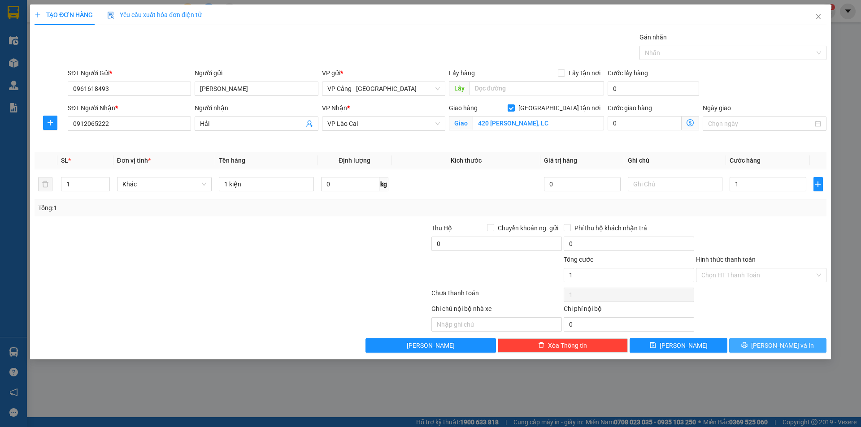
type input "1.000"
click at [772, 342] on span "[PERSON_NAME] và In" at bounding box center [782, 346] width 63 height 10
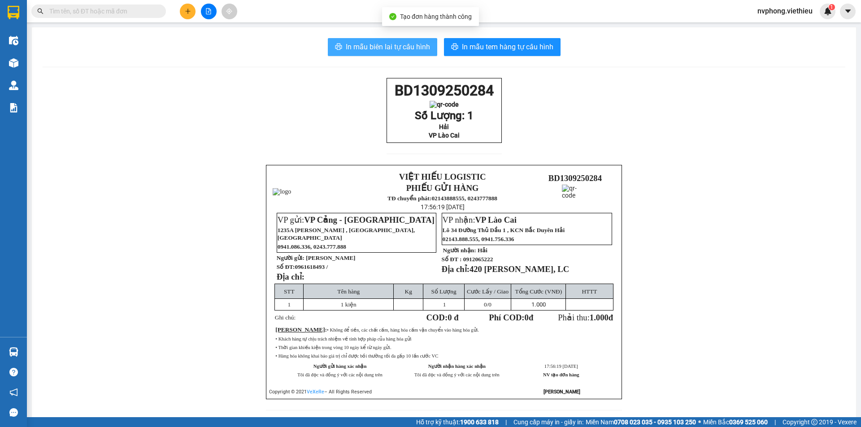
click at [366, 41] on span "In mẫu biên lai tự cấu hình" at bounding box center [388, 46] width 84 height 11
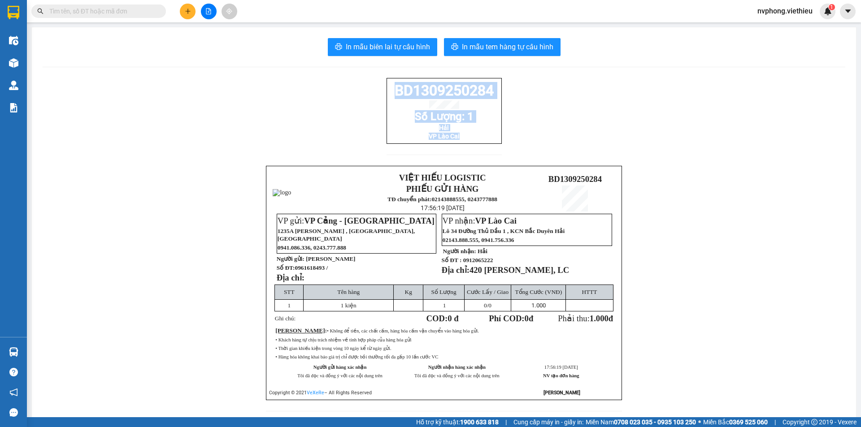
drag, startPoint x: 494, startPoint y: 149, endPoint x: 375, endPoint y: 95, distance: 130.7
click at [375, 95] on div "BD1309250284 Số Lượng: 1 Hải VP Lào Cai VIỆT HIẾU LOGISTIC PHIẾU GỬI HÀNG TĐ ch…" at bounding box center [444, 250] width 803 height 344
copy div "BD1309250284 Số Lượng: 1 Hải VP Lào Cai"
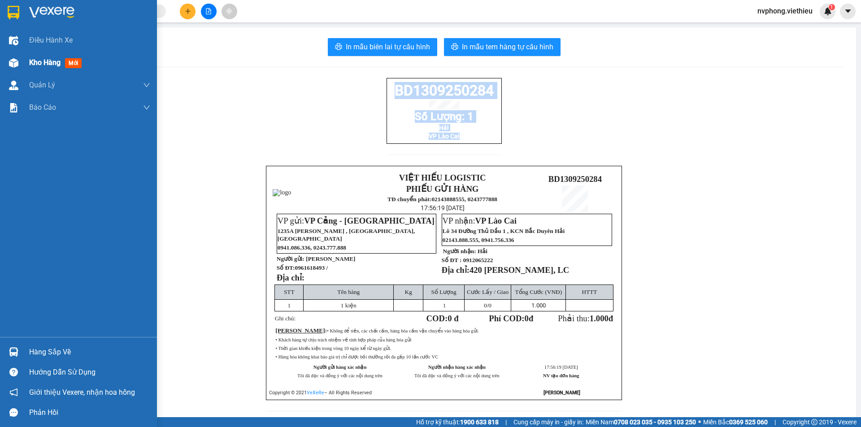
click at [39, 64] on span "Kho hàng" at bounding box center [44, 62] width 31 height 9
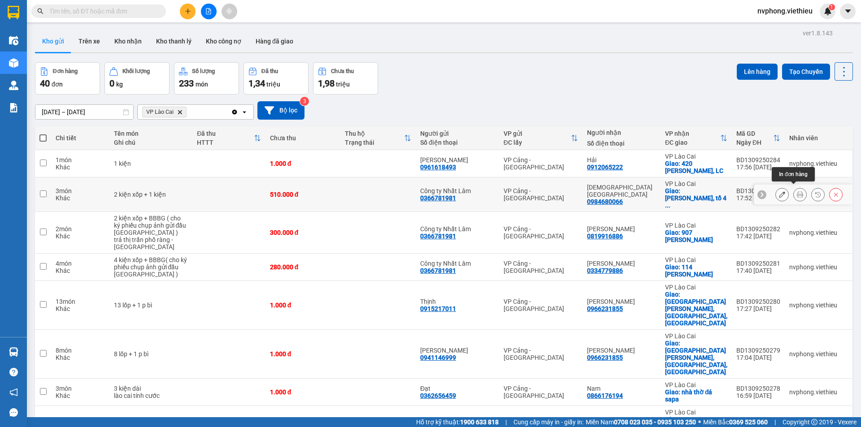
click at [794, 191] on button at bounding box center [800, 195] width 13 height 16
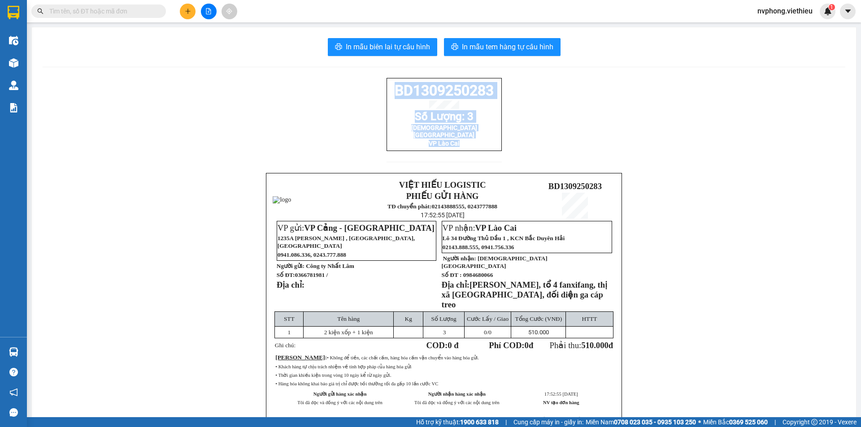
drag, startPoint x: 500, startPoint y: 144, endPoint x: 373, endPoint y: 91, distance: 136.9
click at [373, 91] on div "BD1309250283 Số Lượng: 3 lady hill sapa resort VP Lào Cai VIỆT HIẾU LOGISTIC PH…" at bounding box center [444, 263] width 803 height 371
copy div "BD1309250283 Số Lượng: 3 lady hill sapa resort VP Lào Cai"
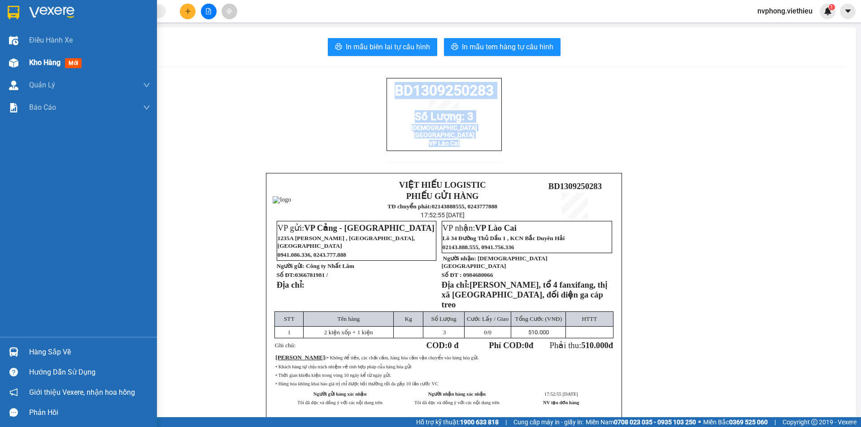
click at [13, 63] on img at bounding box center [13, 62] width 9 height 9
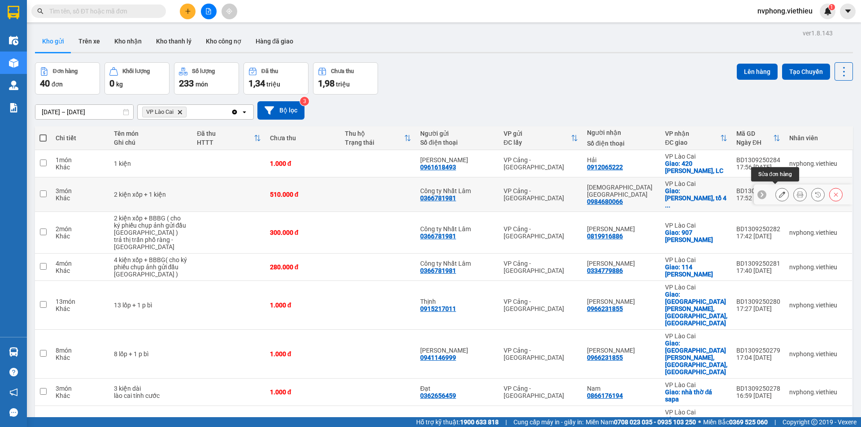
click at [779, 191] on button at bounding box center [782, 195] width 13 height 16
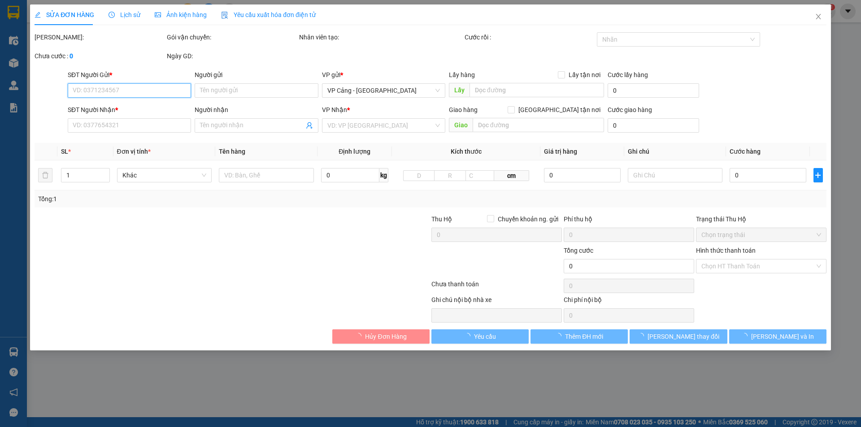
type input "0366781981"
type input "Công ty Nhất Lâm"
type input "0984680066"
type input "lady hill sapa resort"
checkbox input "true"
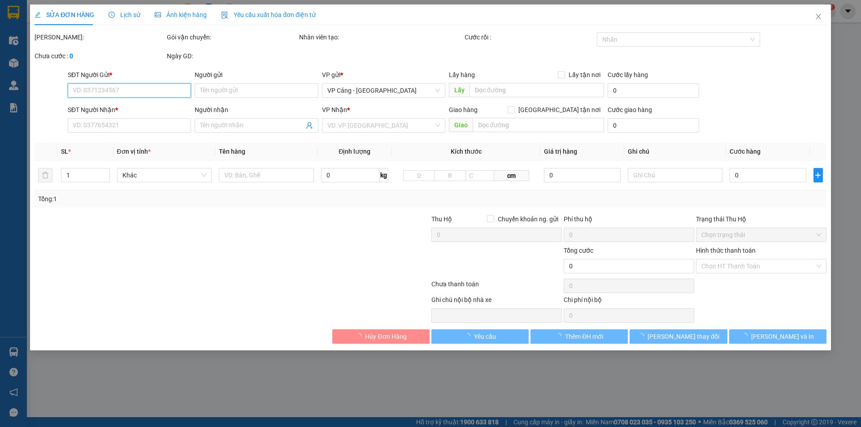
type input "nguyễn chí thanh, tổ 4 fanxifang, thị xã sapa, đối diện ga cáp treo"
type input "510.000"
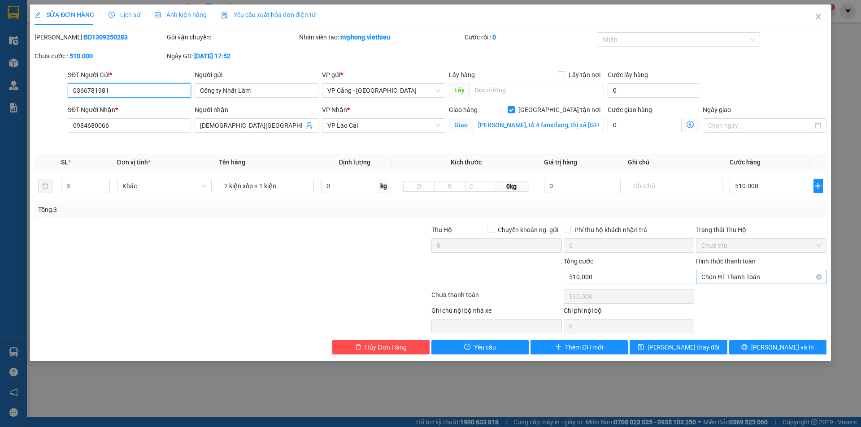
click at [732, 274] on span "Chọn HT Thanh Toán" at bounding box center [761, 276] width 120 height 13
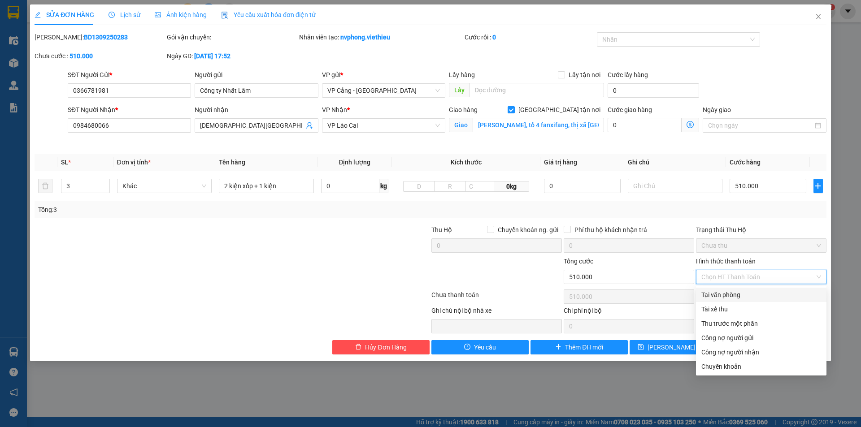
click at [722, 296] on div "Tại văn phòng" at bounding box center [761, 295] width 120 height 10
type input "0"
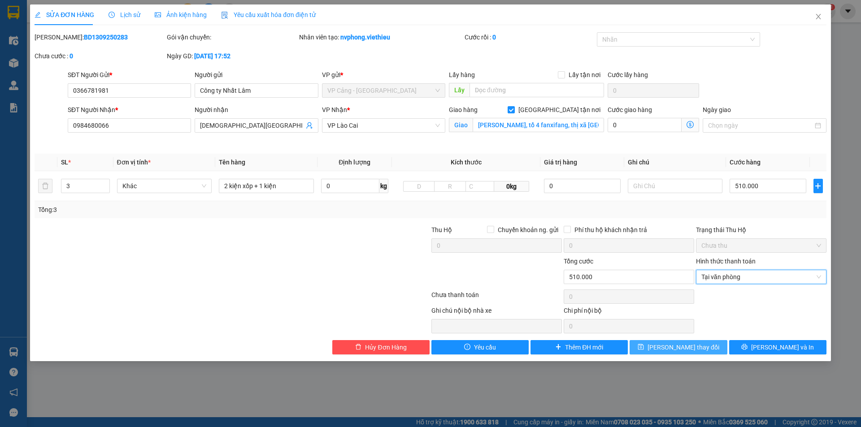
click at [693, 344] on span "[PERSON_NAME] thay đổi" at bounding box center [684, 348] width 72 height 10
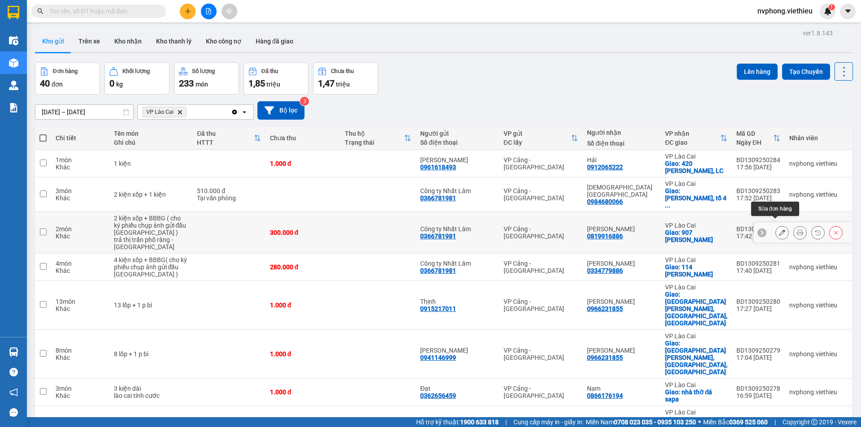
click at [779, 230] on icon at bounding box center [782, 233] width 6 height 6
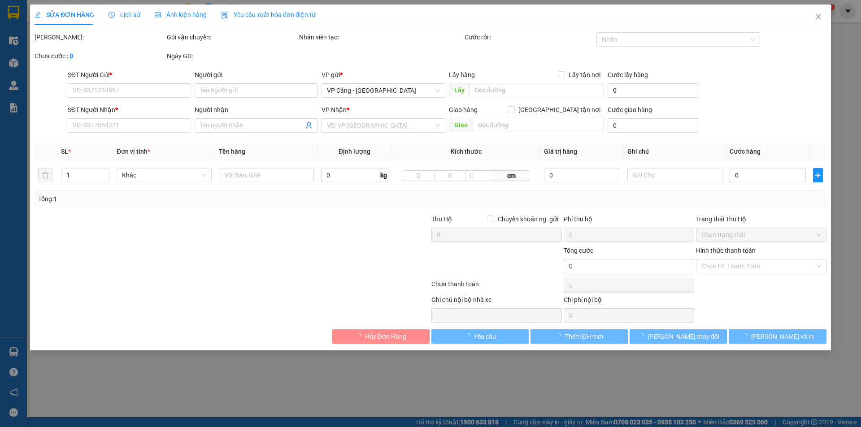
type input "0366781981"
type input "Công ty Nhất Lâm"
type input "0819916886"
type input "Nguyễn Văn Chinh"
checkbox input "true"
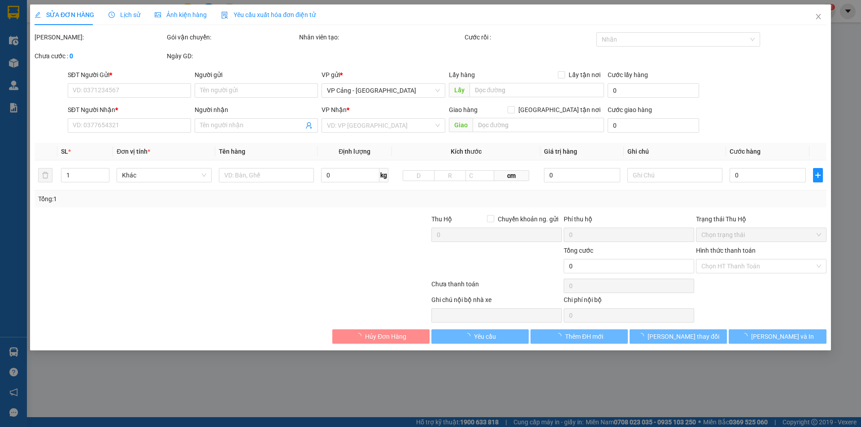
type input "907 lê thanh bắc cường - lào cai"
type input "300.000"
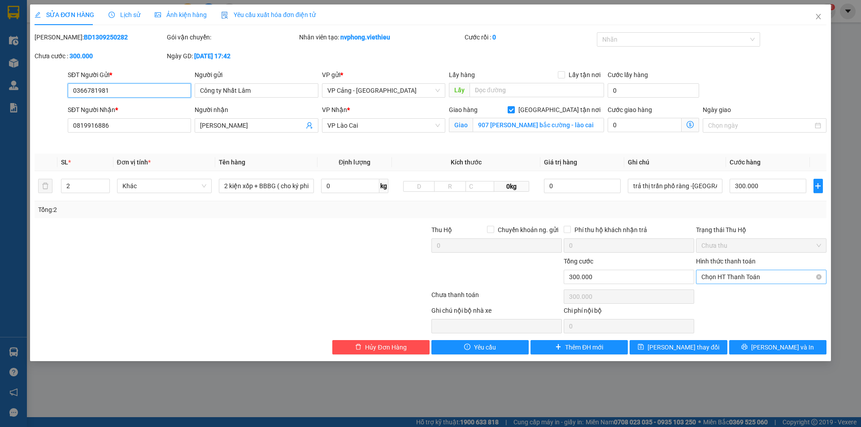
click at [766, 279] on span "Chọn HT Thanh Toán" at bounding box center [761, 276] width 120 height 13
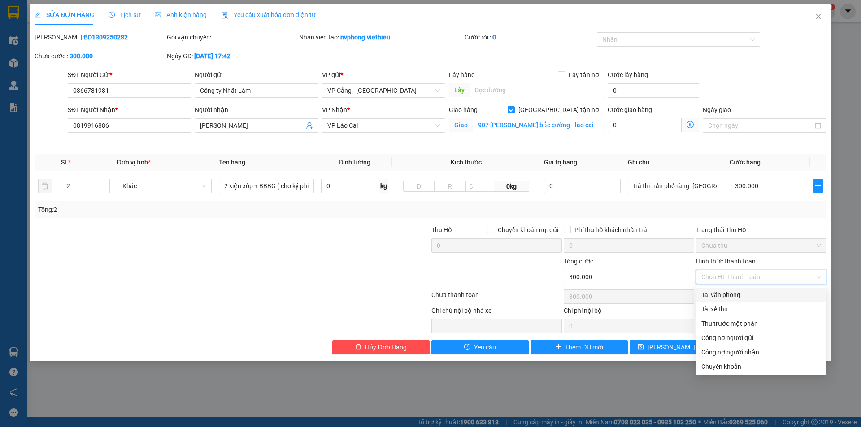
click at [723, 297] on div "Tại văn phòng" at bounding box center [761, 295] width 120 height 10
type input "0"
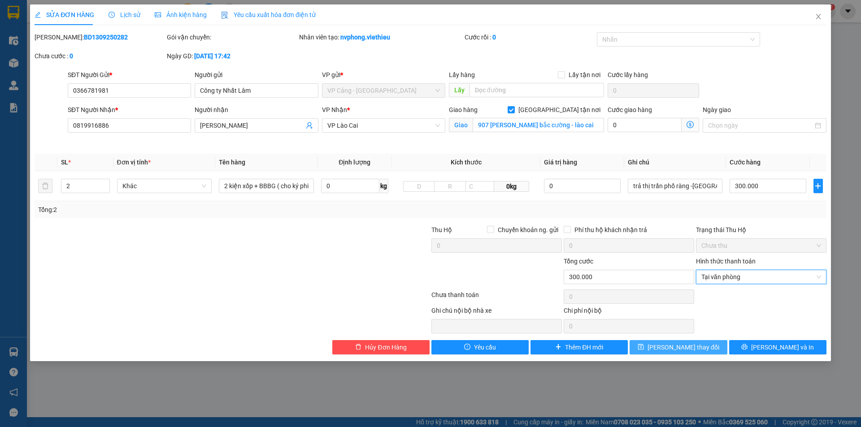
click at [666, 346] on span "[PERSON_NAME] thay đổi" at bounding box center [684, 348] width 72 height 10
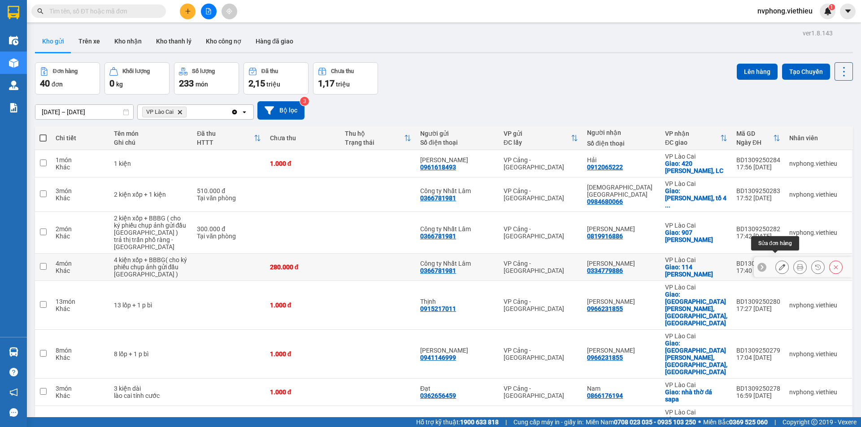
click at [779, 264] on icon at bounding box center [782, 267] width 6 height 6
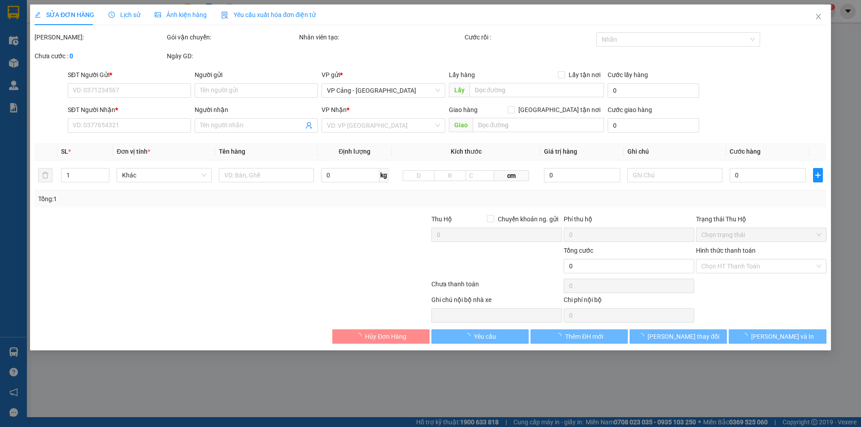
type input "0366781981"
type input "Công ty Nhất Lâm"
type input "0334779886"
type input "Nguyễn Minh Quân"
checkbox input "true"
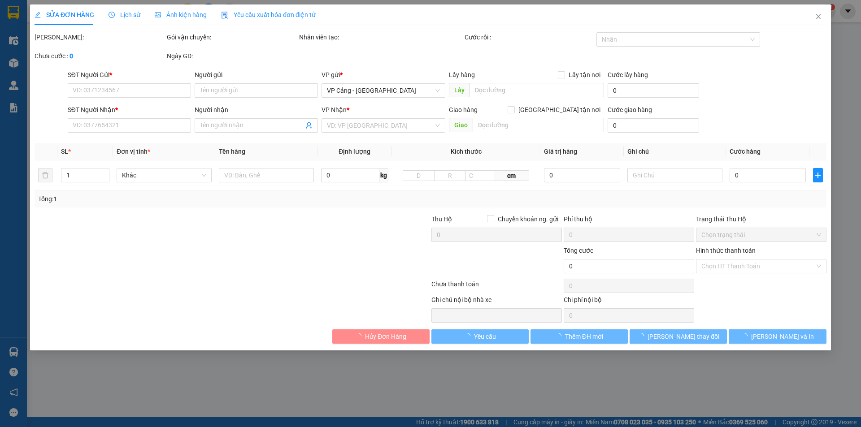
type input "114 hàm nghi kim tân -lào cai"
type input "280.000"
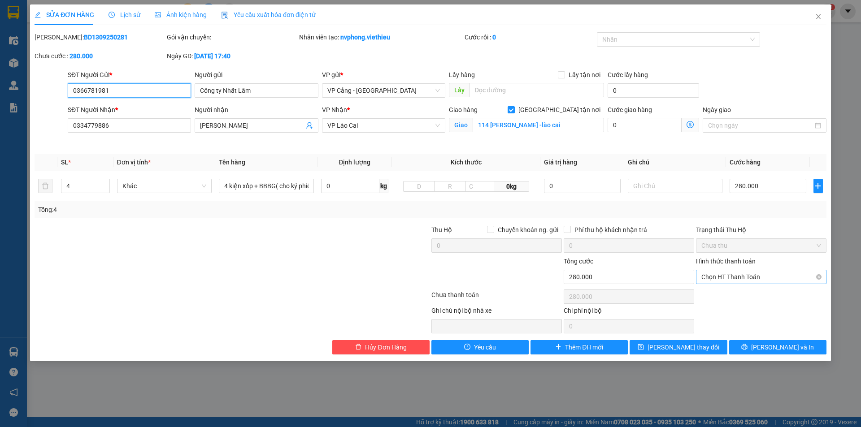
click at [724, 275] on span "Chọn HT Thanh Toán" at bounding box center [761, 276] width 120 height 13
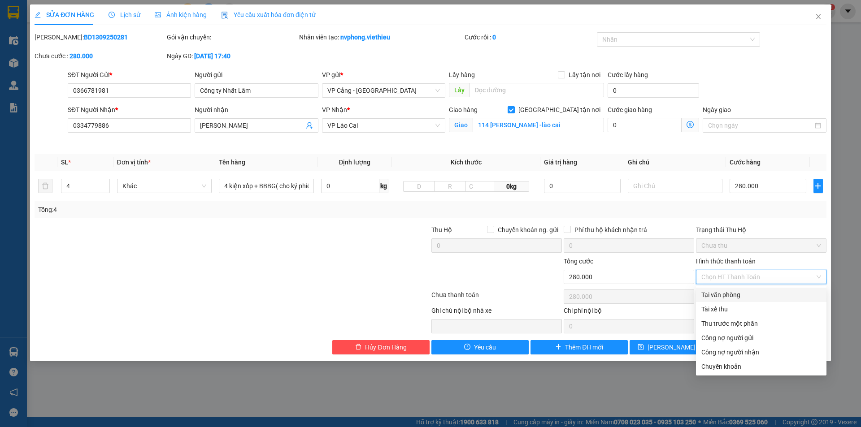
click at [724, 290] on div "Tại văn phòng" at bounding box center [761, 295] width 120 height 10
type input "0"
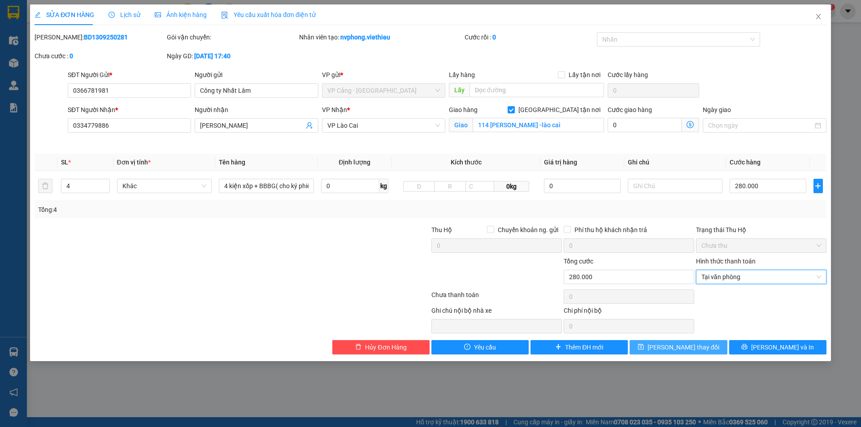
click at [694, 345] on span "[PERSON_NAME] thay đổi" at bounding box center [684, 348] width 72 height 10
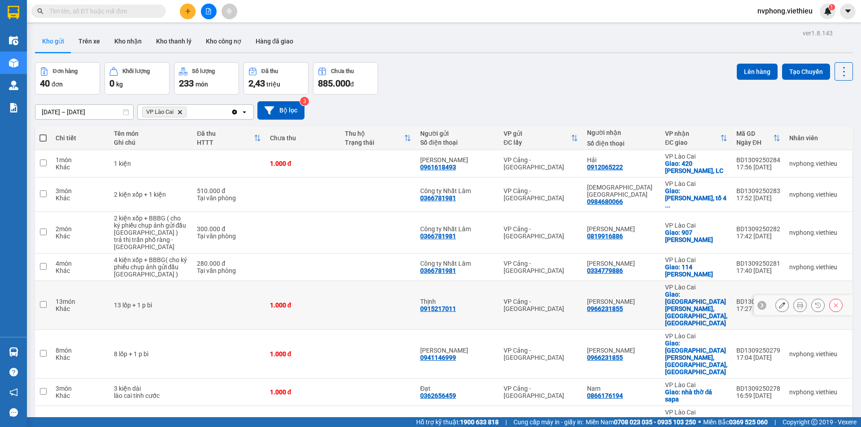
click at [779, 302] on icon at bounding box center [782, 305] width 6 height 6
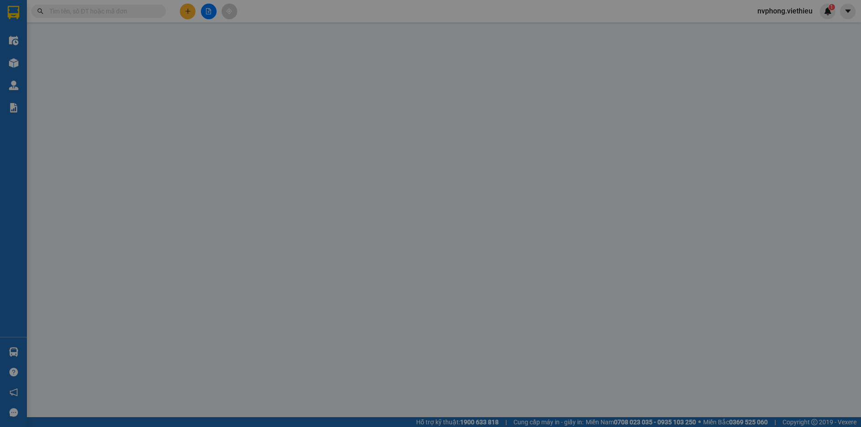
type input "0915217011"
type input "Thịnh"
type input "0966231855"
type input "[PERSON_NAME]"
checkbox input "true"
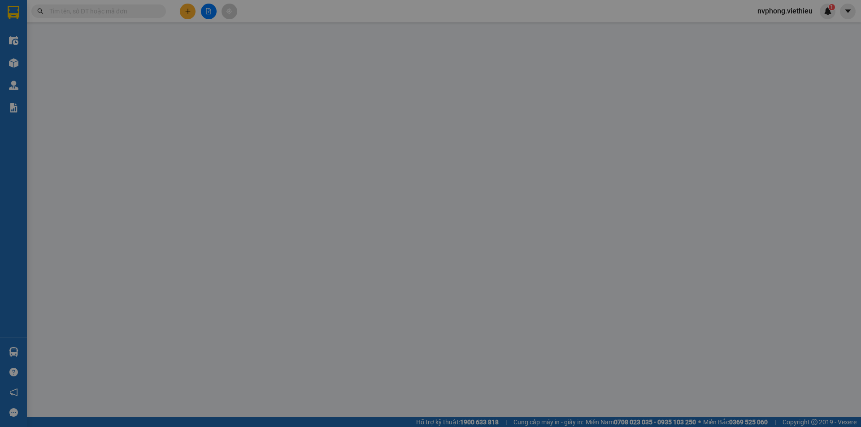
type input "014 Trần Phú, Bắc Cường, LC"
type input "1.000"
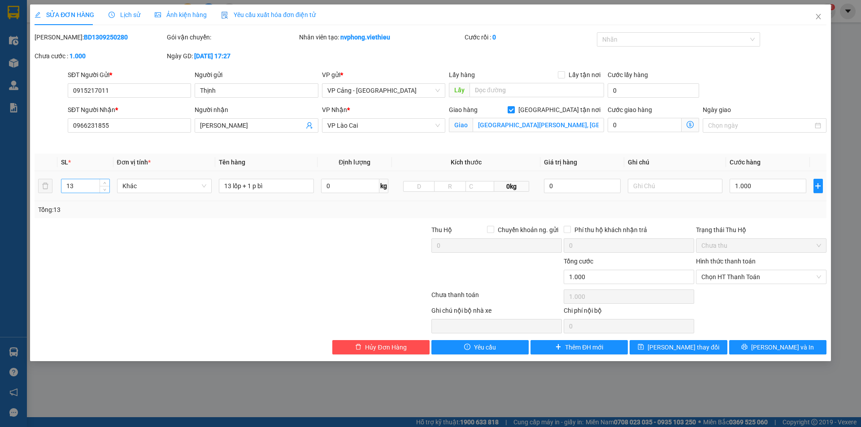
click at [85, 181] on input "13" at bounding box center [85, 185] width 48 height 13
type input "5"
type input "4"
click at [232, 185] on input "13 lốp + 1 p bì" at bounding box center [266, 186] width 95 height 14
type input "4 lốp + 1 p bì"
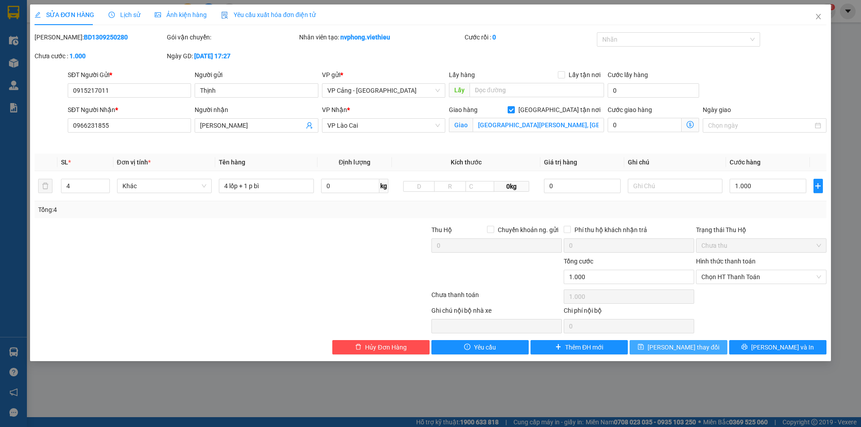
click at [709, 351] on button "[PERSON_NAME] thay đổi" at bounding box center [678, 347] width 97 height 14
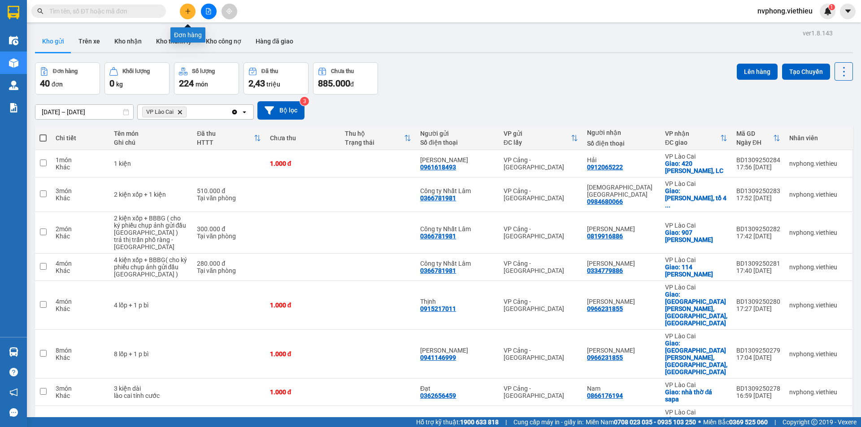
click at [189, 8] on icon "plus" at bounding box center [188, 11] width 6 height 6
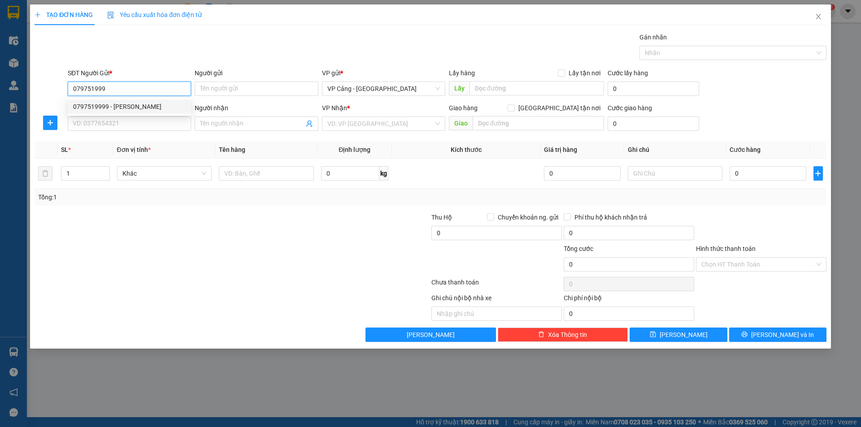
click at [130, 108] on div "0797519999 - Lưu Hoàng Yến" at bounding box center [129, 107] width 113 height 10
type input "0797519999"
type input "Lưu Hoàng Yến"
type input "0797519999"
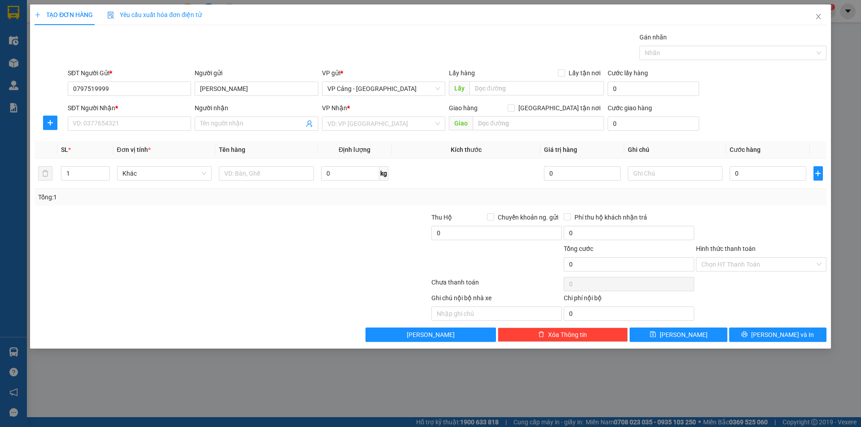
click at [128, 131] on div "SĐT Người Nhận * VD: 0377654321" at bounding box center [129, 118] width 123 height 31
click at [126, 123] on input "SĐT Người Nhận *" at bounding box center [129, 124] width 123 height 14
click at [132, 142] on div "0911771966 - Chung Châm" at bounding box center [129, 142] width 113 height 10
type input "0911771966"
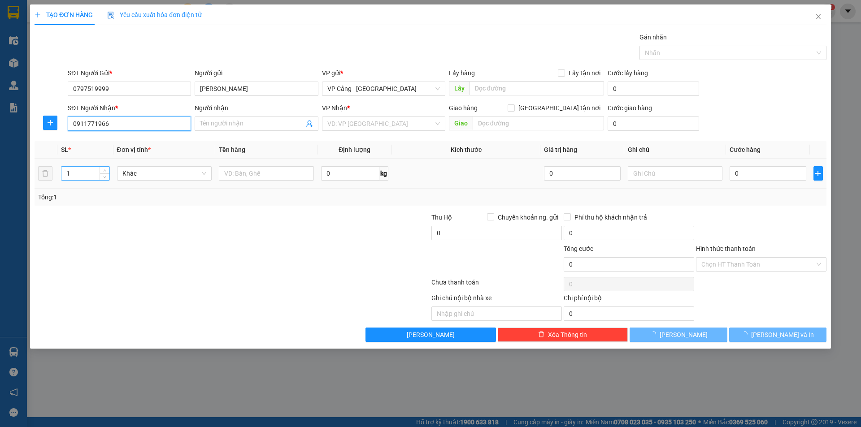
type input "Chung Châm"
checkbox input "true"
type input "TP-lào cai"
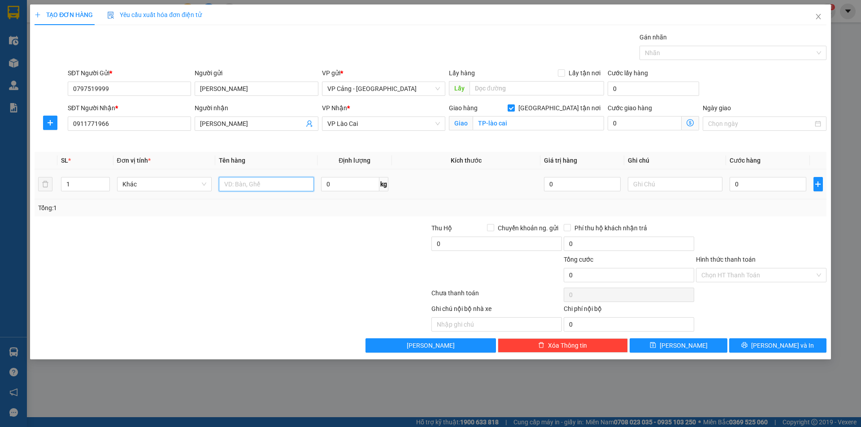
click at [240, 185] on input "text" at bounding box center [266, 184] width 95 height 14
type input "1 kiện"
click at [771, 185] on input "0" at bounding box center [768, 184] width 76 height 14
type input "1"
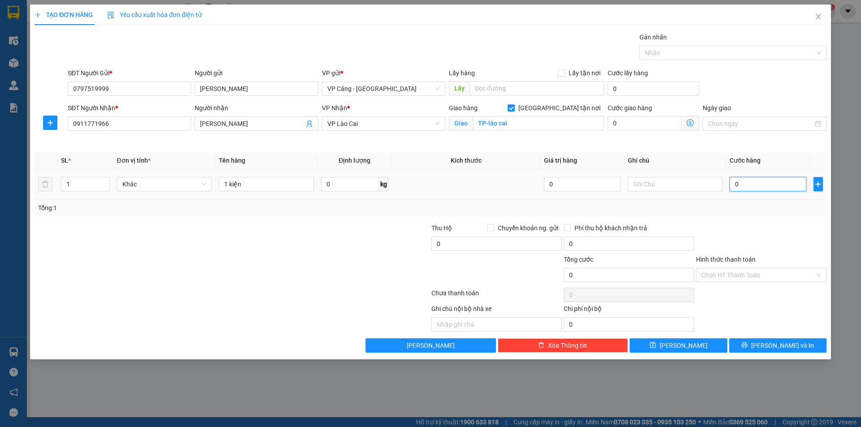
type input "1"
type input "1.000"
drag, startPoint x: 791, startPoint y: 347, endPoint x: 787, endPoint y: 351, distance: 6.0
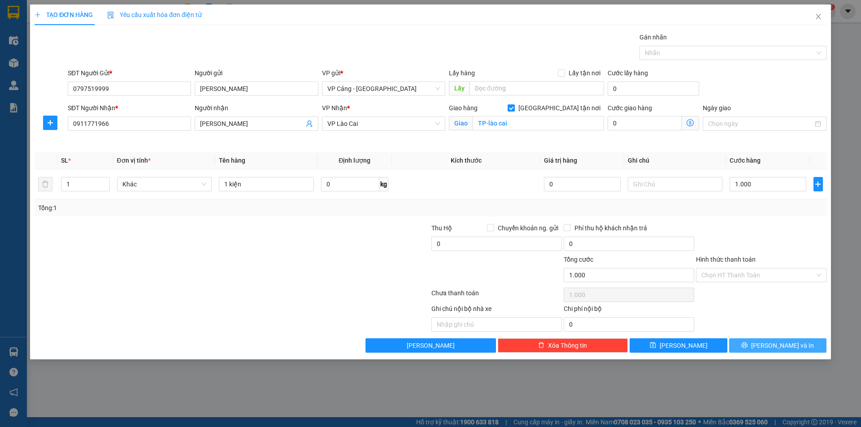
click at [791, 348] on span "[PERSON_NAME] và In" at bounding box center [782, 346] width 63 height 10
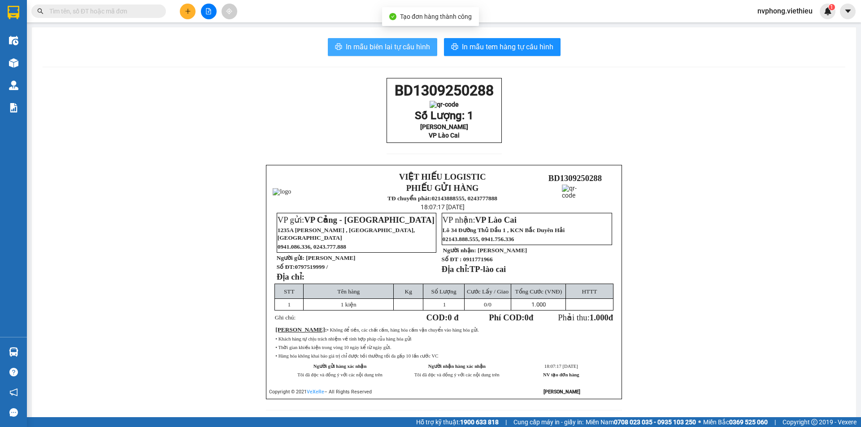
click at [379, 45] on span "In mẫu biên lai tự cấu hình" at bounding box center [388, 46] width 84 height 11
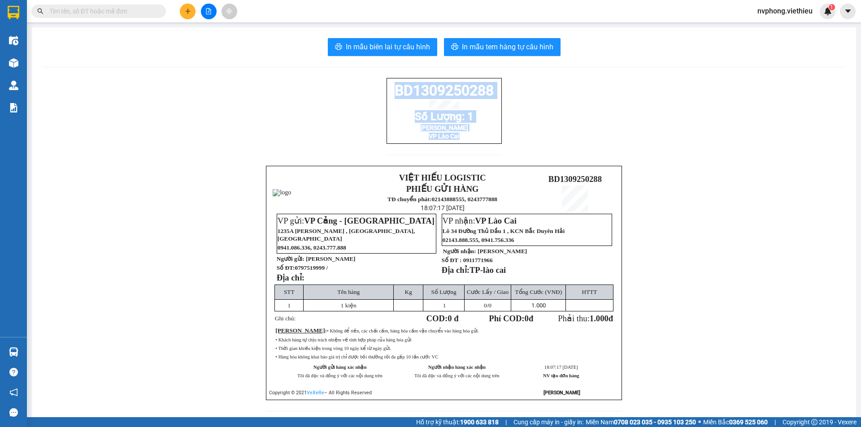
drag, startPoint x: 500, startPoint y: 150, endPoint x: 378, endPoint y: 97, distance: 132.4
click at [378, 97] on div "BD1309250288 Số Lượng: 1 Chung Châm VP Lào Cai VIỆT HIẾU LOGISTIC PHIẾU GỬI HÀN…" at bounding box center [444, 250] width 803 height 344
copy div "BD1309250288 Số Lượng: 1 Chung Châm VP Lào Cai"
click at [187, 11] on icon "plus" at bounding box center [188, 11] width 6 height 6
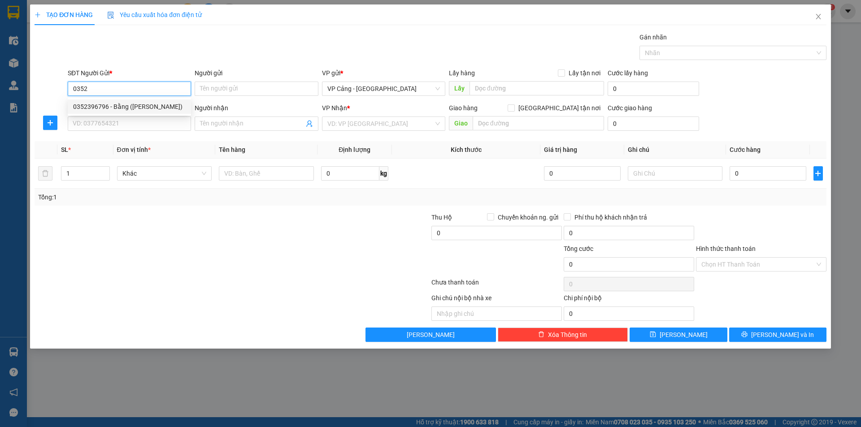
click at [105, 111] on div "0352396796 - Bằng (phúc long)" at bounding box center [129, 107] width 113 height 10
type input "0352396796"
type input "Bằng (phúc long)"
type input "0352396796"
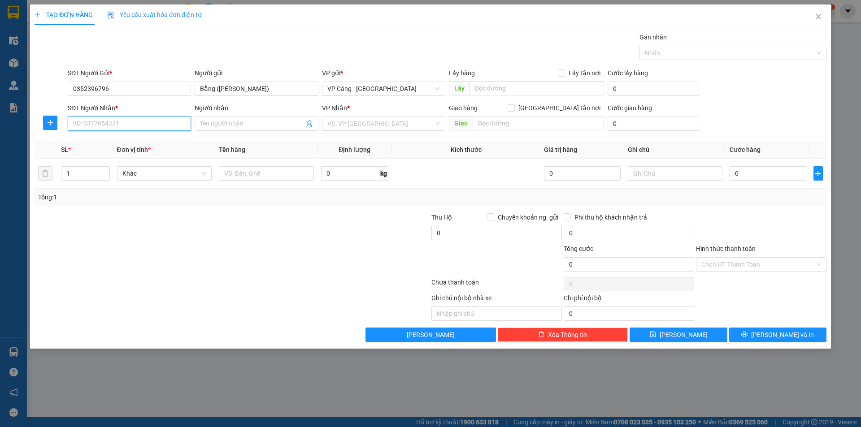
click at [102, 123] on input "SĐT Người Nhận *" at bounding box center [129, 124] width 123 height 14
type input "0978649522"
click at [96, 144] on div "0978649522 - anh Tân" at bounding box center [129, 142] width 113 height 10
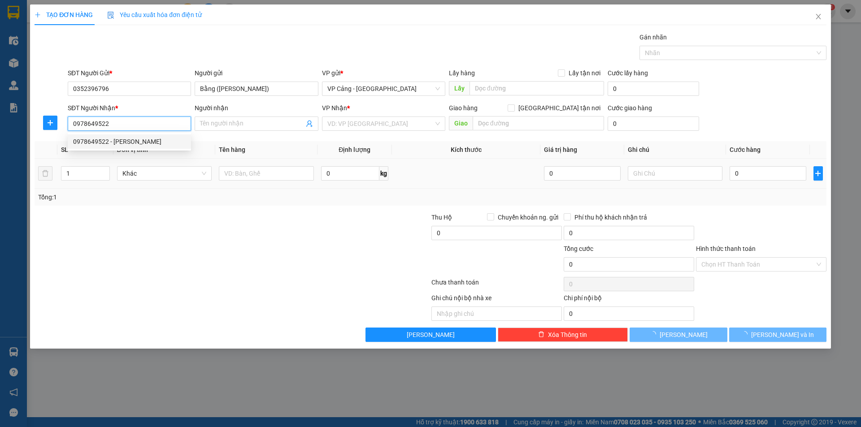
type input "anh Tân"
checkbox input "true"
type input "TP-lào cai"
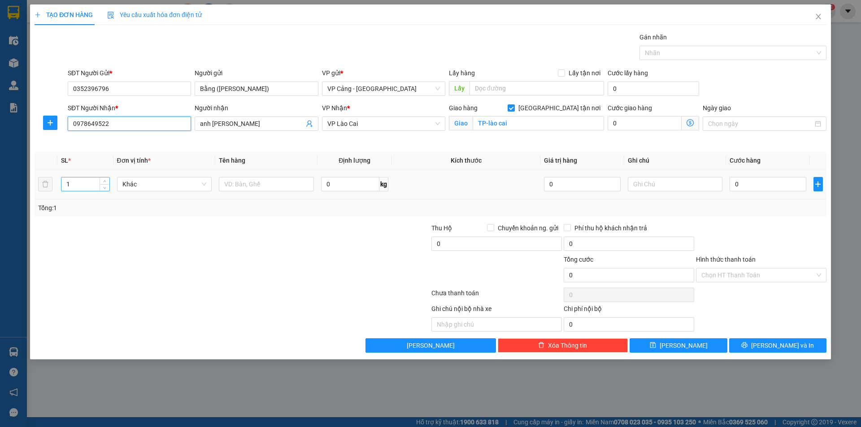
type input "0978649522"
click at [98, 182] on input "1" at bounding box center [85, 184] width 48 height 13
type input "4"
click at [224, 189] on input "text" at bounding box center [266, 184] width 95 height 14
type input "4 bao sắt"
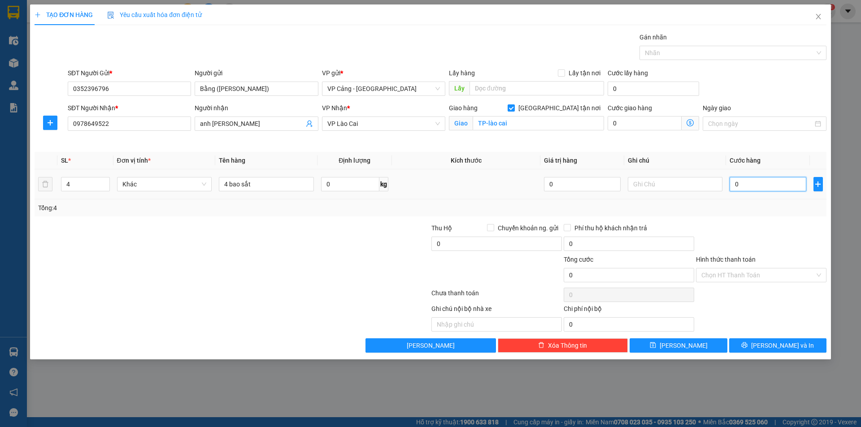
click at [754, 177] on input "0" at bounding box center [768, 184] width 76 height 14
type input "1"
type input "1.000"
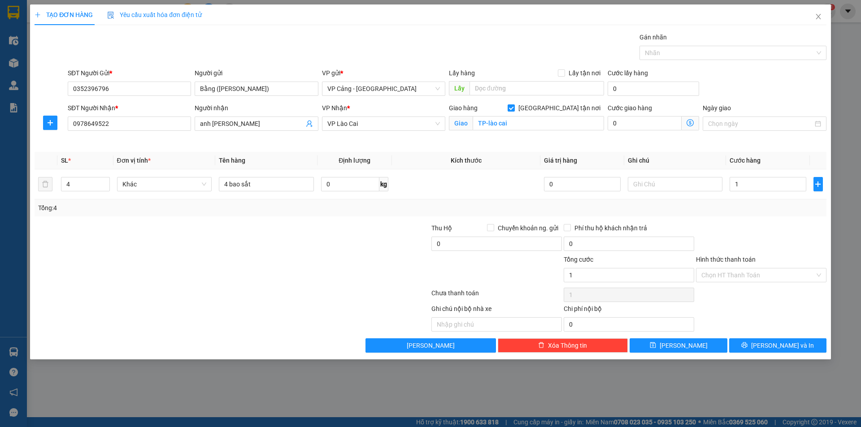
type input "1.000"
click at [782, 360] on div "TẠO ĐƠN HÀNG Yêu cầu xuất hóa đơn điện tử Transit Pickup Surcharge Ids Transit …" at bounding box center [430, 213] width 861 height 427
click at [782, 350] on span "[PERSON_NAME] và In" at bounding box center [782, 346] width 63 height 10
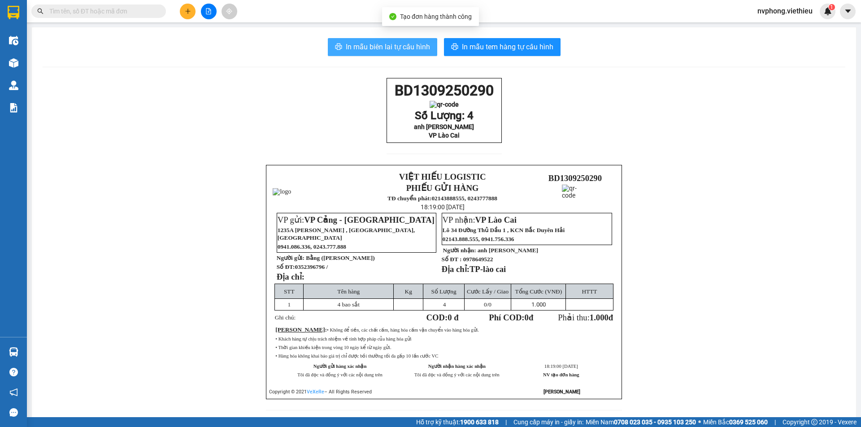
click at [360, 47] on span "In mẫu biên lai tự cấu hình" at bounding box center [388, 46] width 84 height 11
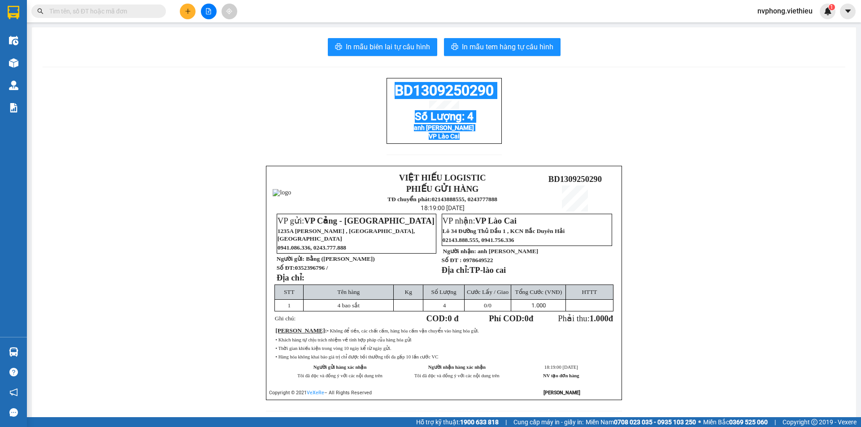
click at [388, 100] on div "BD1309250290 Số Lượng: 4 anh Tân VP Lào Cai" at bounding box center [444, 122] width 115 height 88
